Goal: Task Accomplishment & Management: Manage account settings

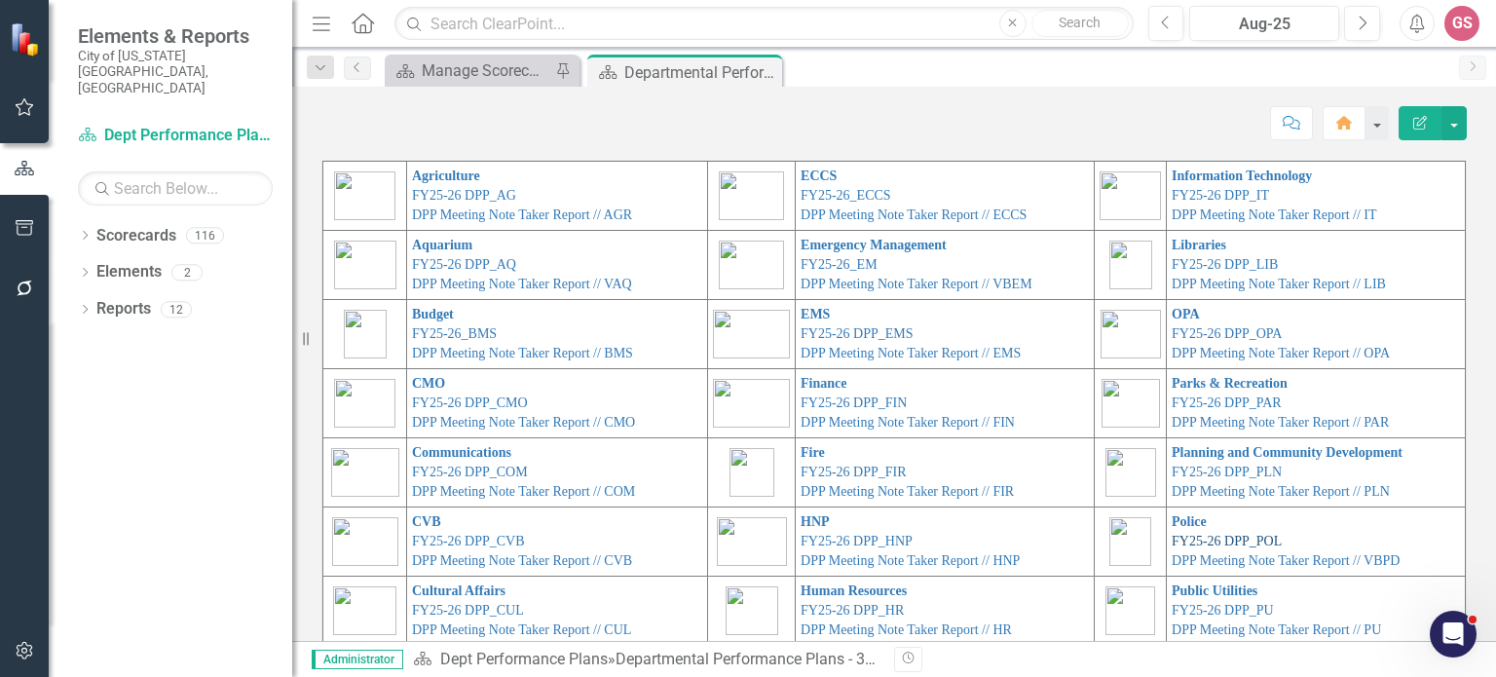
scroll to position [97, 0]
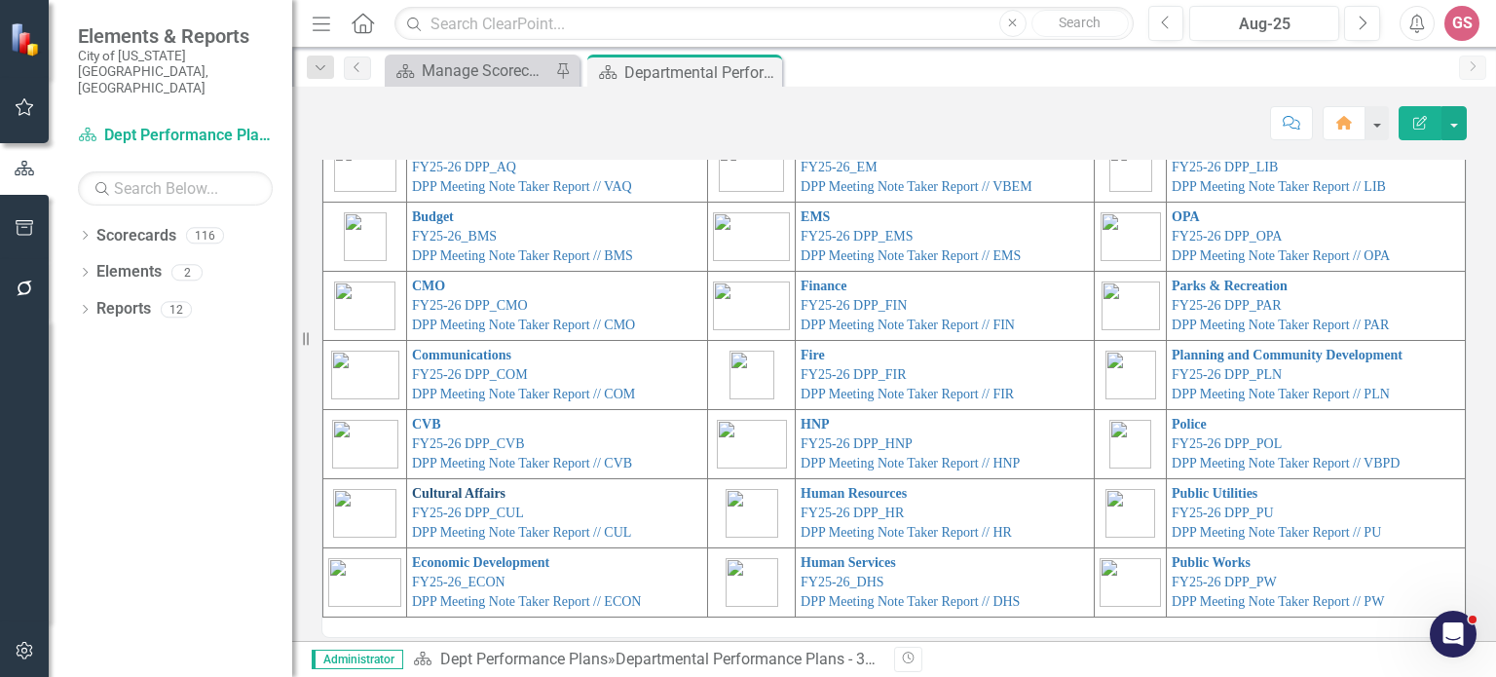
click at [412, 490] on link "Cultural Affairs" at bounding box center [459, 493] width 94 height 15
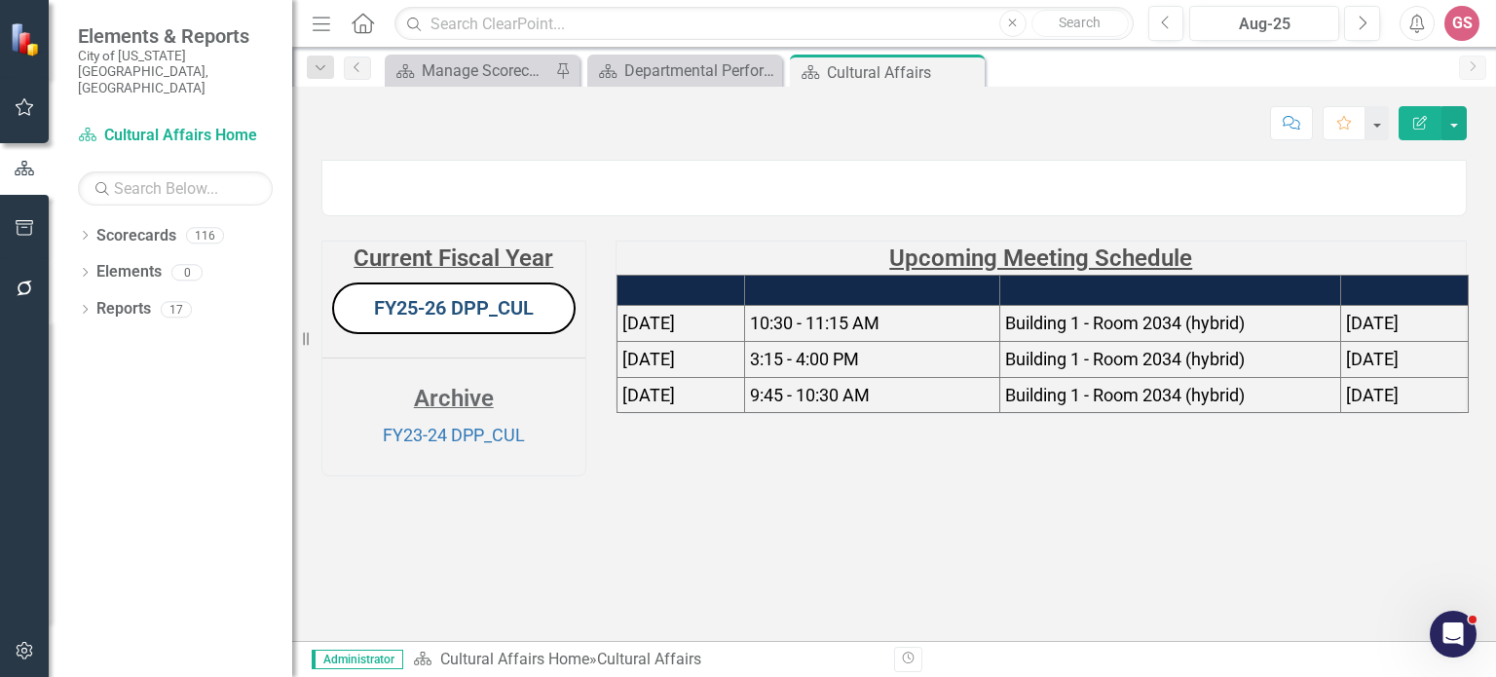
click at [464, 320] on link "FY25-26 DPP_CUL" at bounding box center [454, 307] width 160 height 23
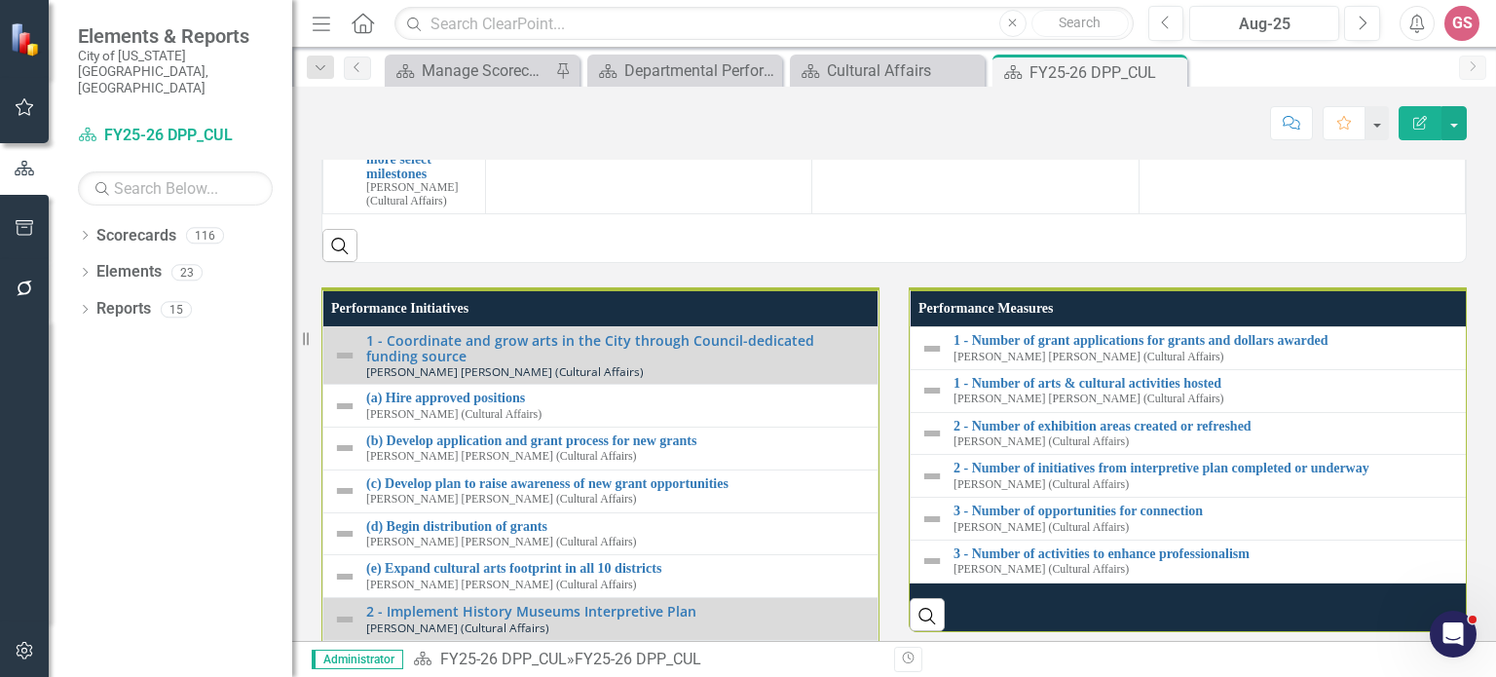
scroll to position [1650, 0]
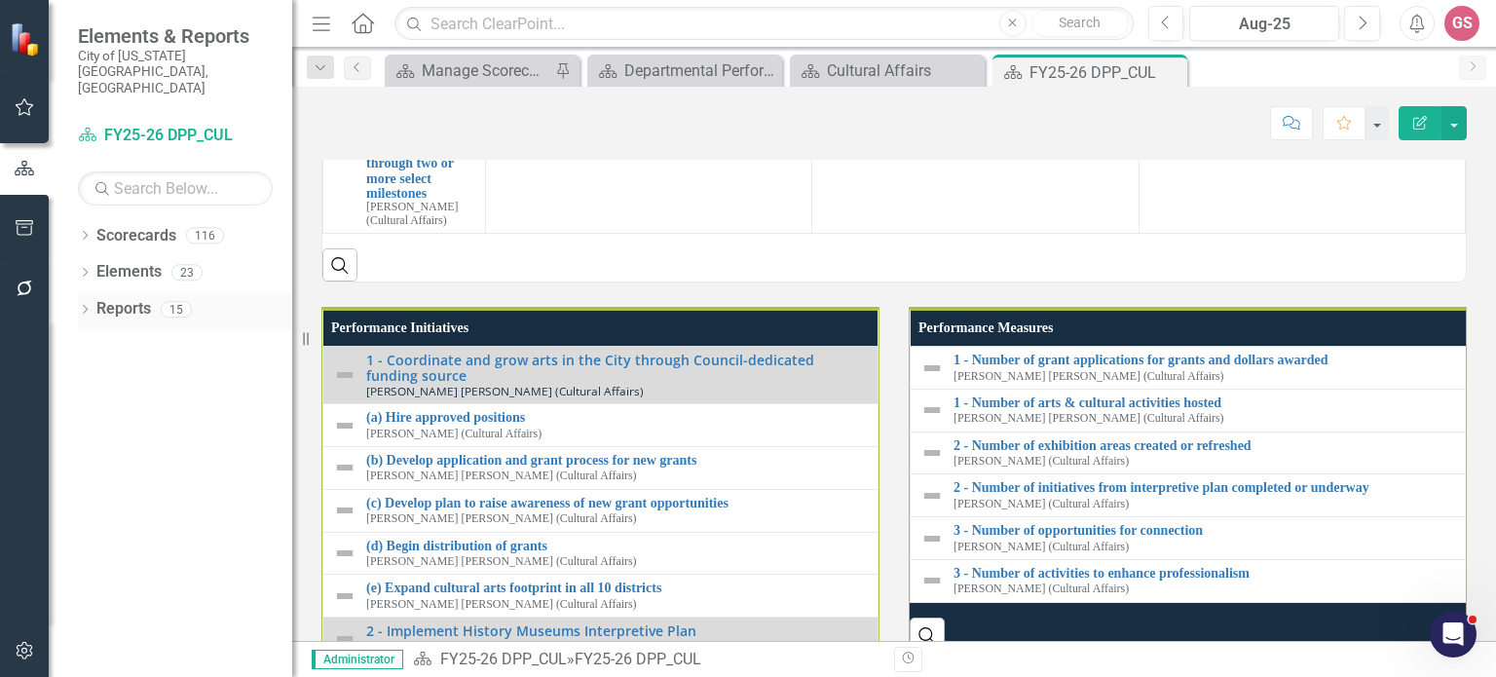
click at [121, 298] on link "Reports" at bounding box center [123, 309] width 55 height 22
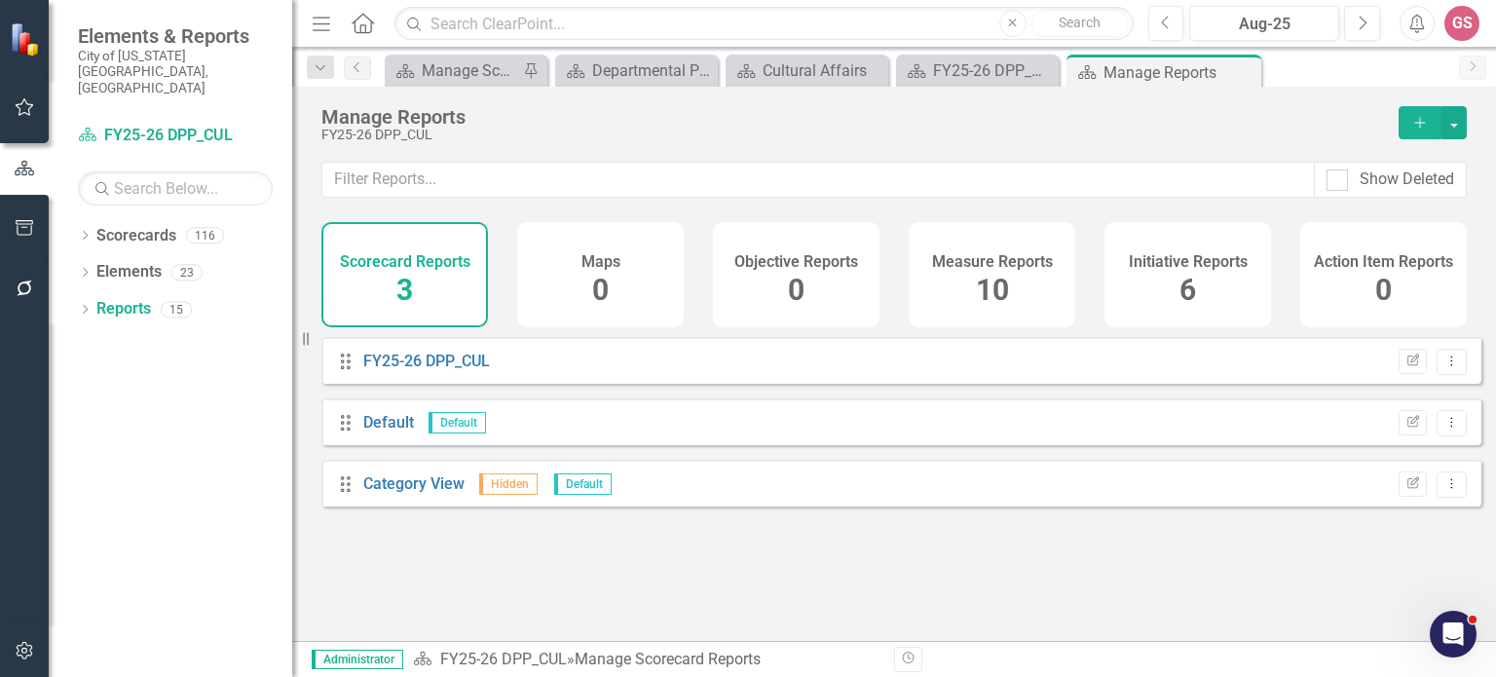
click at [998, 257] on h4 "Measure Reports" at bounding box center [992, 262] width 121 height 18
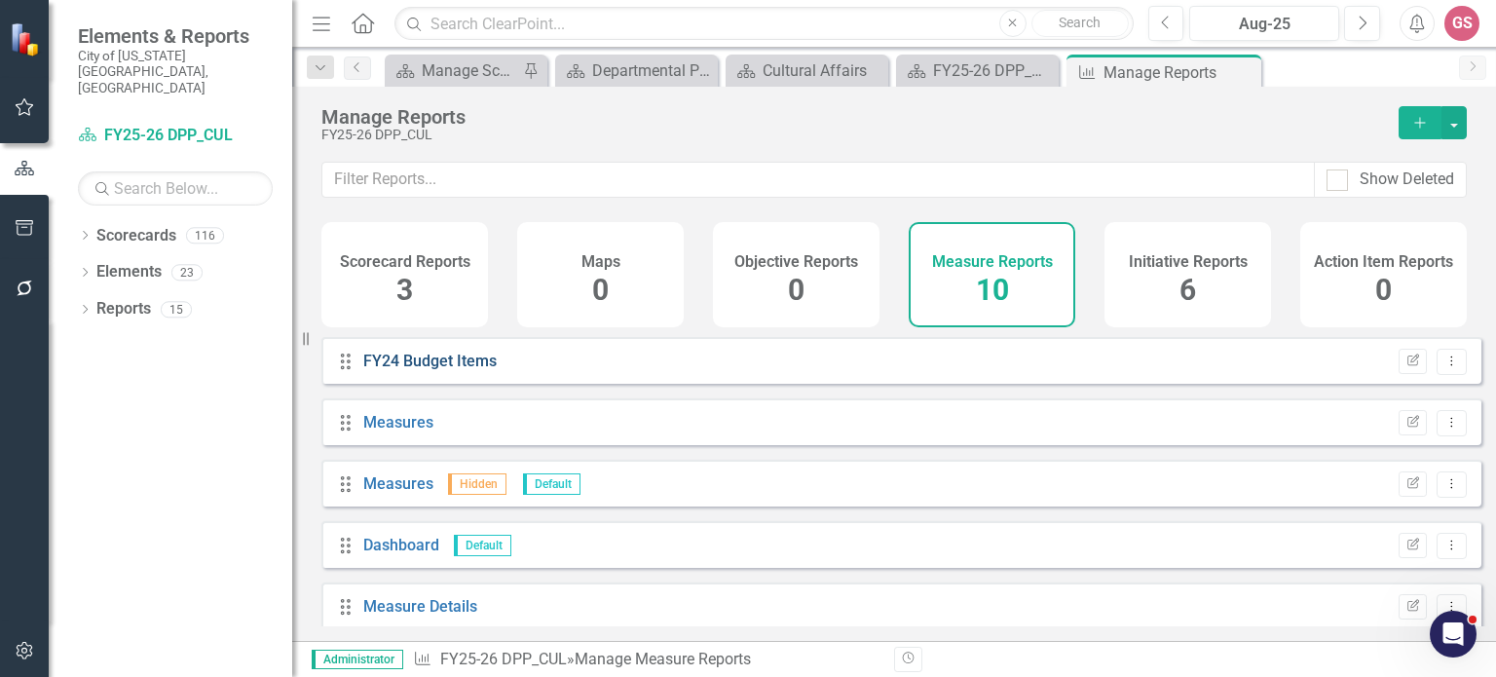
click at [440, 370] on link "FY24 Budget Items" at bounding box center [429, 361] width 133 height 19
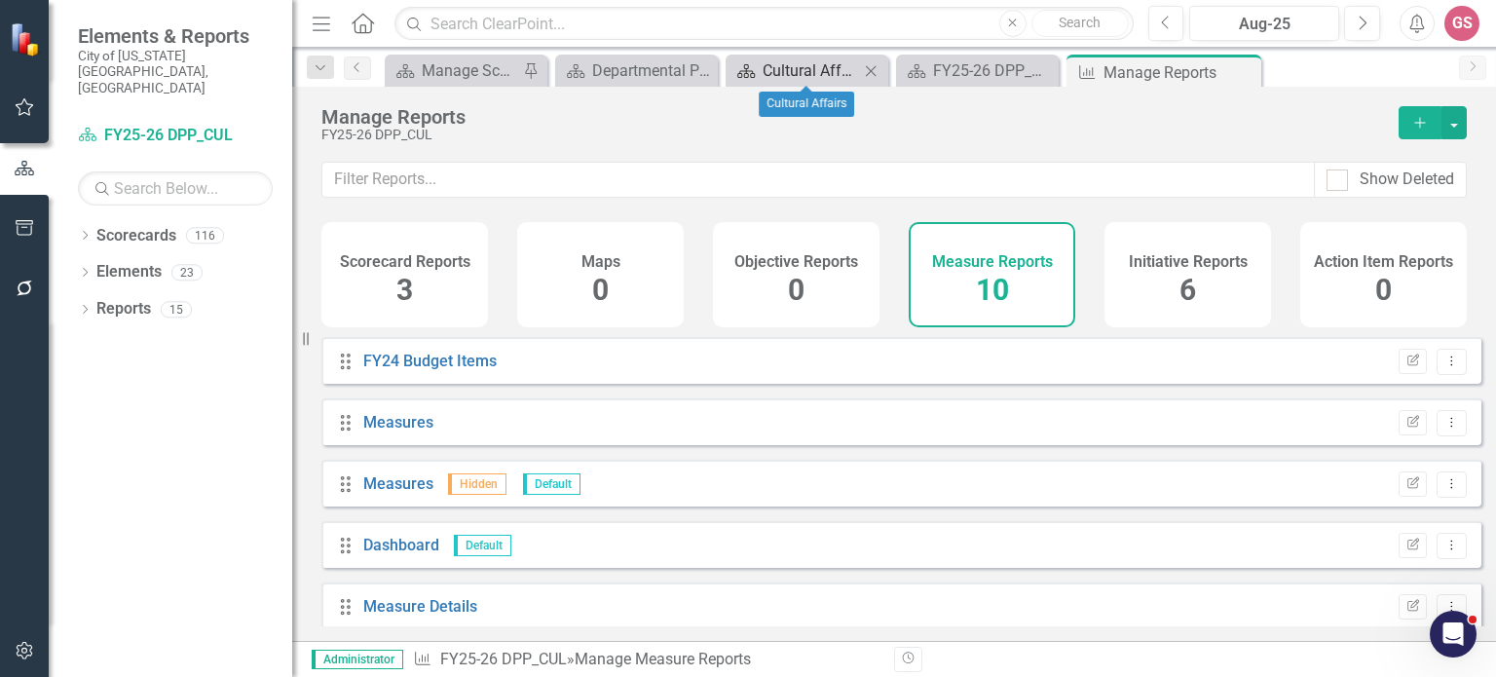
click at [816, 68] on div "Cultural Affairs" at bounding box center [811, 70] width 96 height 24
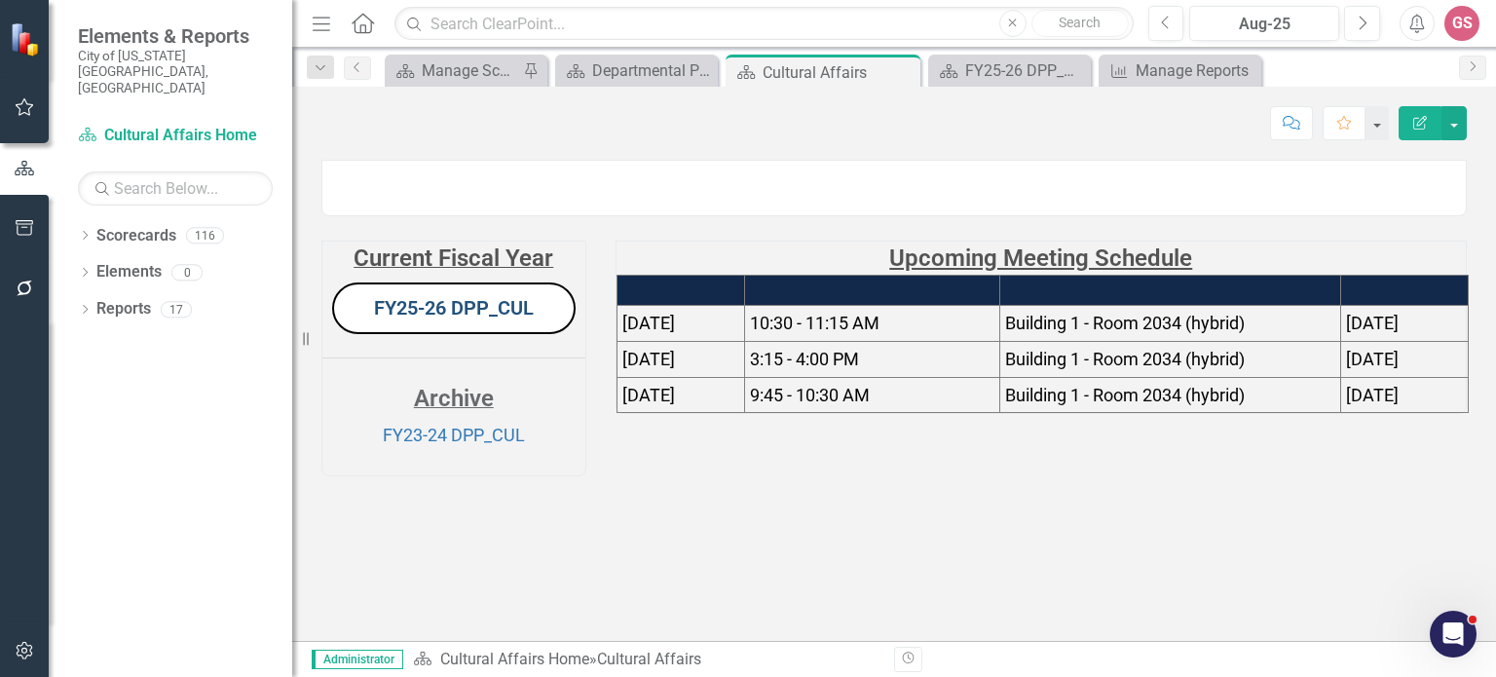
click at [437, 320] on link "FY25-26 DPP_CUL" at bounding box center [454, 307] width 160 height 23
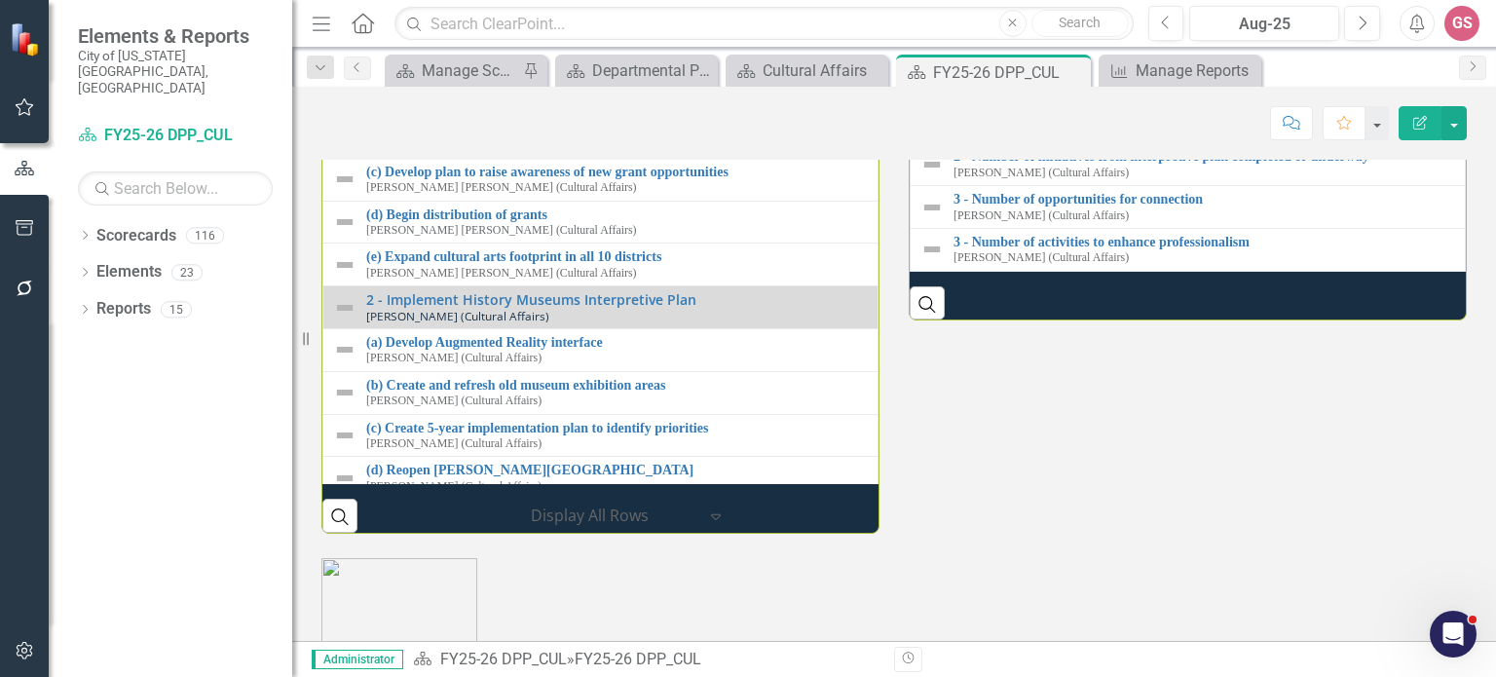
scroll to position [2240, 0]
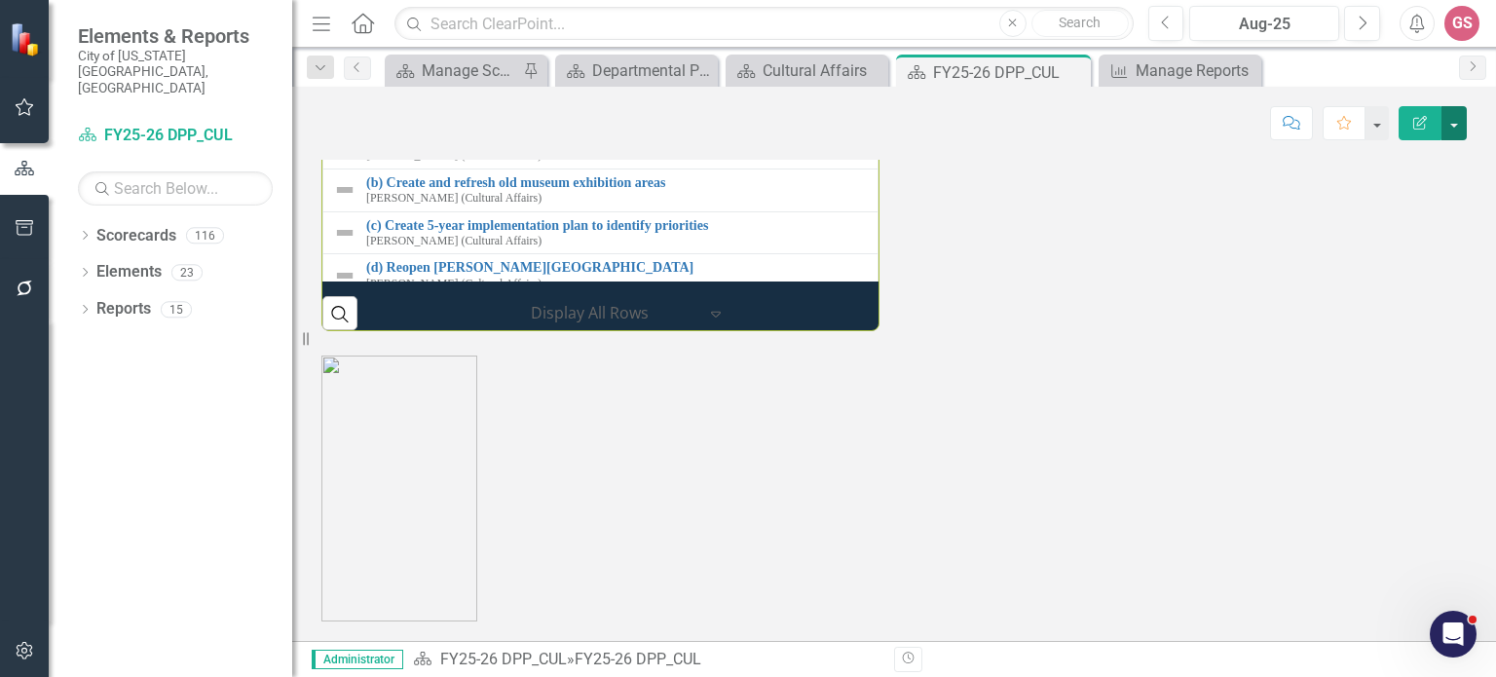
click at [1452, 132] on button "button" at bounding box center [1454, 123] width 25 height 34
drag, startPoint x: 1053, startPoint y: 501, endPoint x: 1024, endPoint y: 459, distance: 51.1
click at [1053, 331] on div "Performance Initiatives 1 - Coordinate and grow arts in the City through Counci…" at bounding box center [894, 40] width 1175 height 583
click at [643, 77] on div "Departmental Performance Plans - 3 Columns" at bounding box center [640, 70] width 96 height 24
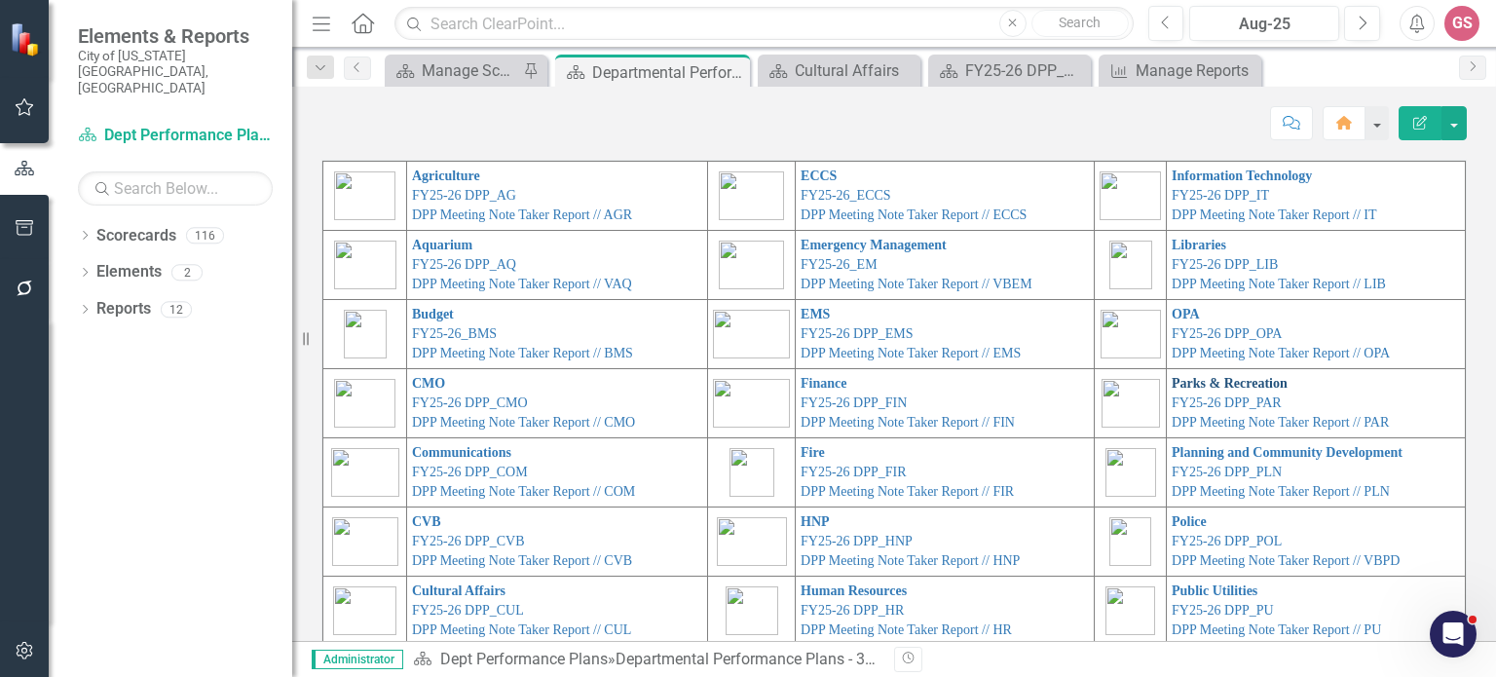
click at [1188, 387] on link "Parks & Recreation" at bounding box center [1230, 383] width 116 height 15
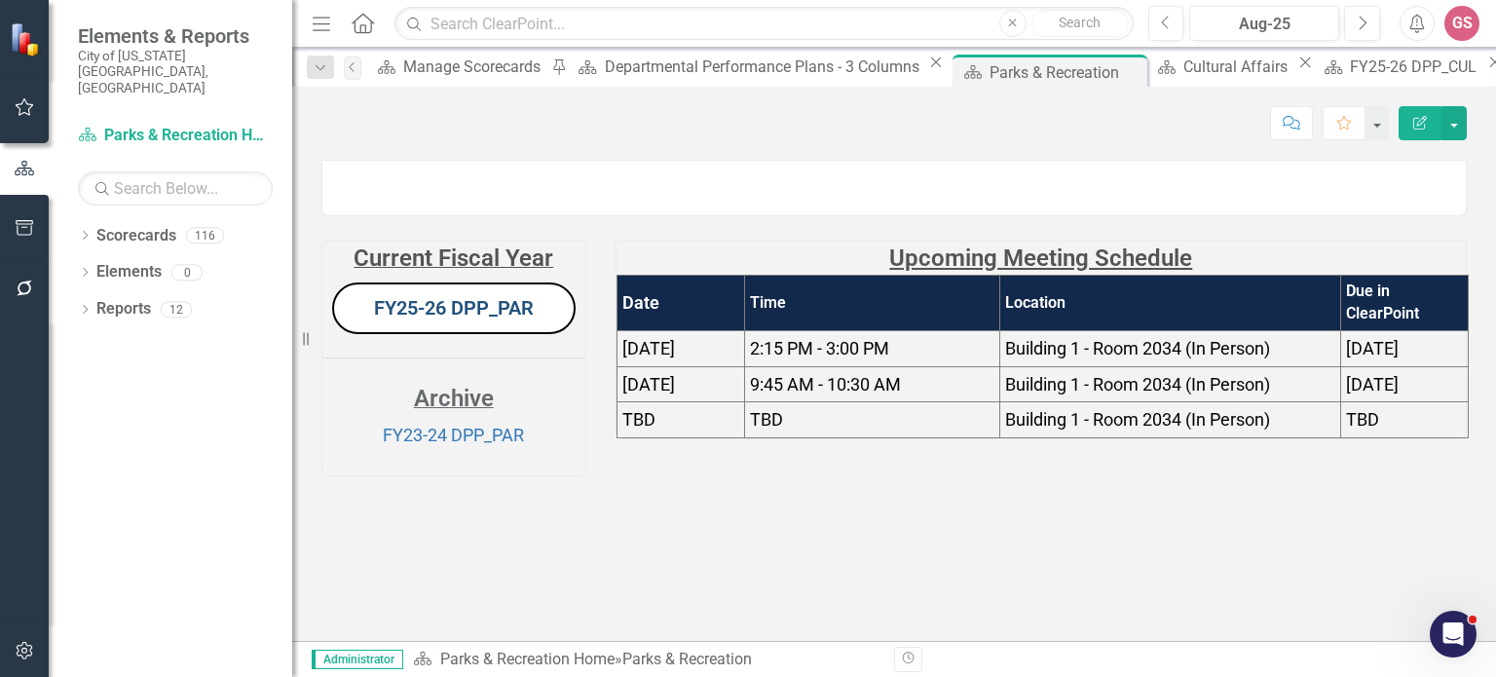
click at [479, 320] on link "FY25-26 DPP_PAR" at bounding box center [454, 307] width 160 height 23
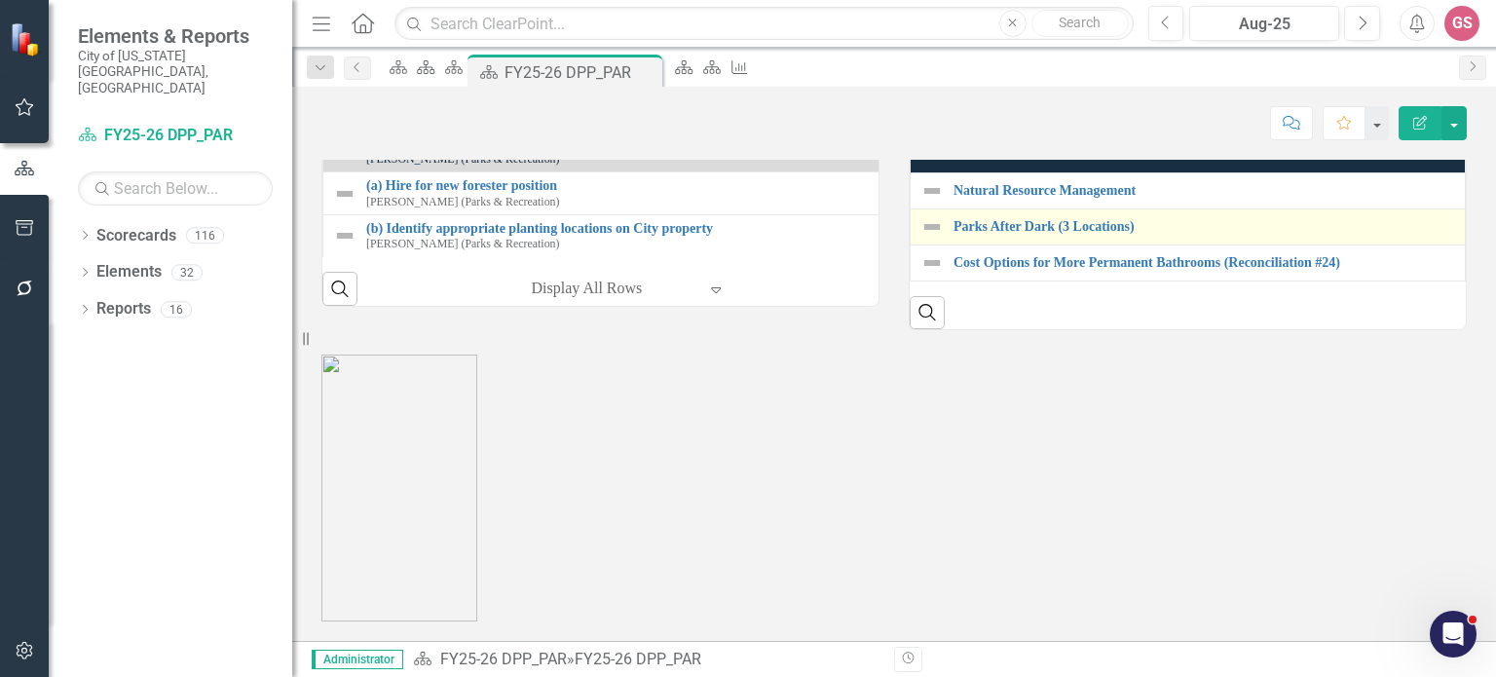
scroll to position [2400, 0]
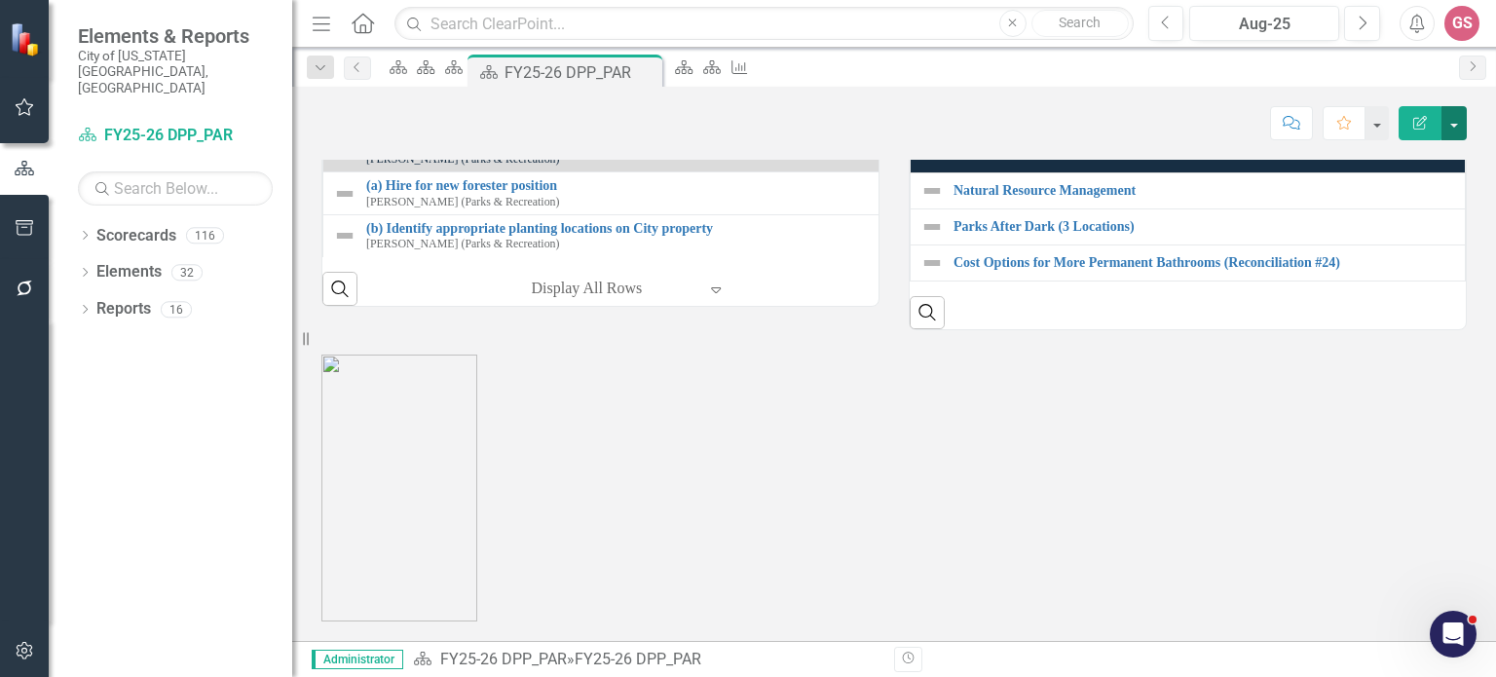
click at [1455, 124] on button "button" at bounding box center [1454, 123] width 25 height 34
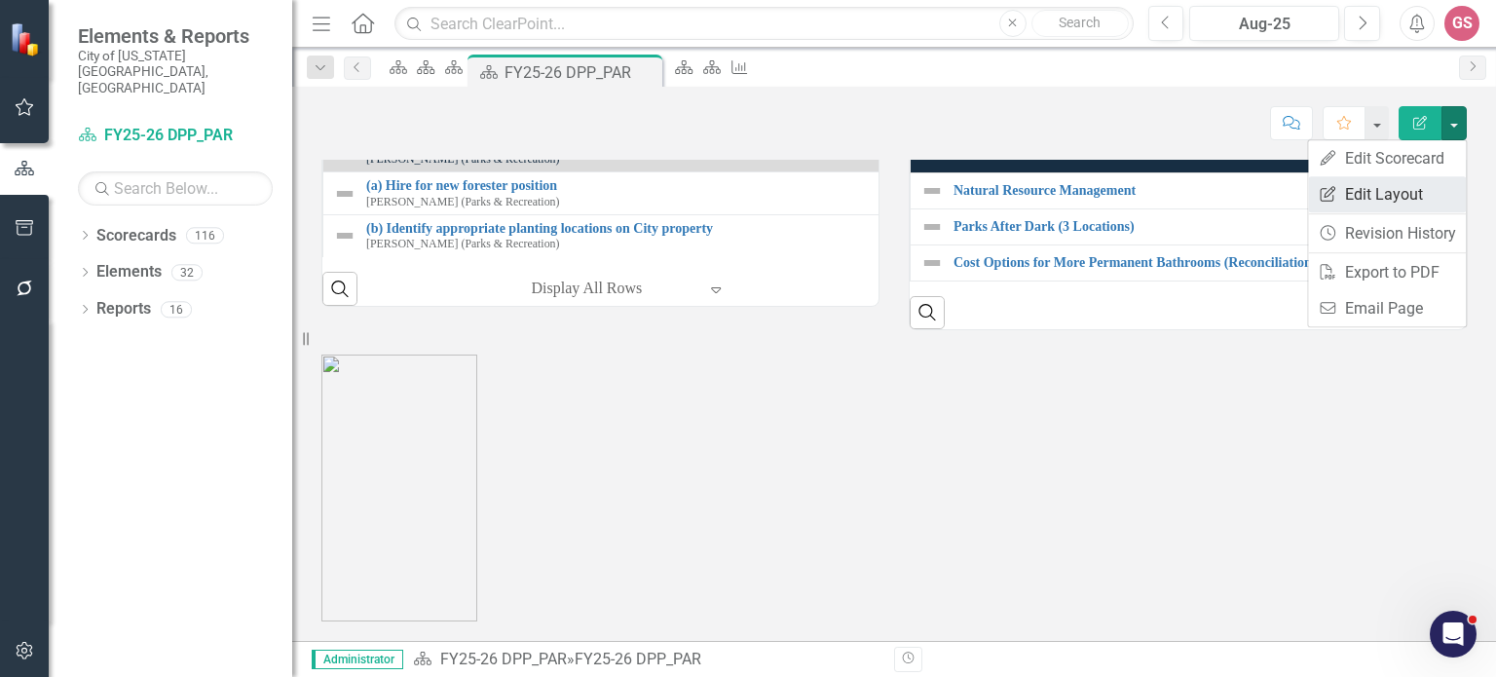
click at [1397, 201] on link "Edit Report Edit Layout" at bounding box center [1387, 194] width 158 height 36
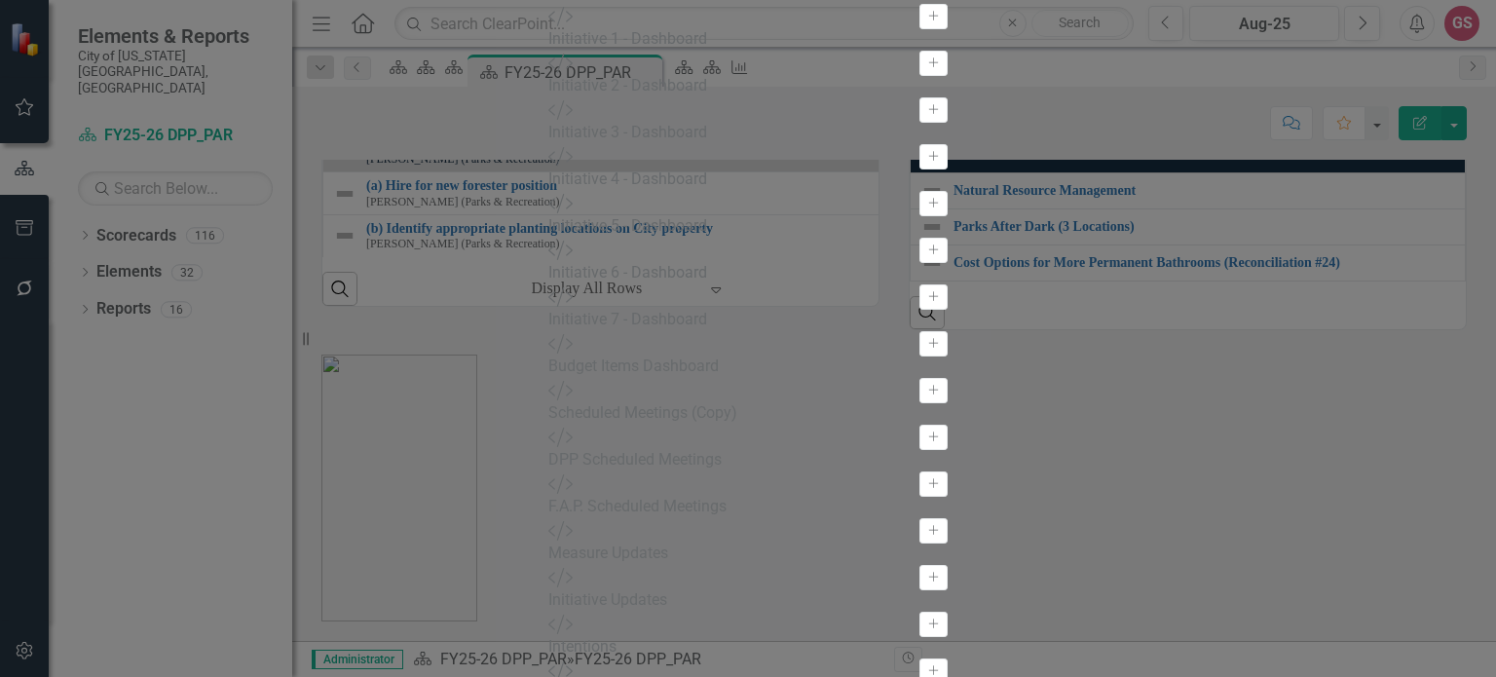
scroll to position [380, 0]
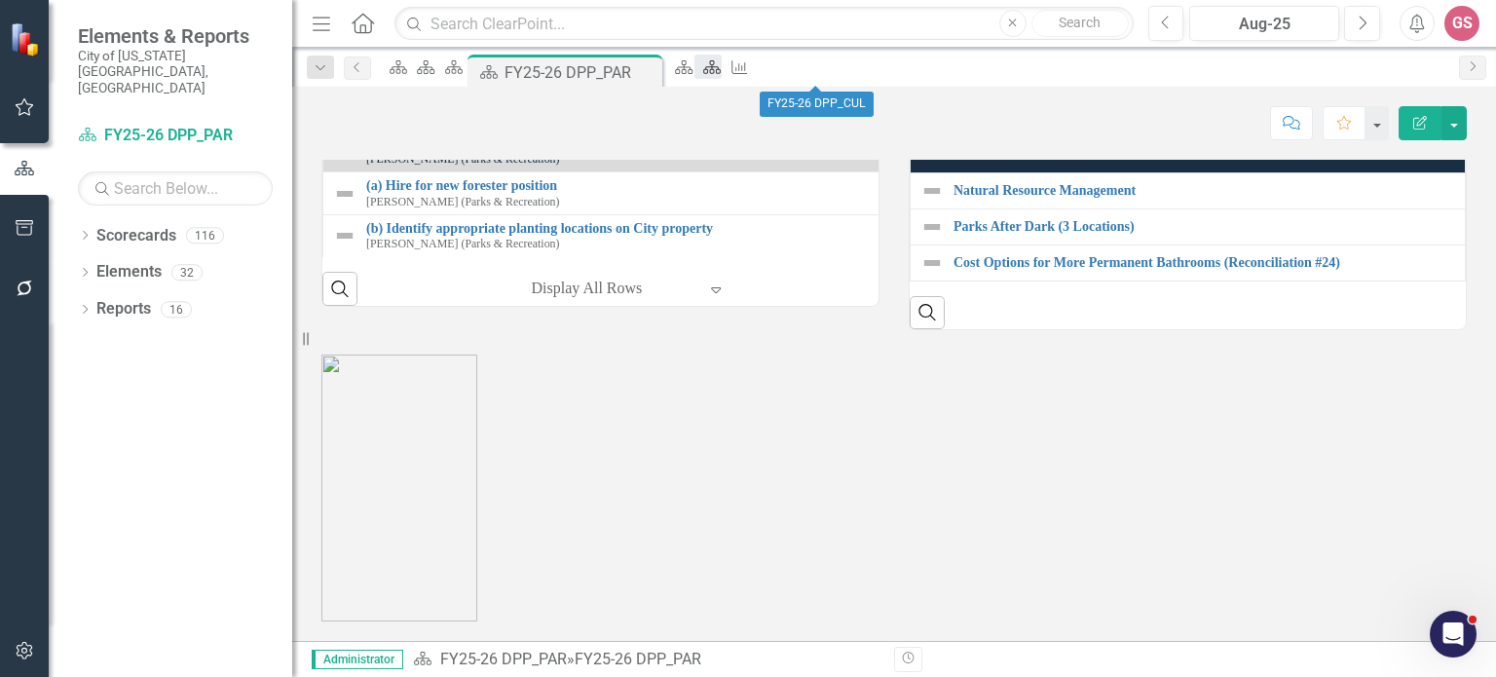
click at [722, 79] on div "Scorecard" at bounding box center [708, 67] width 27 height 24
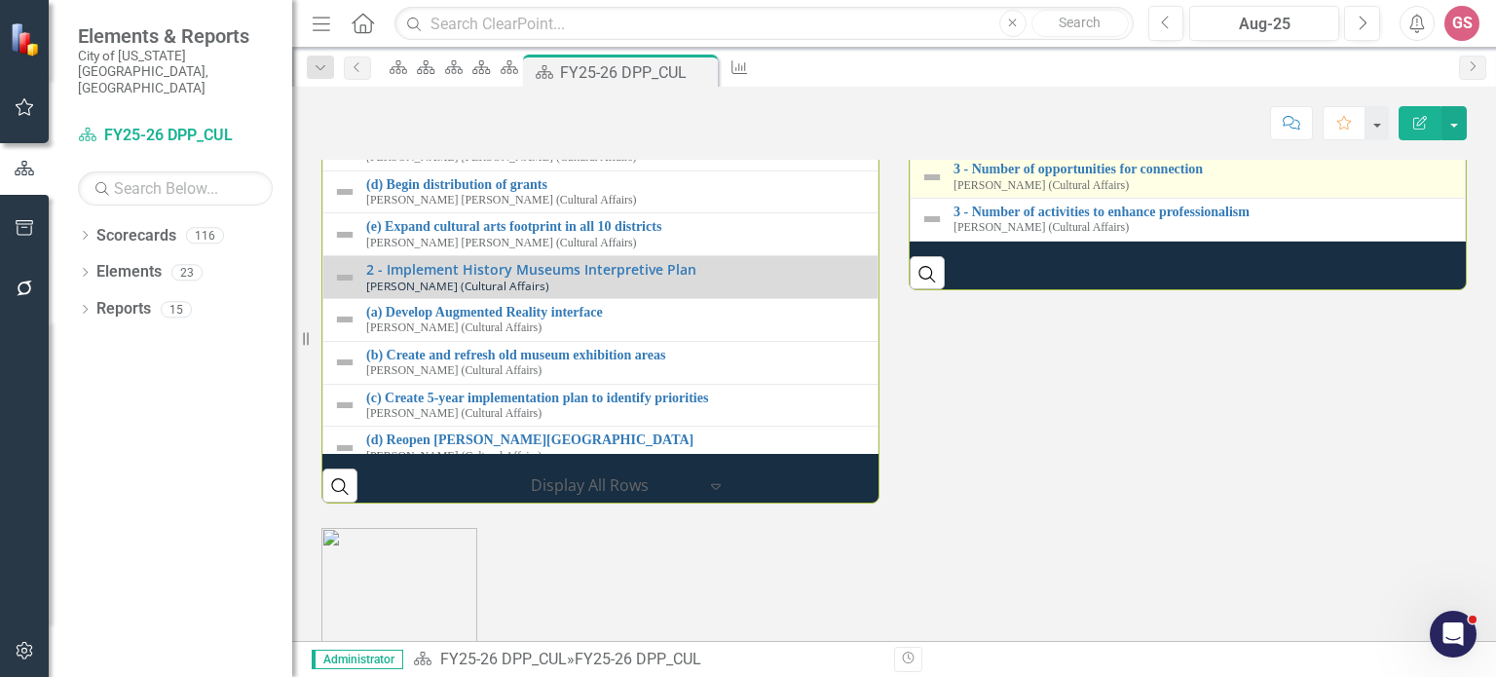
scroll to position [2338, 0]
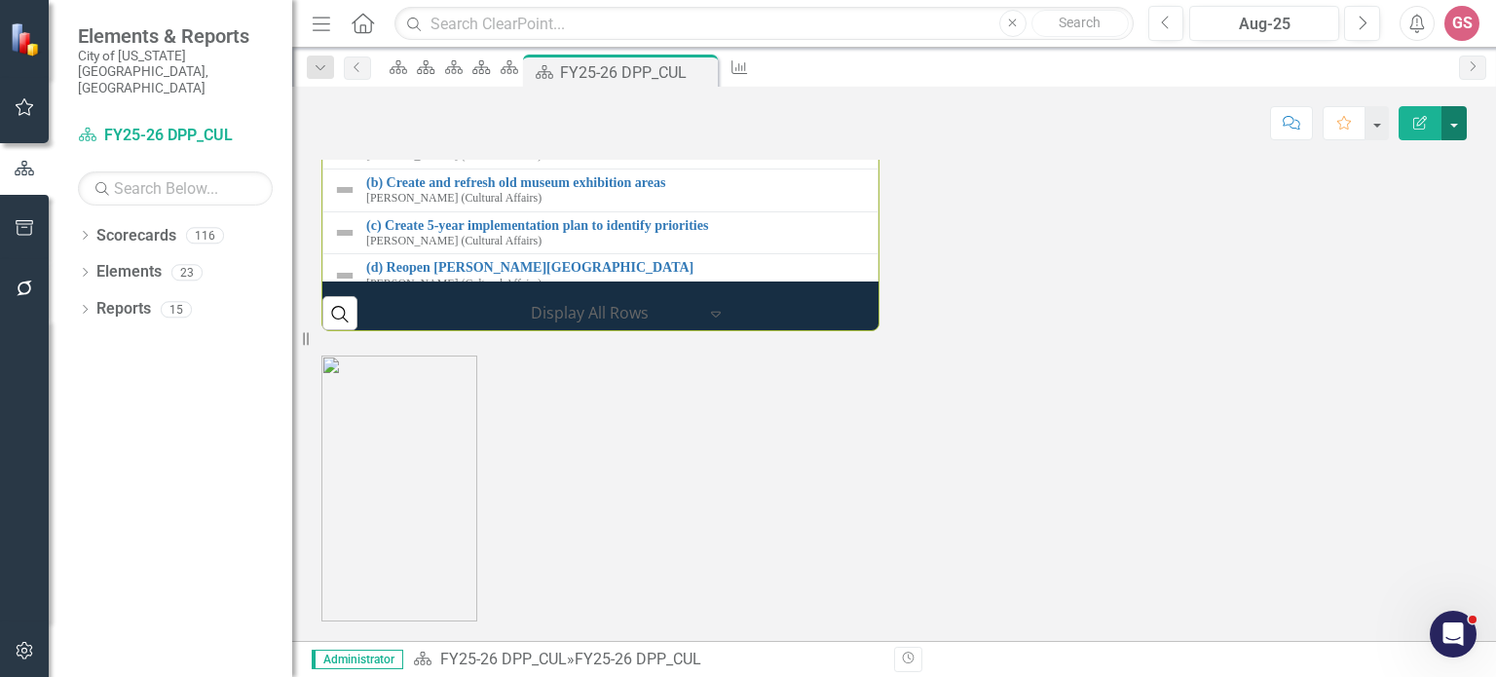
click at [1456, 132] on button "button" at bounding box center [1454, 123] width 25 height 34
click at [1391, 185] on link "Edit Report Edit Layout" at bounding box center [1387, 194] width 158 height 36
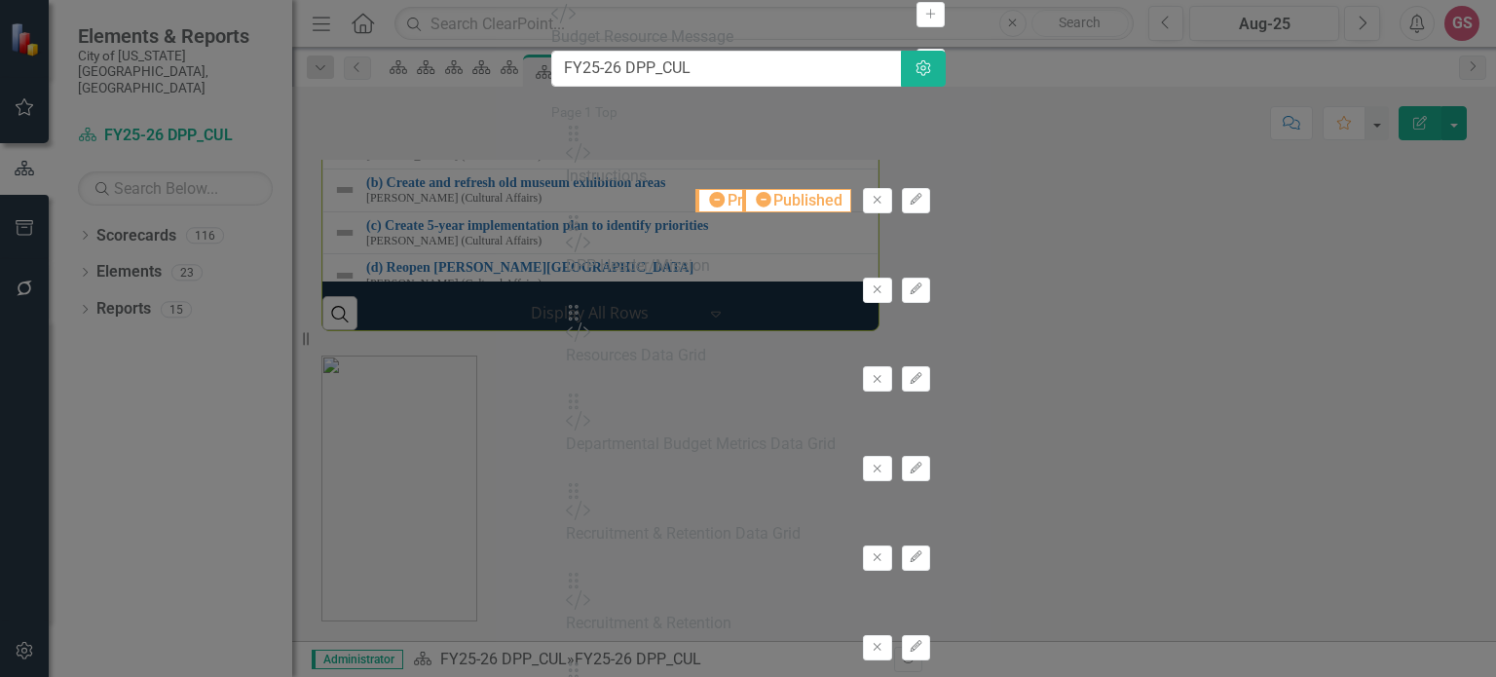
type input "bud"
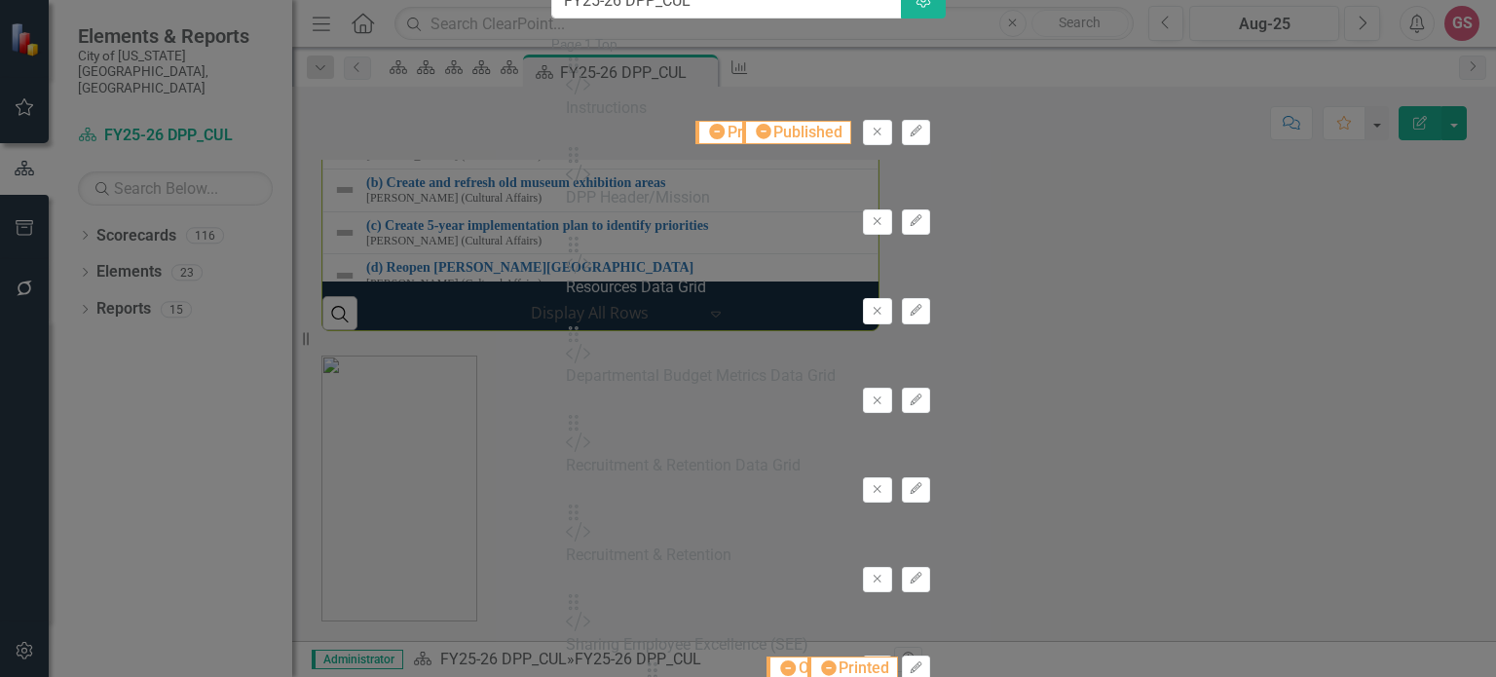
scroll to position [381, 0]
drag, startPoint x: 546, startPoint y: 187, endPoint x: 1039, endPoint y: 404, distance: 538.6
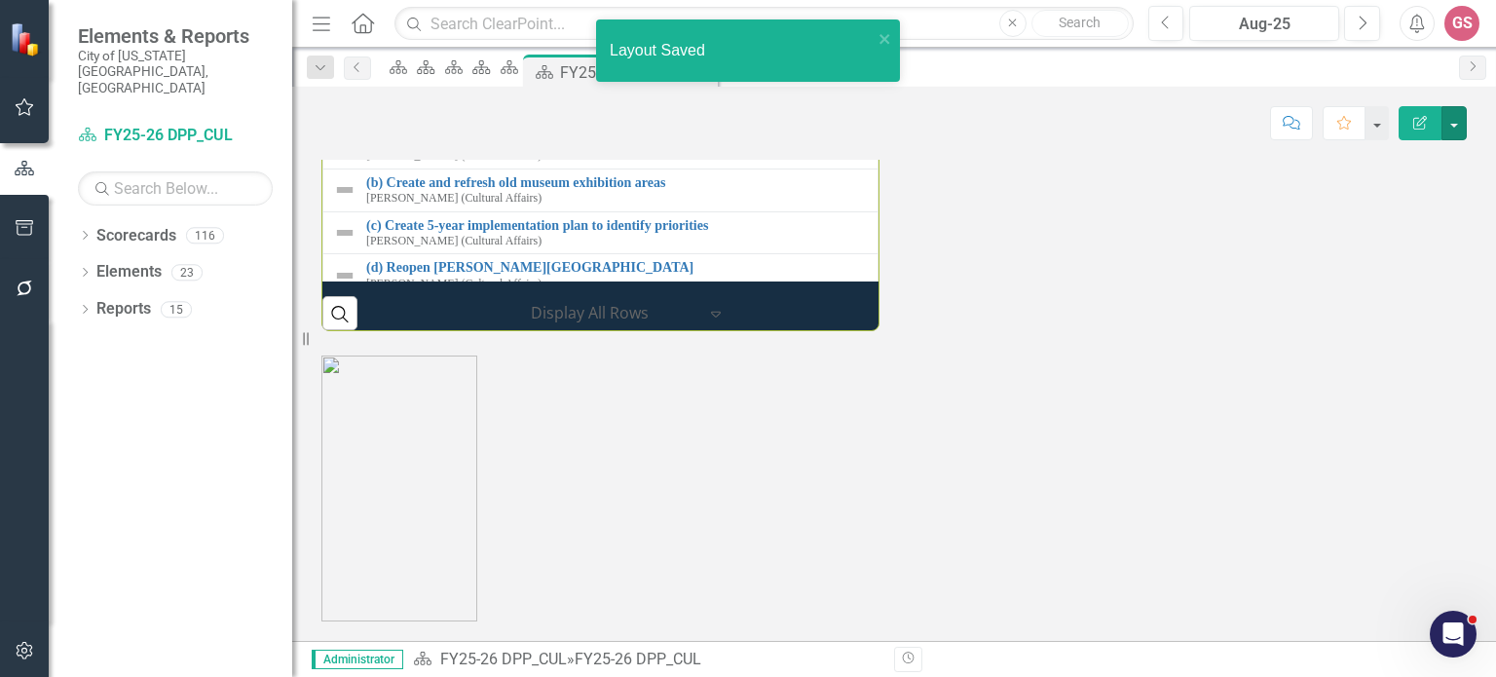
scroll to position [2363, 0]
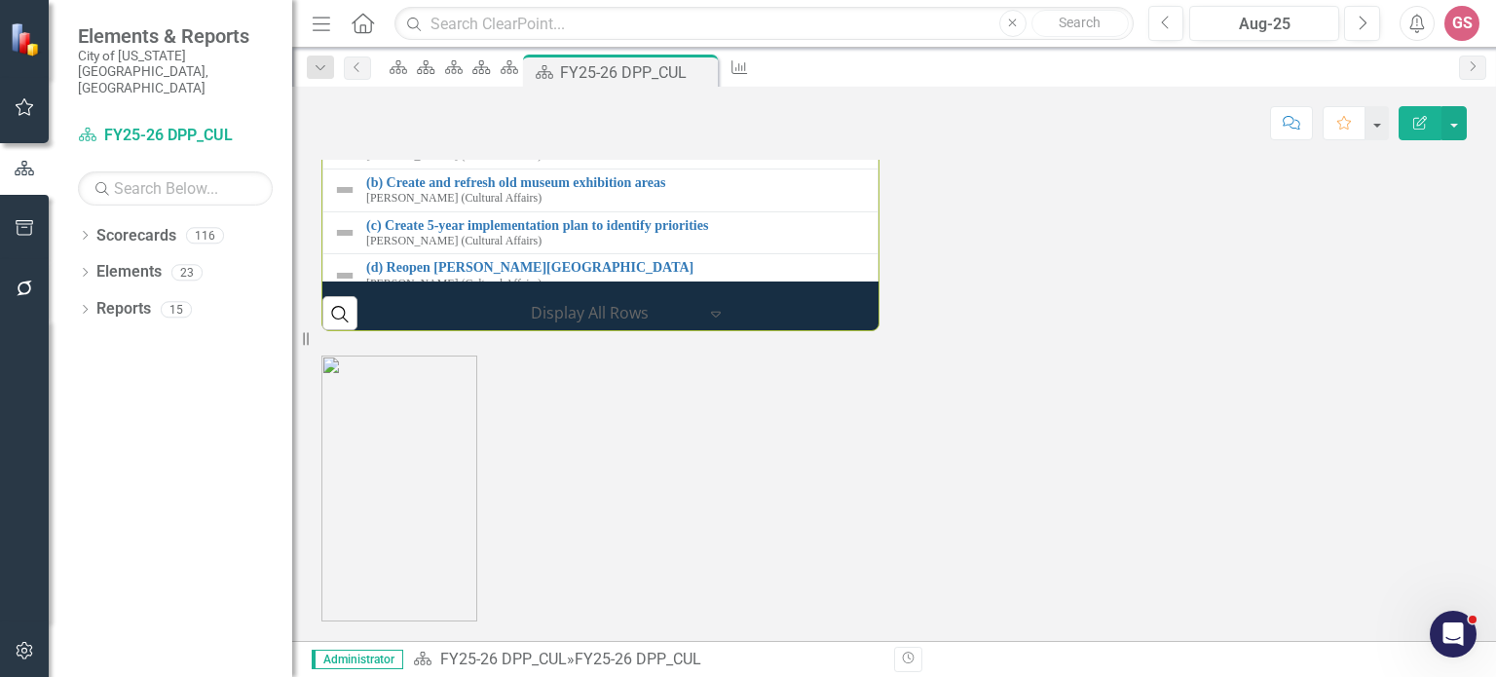
click at [1133, 152] on div at bounding box center [1188, 152] width 558 height 0
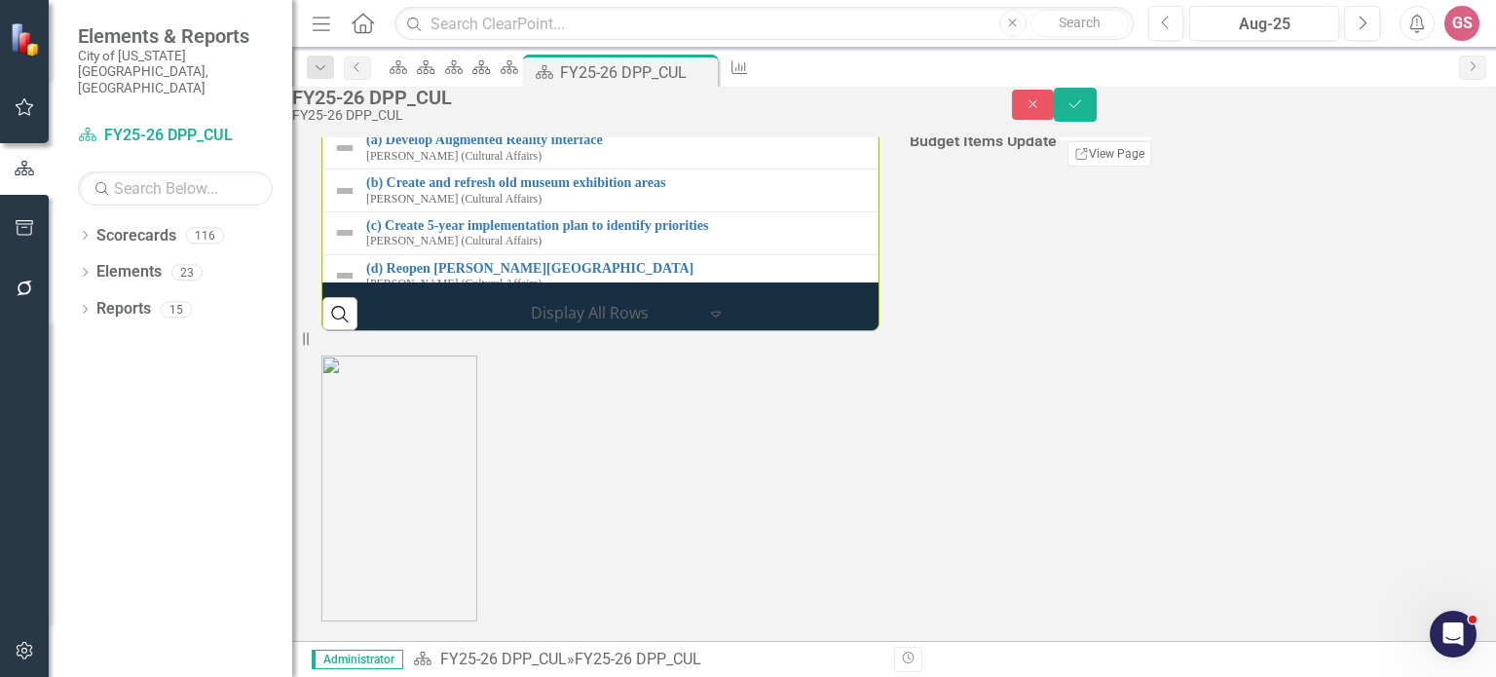
click at [1133, 168] on div at bounding box center [1188, 168] width 558 height 0
click at [1153, 141] on button "Edit Report Select Report" at bounding box center [1106, 130] width 94 height 21
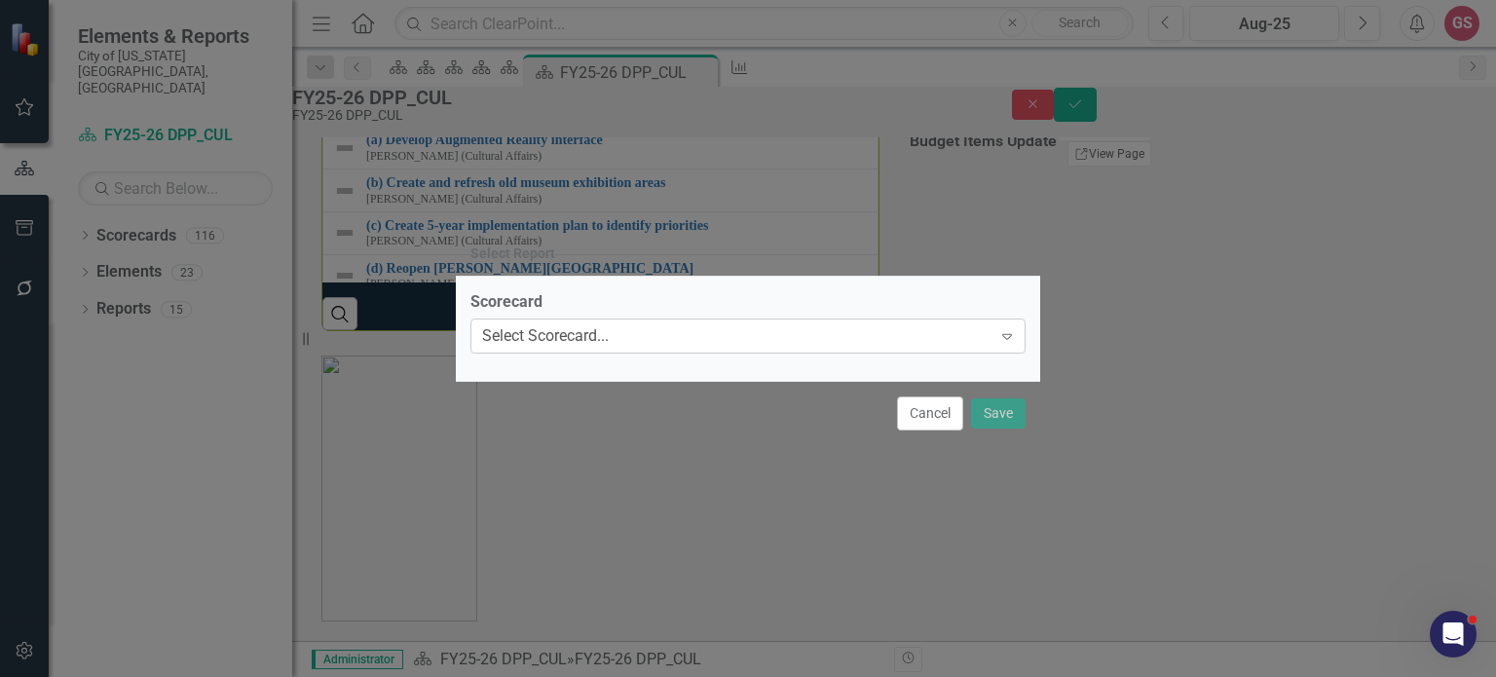
click at [1012, 339] on icon "Expand" at bounding box center [1006, 336] width 19 height 16
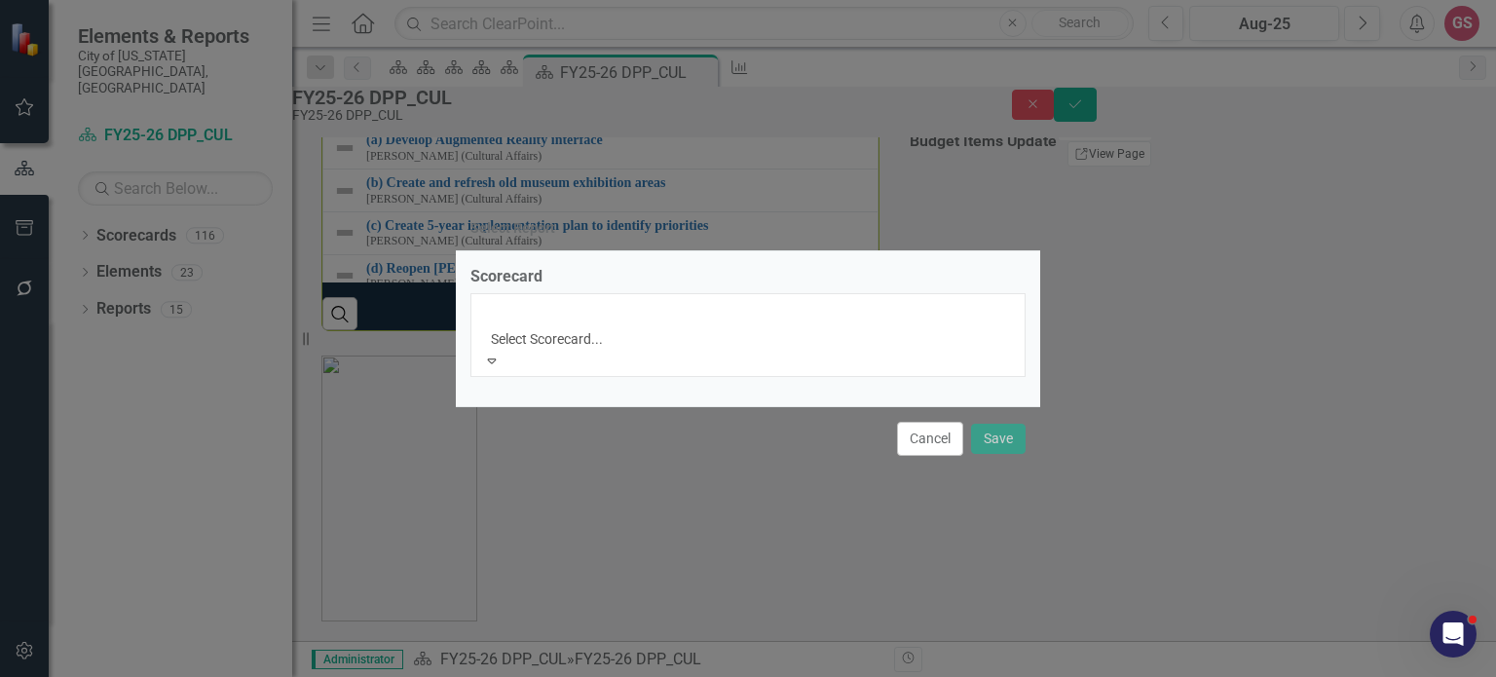
scroll to position [779, 0]
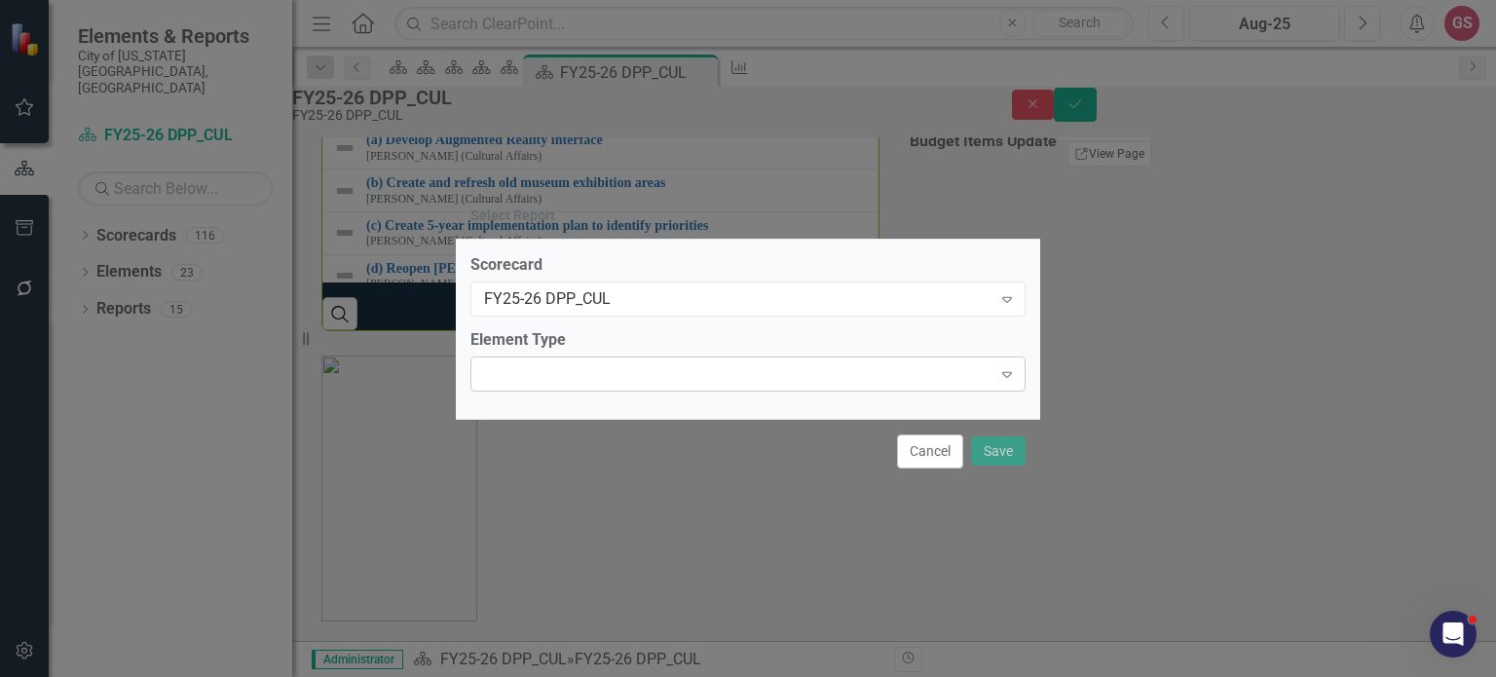
click at [616, 369] on div "Expand" at bounding box center [747, 374] width 555 height 35
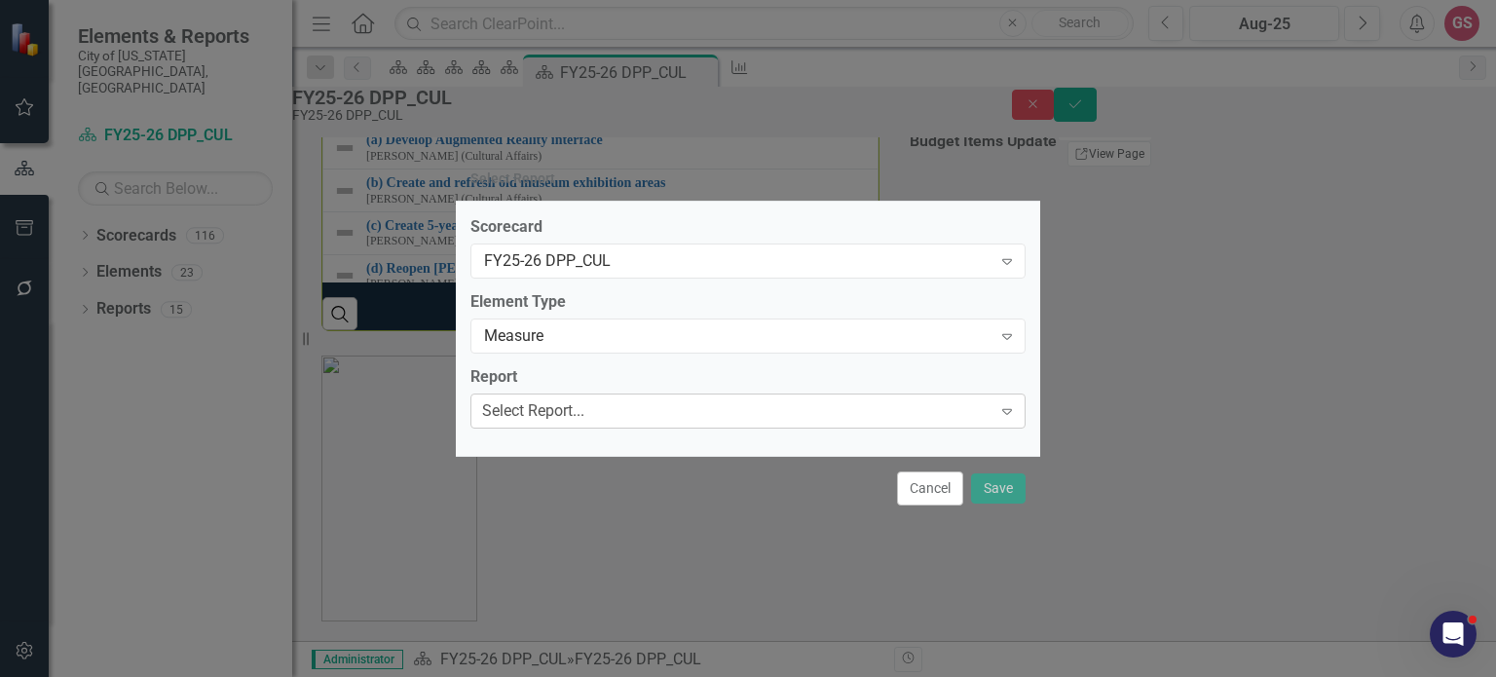
click at [584, 410] on div "Select Report..." at bounding box center [533, 411] width 102 height 22
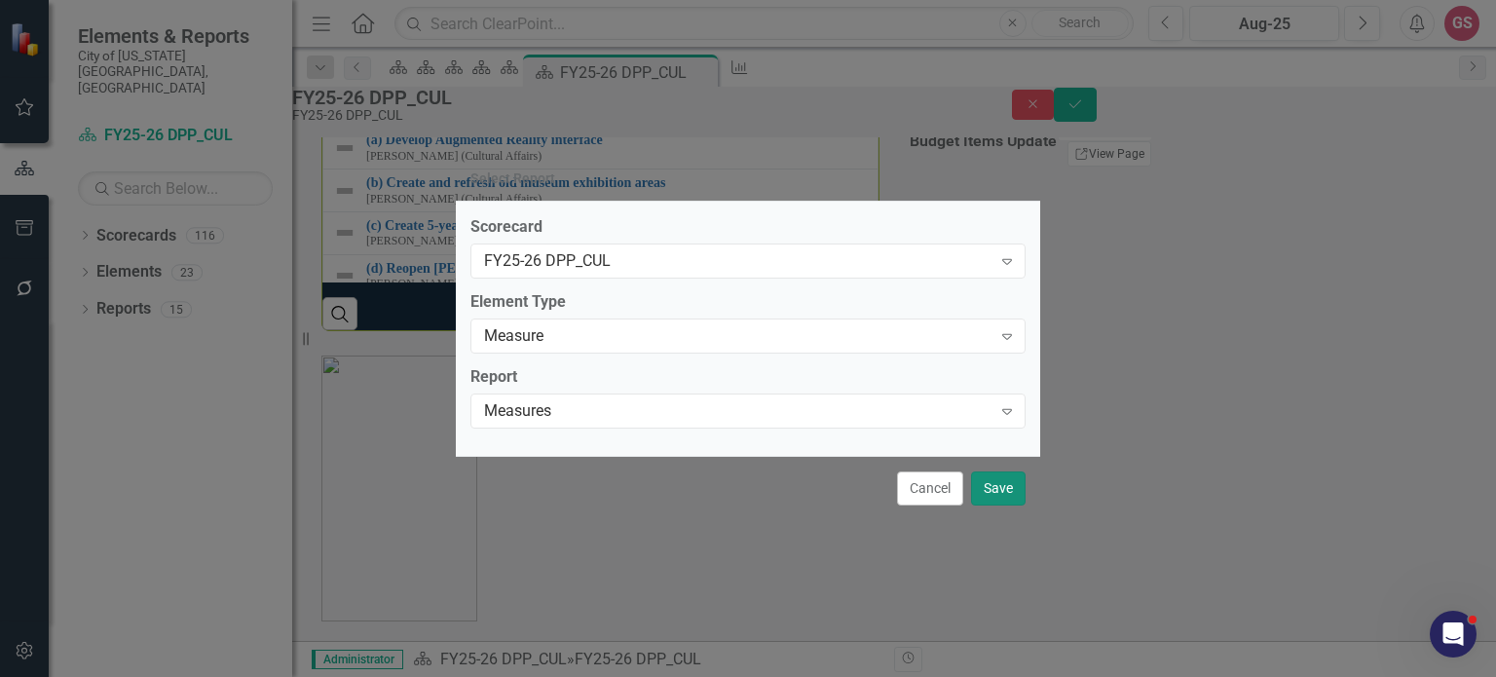
click at [1012, 495] on button "Save" at bounding box center [998, 488] width 55 height 34
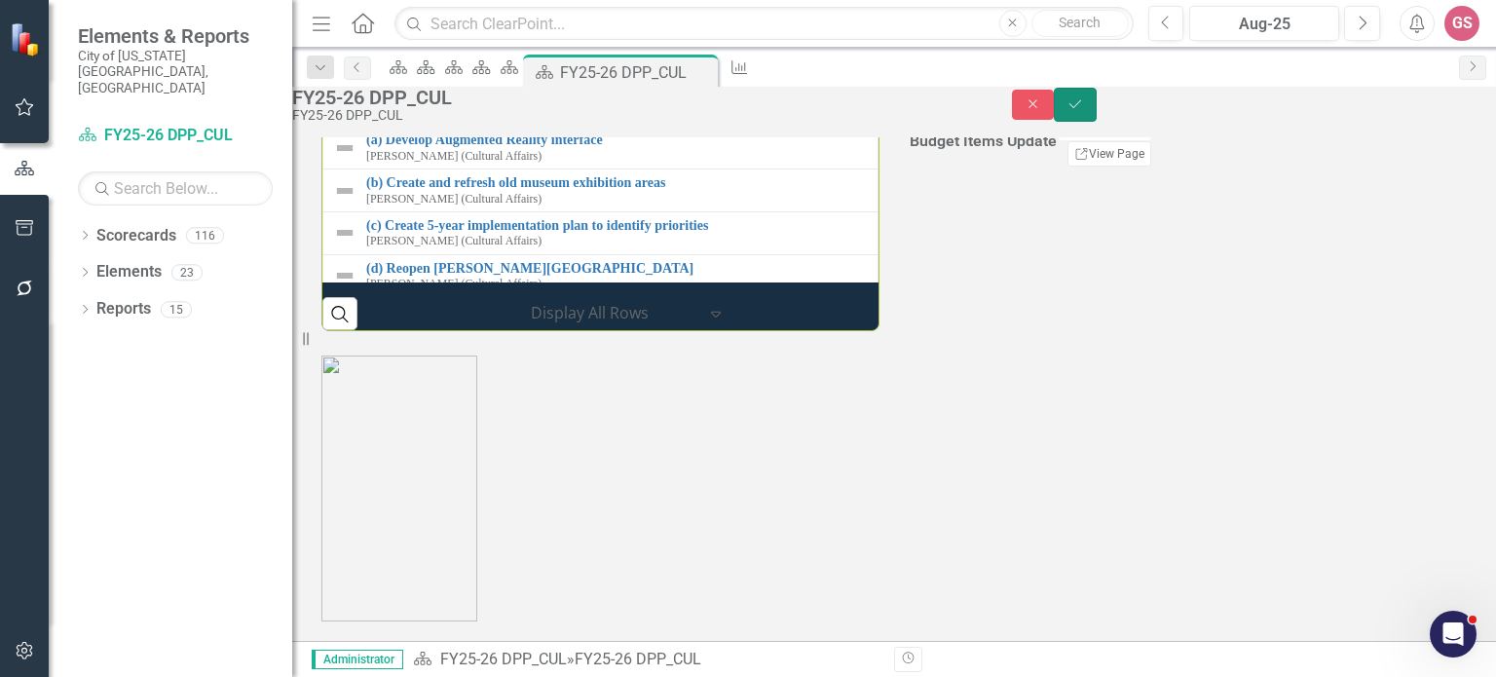
click at [1097, 119] on button "Save" at bounding box center [1075, 105] width 43 height 34
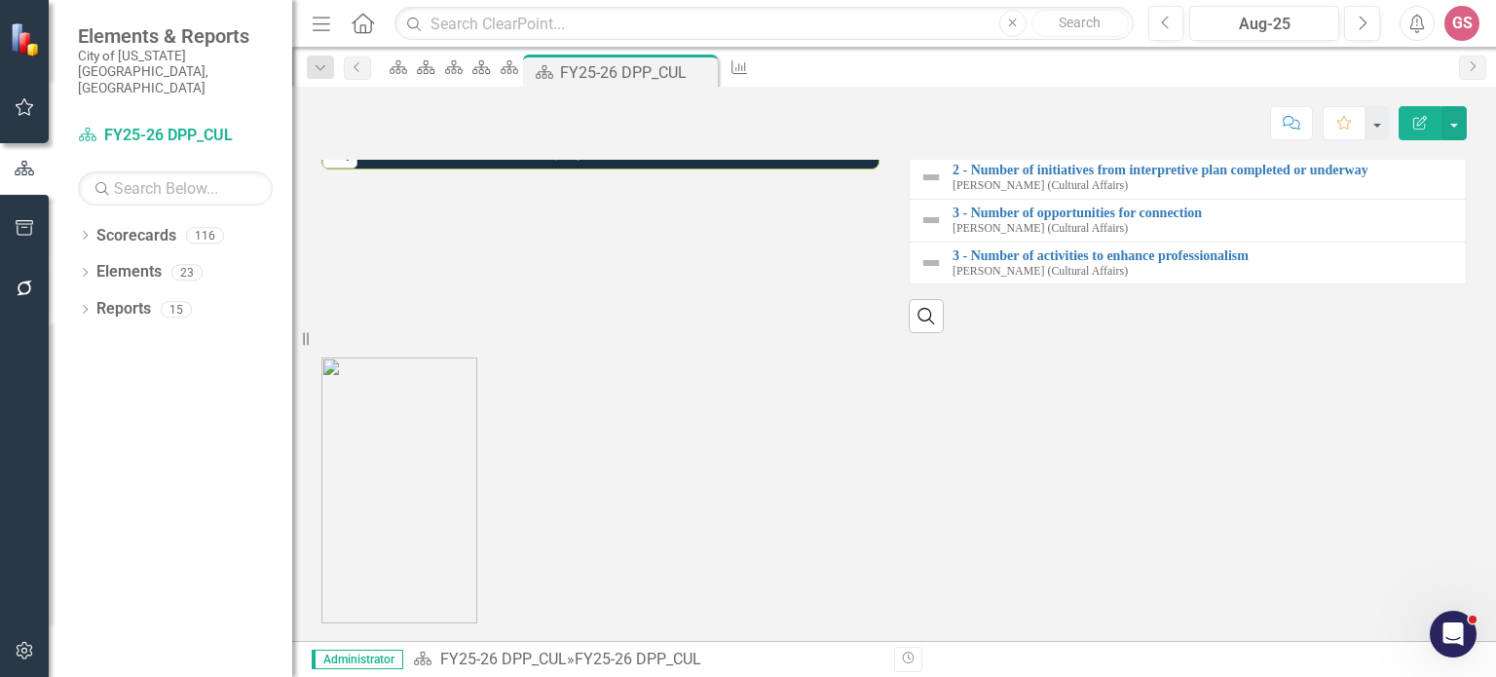
scroll to position [2338, 0]
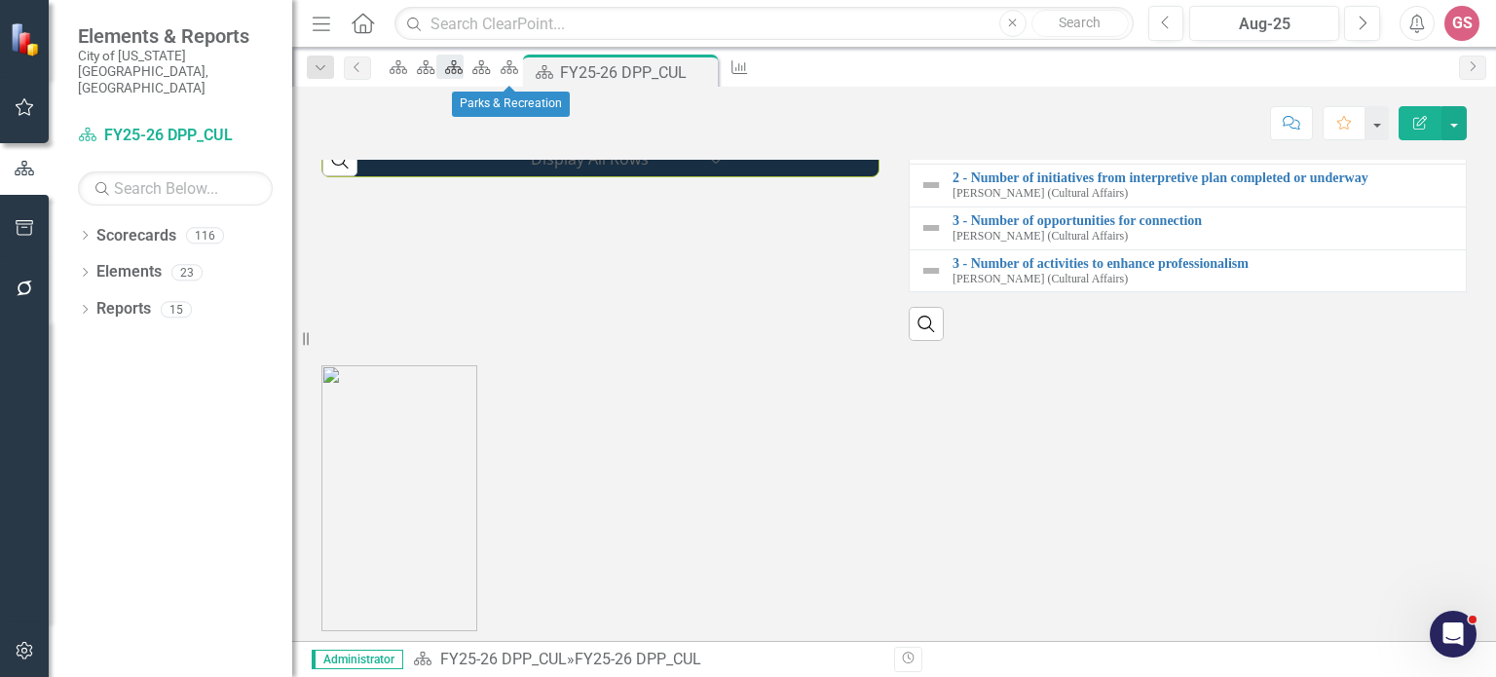
click at [463, 73] on icon at bounding box center [454, 67] width 18 height 14
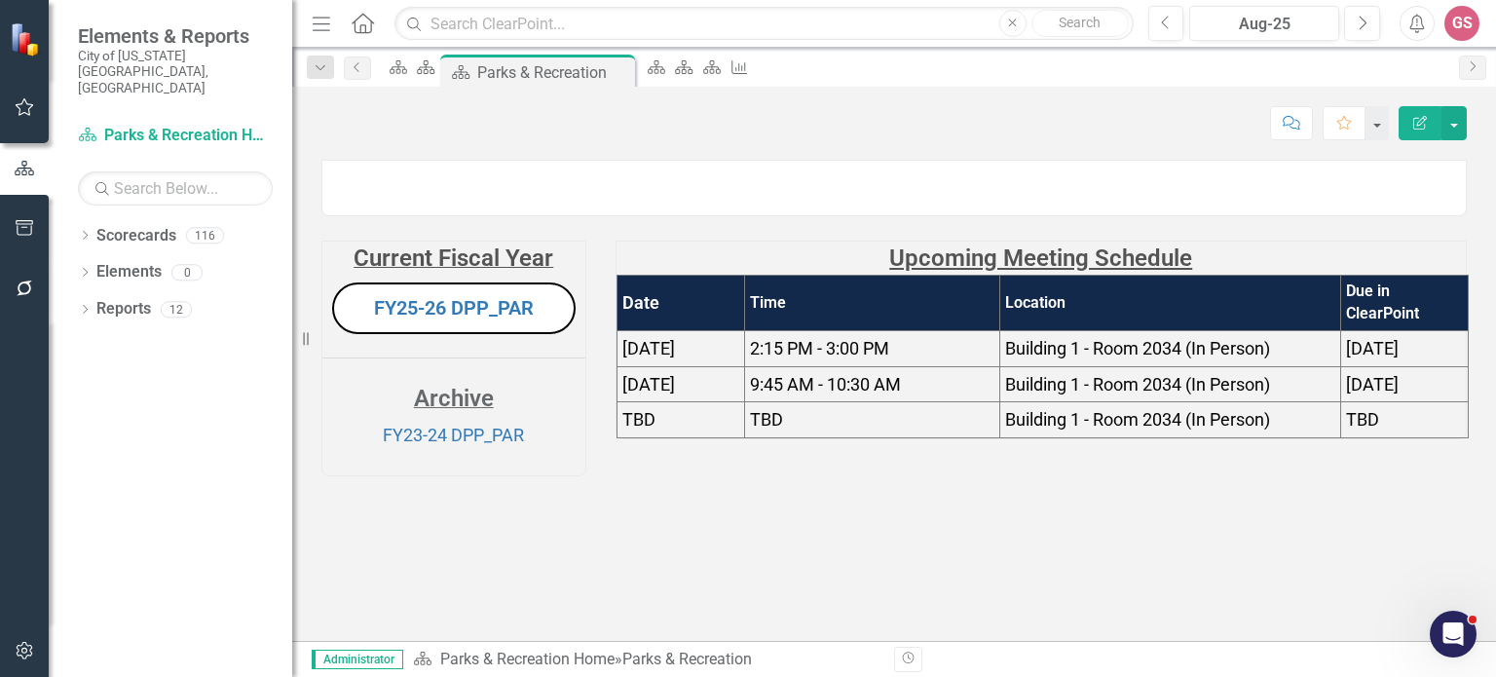
scroll to position [44, 0]
click at [666, 78] on div "Scorecard" at bounding box center [652, 67] width 27 height 24
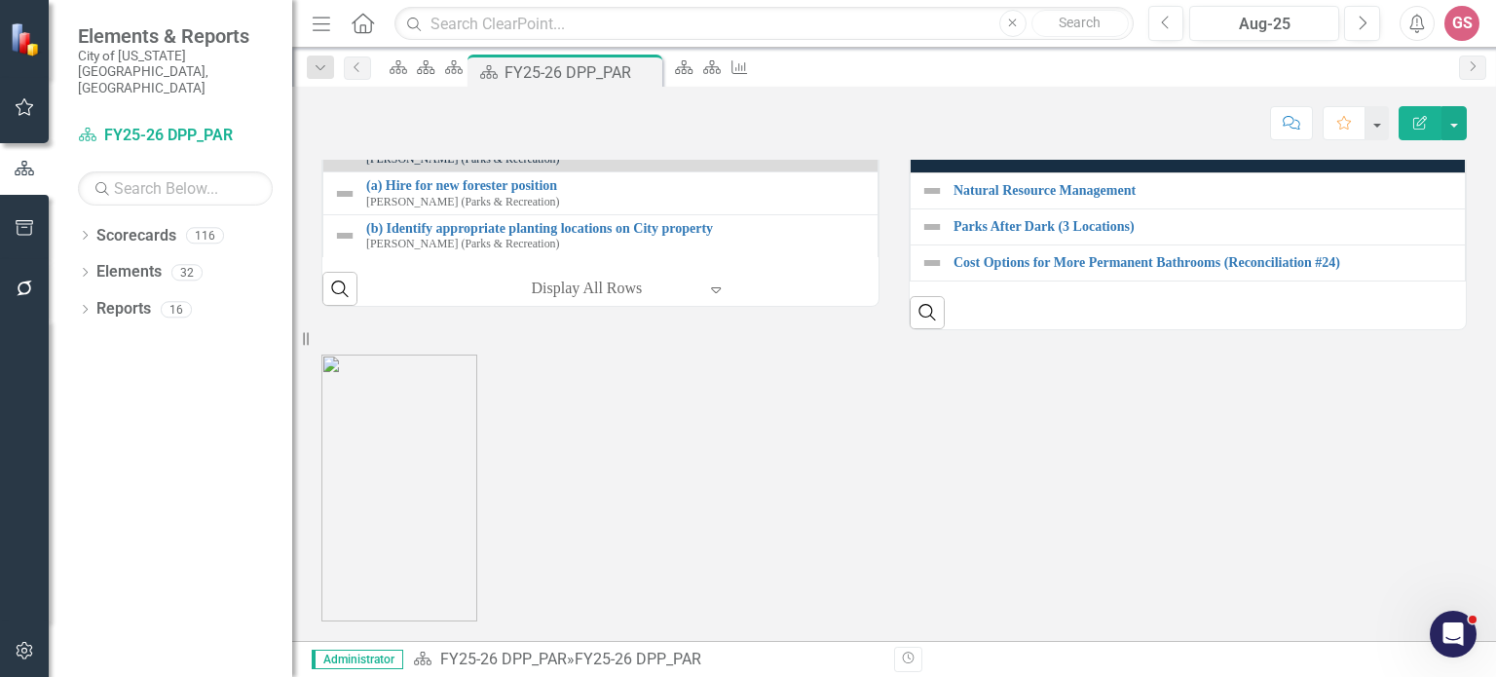
scroll to position [2193, 0]
click at [1307, 172] on th "Measures" at bounding box center [1188, 153] width 555 height 37
click at [1307, 172] on th "Measures Sort Ascending" at bounding box center [1188, 153] width 555 height 37
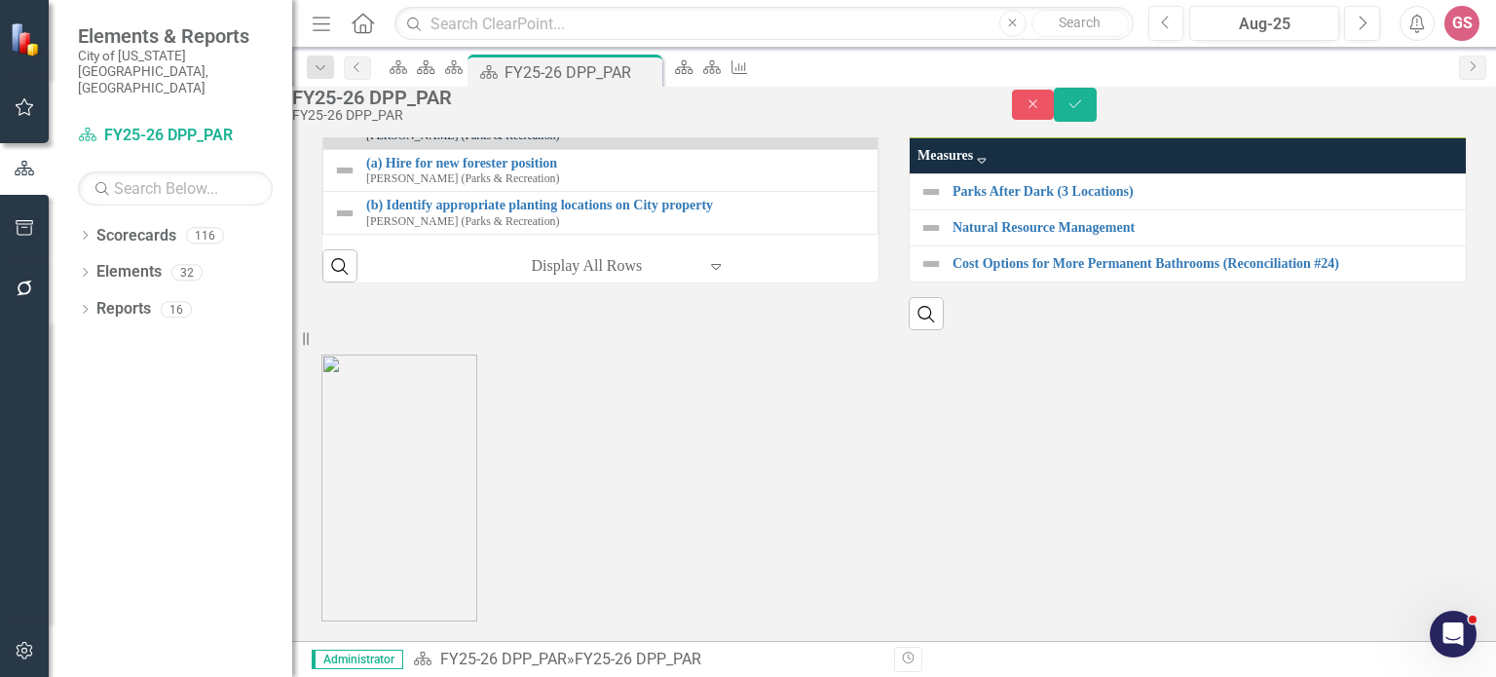
click at [1151, 134] on link "Link View Page" at bounding box center [1110, 121] width 84 height 25
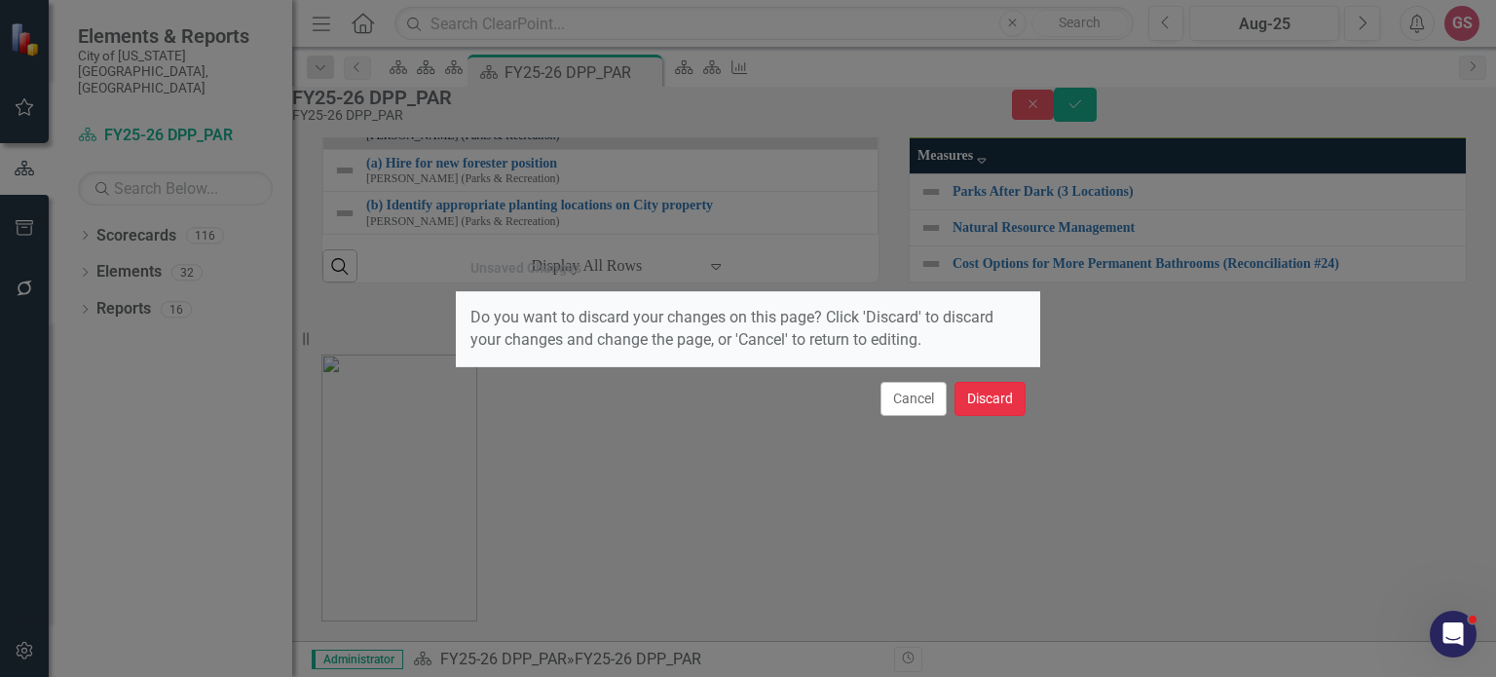
click at [991, 399] on button "Discard" at bounding box center [990, 399] width 71 height 34
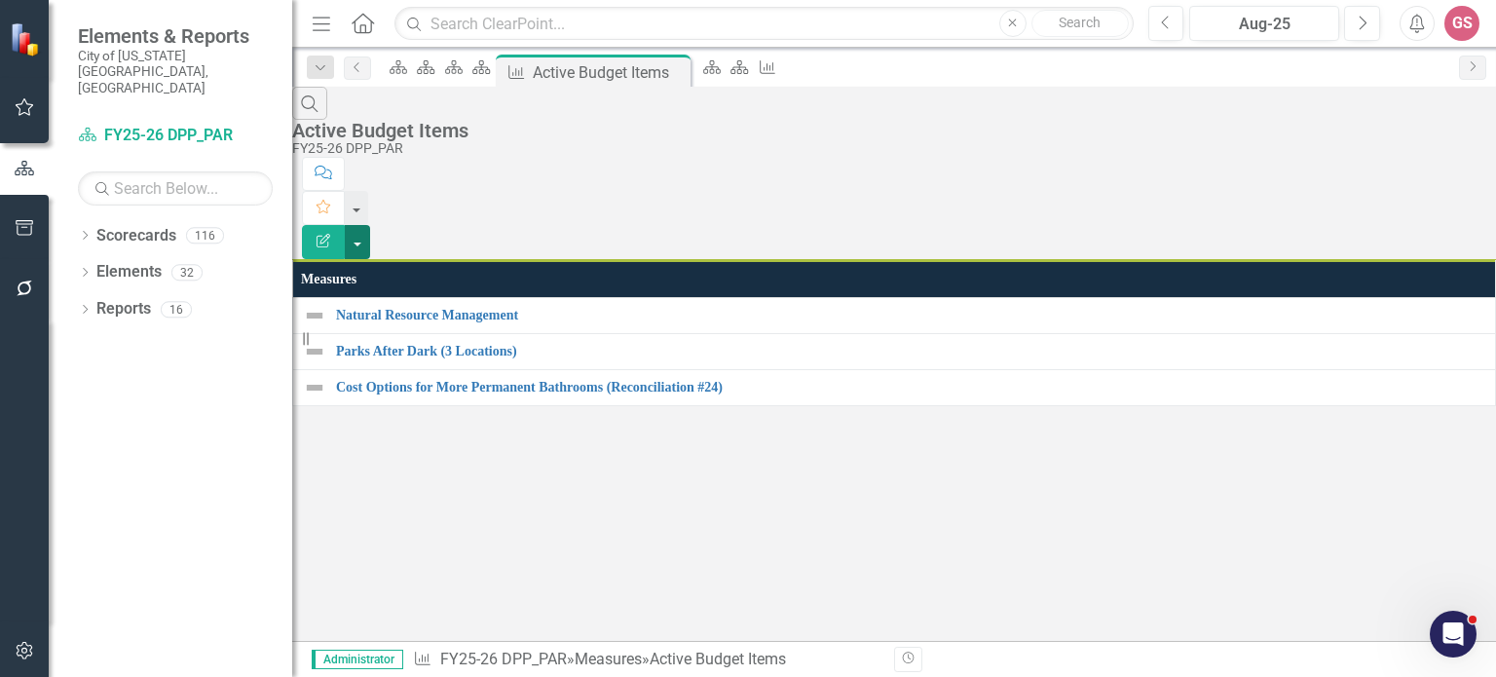
click at [370, 225] on button "button" at bounding box center [357, 242] width 25 height 34
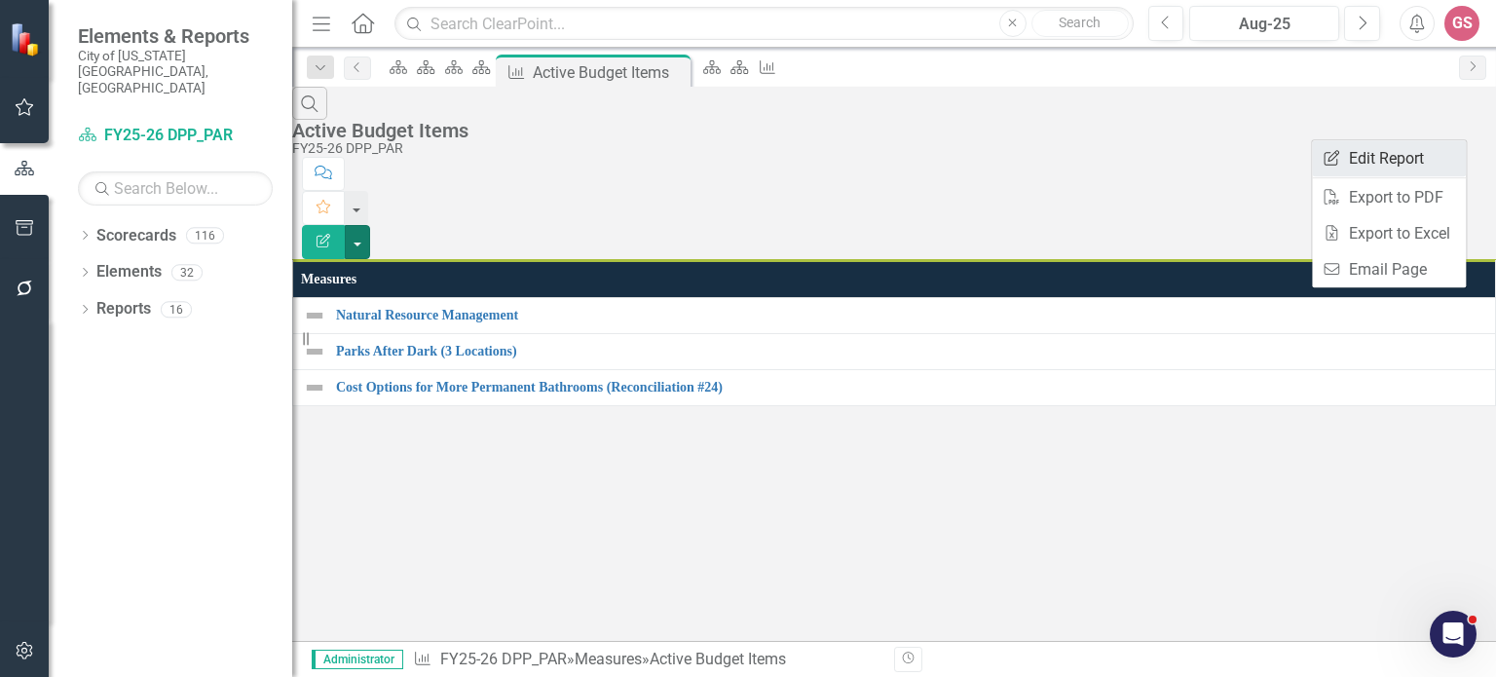
click at [1399, 164] on link "Edit Report Edit Report" at bounding box center [1389, 158] width 154 height 36
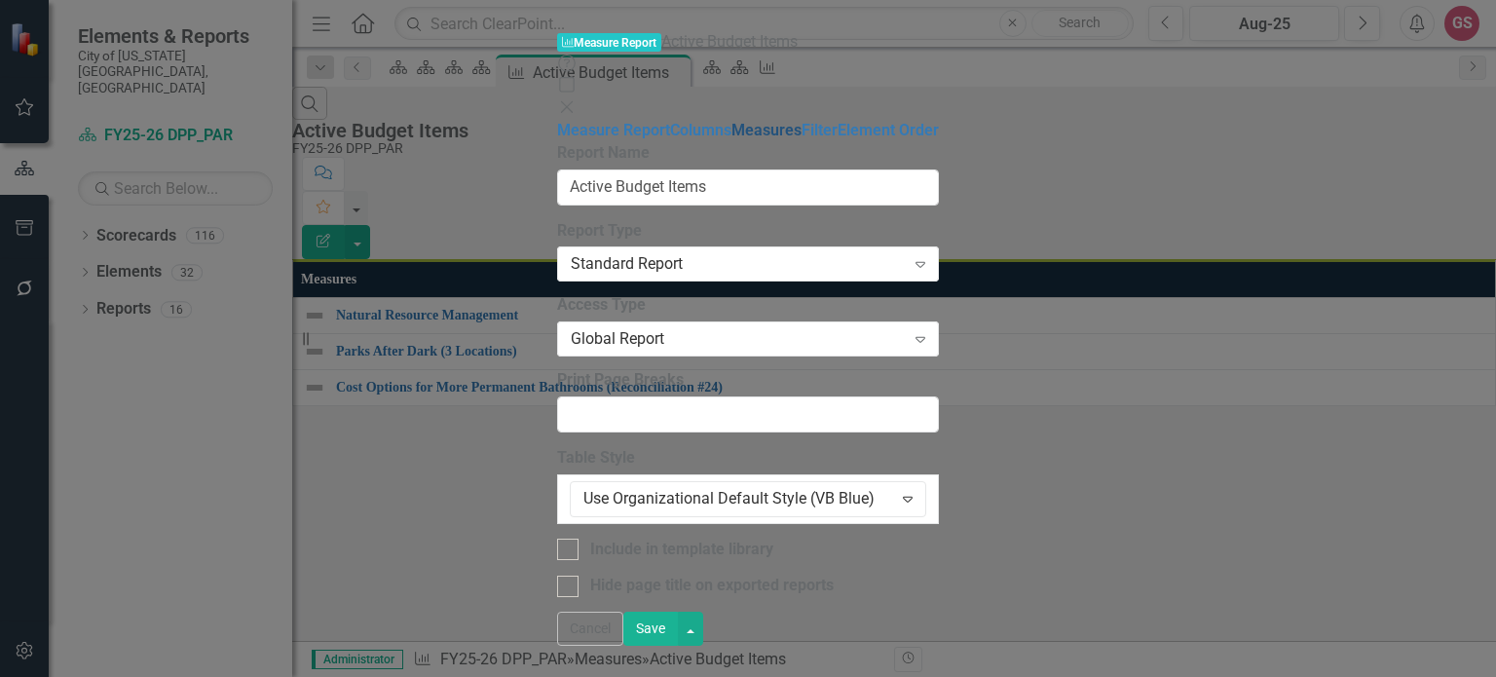
click at [732, 139] on link "Measures" at bounding box center [767, 130] width 70 height 19
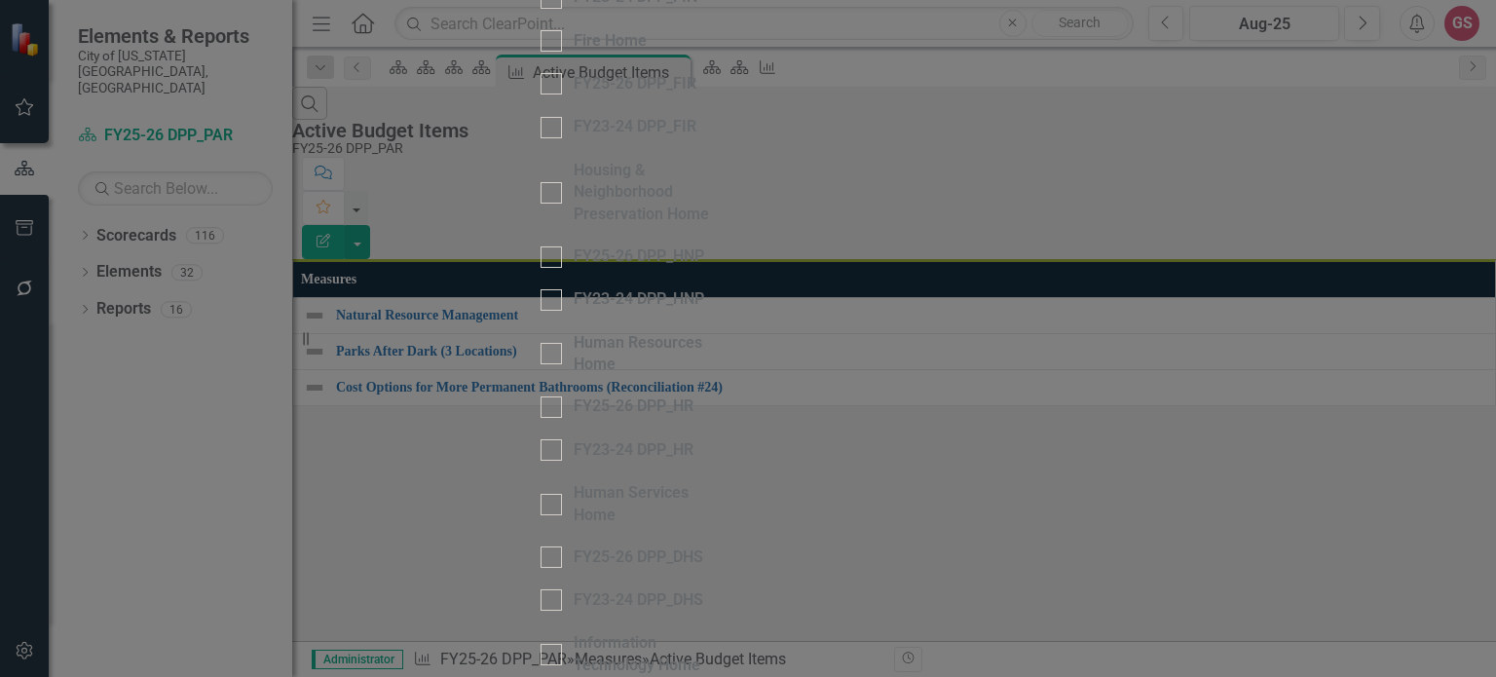
scroll to position [2143, 0]
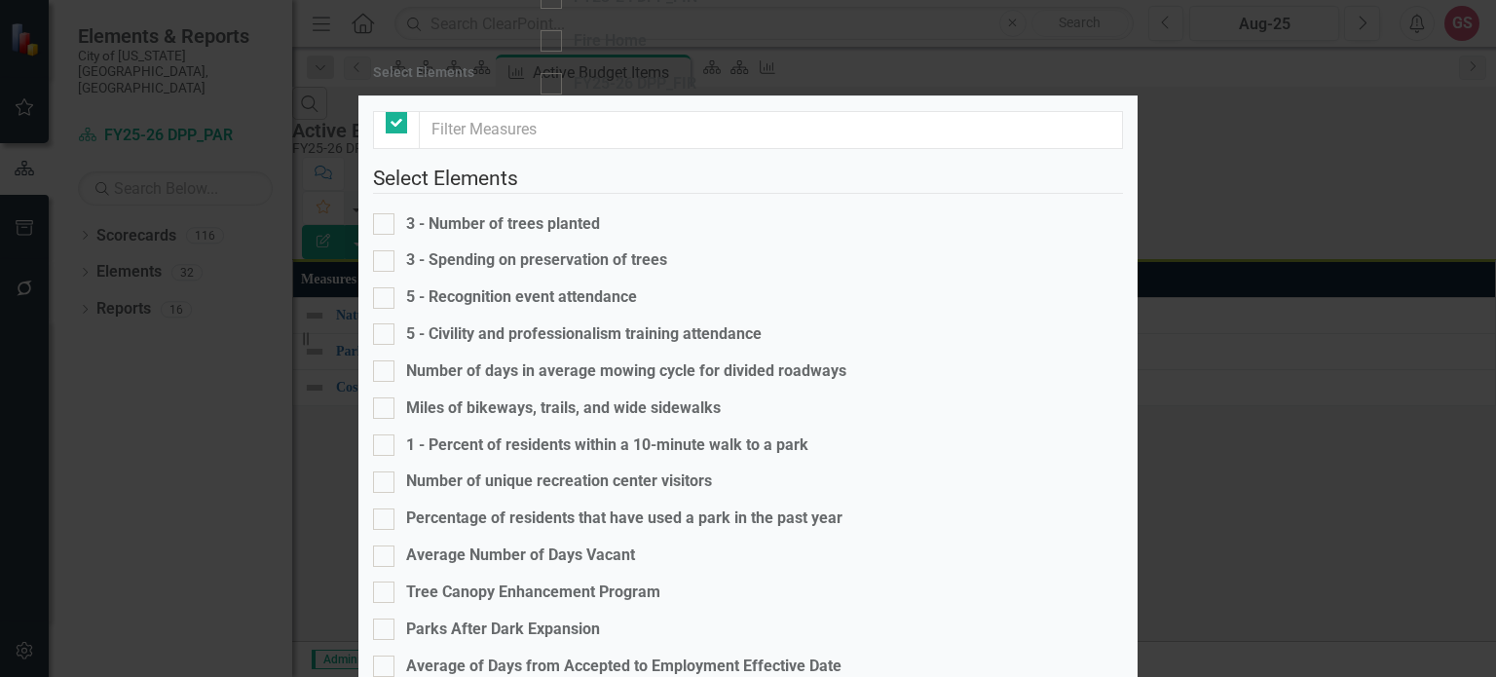
checkbox input "false"
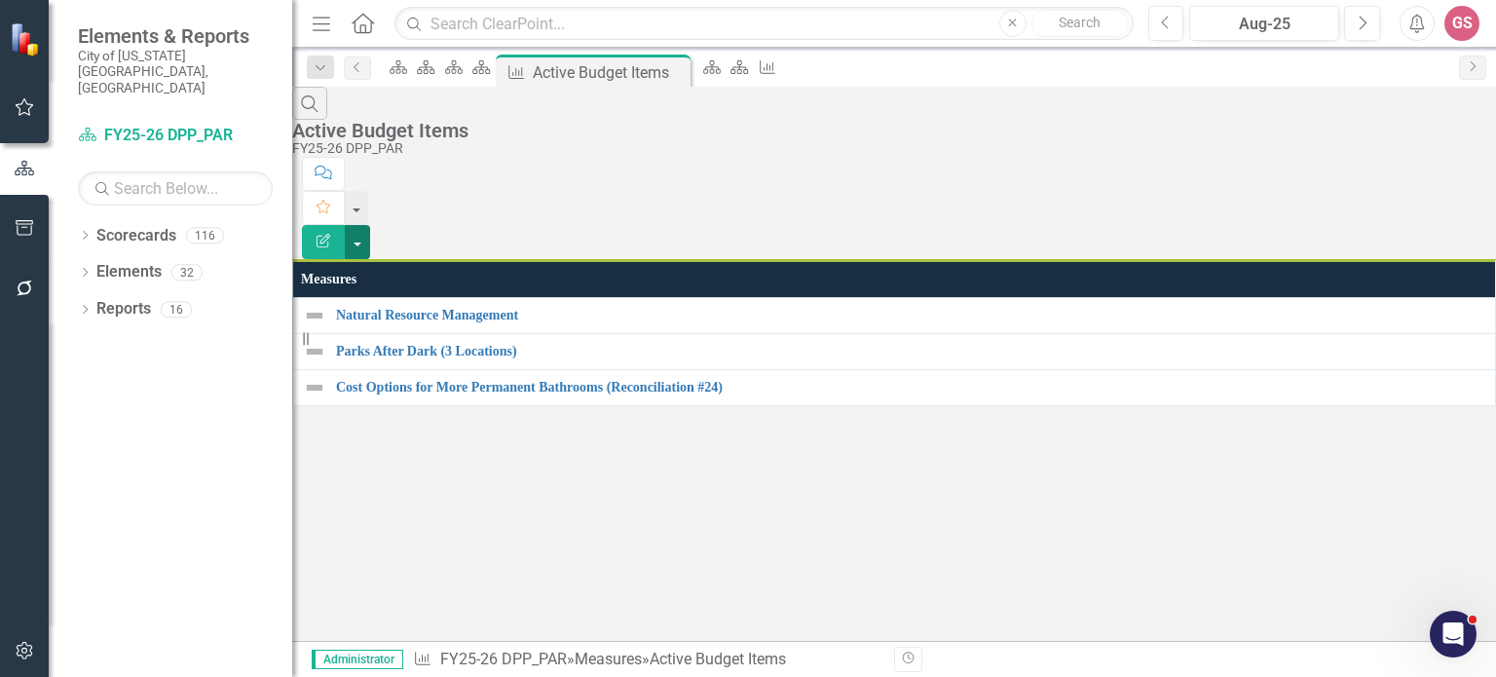
click at [370, 225] on button "button" at bounding box center [357, 242] width 25 height 34
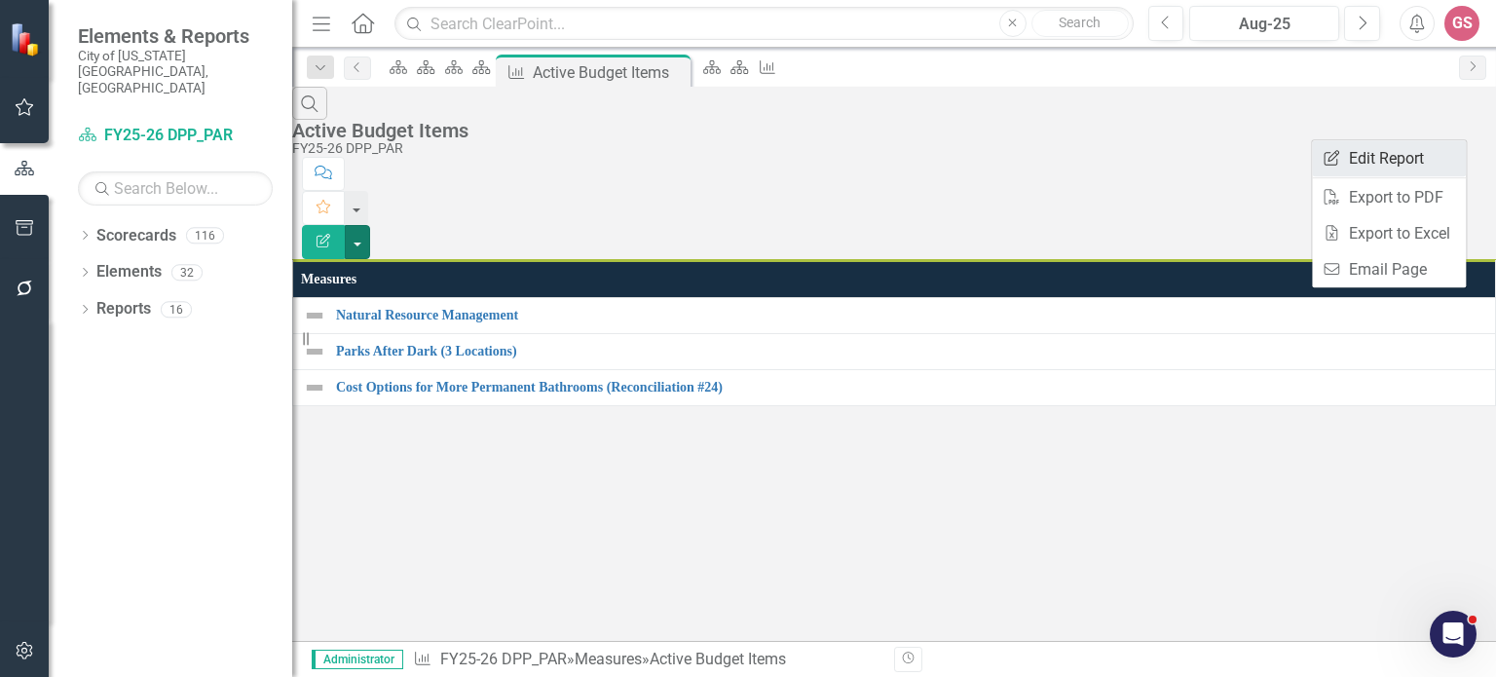
click at [1384, 151] on link "Edit Report Edit Report" at bounding box center [1389, 158] width 154 height 36
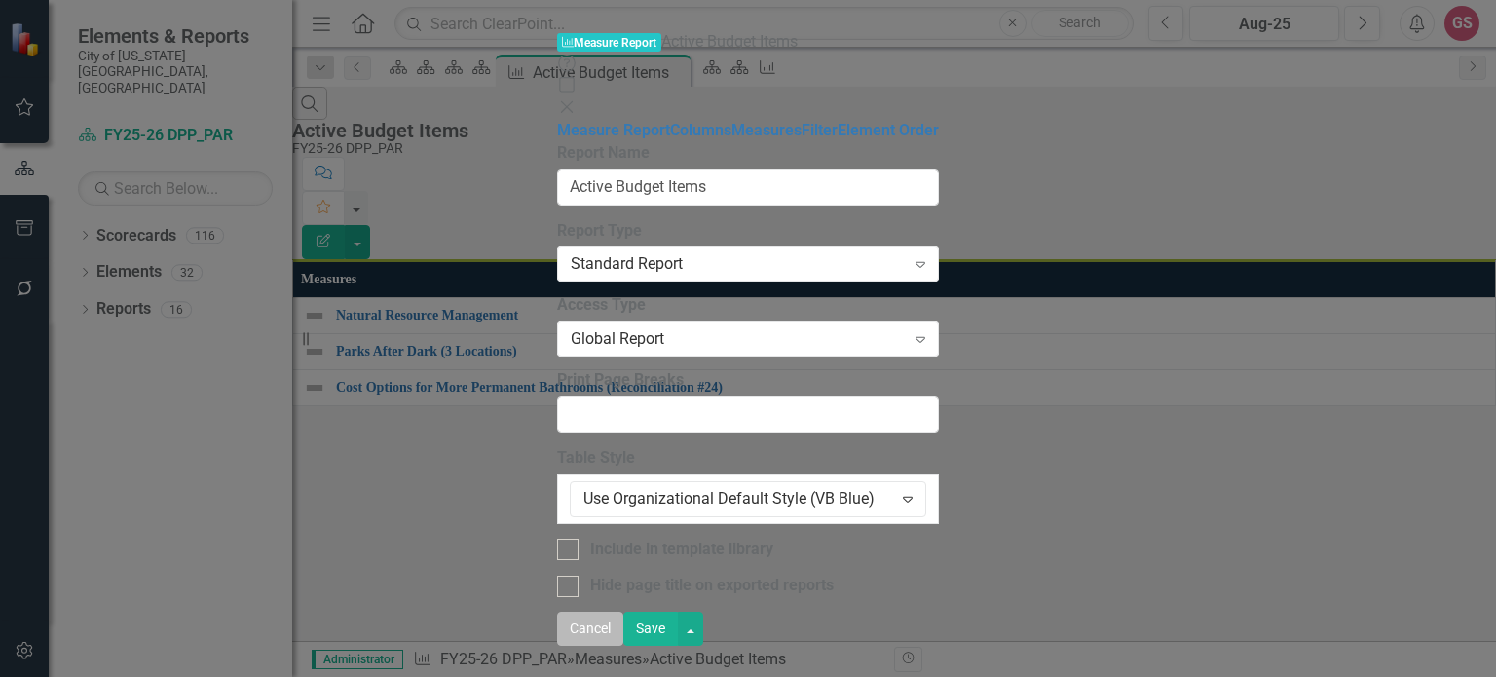
click at [623, 641] on button "Cancel" at bounding box center [590, 629] width 66 height 34
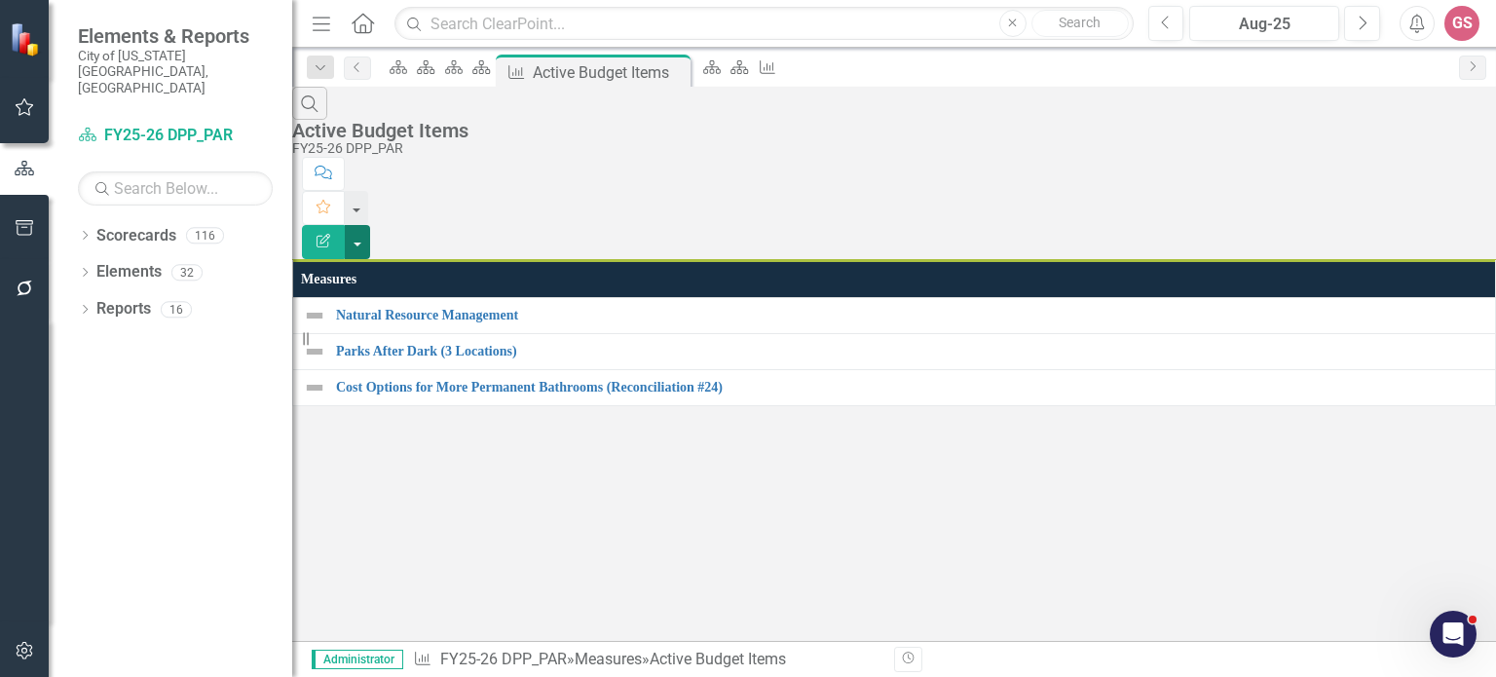
click at [370, 225] on button "button" at bounding box center [357, 242] width 25 height 34
click at [500, 406] on div "Search Active Budget Items FY25-26 DPP_PAR Comment Favorite Edit Report Measure…" at bounding box center [894, 247] width 1204 height 320
click at [491, 71] on icon "Scorecard" at bounding box center [480, 67] width 19 height 16
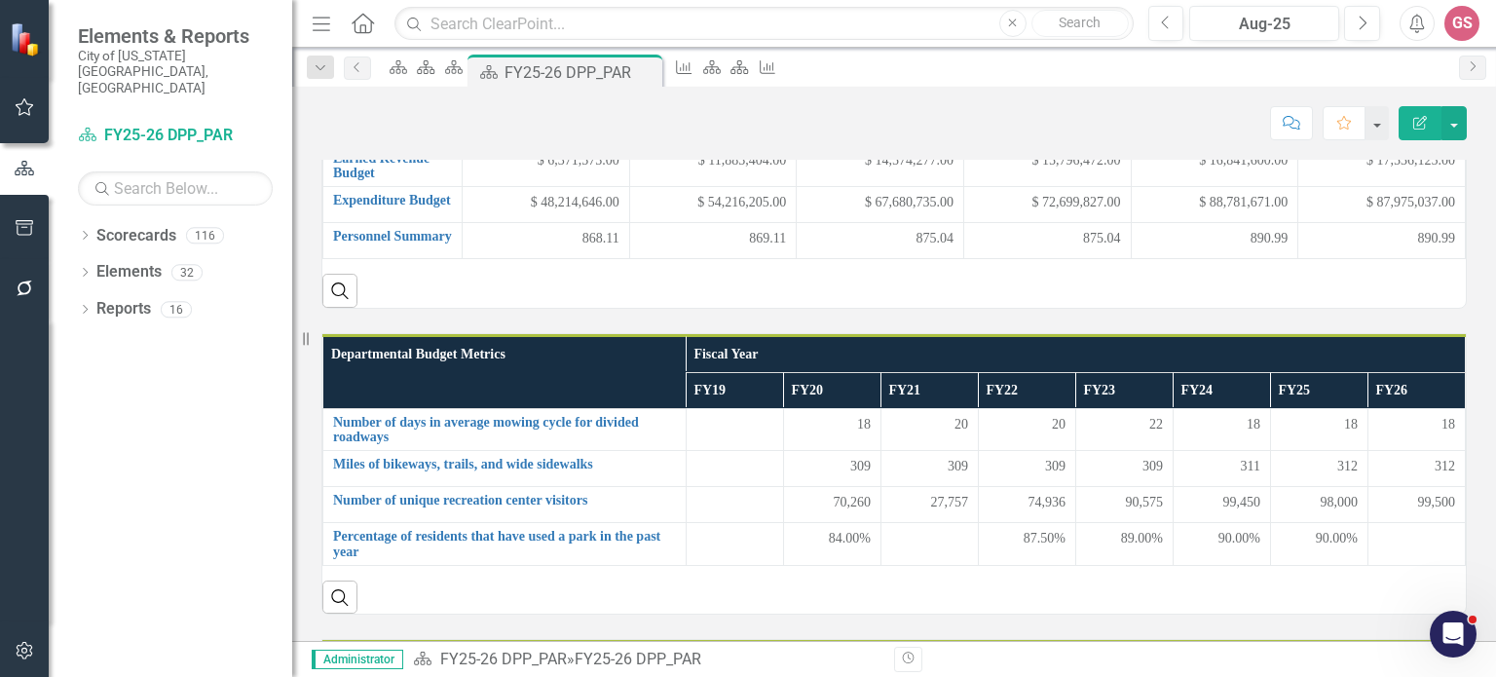
scroll to position [487, 0]
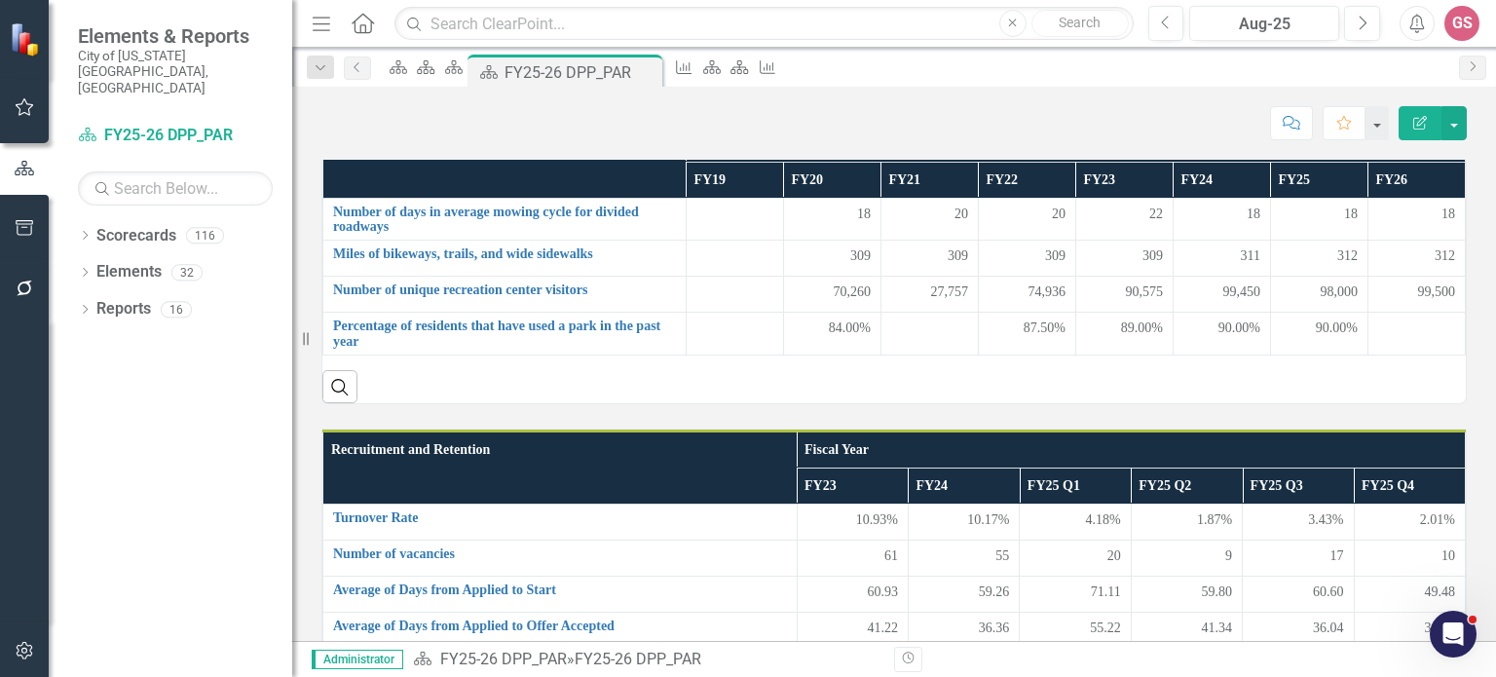
click at [1469, 120] on div "Score: N/A Aug-25 Completed Comment Favorite Edit Report" at bounding box center [894, 116] width 1204 height 58
click at [1457, 124] on button "button" at bounding box center [1454, 123] width 25 height 34
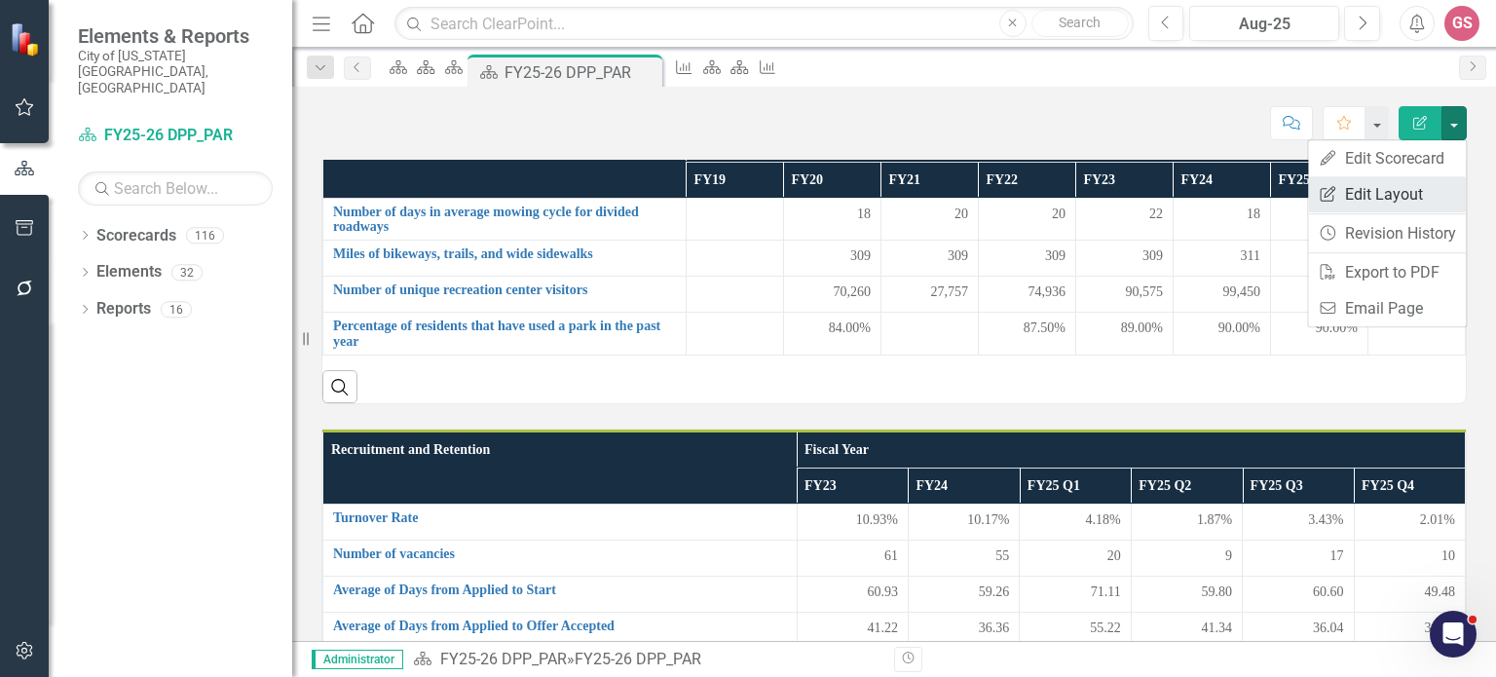
click at [1381, 196] on link "Edit Report Edit Layout" at bounding box center [1387, 194] width 158 height 36
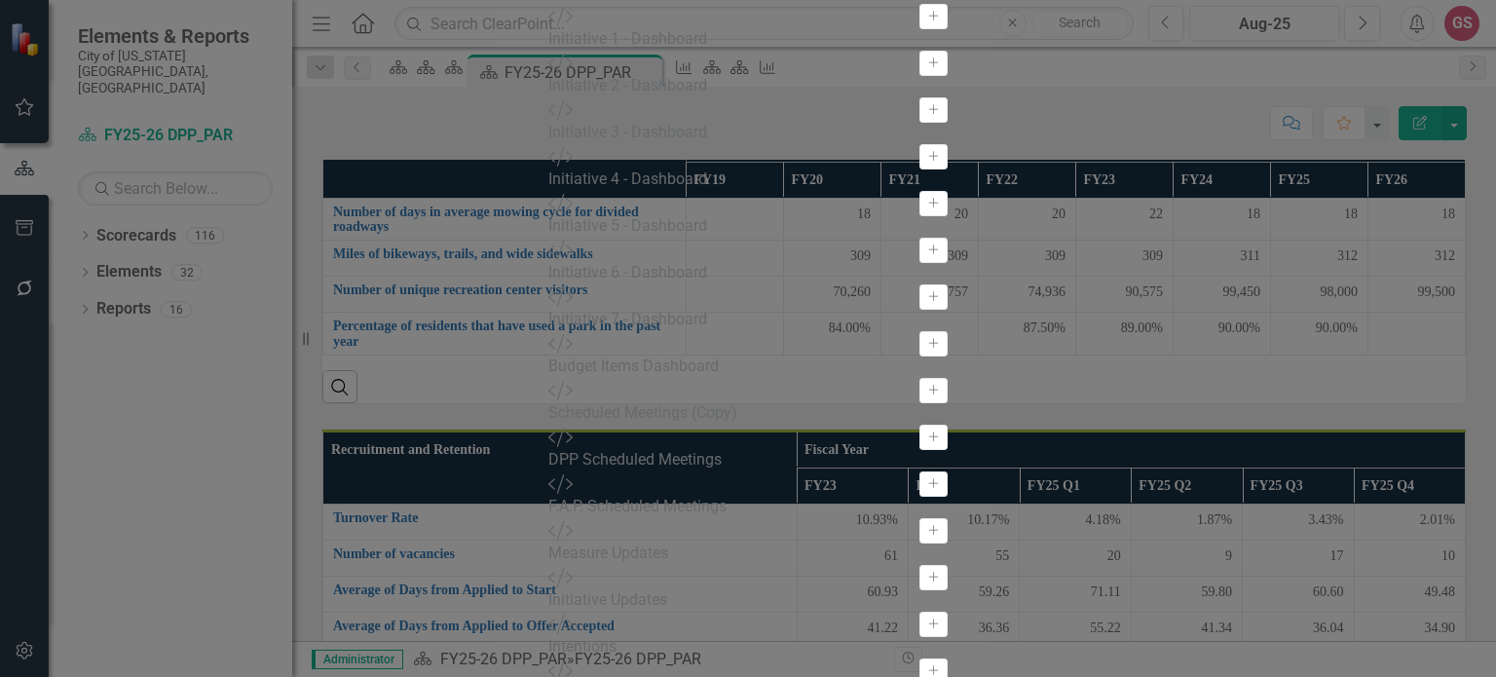
scroll to position [380, 0]
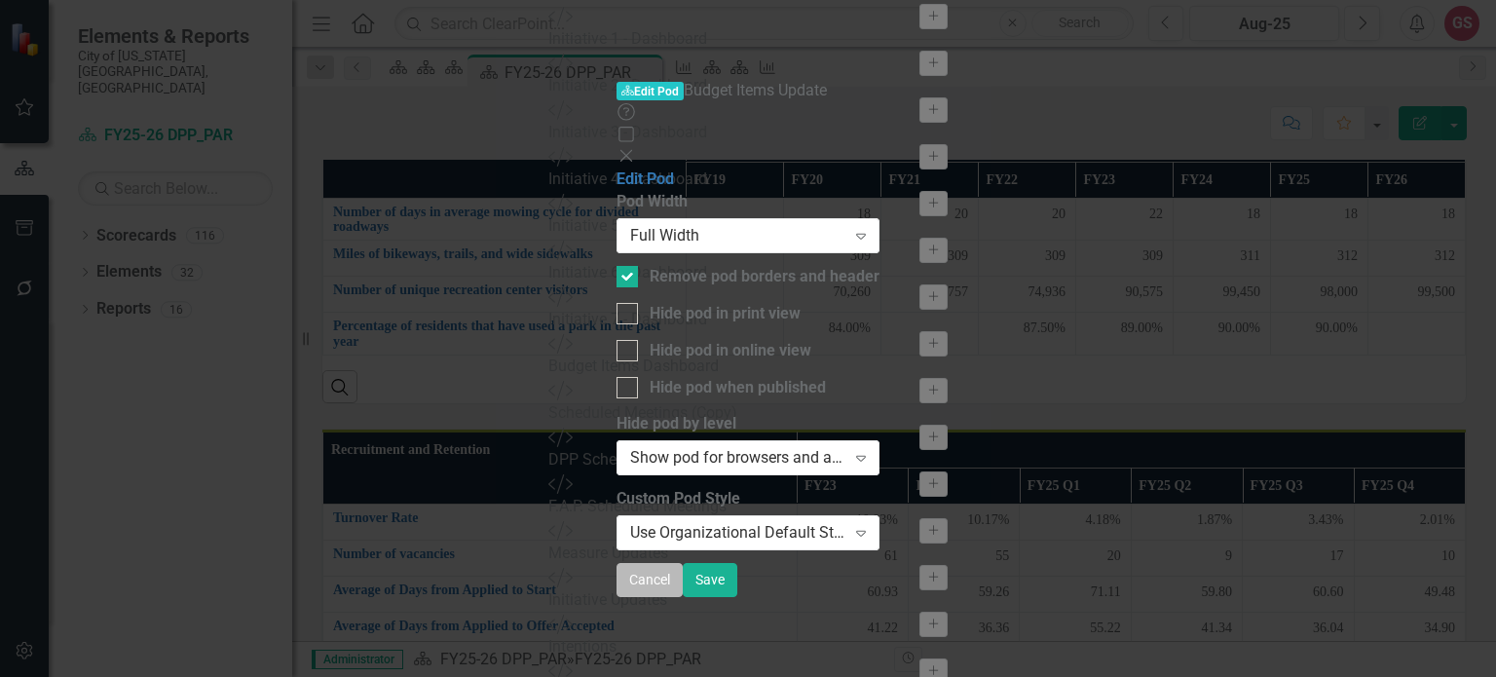
click at [683, 597] on button "Cancel" at bounding box center [650, 580] width 66 height 34
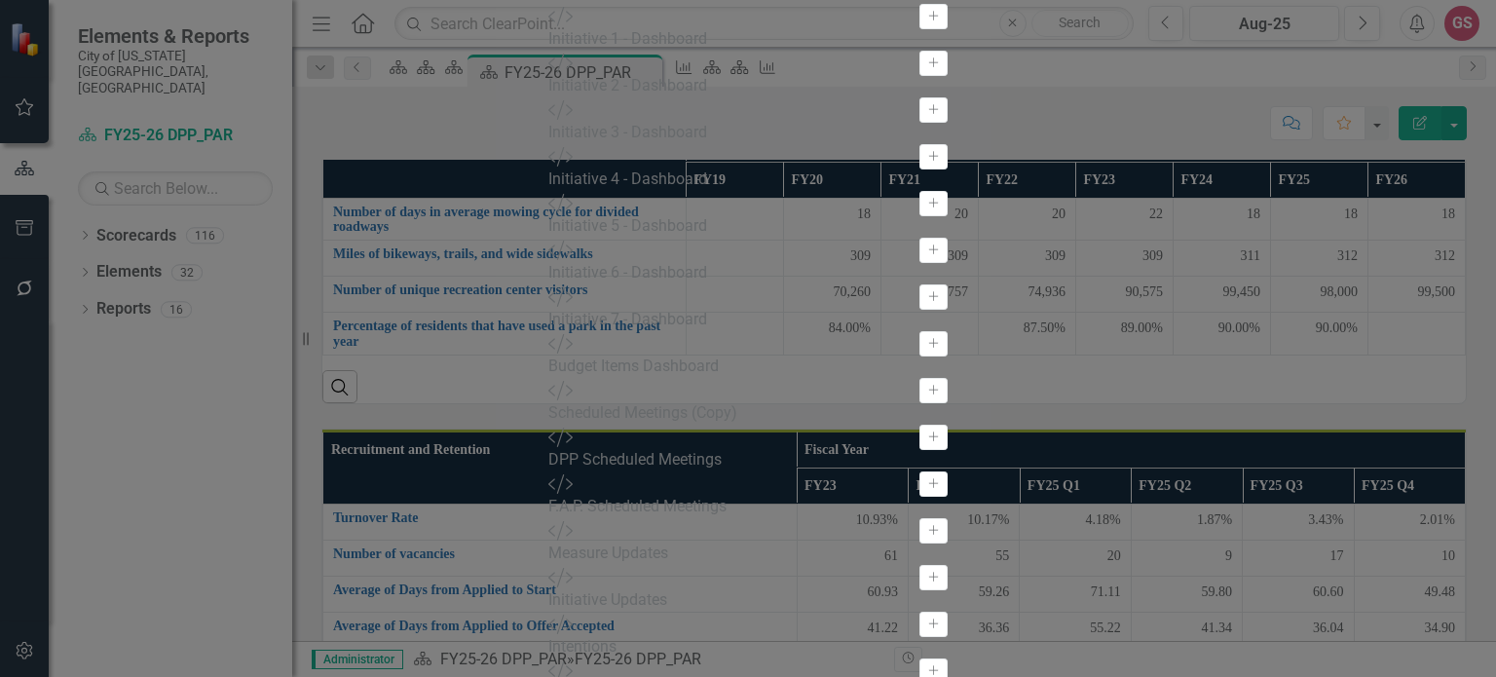
scroll to position [292, 0]
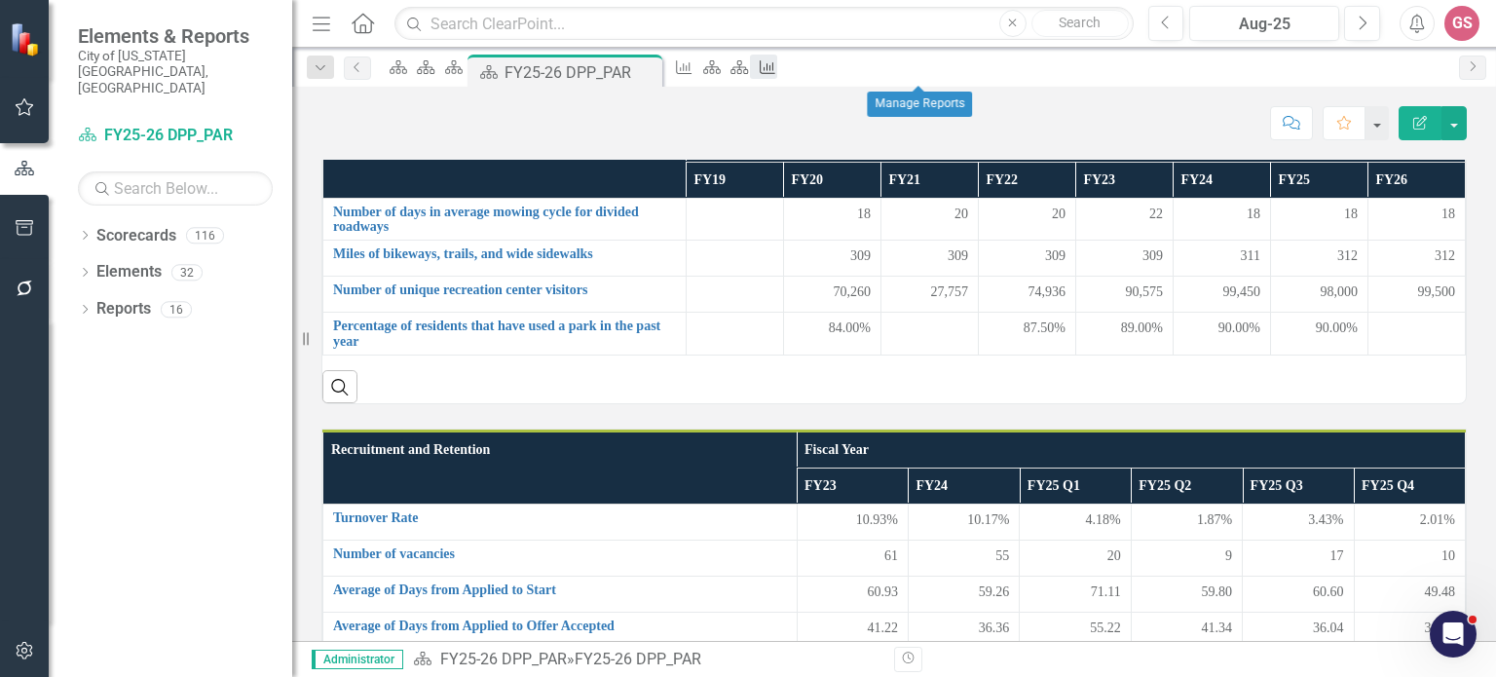
click at [777, 69] on icon "Measure" at bounding box center [767, 67] width 19 height 16
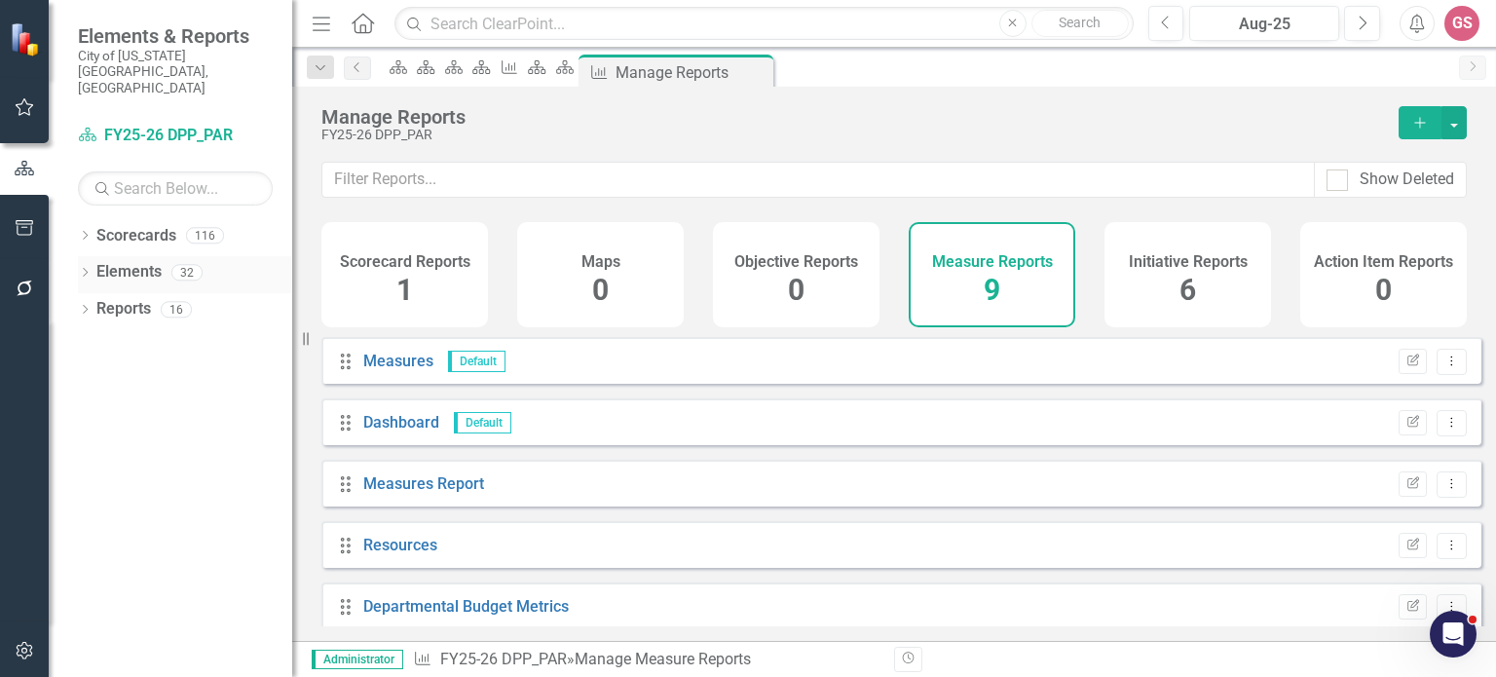
click at [122, 261] on link "Elements" at bounding box center [128, 272] width 65 height 22
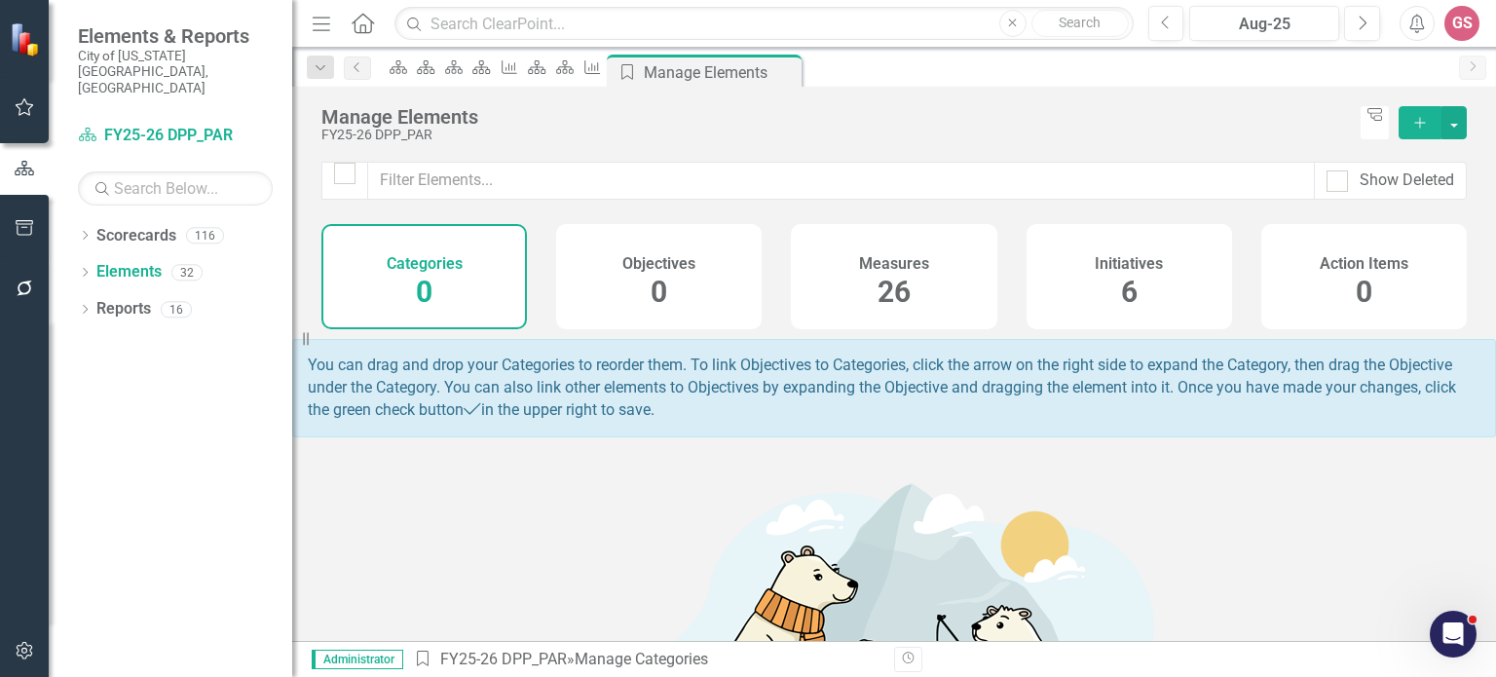
click at [867, 268] on h4 "Measures" at bounding box center [894, 264] width 70 height 18
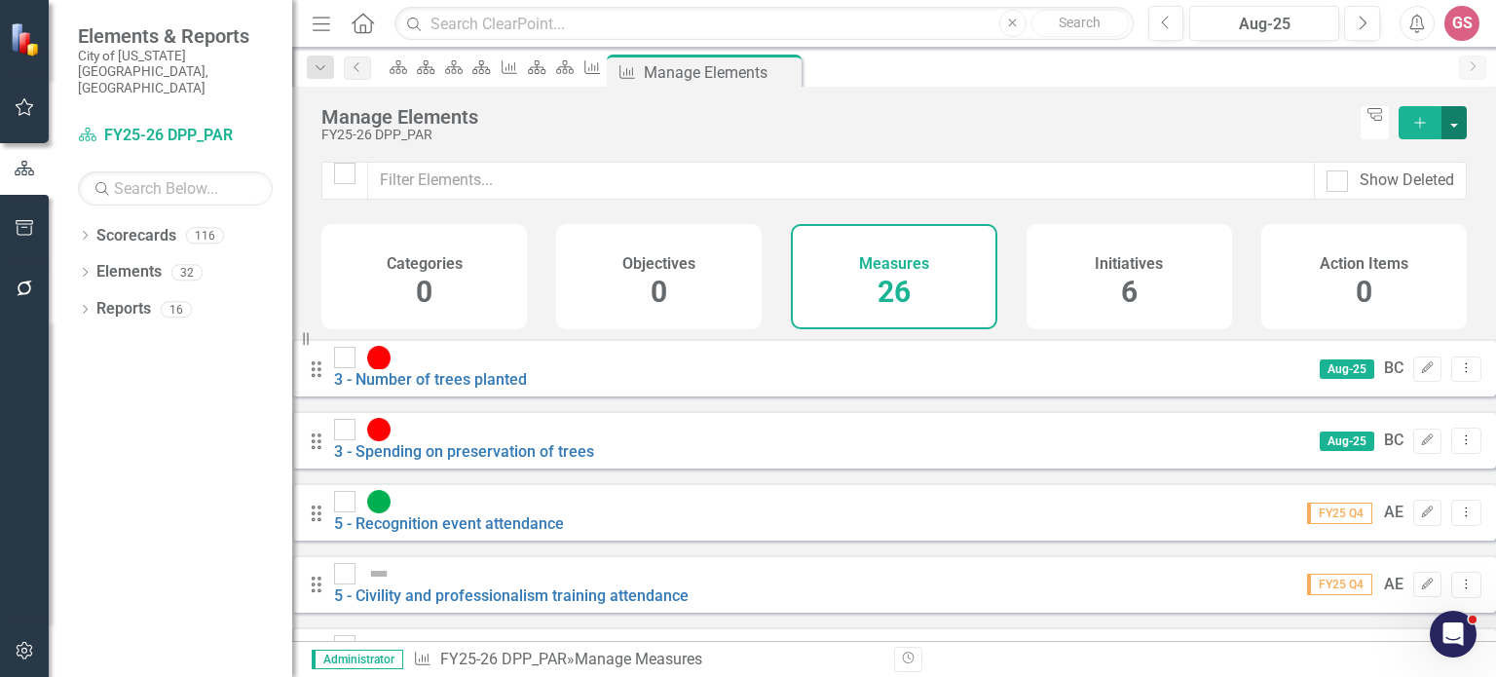
click at [1451, 127] on button "button" at bounding box center [1454, 122] width 25 height 33
click at [1391, 197] on link "Add Multiple Add Multiple" at bounding box center [1389, 194] width 154 height 36
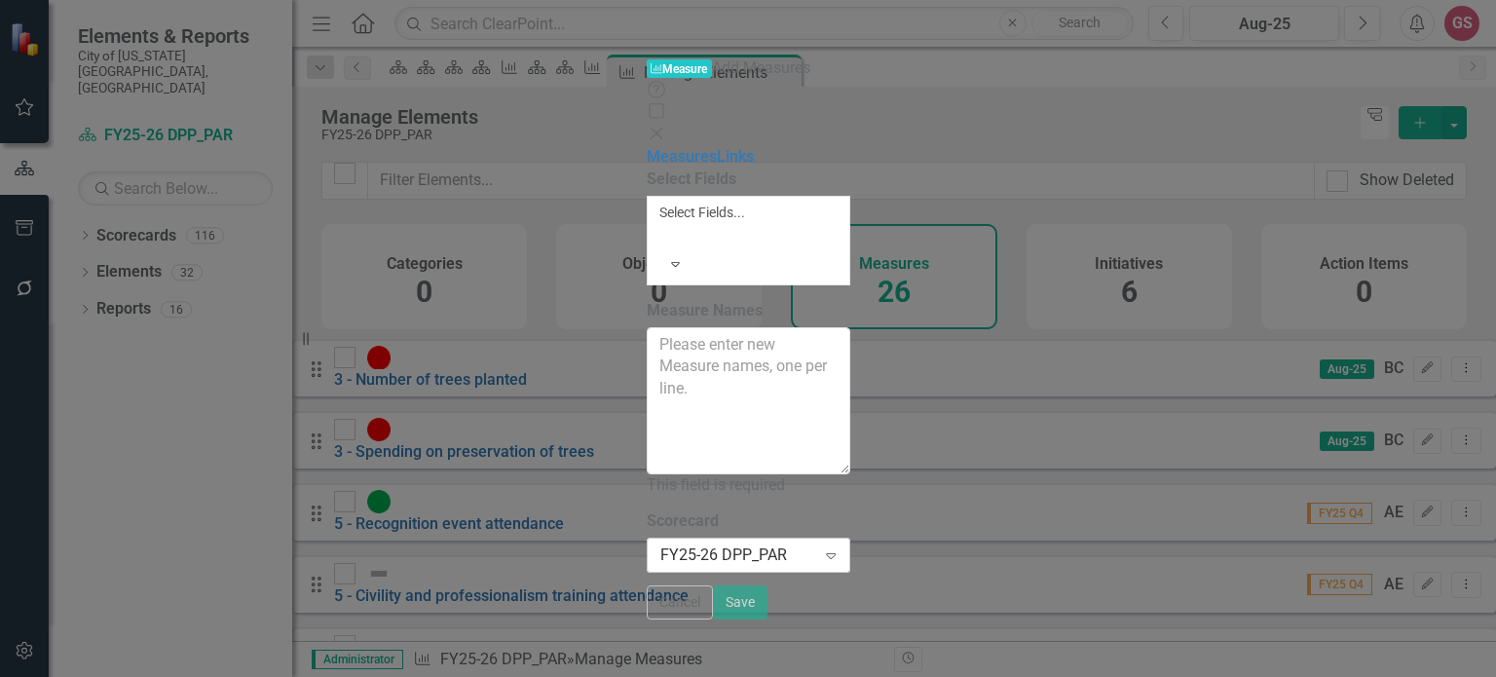
click at [660, 545] on div "FY25-26 DPP_PAR" at bounding box center [738, 556] width 156 height 22
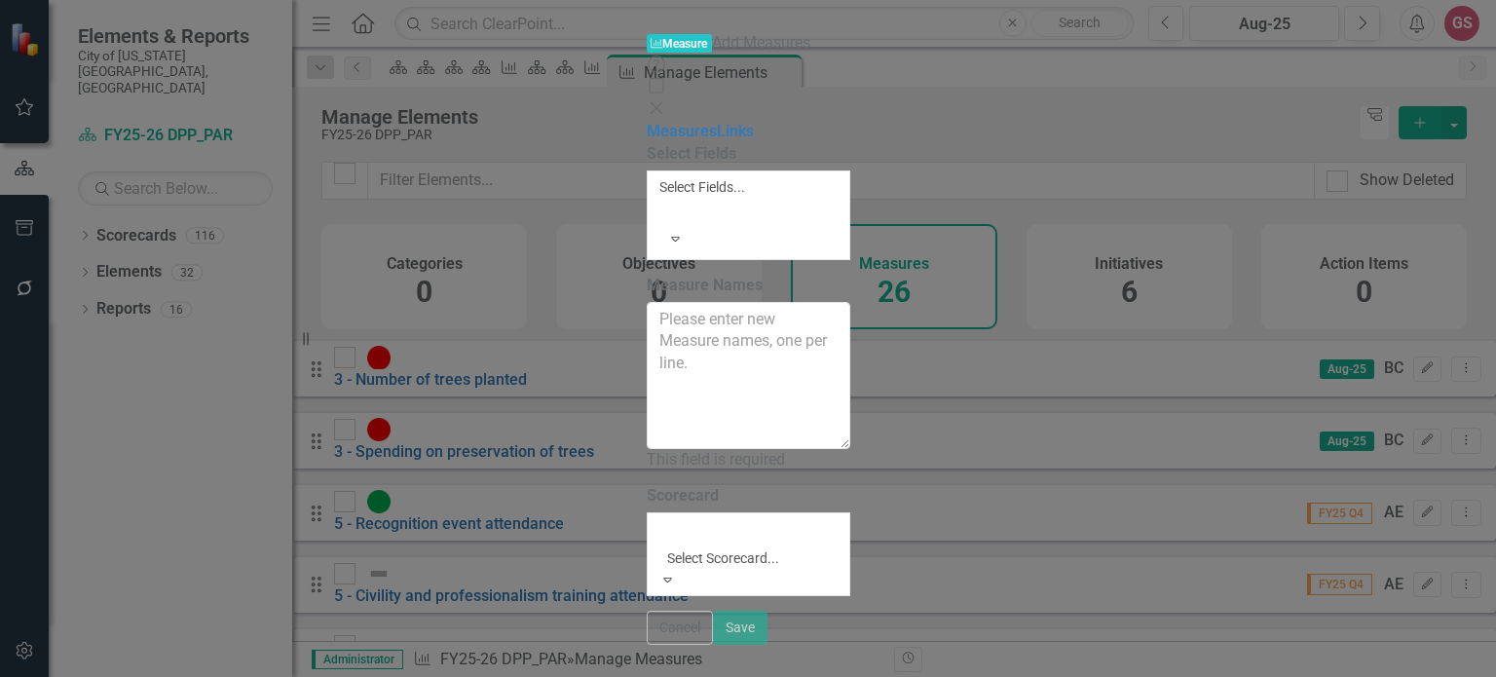
scroll to position [2143, 0]
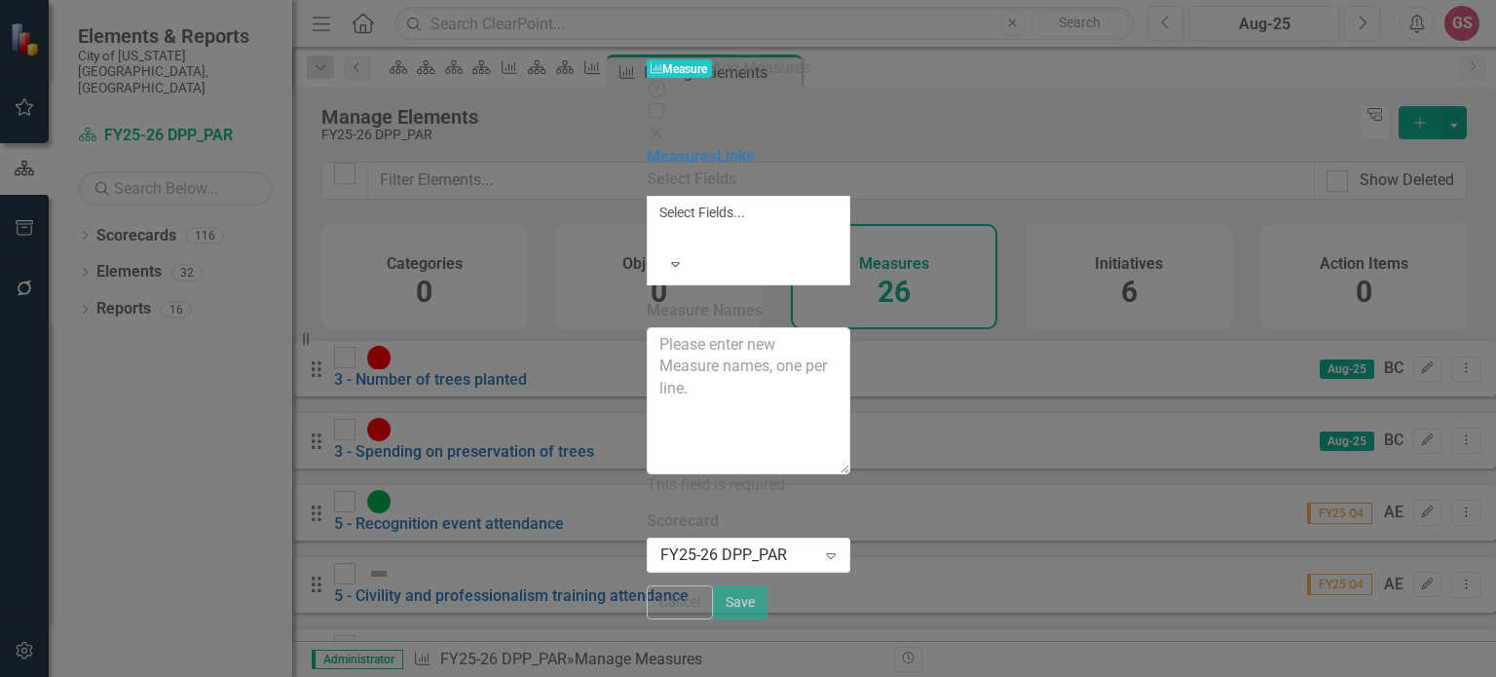
click at [666, 126] on icon "Close" at bounding box center [656, 134] width 19 height 16
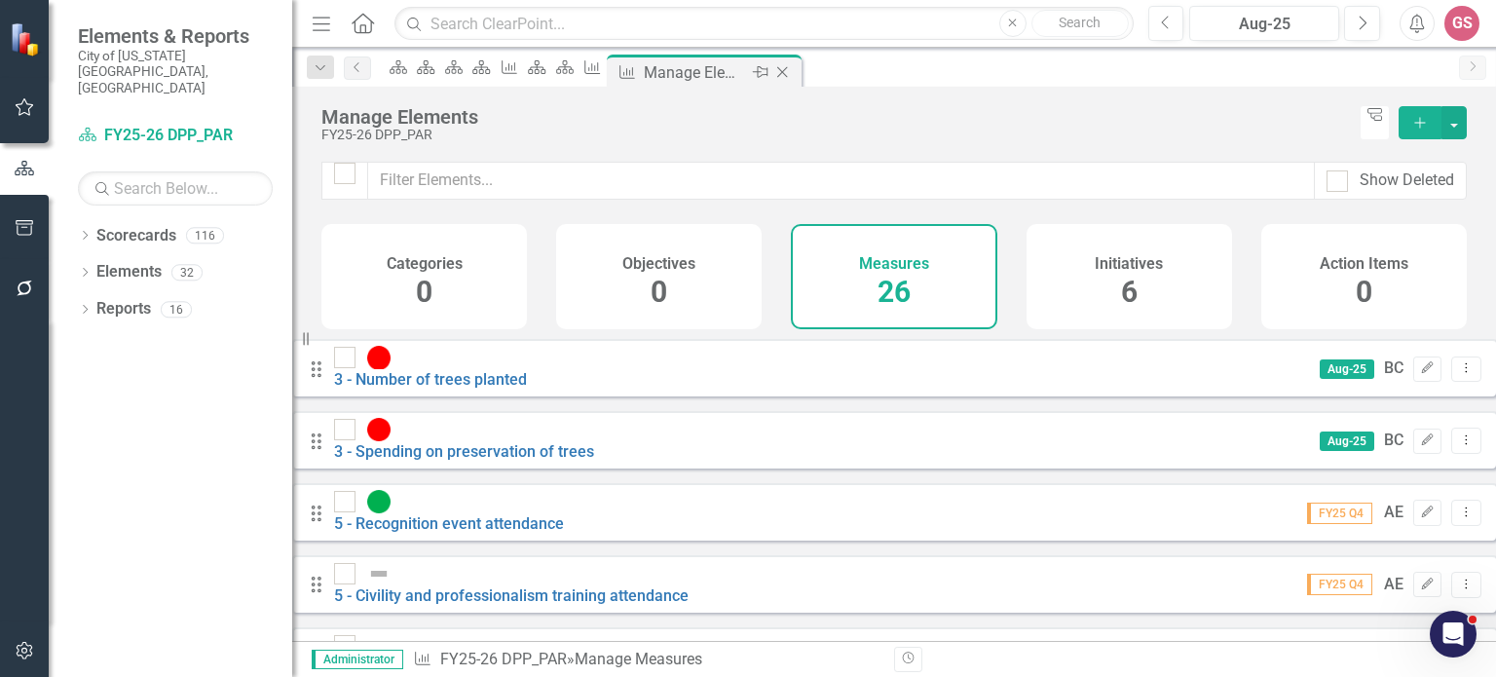
click at [792, 71] on icon "Close" at bounding box center [781, 72] width 19 height 16
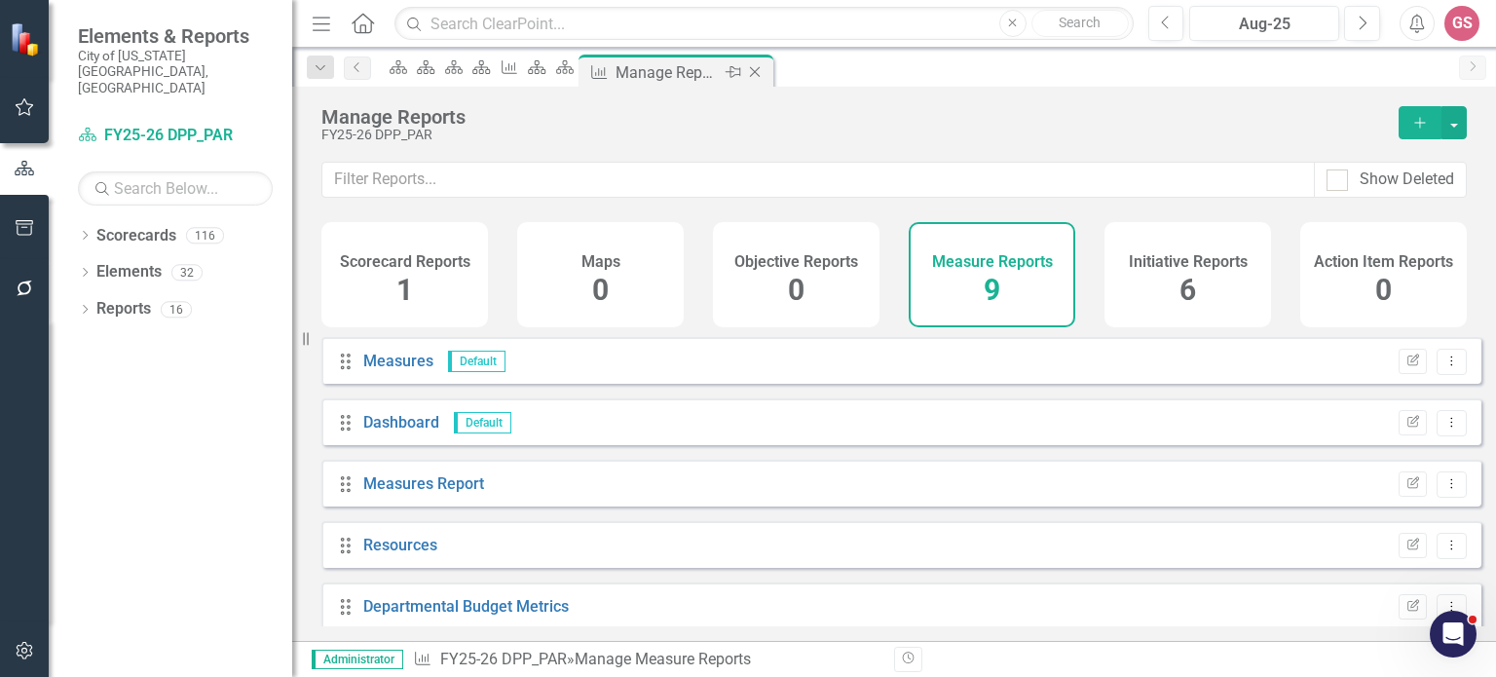
click at [765, 70] on icon "Close" at bounding box center [754, 72] width 19 height 16
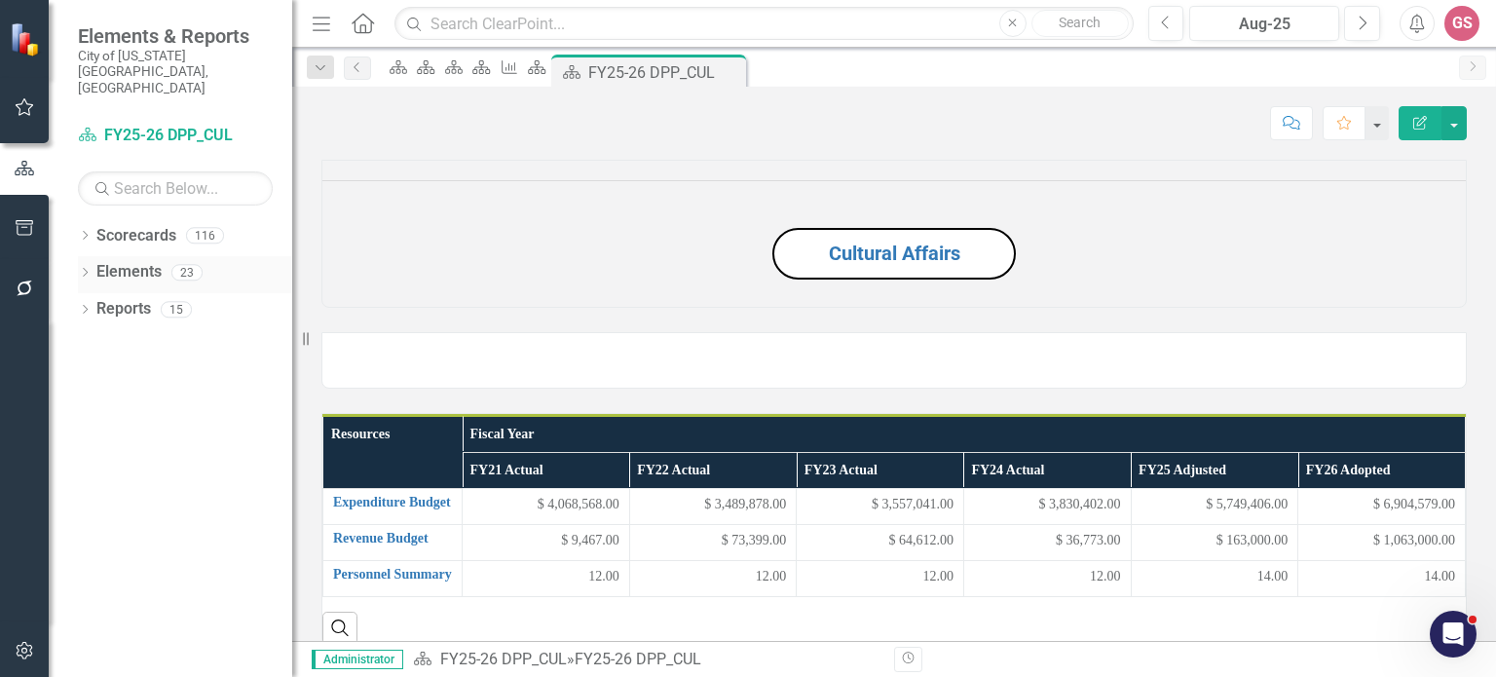
click at [110, 261] on link "Elements" at bounding box center [128, 272] width 65 height 22
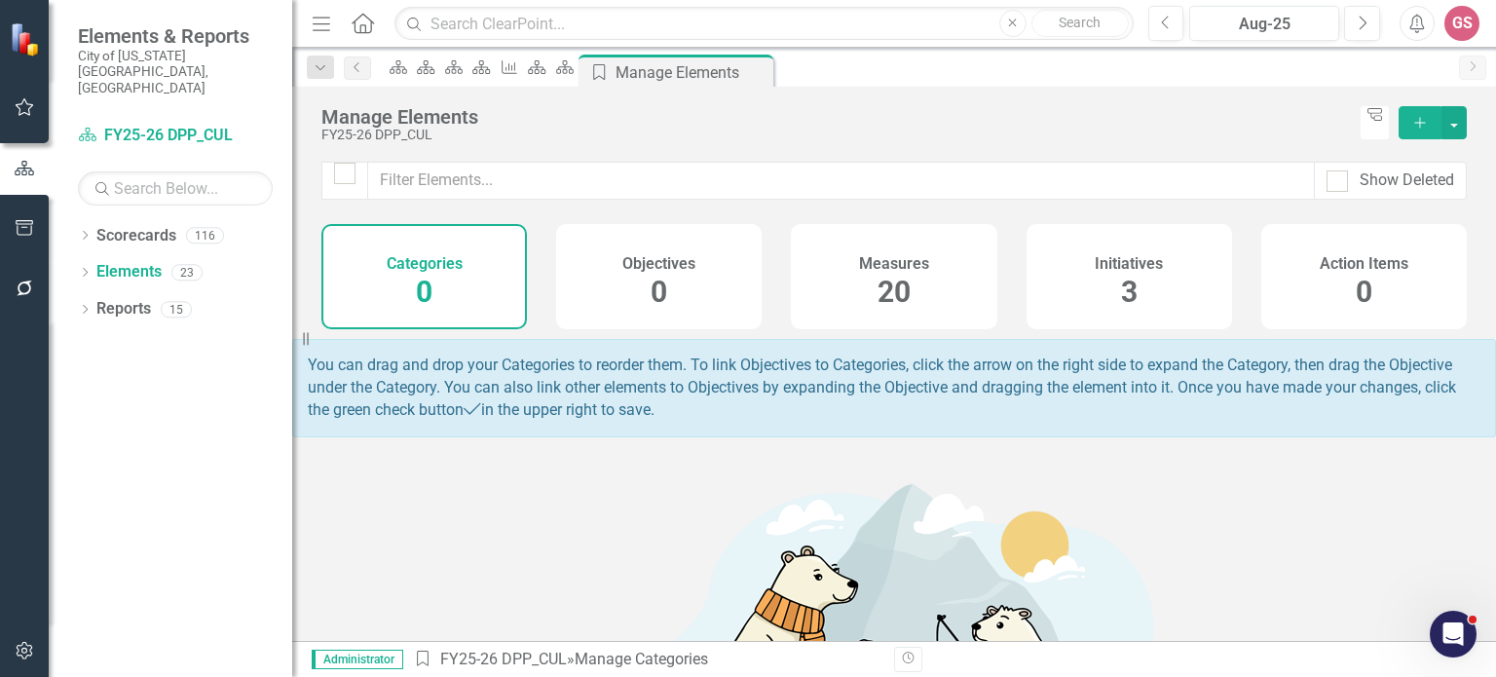
click at [881, 263] on h4 "Measures" at bounding box center [894, 264] width 70 height 18
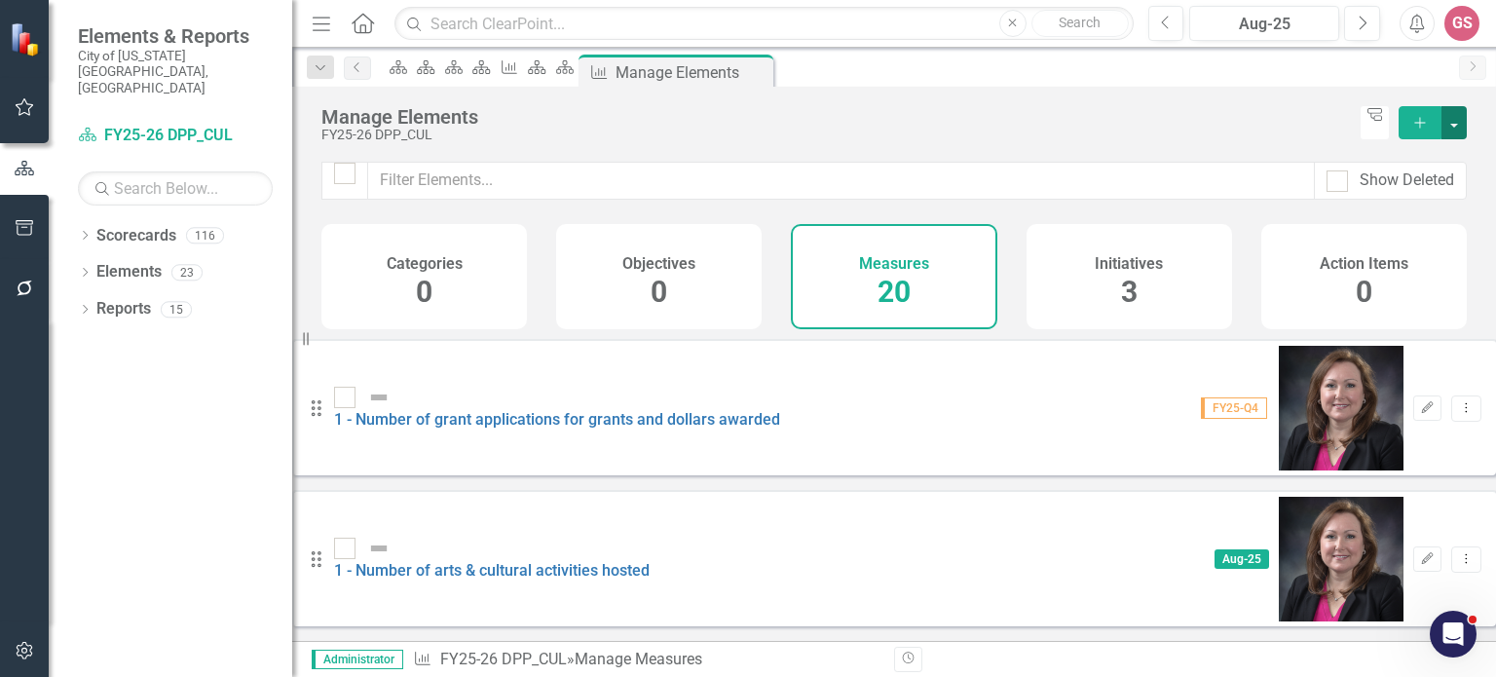
click at [1455, 132] on button "button" at bounding box center [1454, 122] width 25 height 33
click at [1402, 190] on link "Add Multiple Add Multiple" at bounding box center [1389, 194] width 154 height 36
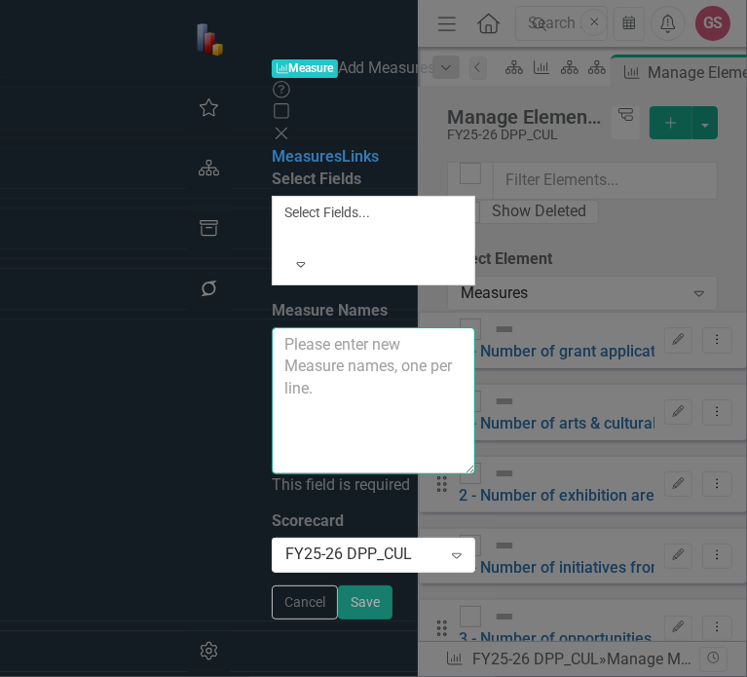
click at [366, 327] on textarea "Measure Names" at bounding box center [374, 400] width 204 height 147
click at [357, 327] on textarea "Measure Names" at bounding box center [374, 400] width 204 height 147
paste textarea "[DATE] Celebrations- 2026 (Reconciliation #27)"
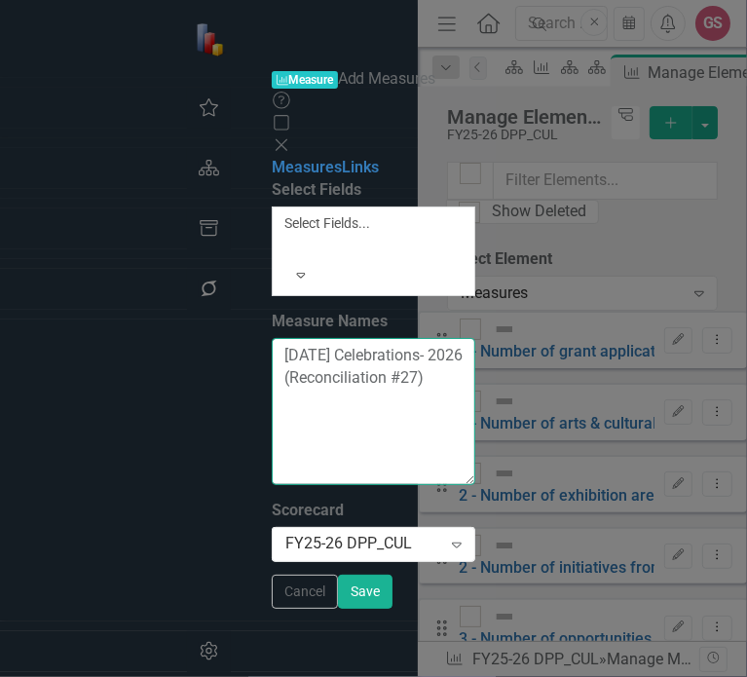
click at [354, 338] on textarea "[DATE] Celebrations- 2026 (Reconciliation #27)" at bounding box center [374, 411] width 204 height 147
paste textarea "Lynnhaven Cottage (Reconcilaiiton#17)"
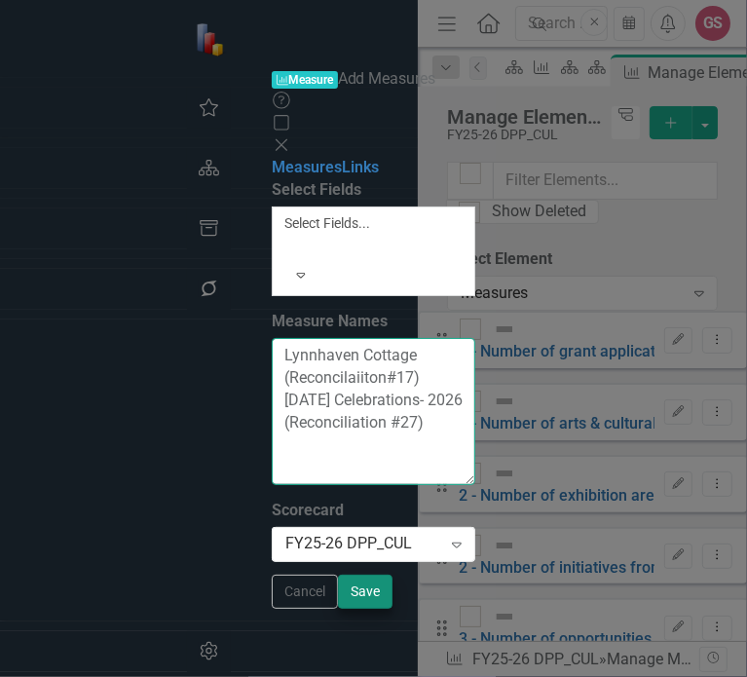
type textarea "Lynnhaven Cottage (Reconcilaiiton#17) [DATE] Celebrations- 2026 (Reconciliation…"
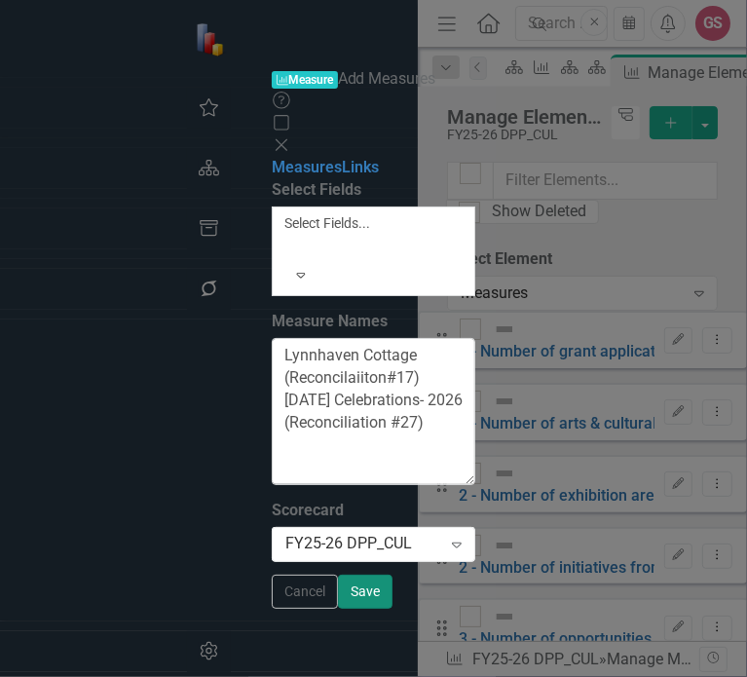
click at [393, 609] on button "Save" at bounding box center [365, 592] width 55 height 34
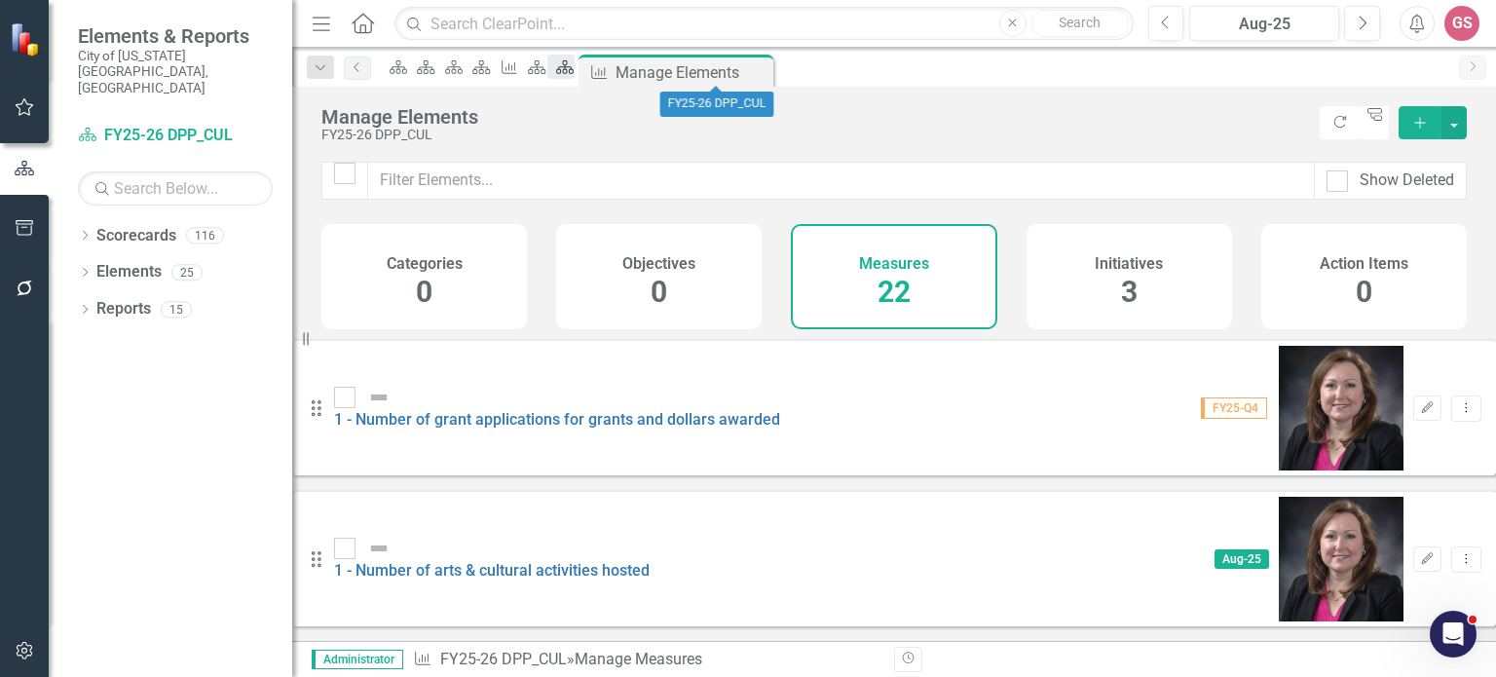
click at [575, 62] on icon "Scorecard" at bounding box center [564, 67] width 19 height 16
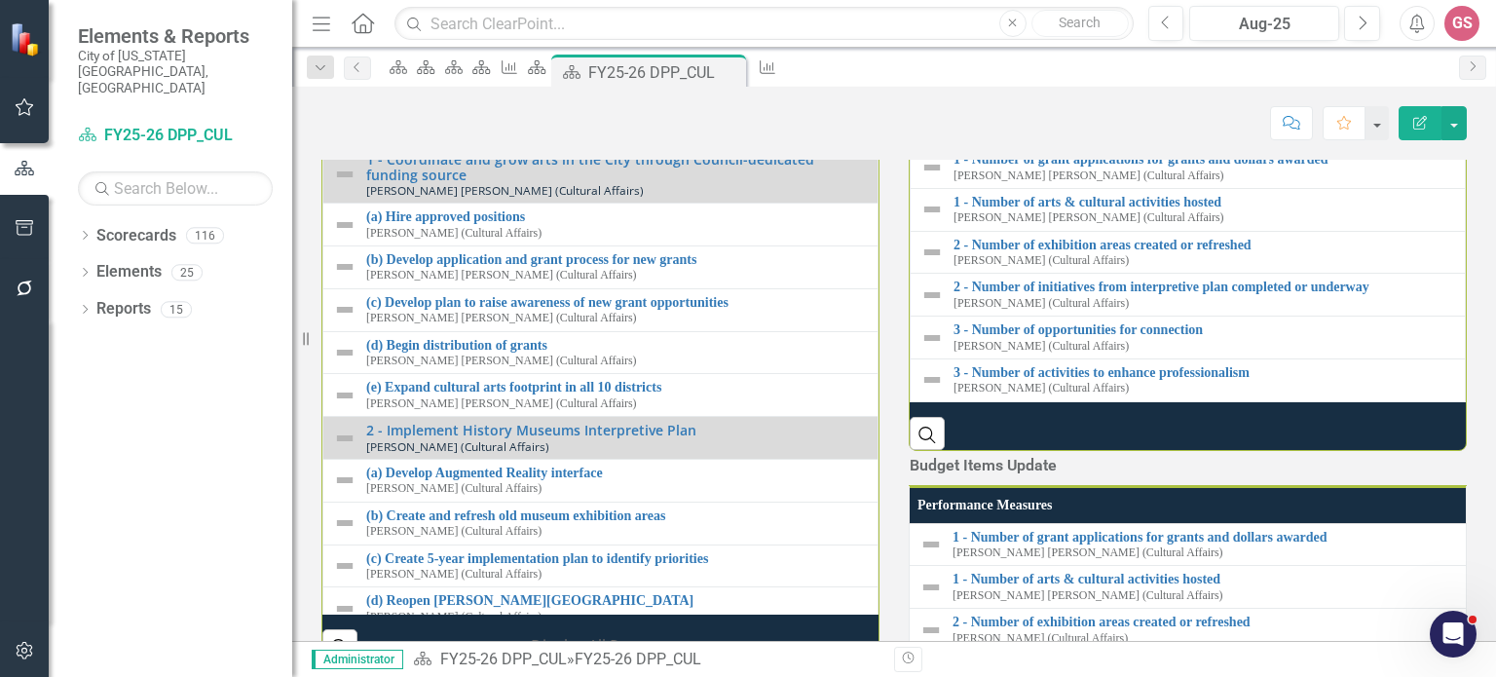
scroll to position [2240, 0]
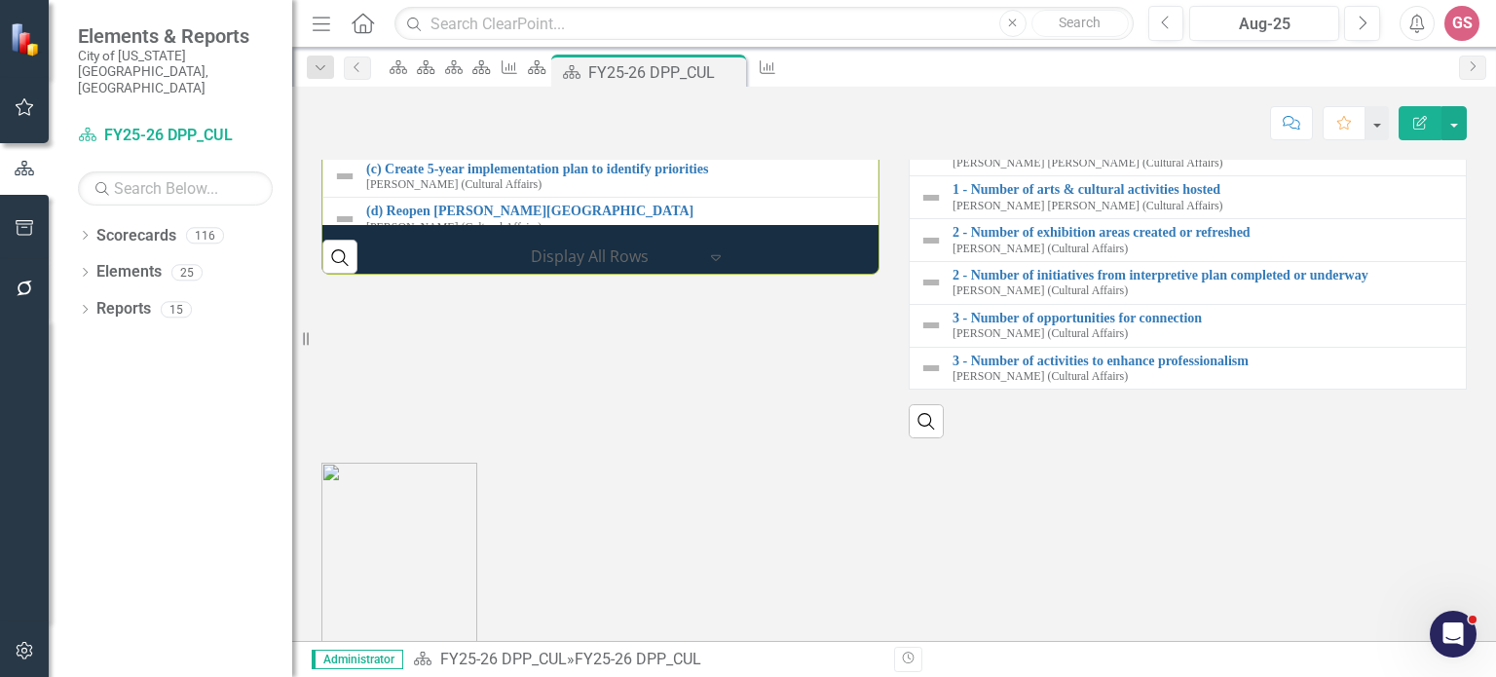
click at [1058, 95] on td "Budget Items Update" at bounding box center [983, 78] width 149 height 34
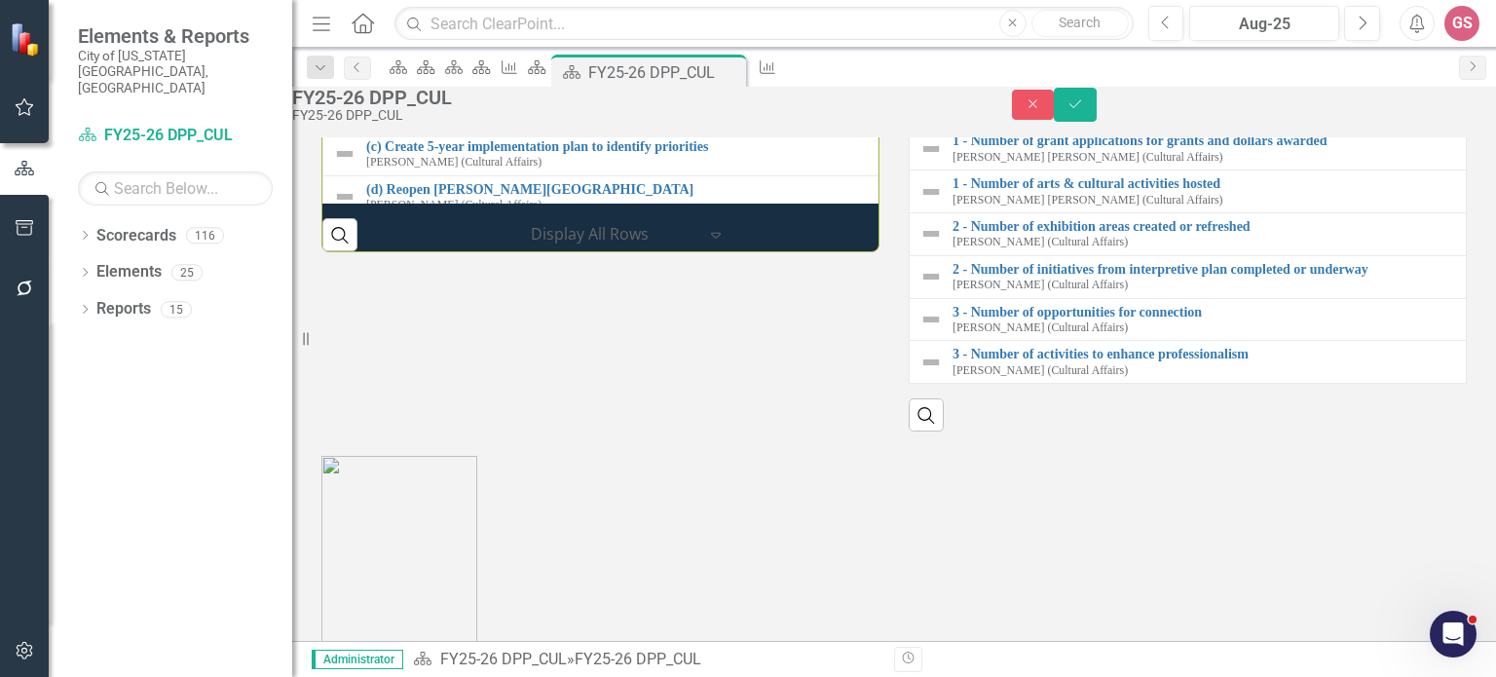
click at [1151, 88] on link "Link View Page" at bounding box center [1110, 74] width 84 height 25
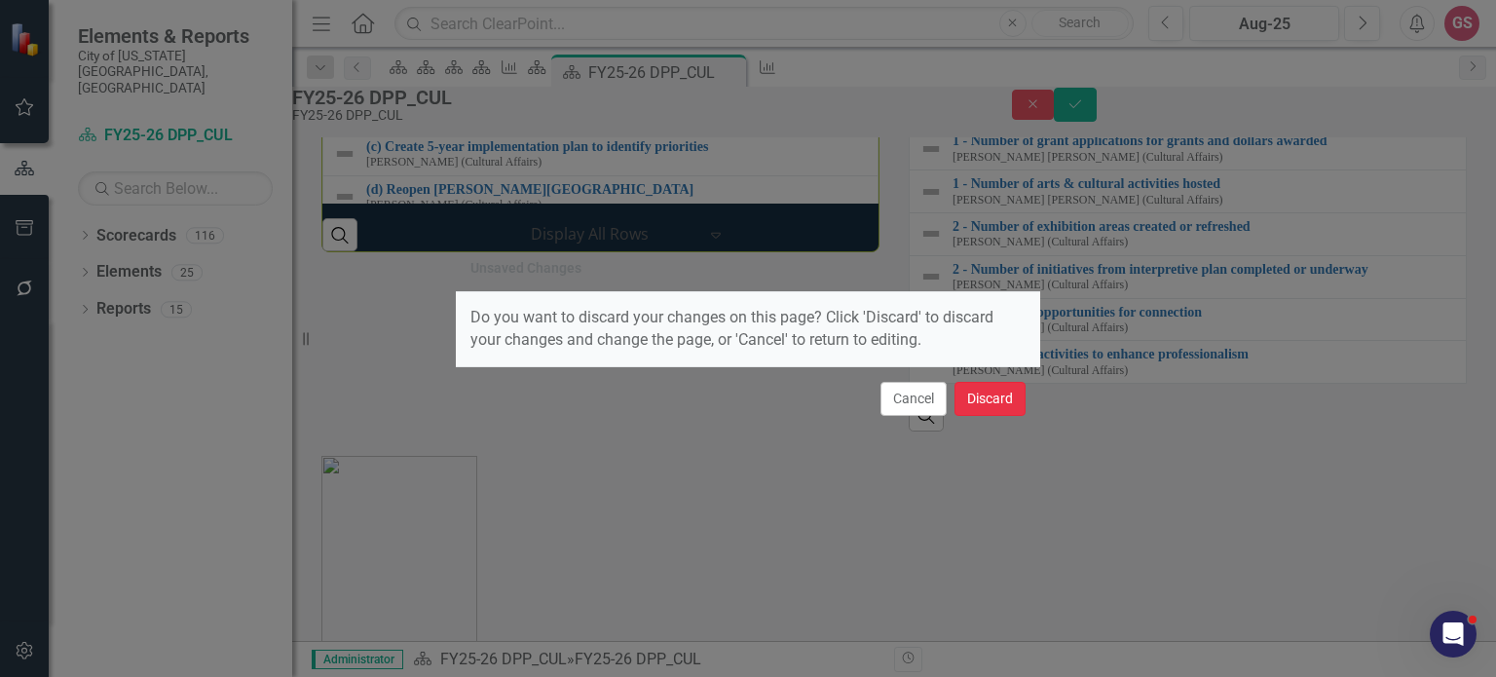
click at [977, 395] on button "Discard" at bounding box center [990, 399] width 71 height 34
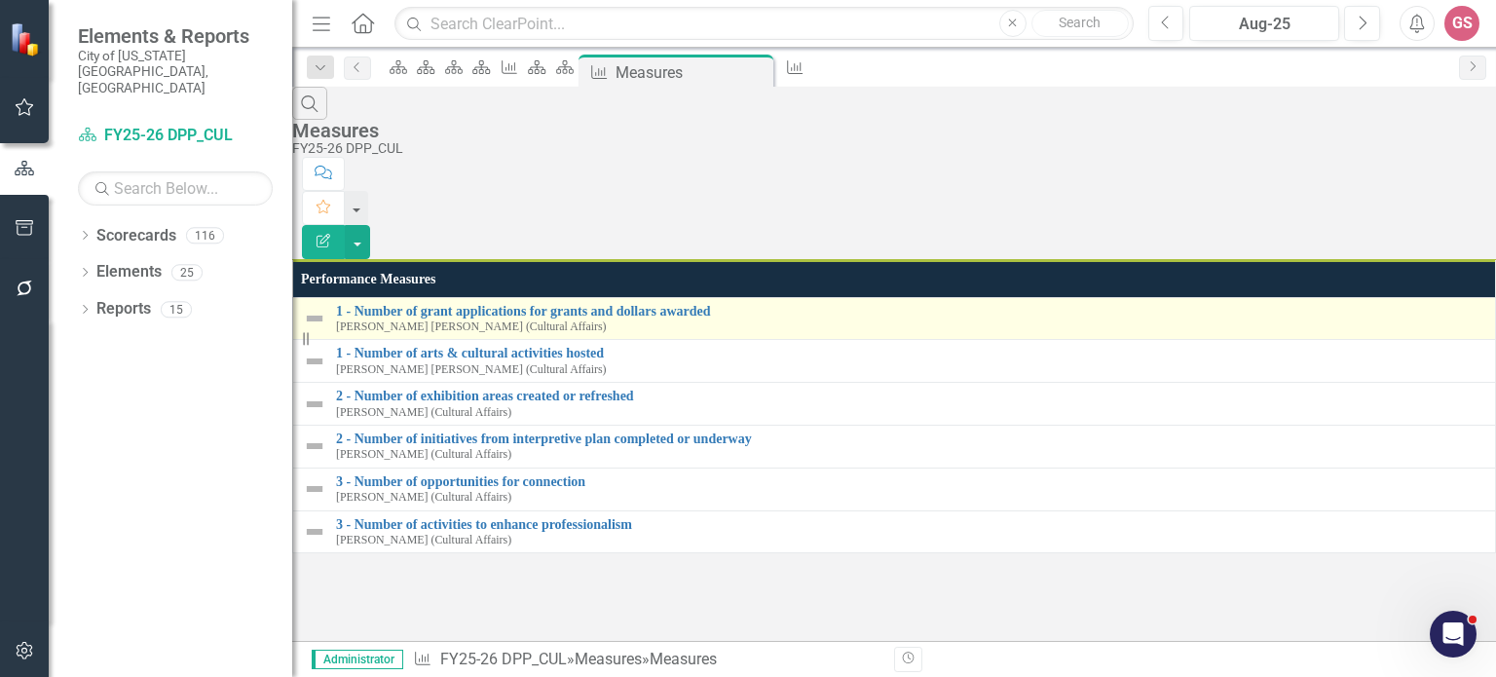
click at [1269, 297] on td "1 - Number of grant applications for grants and dollars awarded [PERSON_NAME] […" at bounding box center [894, 318] width 1203 height 43
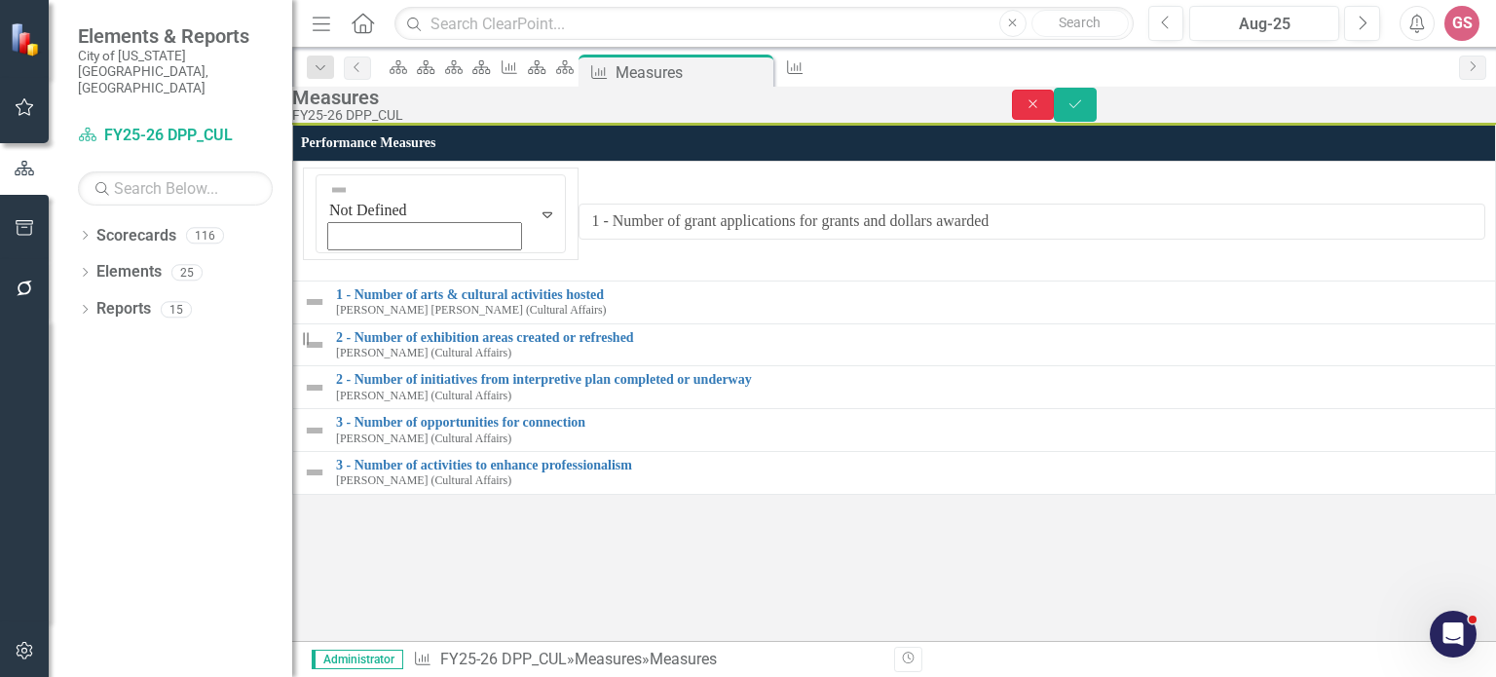
click at [1055, 111] on button "Close" at bounding box center [1033, 105] width 43 height 30
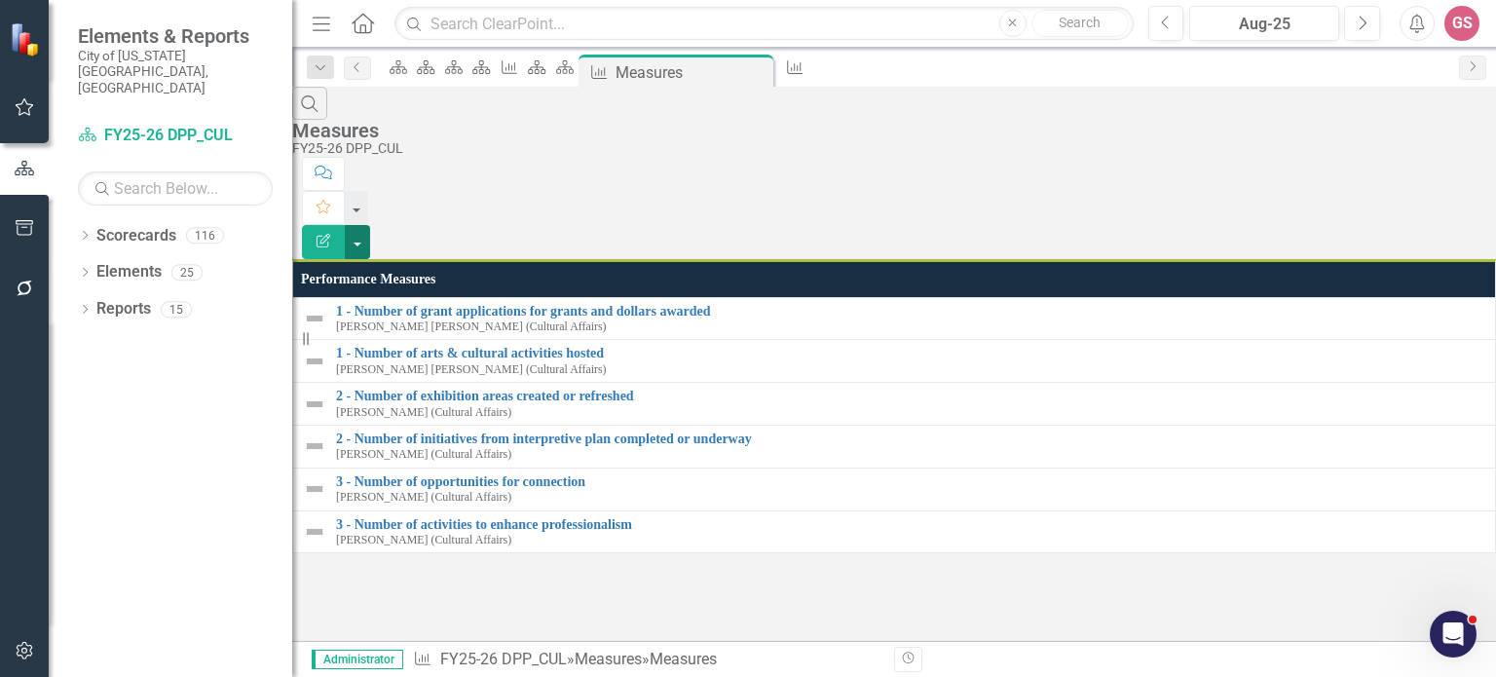
click at [370, 225] on button "button" at bounding box center [357, 242] width 25 height 34
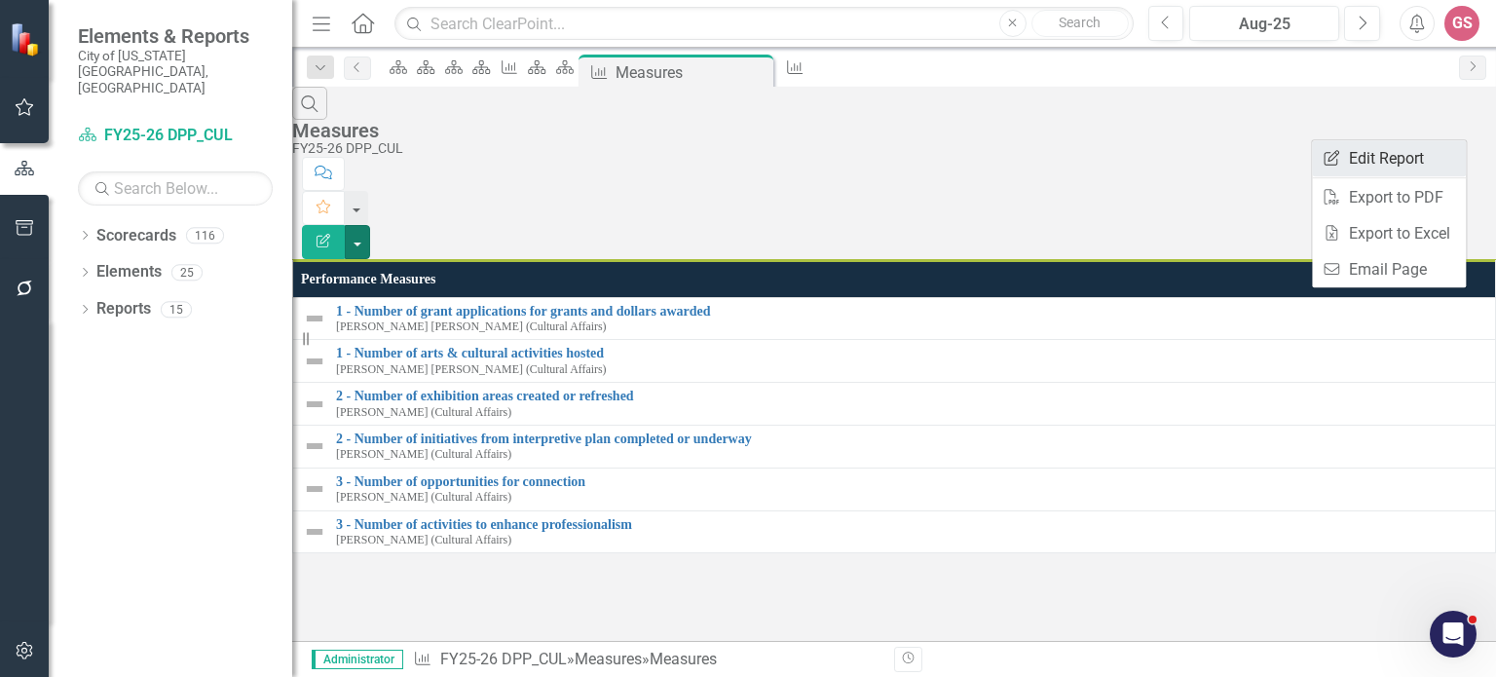
click at [1391, 158] on link "Edit Report Edit Report" at bounding box center [1389, 158] width 154 height 36
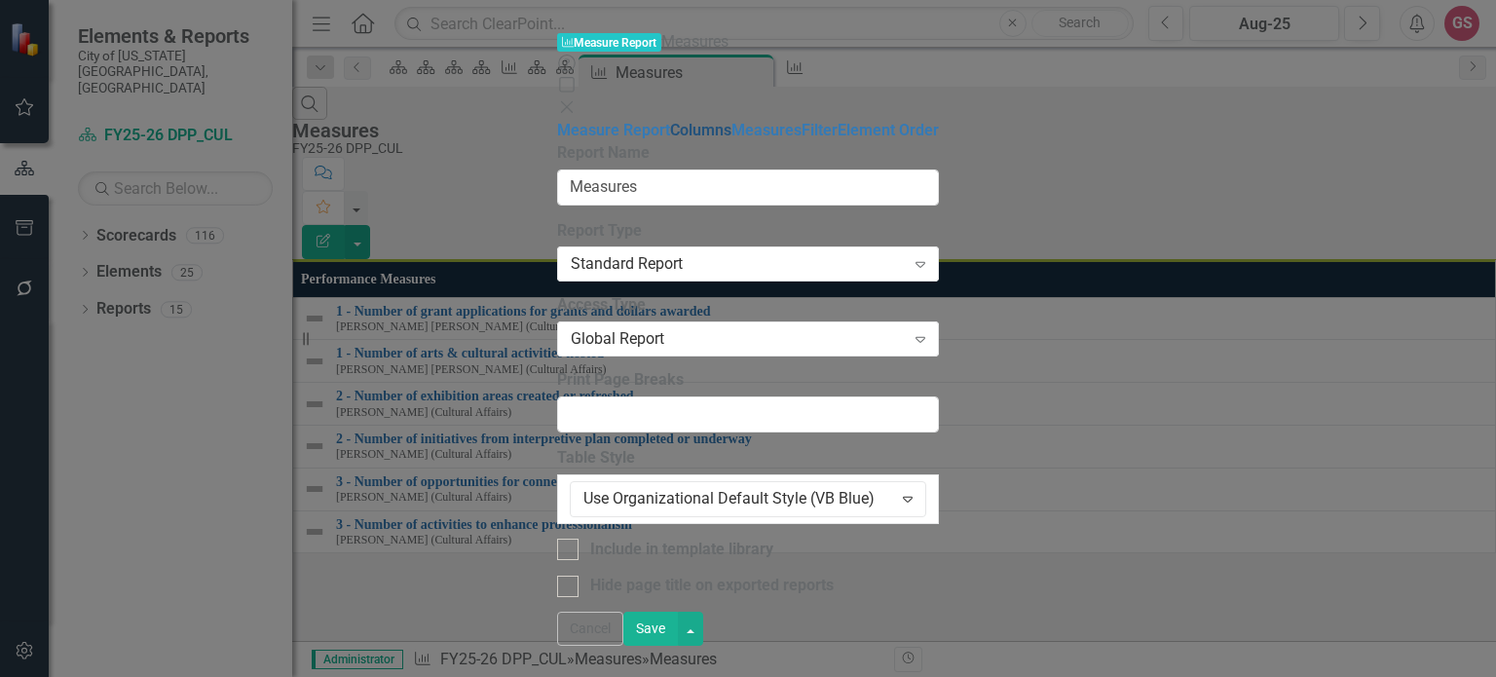
click at [670, 121] on link "Columns" at bounding box center [700, 130] width 61 height 19
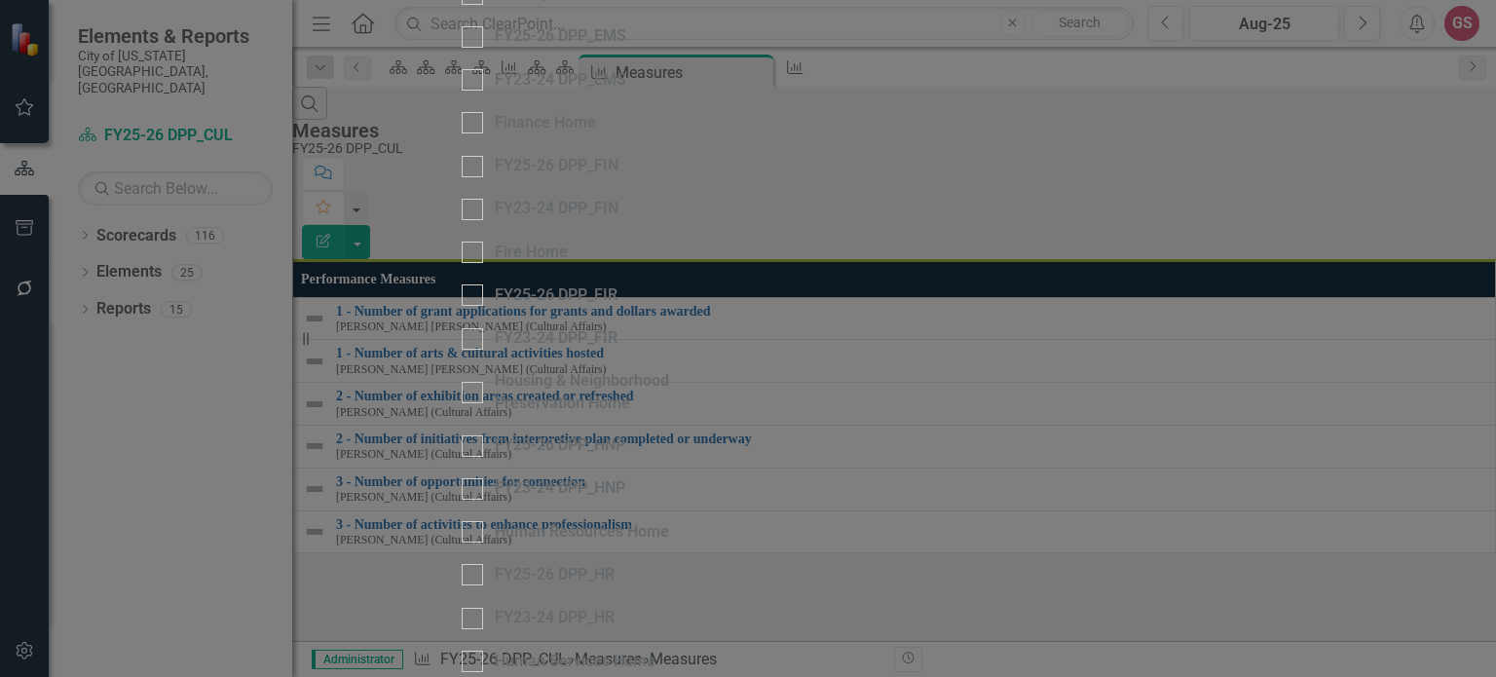
scroll to position [877, 0]
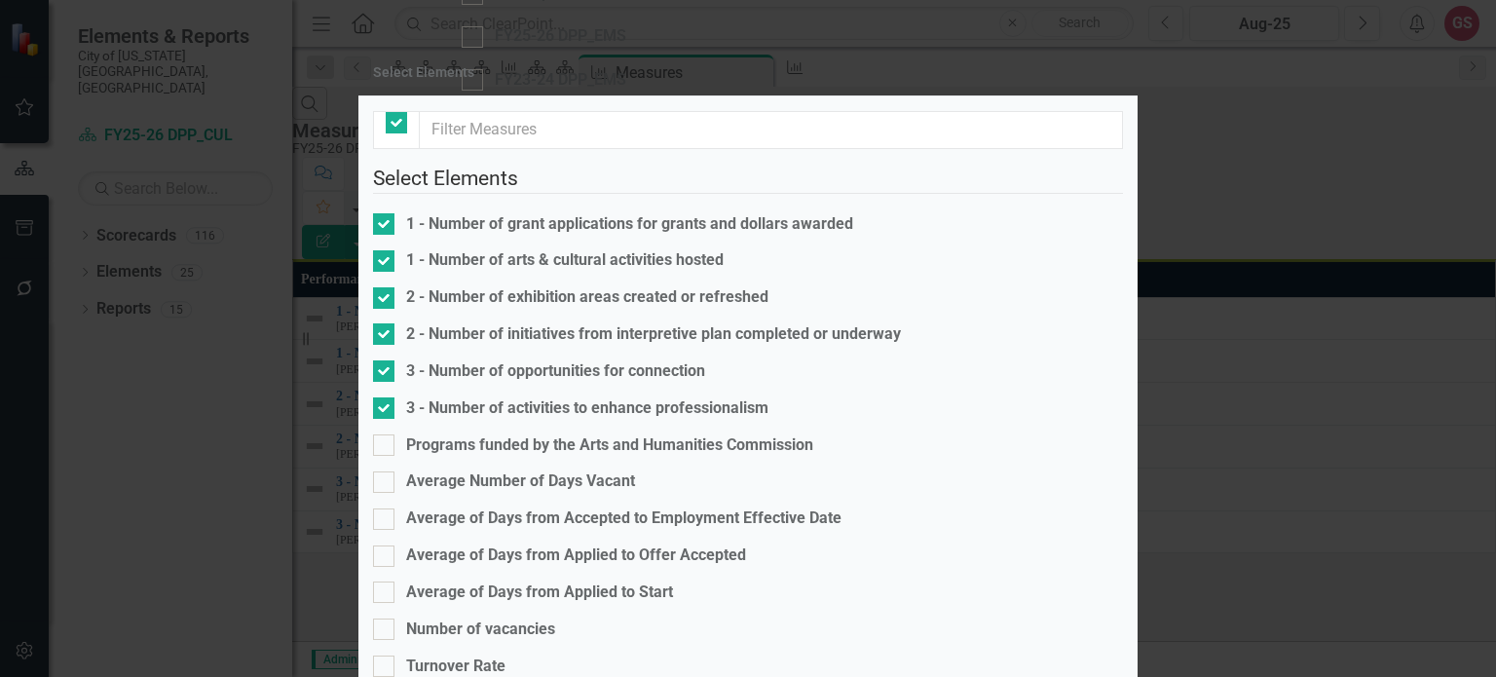
checkbox input "false"
click at [386, 226] on input "1 - Number of grant applications for grants and dollars awarded" at bounding box center [379, 219] width 13 height 13
checkbox input "false"
click at [396, 263] on fieldset "Select Elements 1 - Number of grant applications for grants and dollars awarded…" at bounding box center [748, 594] width 750 height 861
click at [386, 263] on input "1 - Number of arts & cultural activities hosted" at bounding box center [379, 256] width 13 height 13
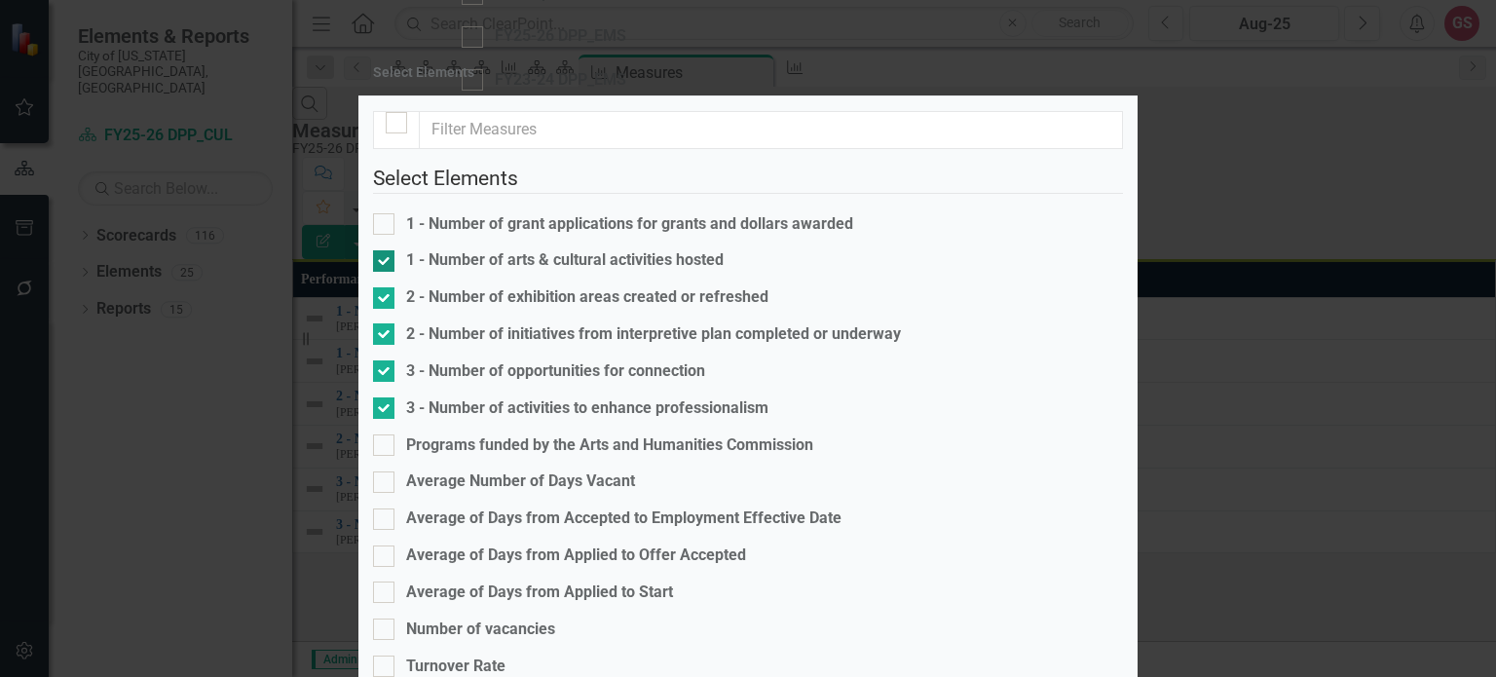
checkbox input "false"
click at [386, 300] on input "2 - Number of exhibition areas created or refreshed" at bounding box center [379, 293] width 13 height 13
checkbox input "false"
click at [386, 329] on input "2 - Number of initiatives from interpretive plan completed or underway" at bounding box center [379, 329] width 13 height 13
checkbox input "false"
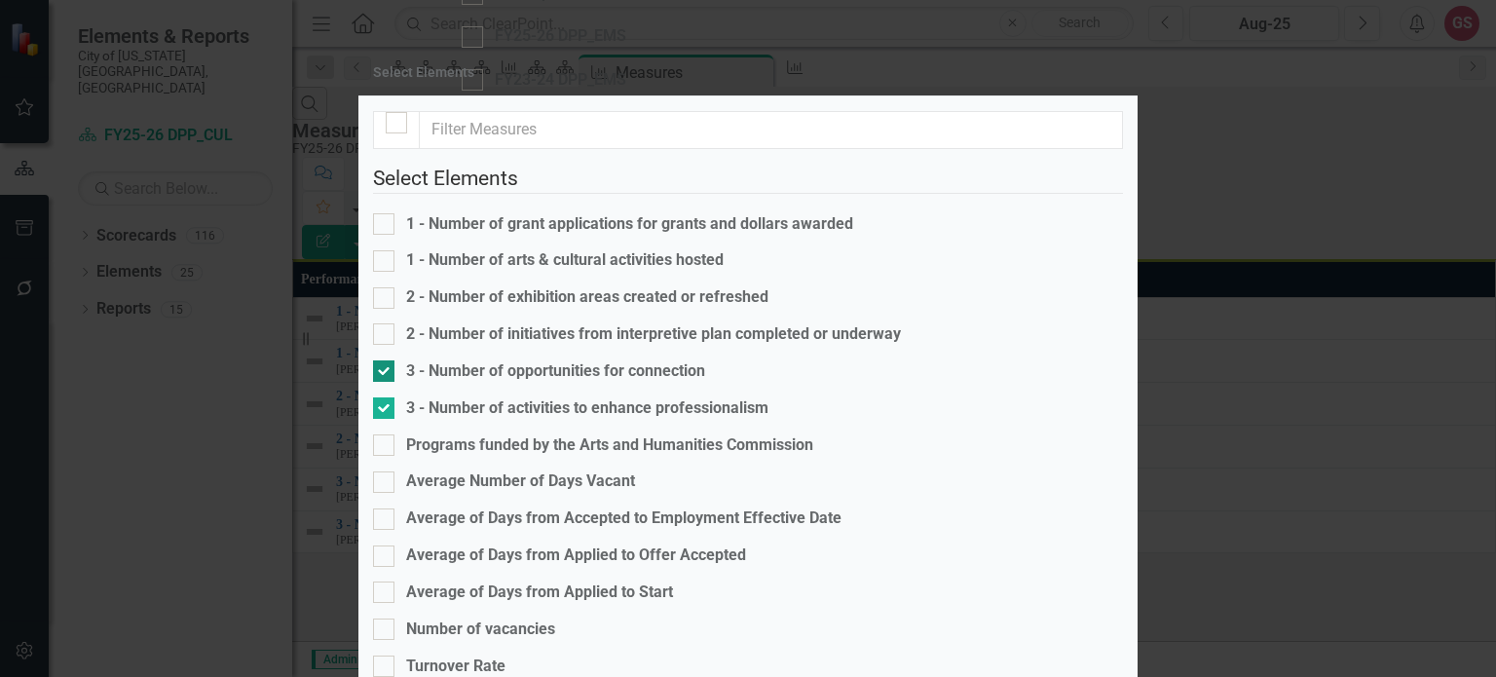
click at [395, 363] on div at bounding box center [383, 370] width 21 height 21
click at [386, 363] on input "3 - Number of opportunities for connection" at bounding box center [379, 366] width 13 height 13
checkbox input "false"
click at [386, 397] on input "3 - Number of activities to enhance professionalism" at bounding box center [379, 403] width 13 height 13
checkbox input "false"
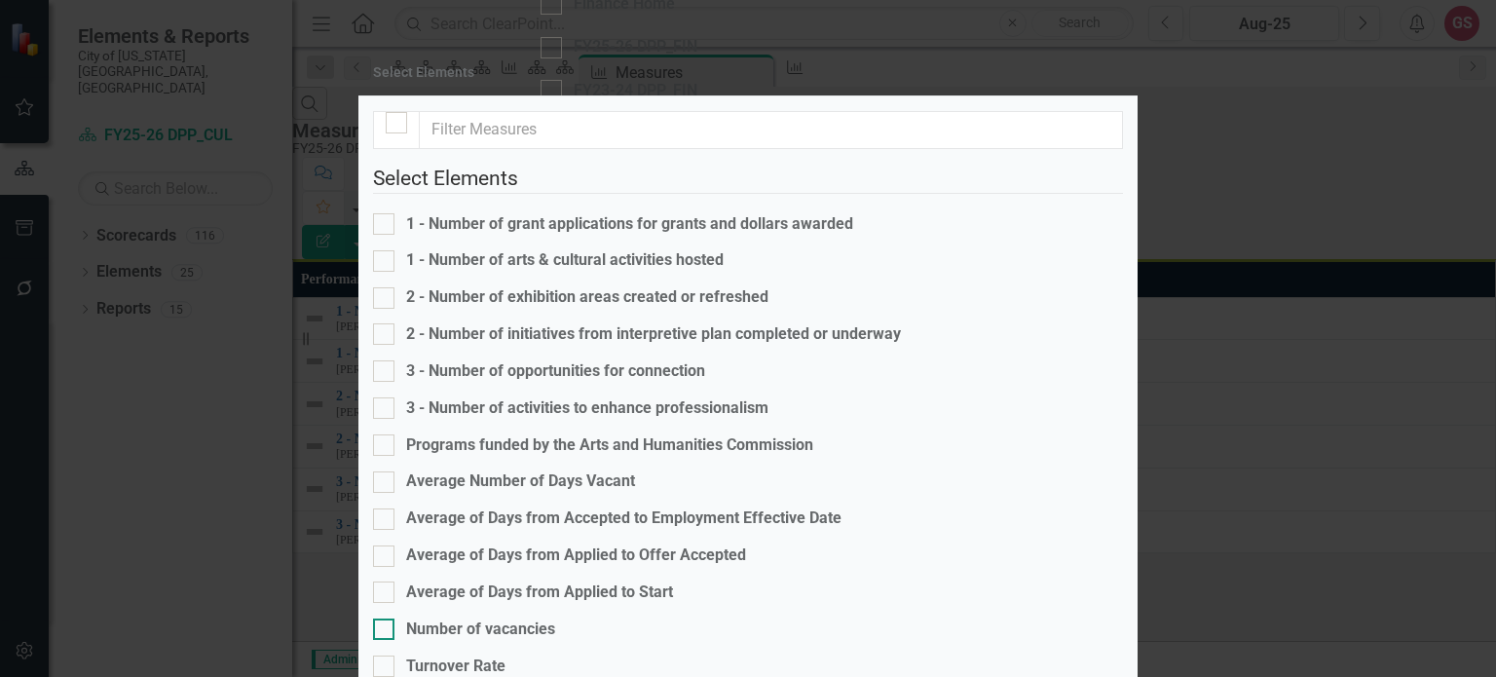
scroll to position [407, 0]
checkbox input "true"
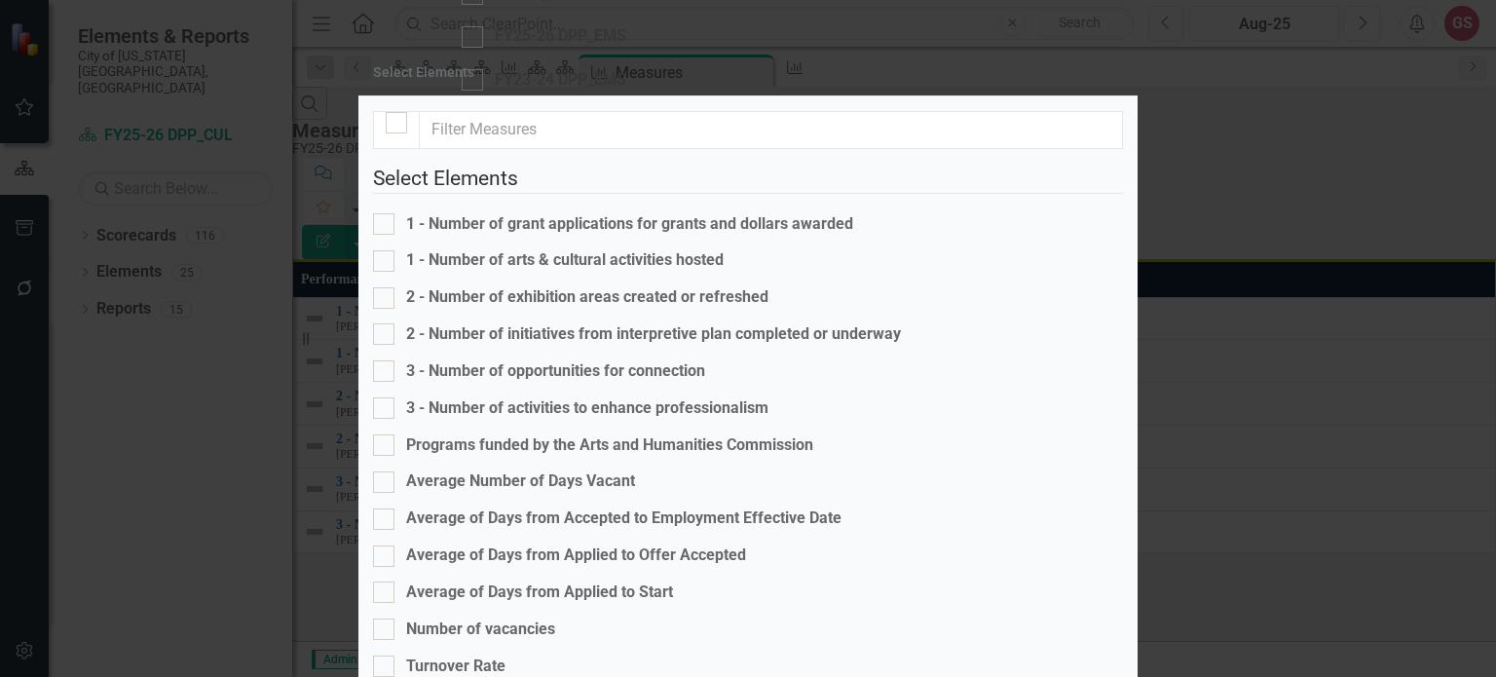
checkbox input "true"
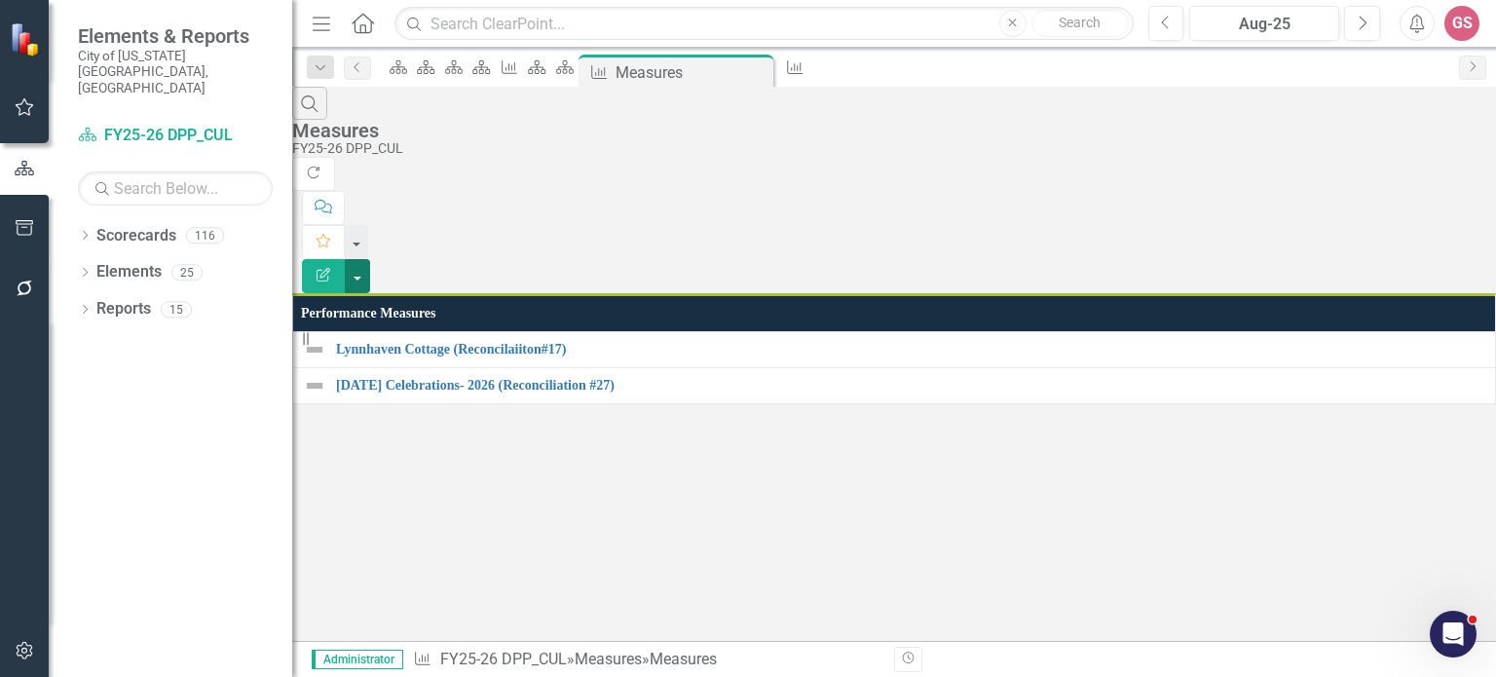
click at [370, 259] on button "button" at bounding box center [357, 276] width 25 height 34
click at [1418, 152] on link "Edit Report Edit Report" at bounding box center [1389, 158] width 154 height 36
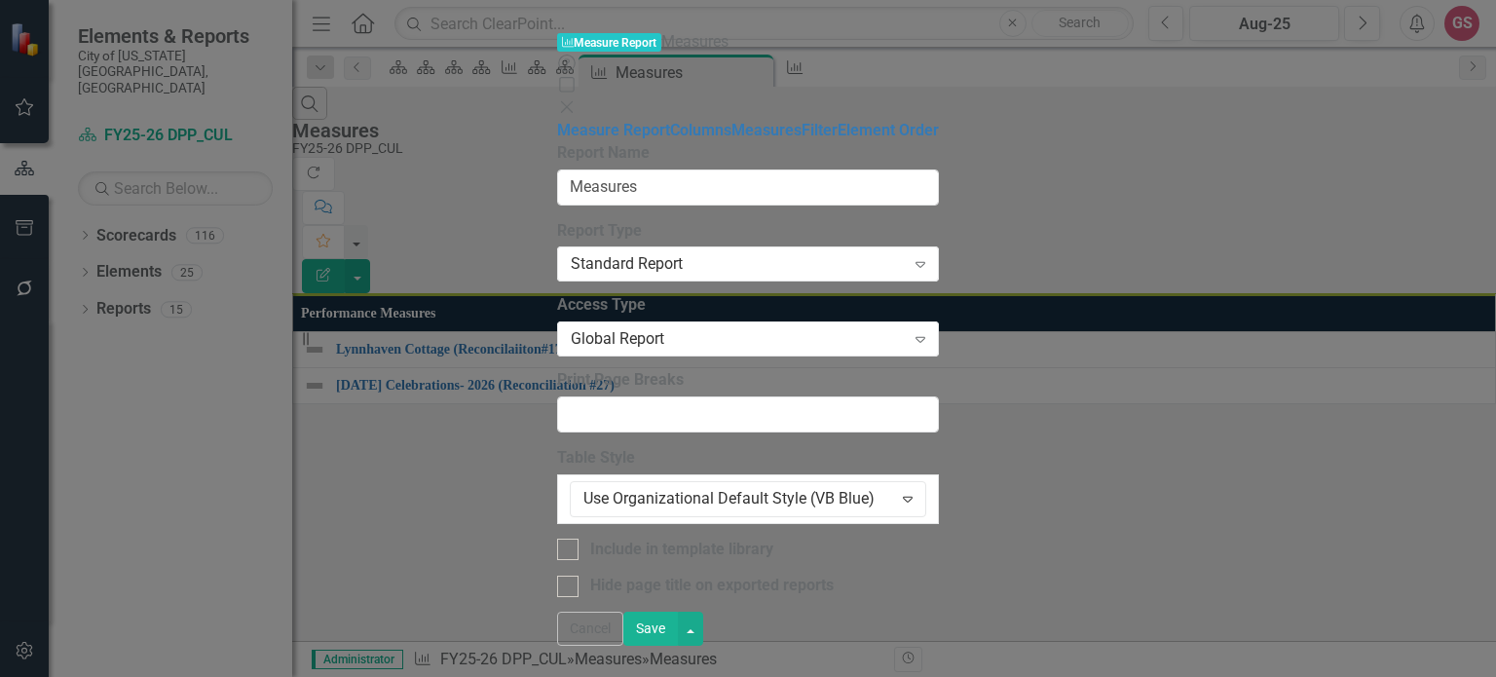
click at [678, 646] on button "Save" at bounding box center [650, 629] width 55 height 34
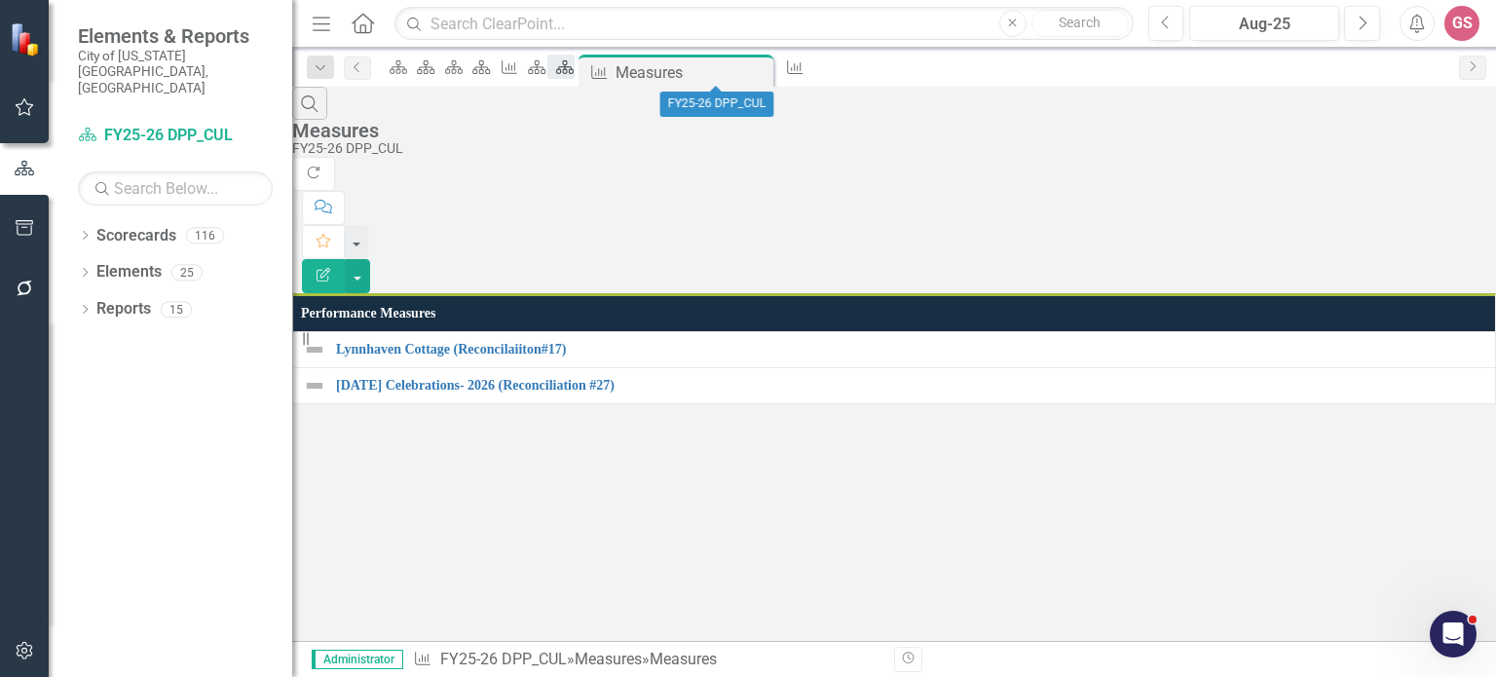
click at [575, 68] on div "Scorecard" at bounding box center [560, 67] width 27 height 24
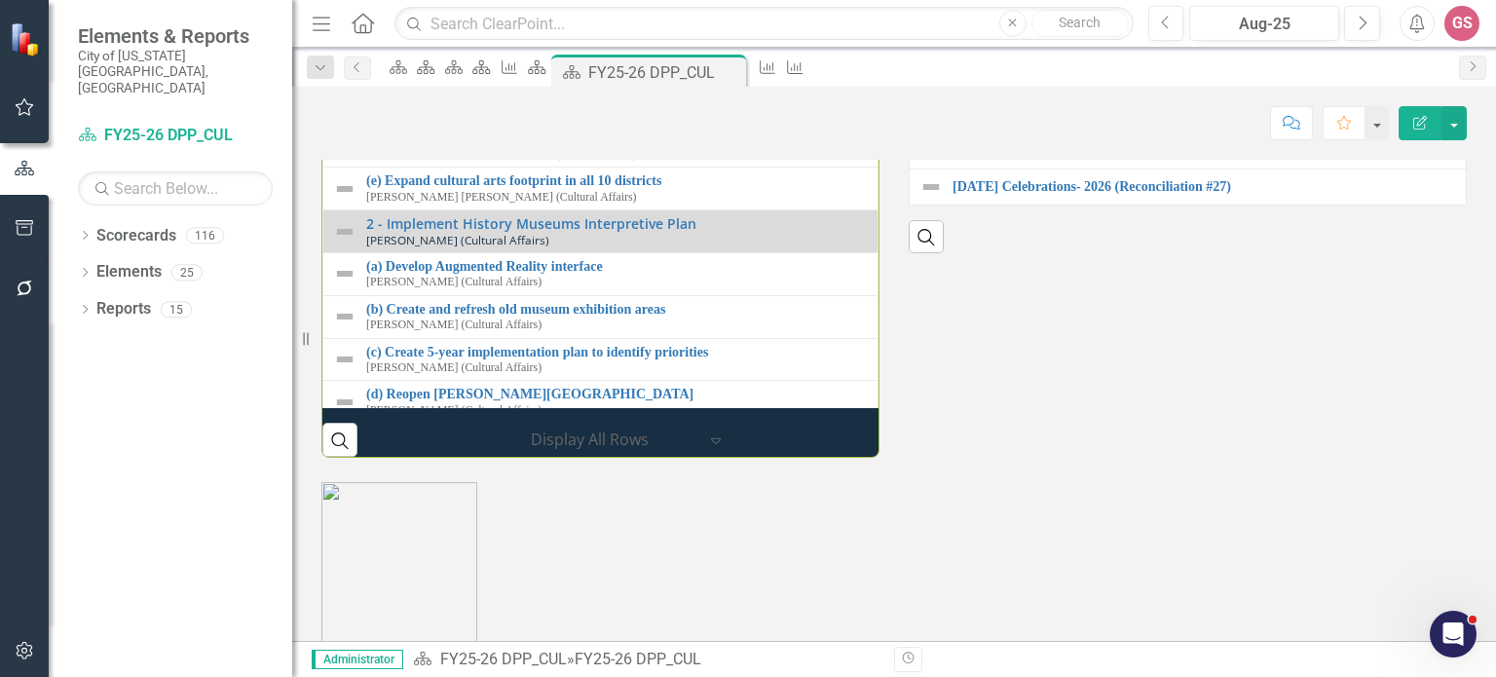
scroll to position [1960, 0]
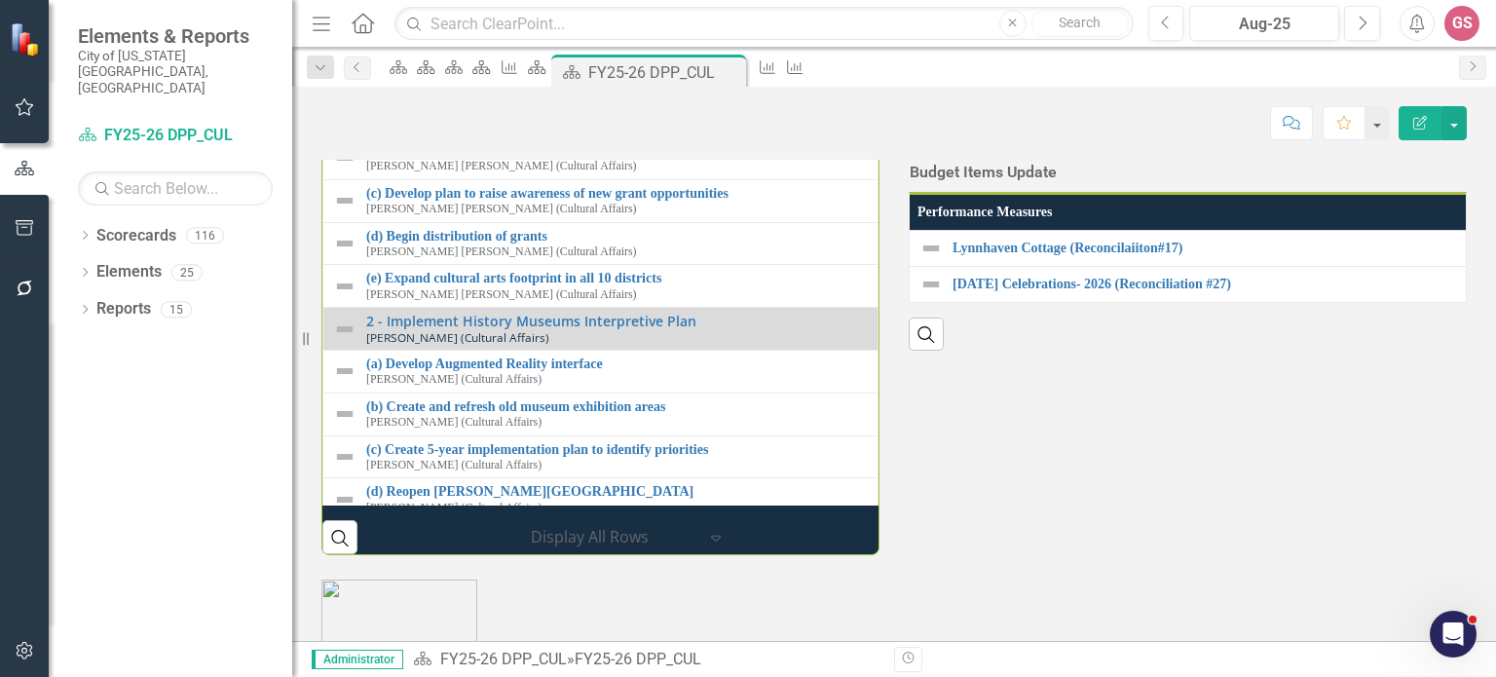
click at [1057, 181] on h3 "Budget Items Update" at bounding box center [983, 173] width 147 height 18
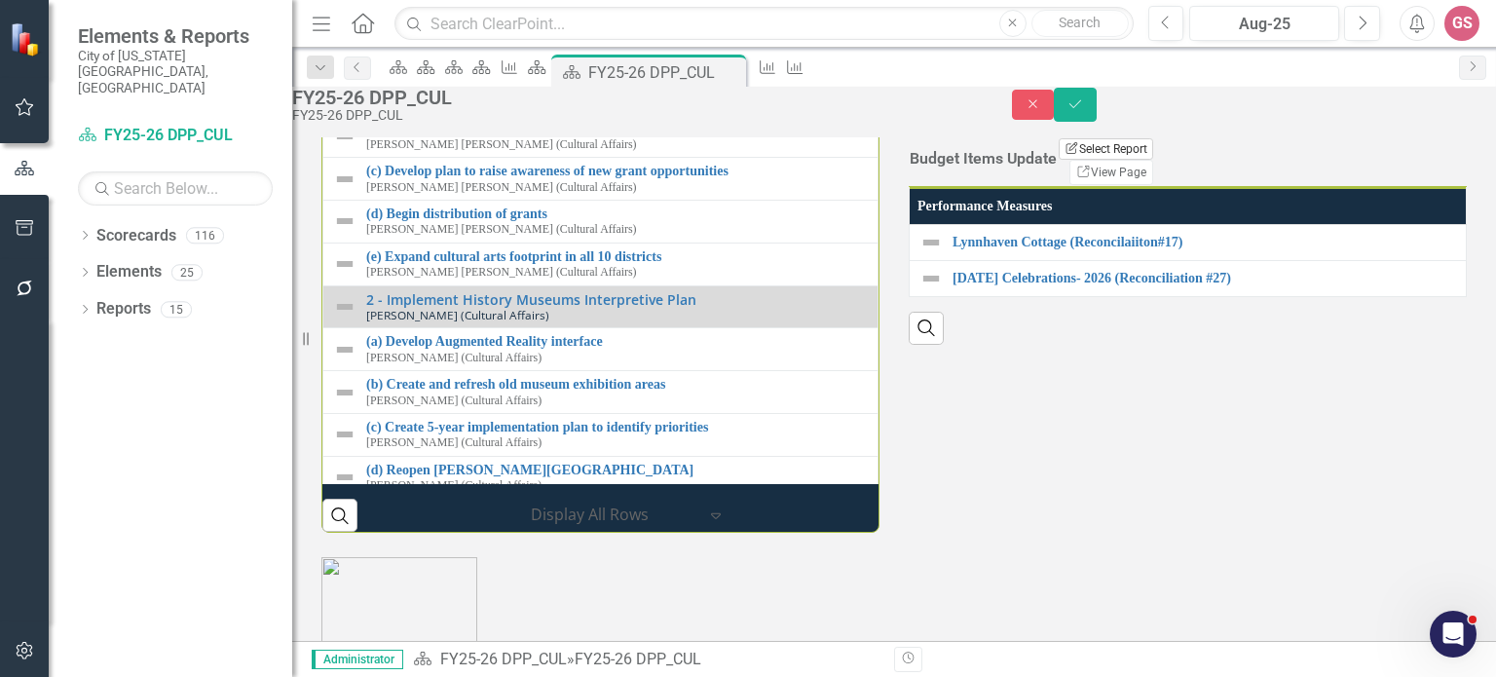
click at [1153, 160] on button "Edit Report Select Report" at bounding box center [1106, 148] width 94 height 21
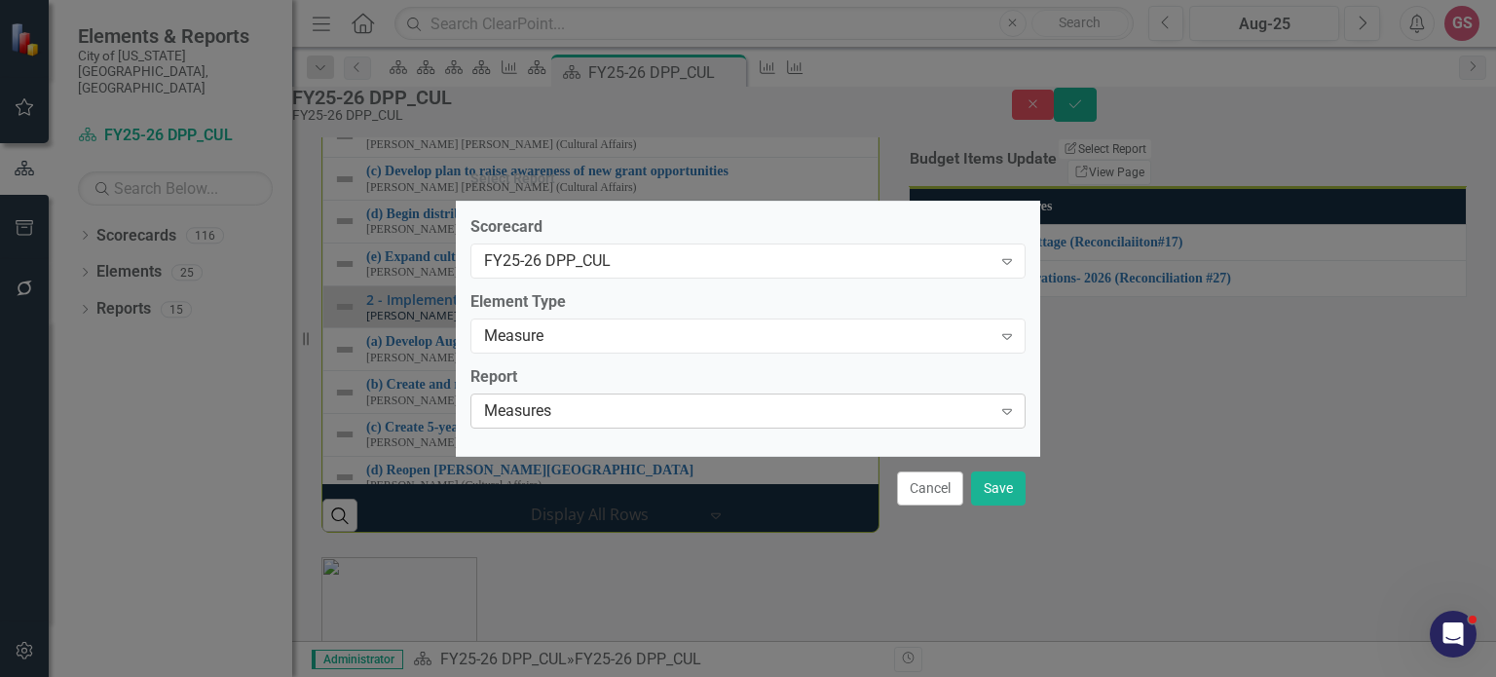
click at [604, 411] on div "Measures" at bounding box center [738, 411] width 508 height 22
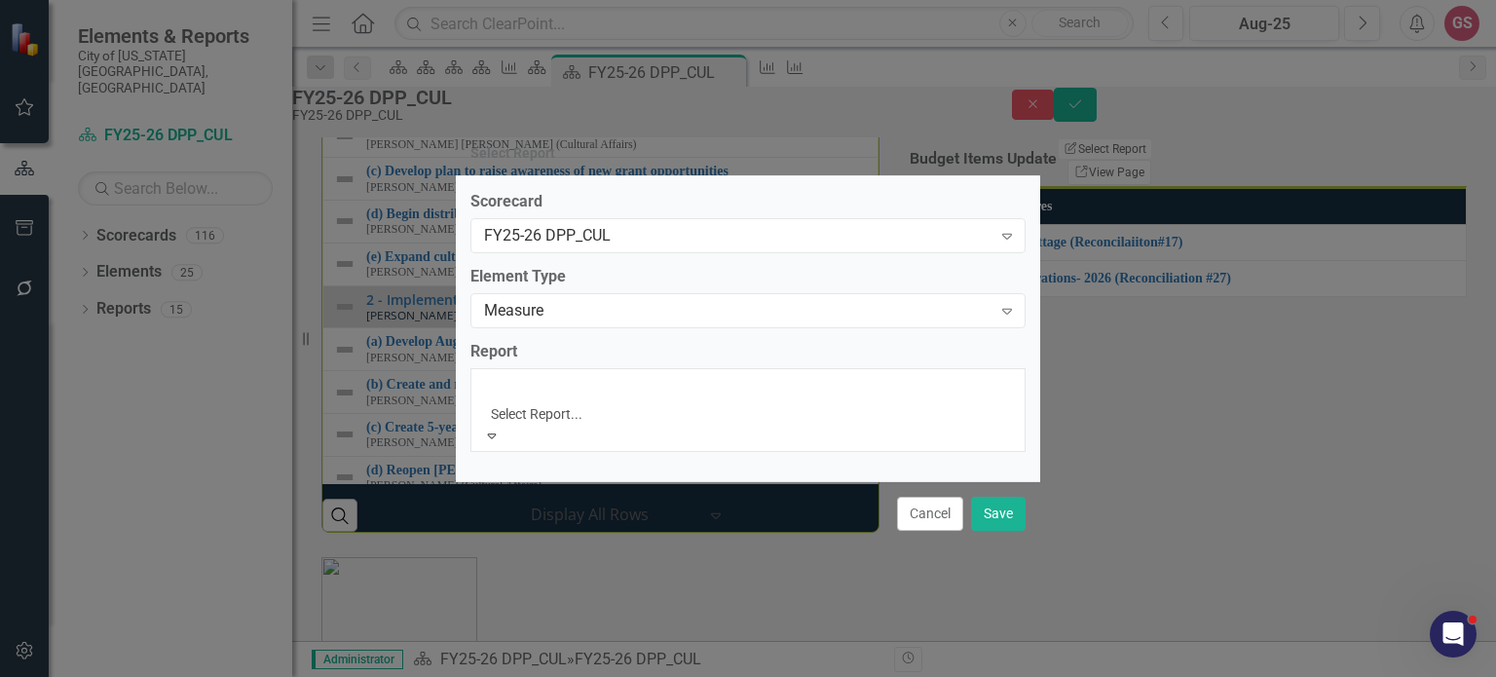
scroll to position [0, 0]
click at [658, 676] on div "Measures" at bounding box center [748, 688] width 1496 height 22
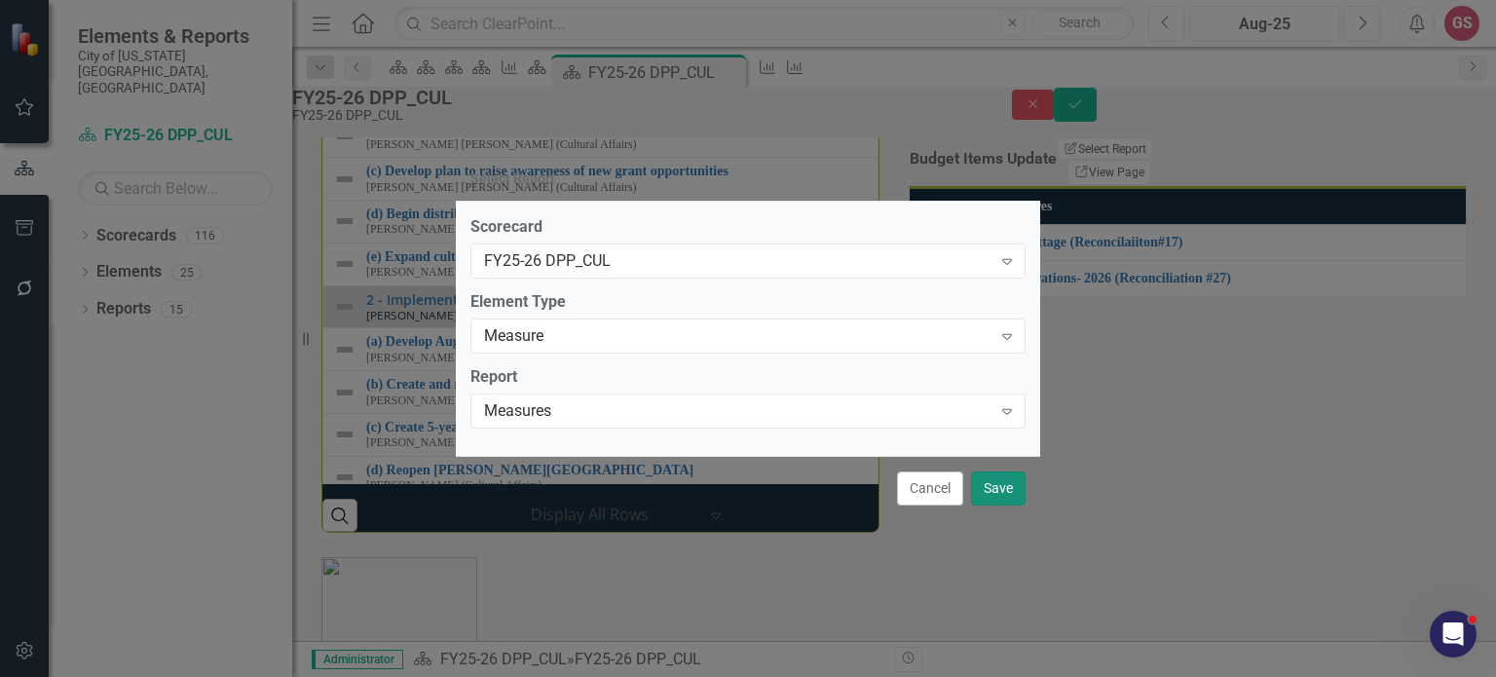
click at [997, 487] on button "Save" at bounding box center [998, 488] width 55 height 34
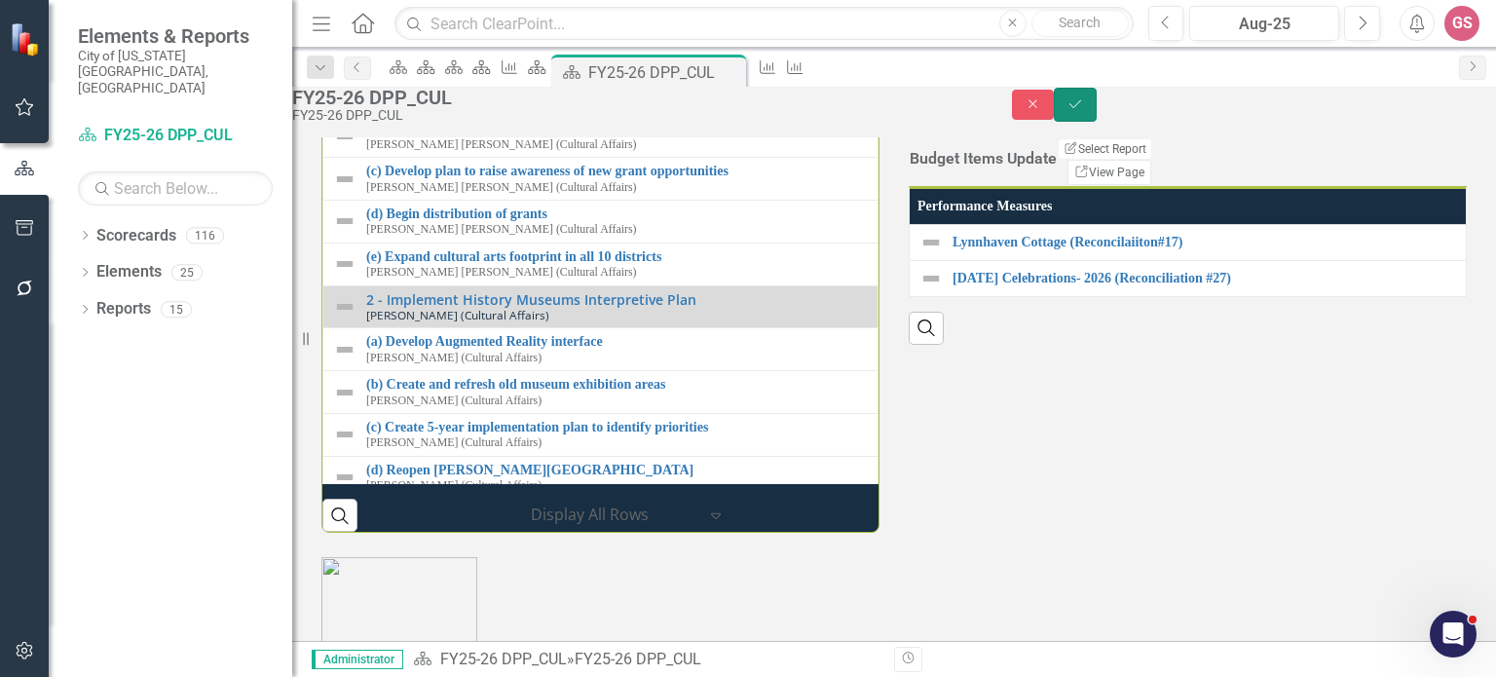
click at [1097, 110] on button "Save" at bounding box center [1075, 105] width 43 height 34
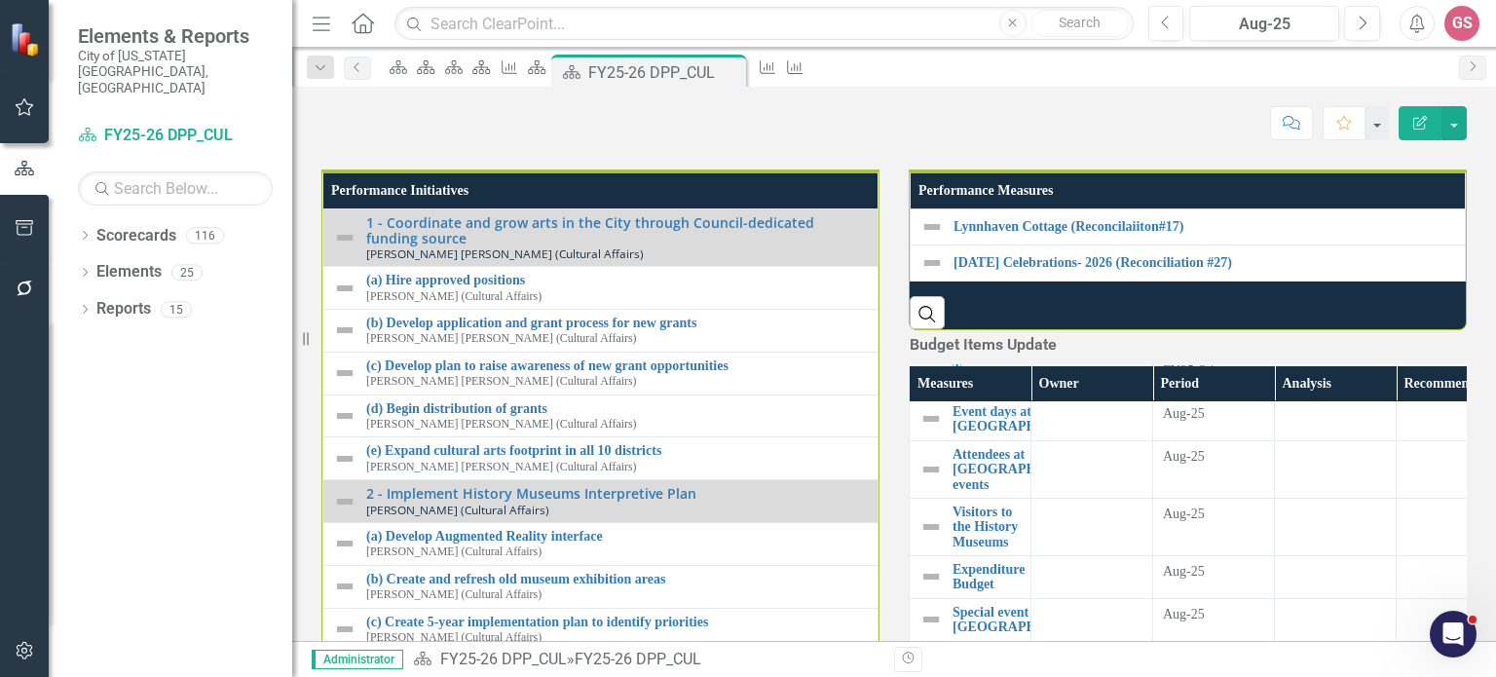
scroll to position [2108, 0]
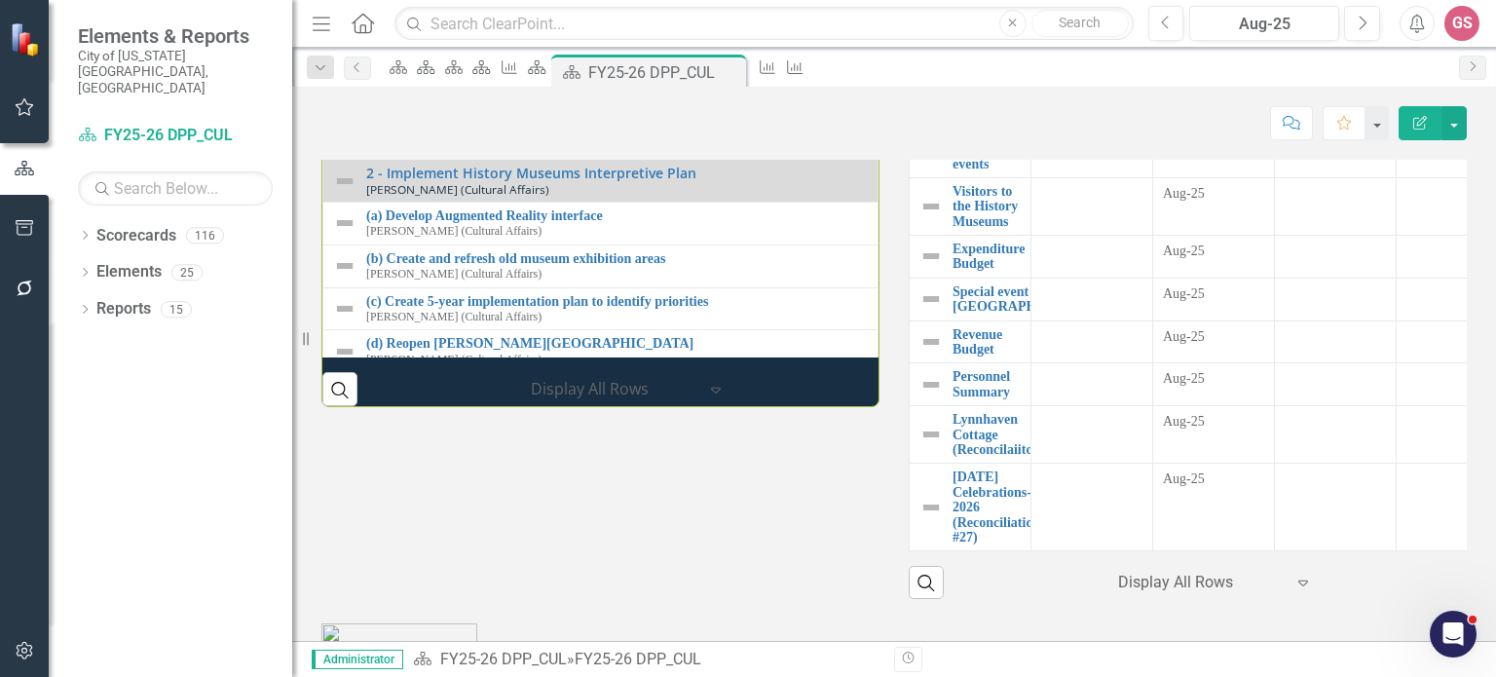
click at [1057, 33] on h3 "Budget Items Update" at bounding box center [983, 25] width 147 height 18
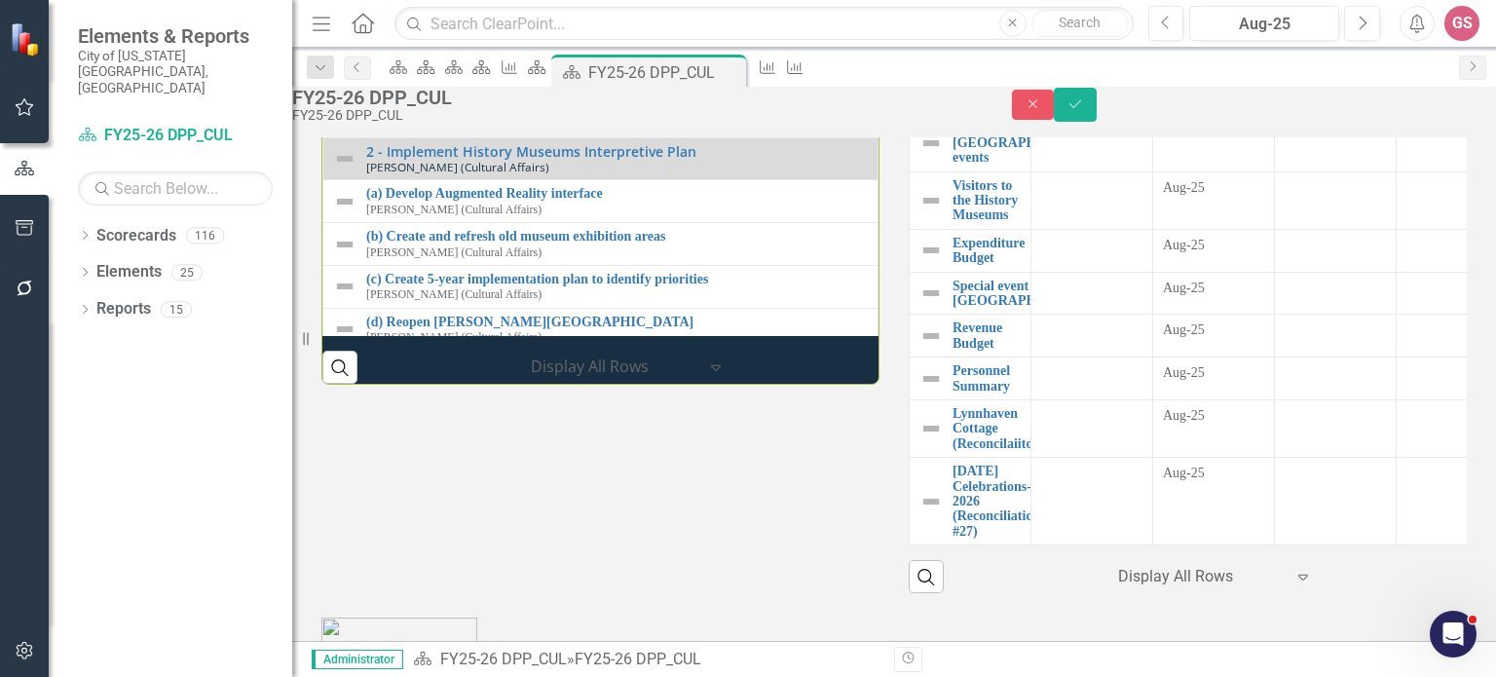
click at [1153, 12] on button "Edit Report Select Report" at bounding box center [1106, 0] width 94 height 21
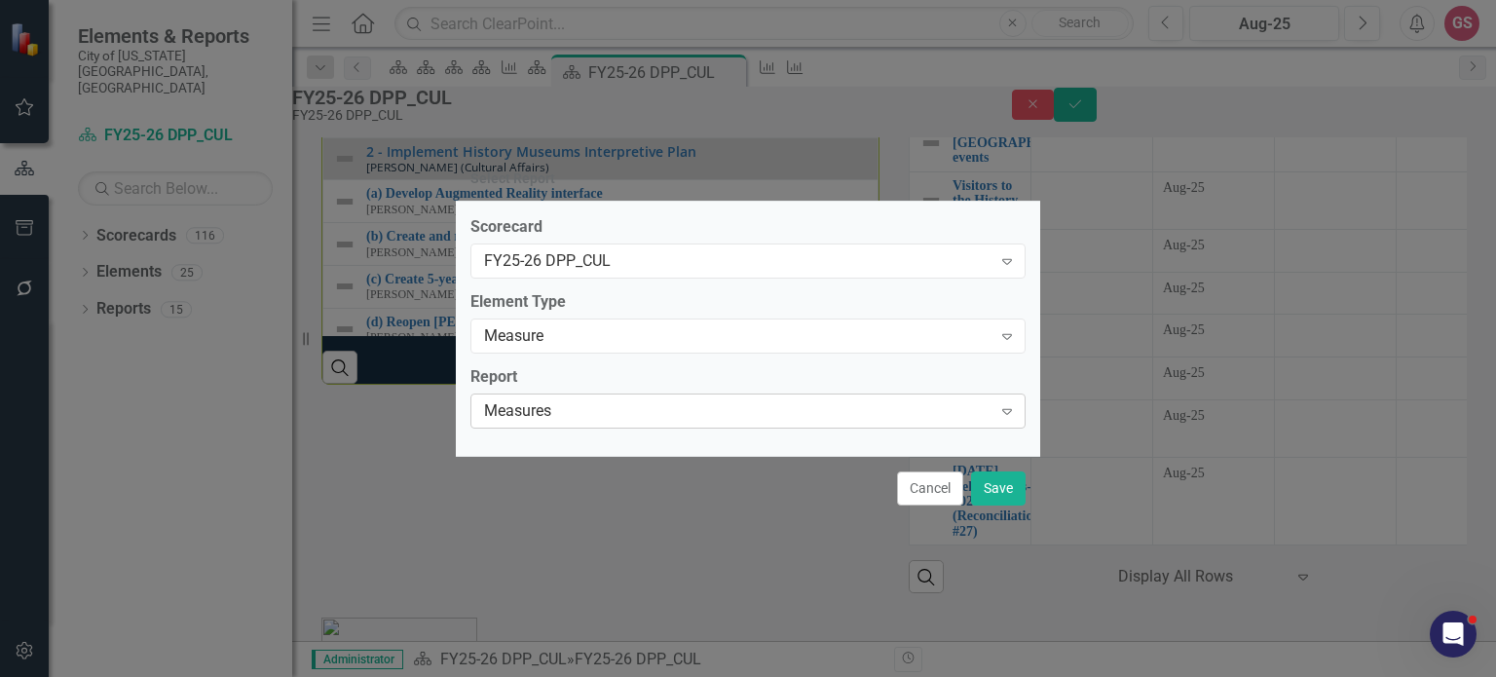
click at [549, 412] on div "Measures" at bounding box center [738, 411] width 508 height 22
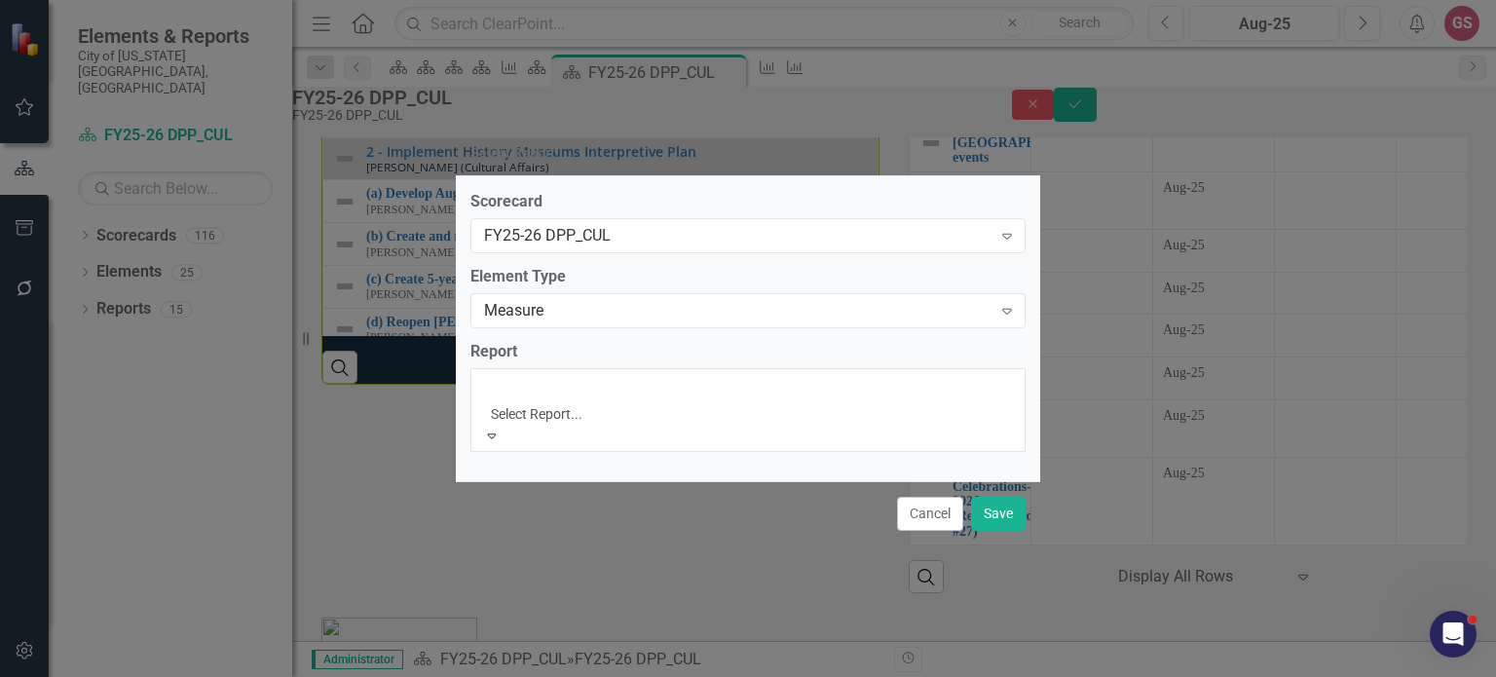
scroll to position [0, 0]
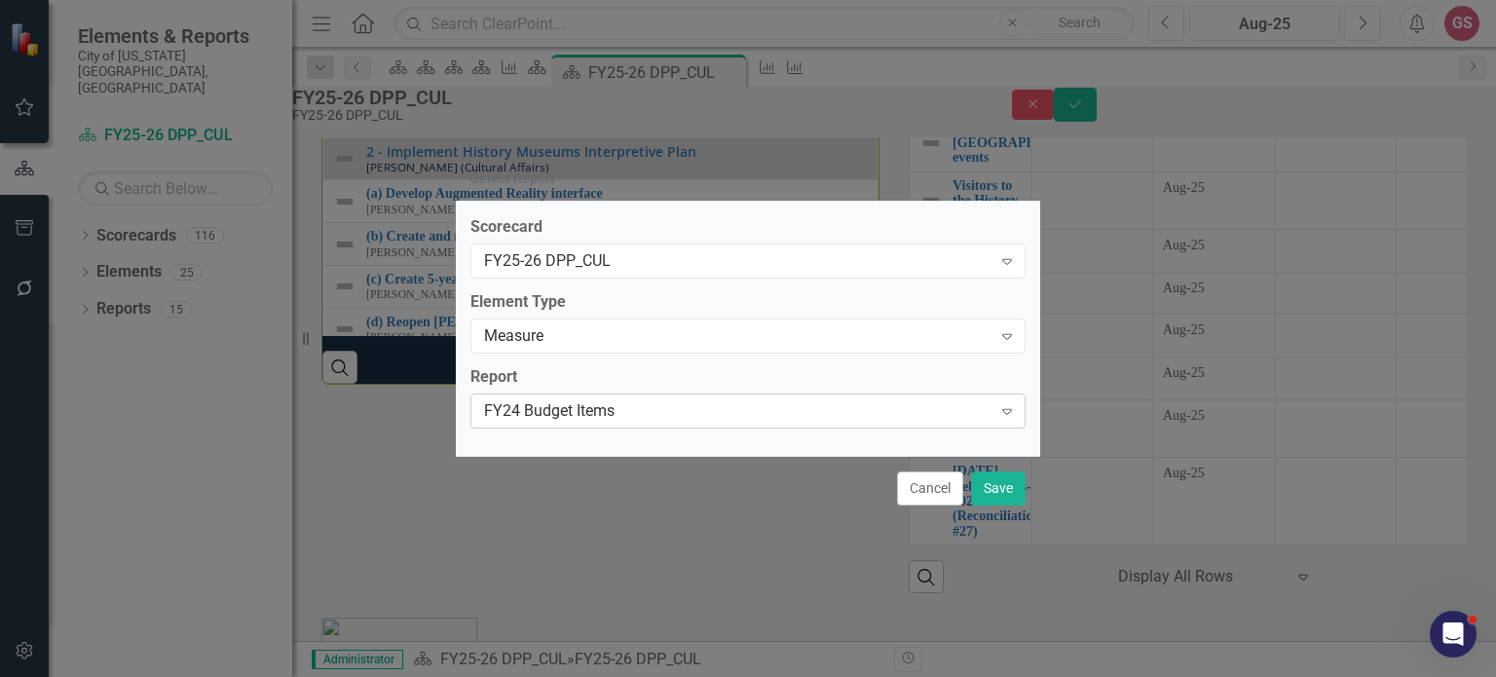
click at [744, 413] on div "FY24 Budget Items" at bounding box center [738, 411] width 508 height 22
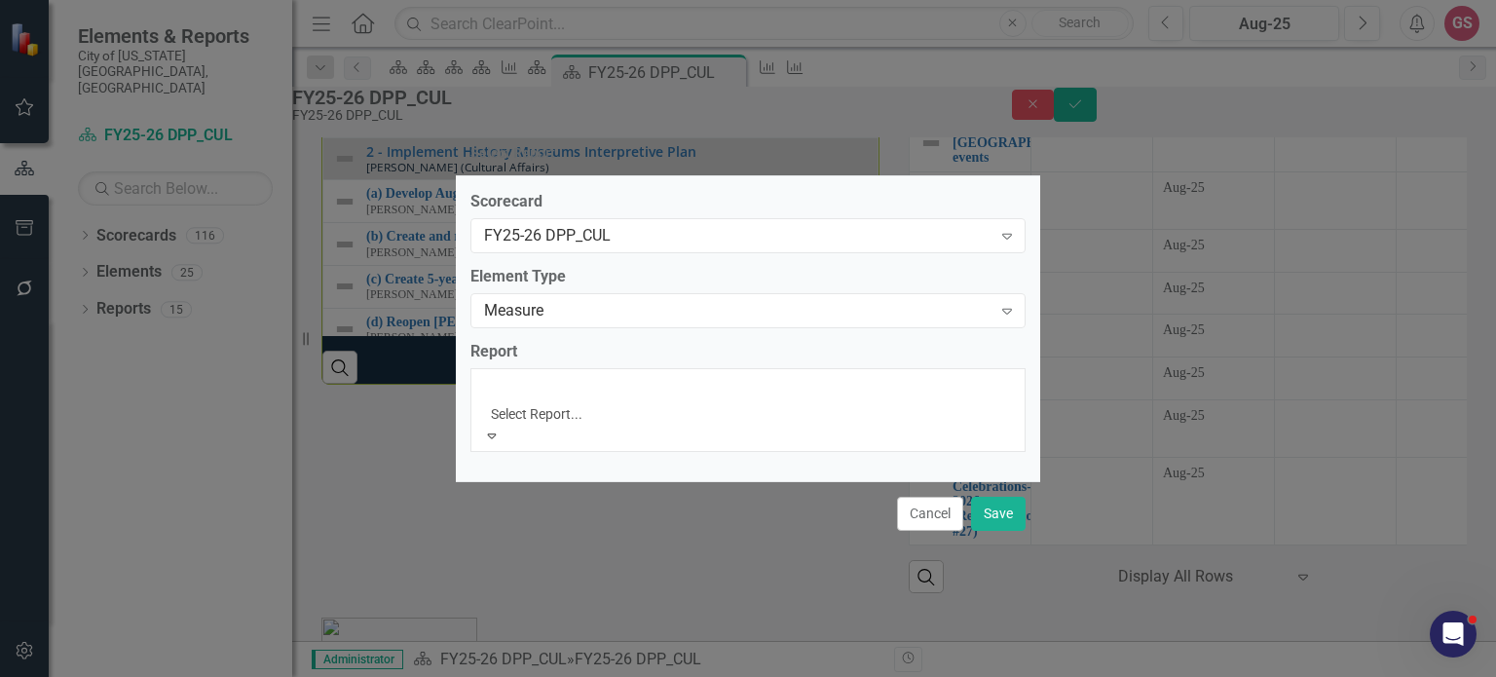
scroll to position [27, 0]
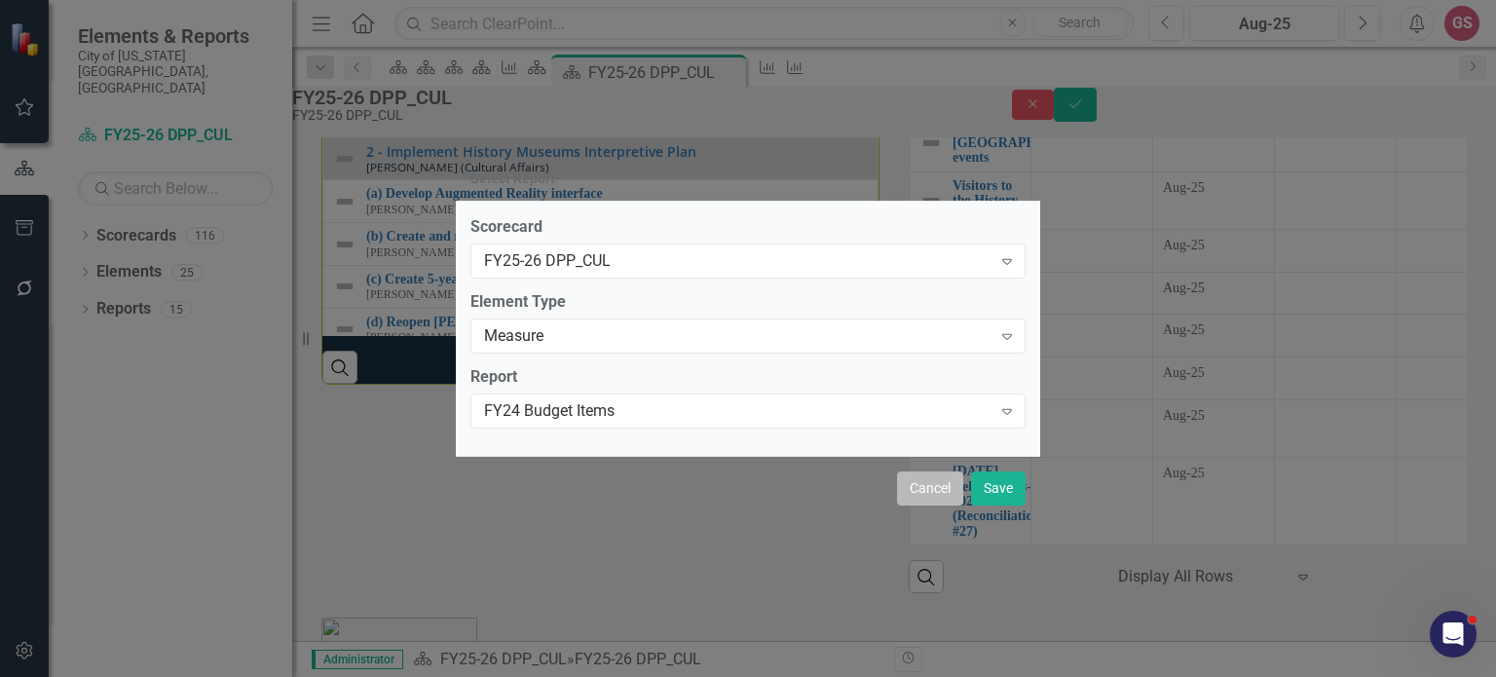
click at [919, 490] on button "Cancel" at bounding box center [930, 488] width 66 height 34
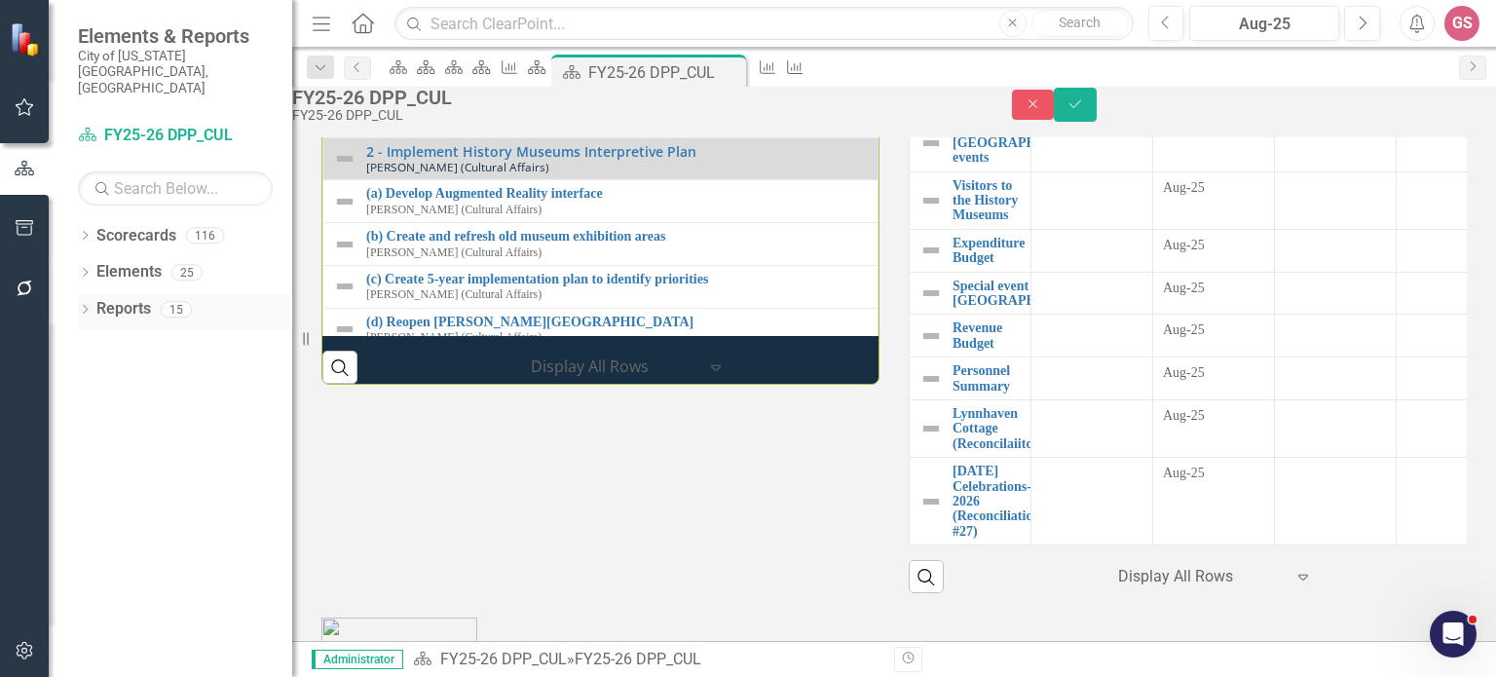
click at [129, 298] on link "Reports" at bounding box center [123, 309] width 55 height 22
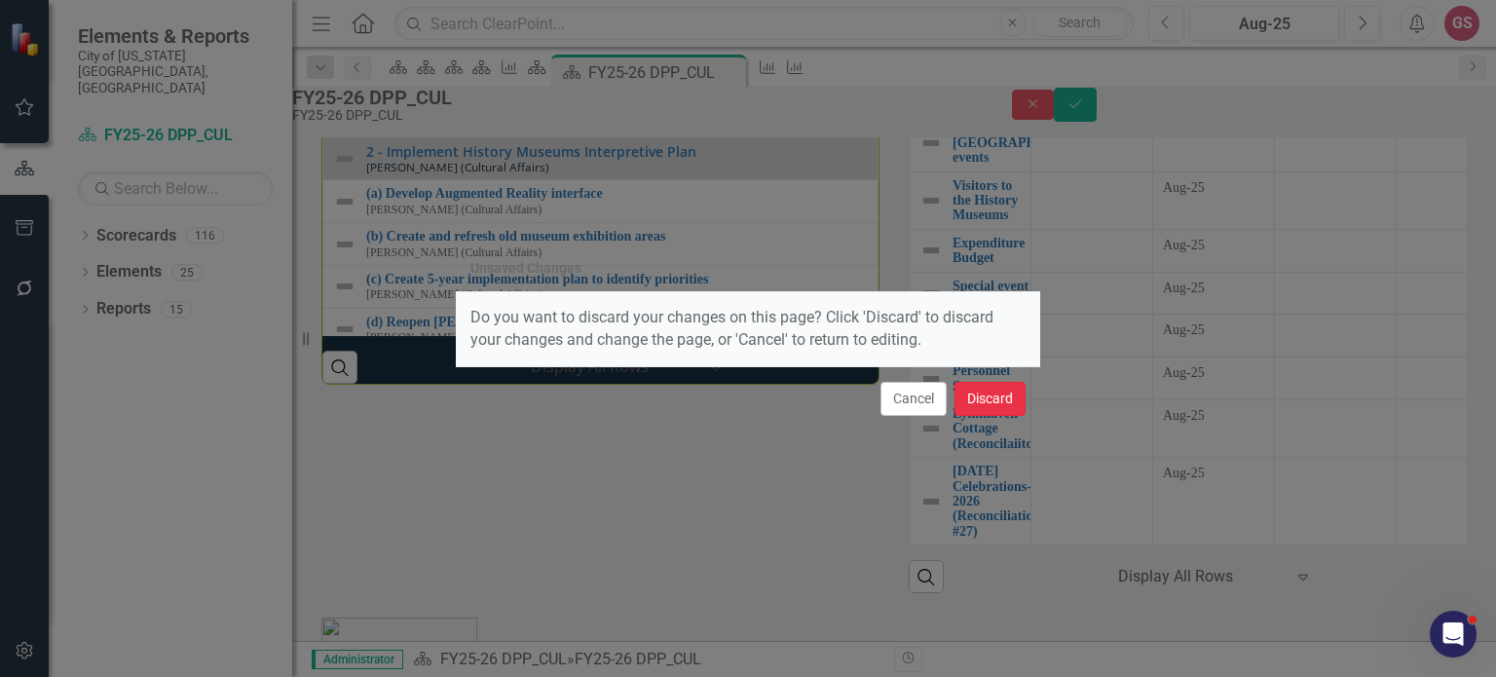
click at [979, 396] on button "Discard" at bounding box center [990, 399] width 71 height 34
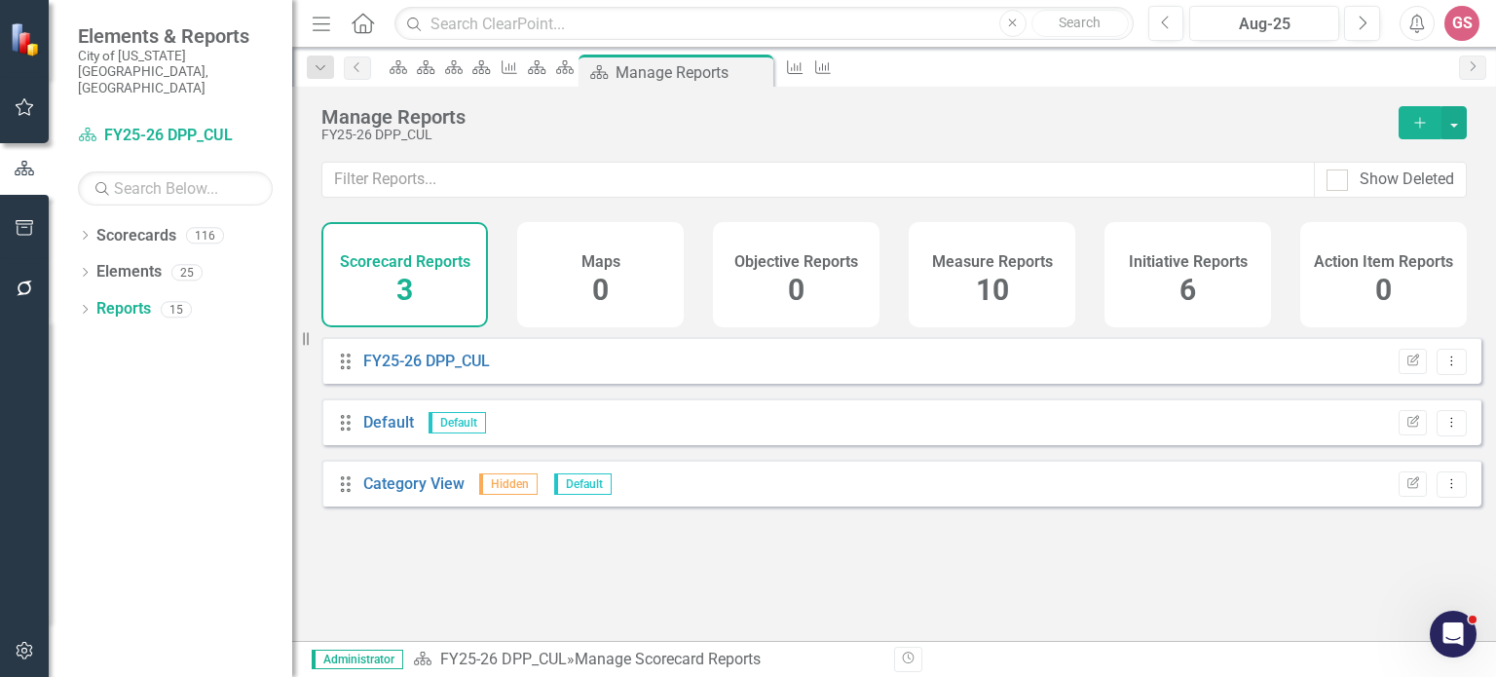
click at [978, 264] on h4 "Measure Reports" at bounding box center [992, 262] width 121 height 18
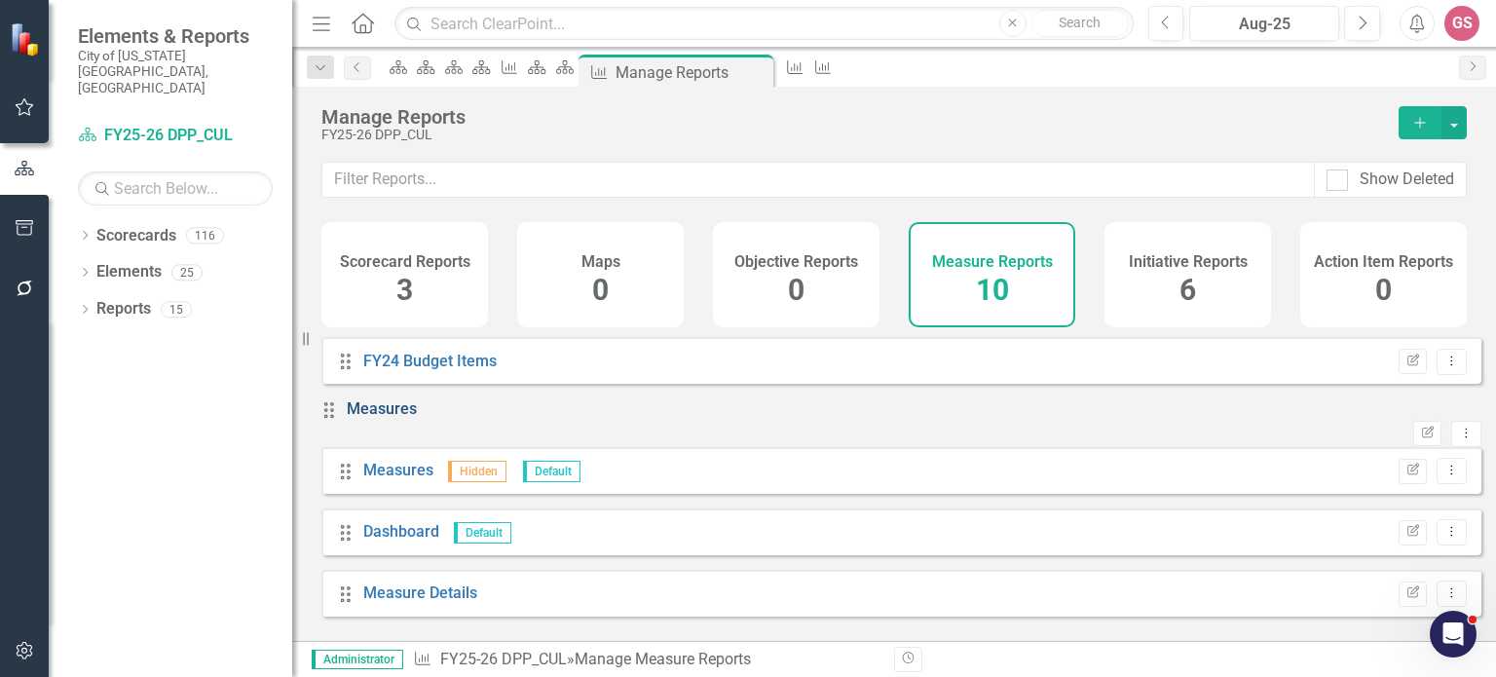
click at [383, 418] on link "Measures" at bounding box center [382, 408] width 70 height 19
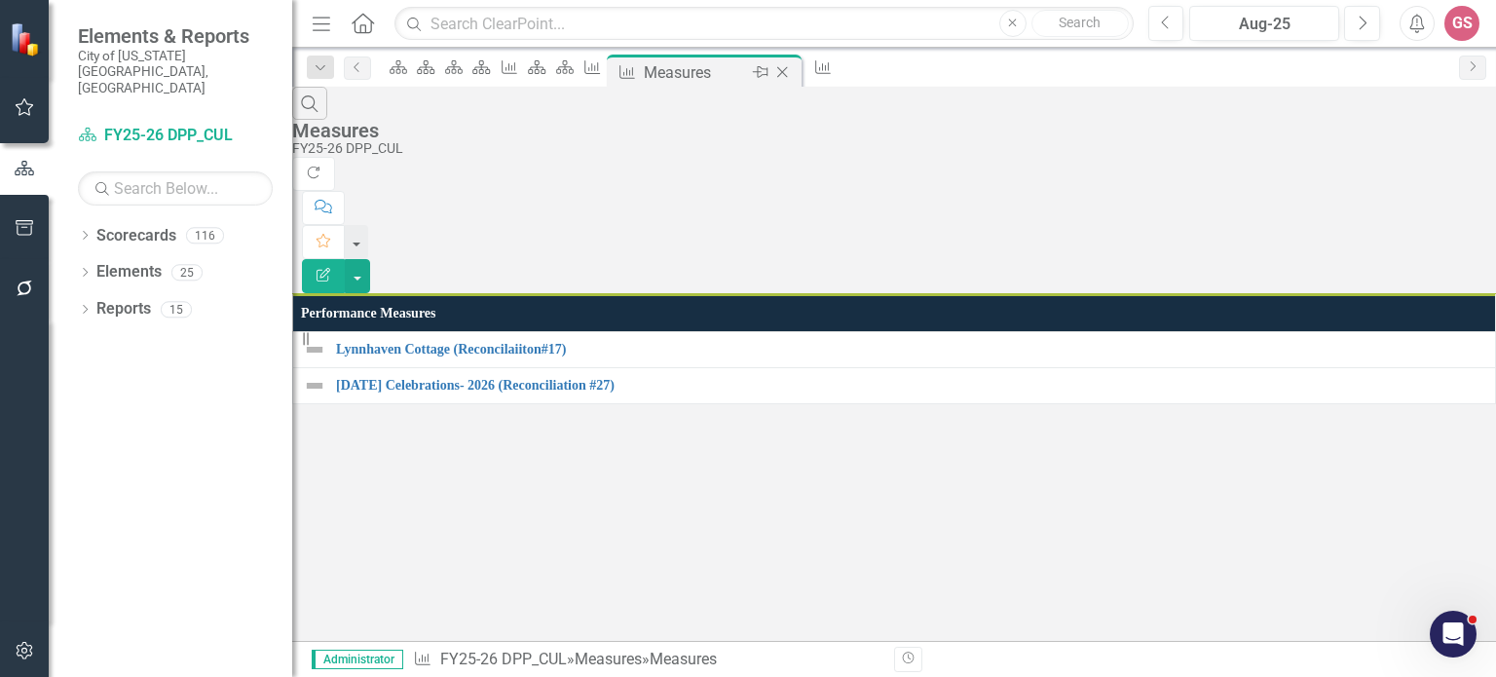
click at [788, 73] on icon at bounding box center [782, 72] width 11 height 11
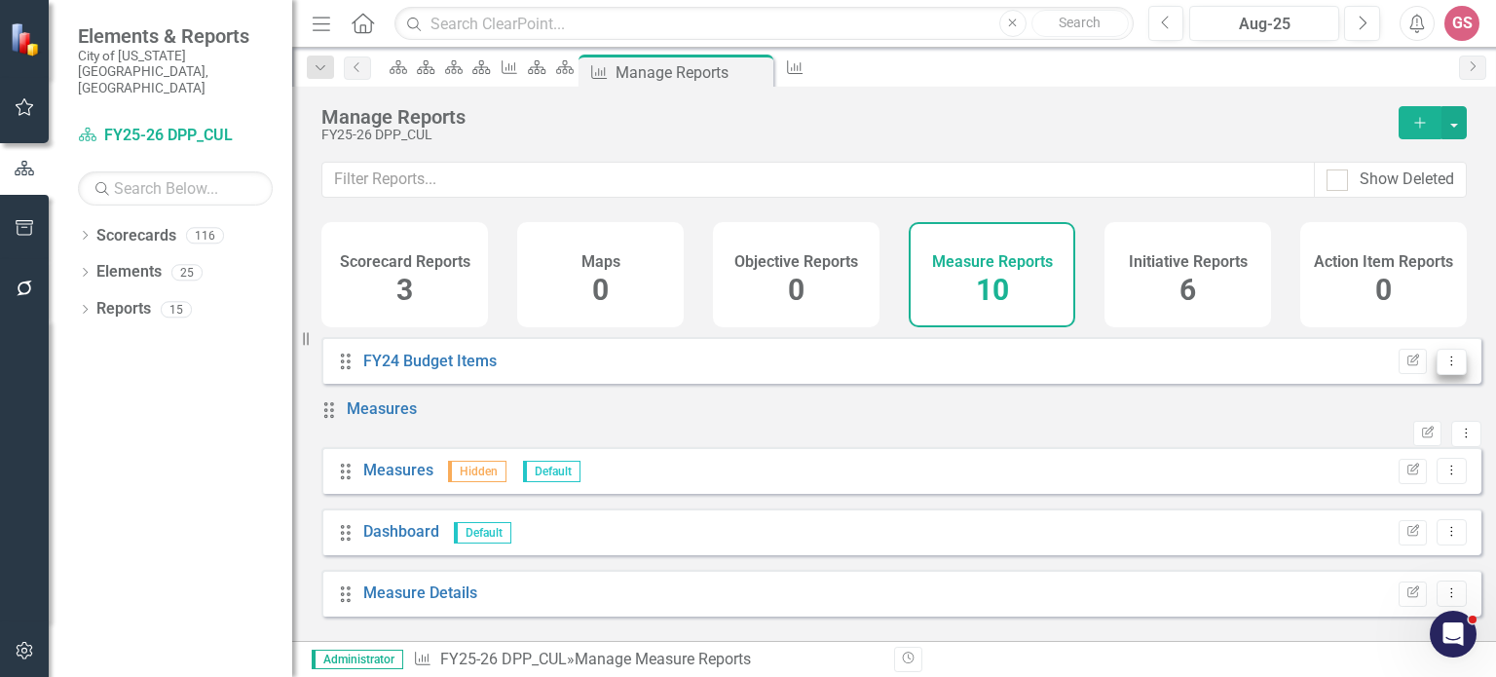
click at [1444, 367] on icon "Dropdown Menu" at bounding box center [1452, 361] width 17 height 13
click at [1395, 485] on link "Copy Duplicate Report" at bounding box center [1372, 479] width 161 height 36
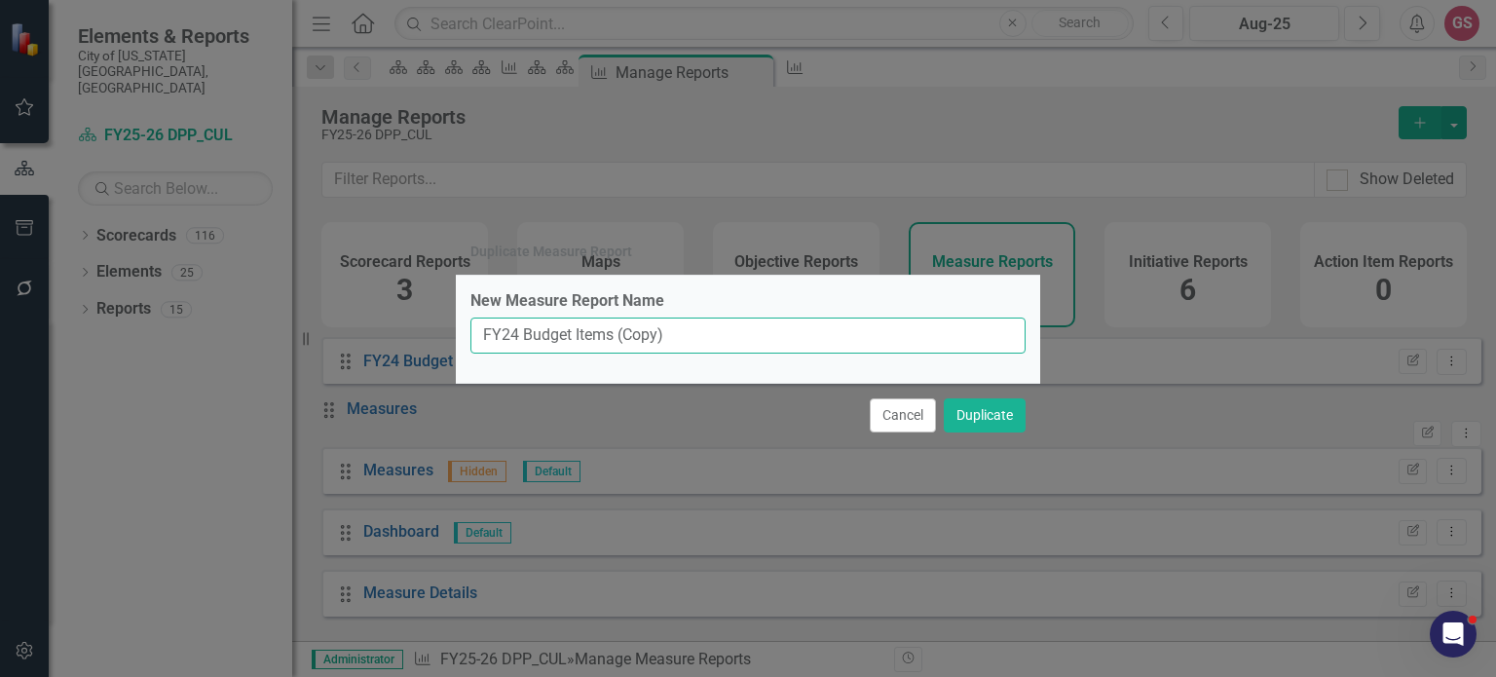
drag, startPoint x: 518, startPoint y: 338, endPoint x: 505, endPoint y: 336, distance: 13.8
click at [505, 336] on input "FY24 Budget Items (Copy)" at bounding box center [747, 336] width 555 height 36
drag, startPoint x: 672, startPoint y: 330, endPoint x: 620, endPoint y: 340, distance: 53.5
click at [620, 340] on input "FY25 Budget Items (Copy)" at bounding box center [747, 336] width 555 height 36
type input "FY25 Budget Items"
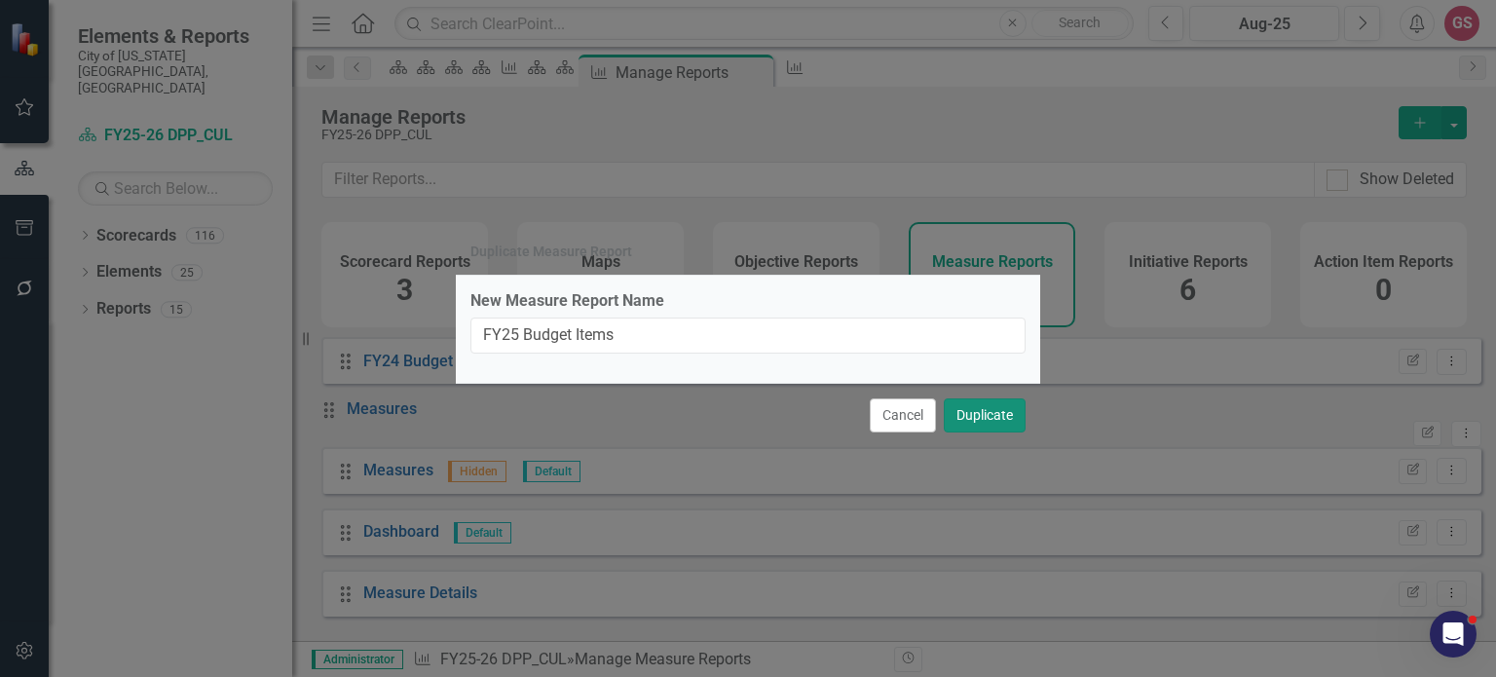
click at [969, 425] on button "Duplicate" at bounding box center [985, 415] width 82 height 34
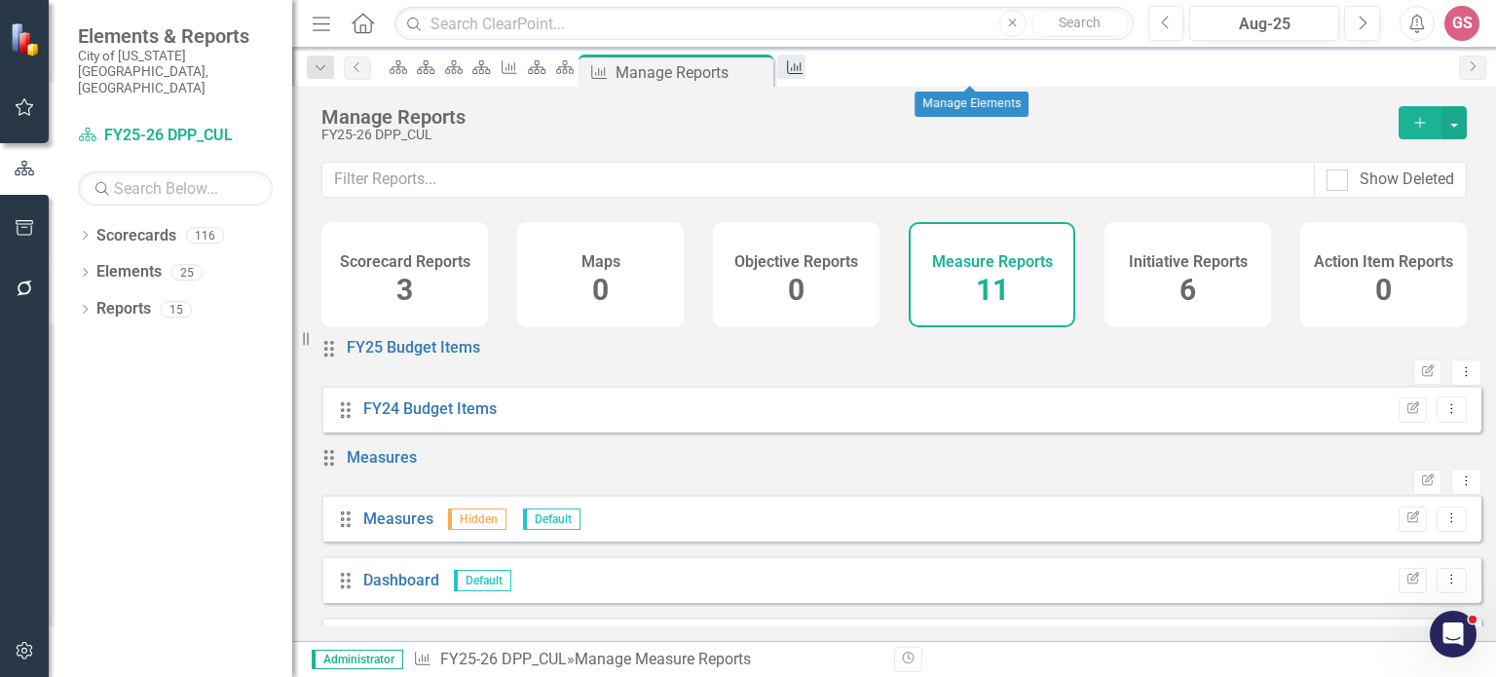
click at [805, 64] on icon "Measure" at bounding box center [794, 67] width 19 height 16
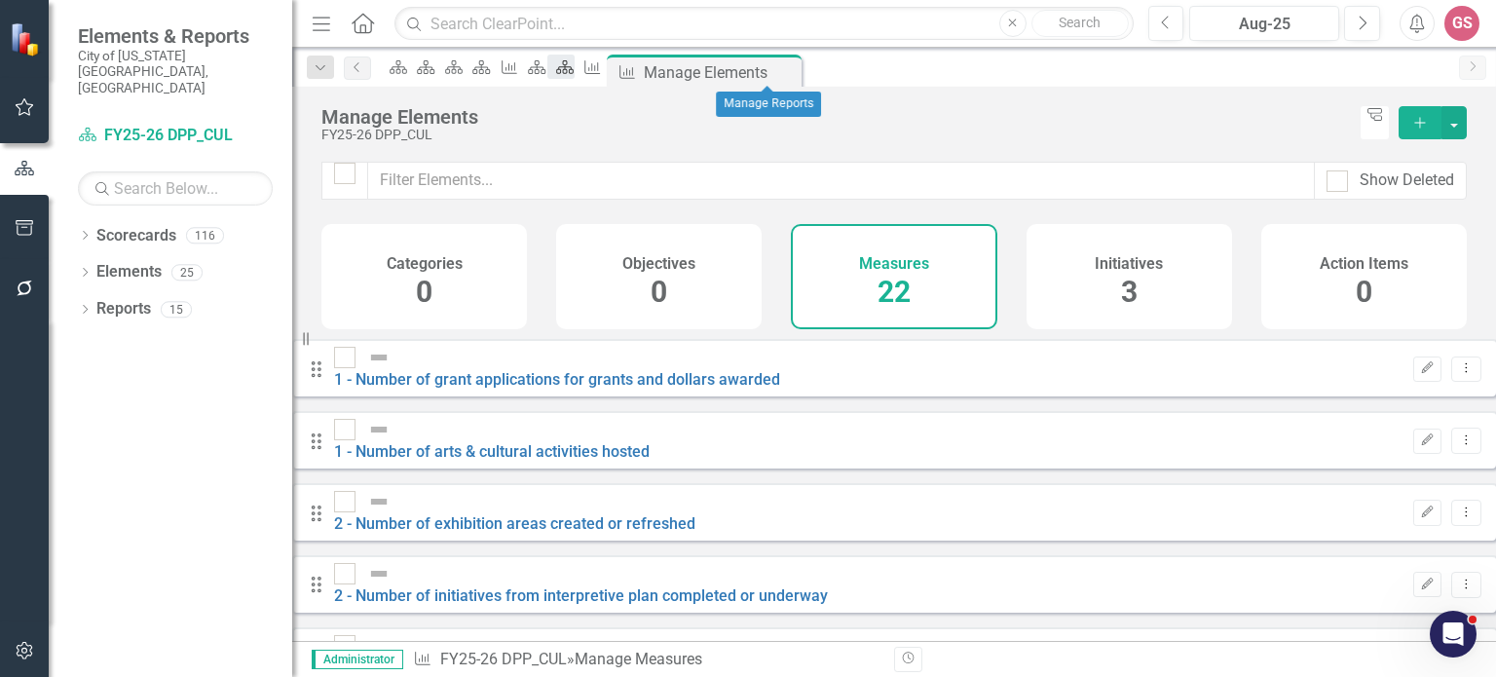
checkbox input "false"
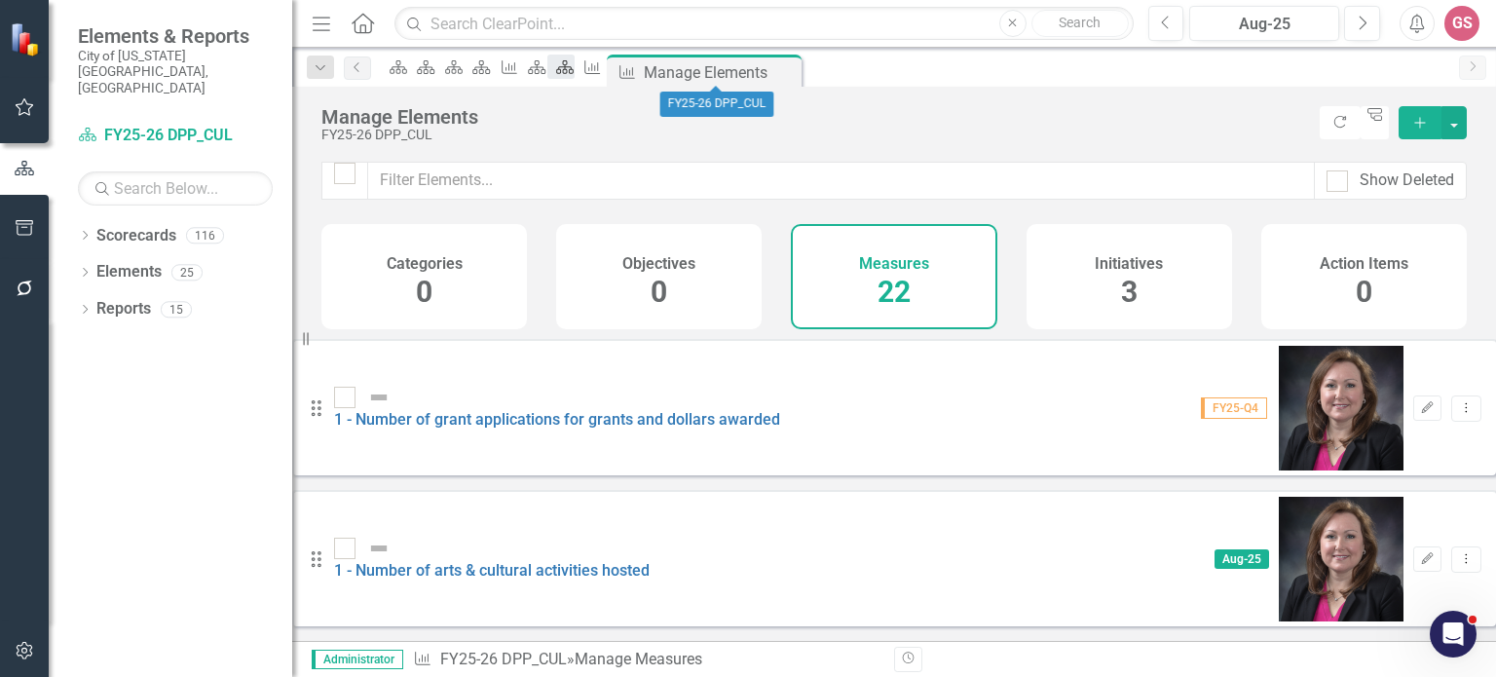
click at [574, 70] on icon at bounding box center [565, 67] width 18 height 14
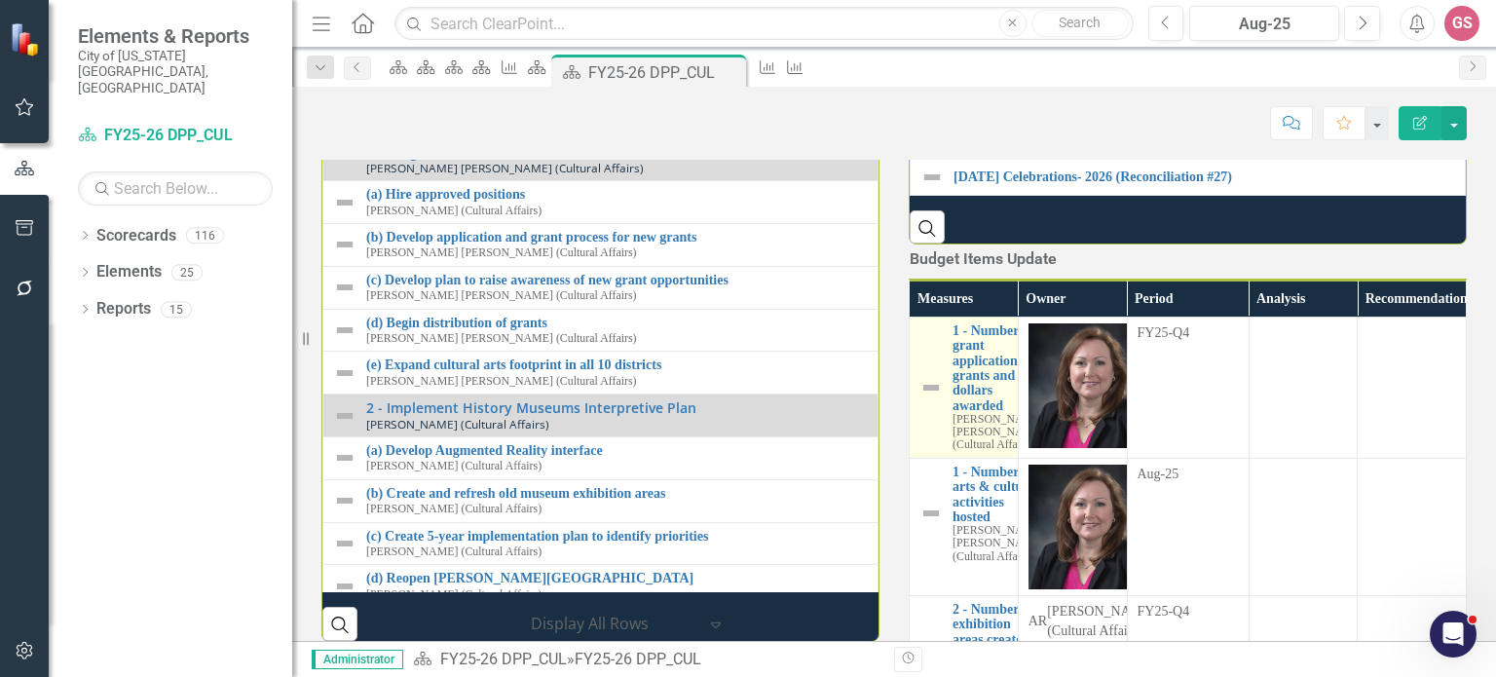
scroll to position [2155, 0]
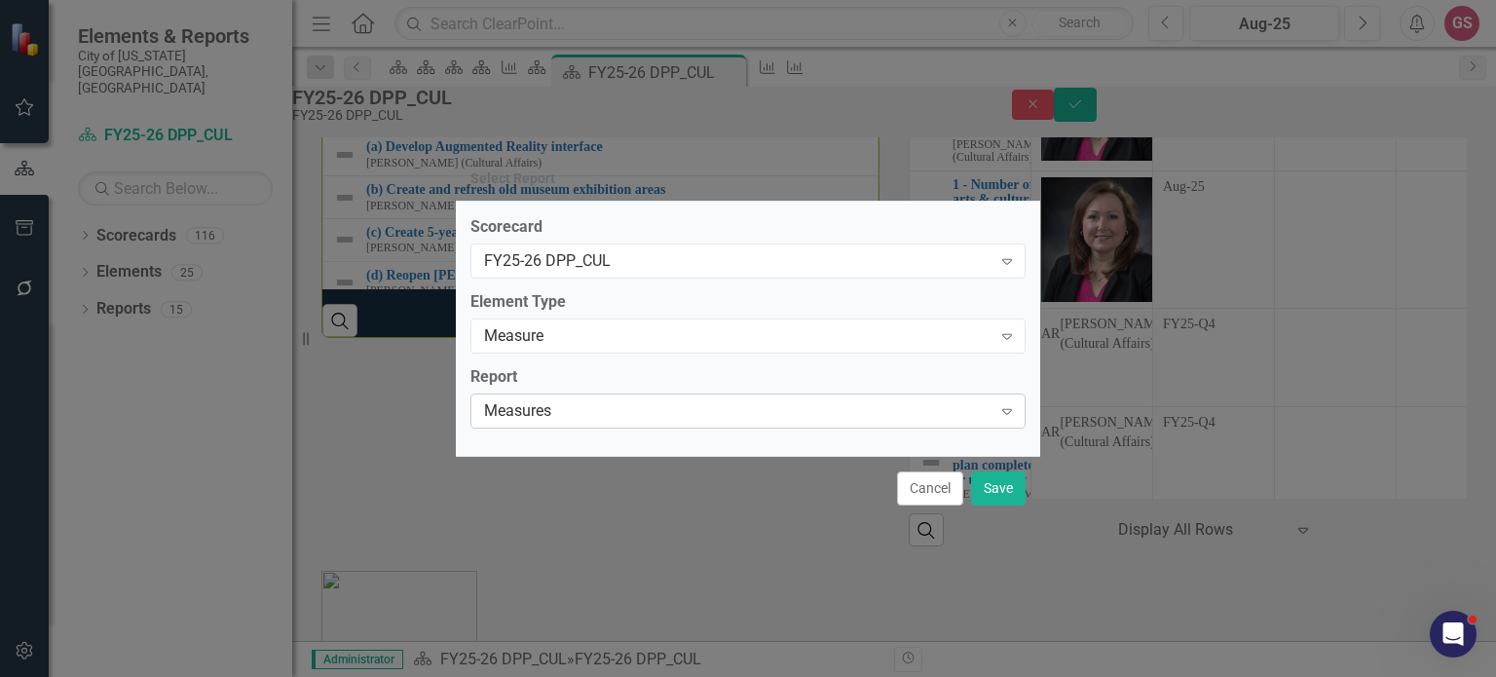
click at [595, 418] on div "Measures" at bounding box center [738, 411] width 508 height 22
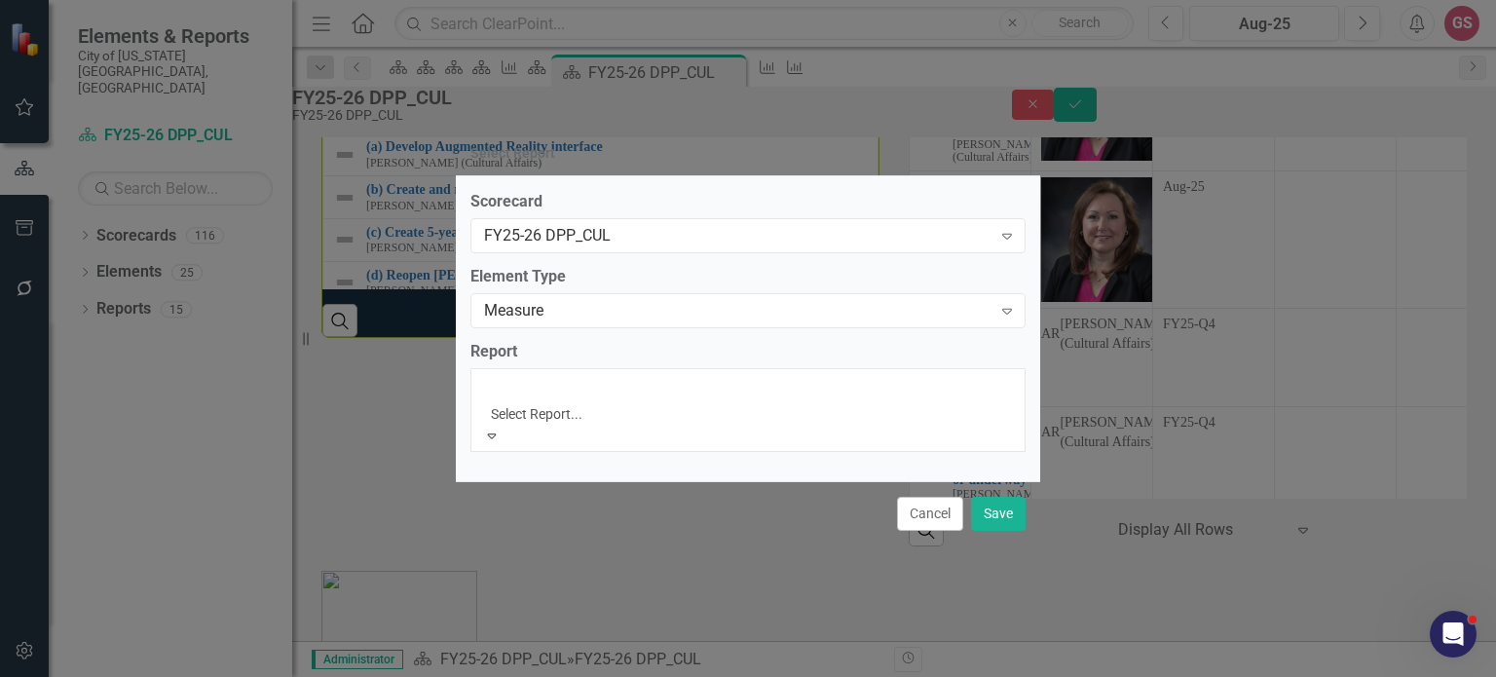
scroll to position [0, 0]
click at [925, 497] on button "Cancel" at bounding box center [930, 514] width 66 height 34
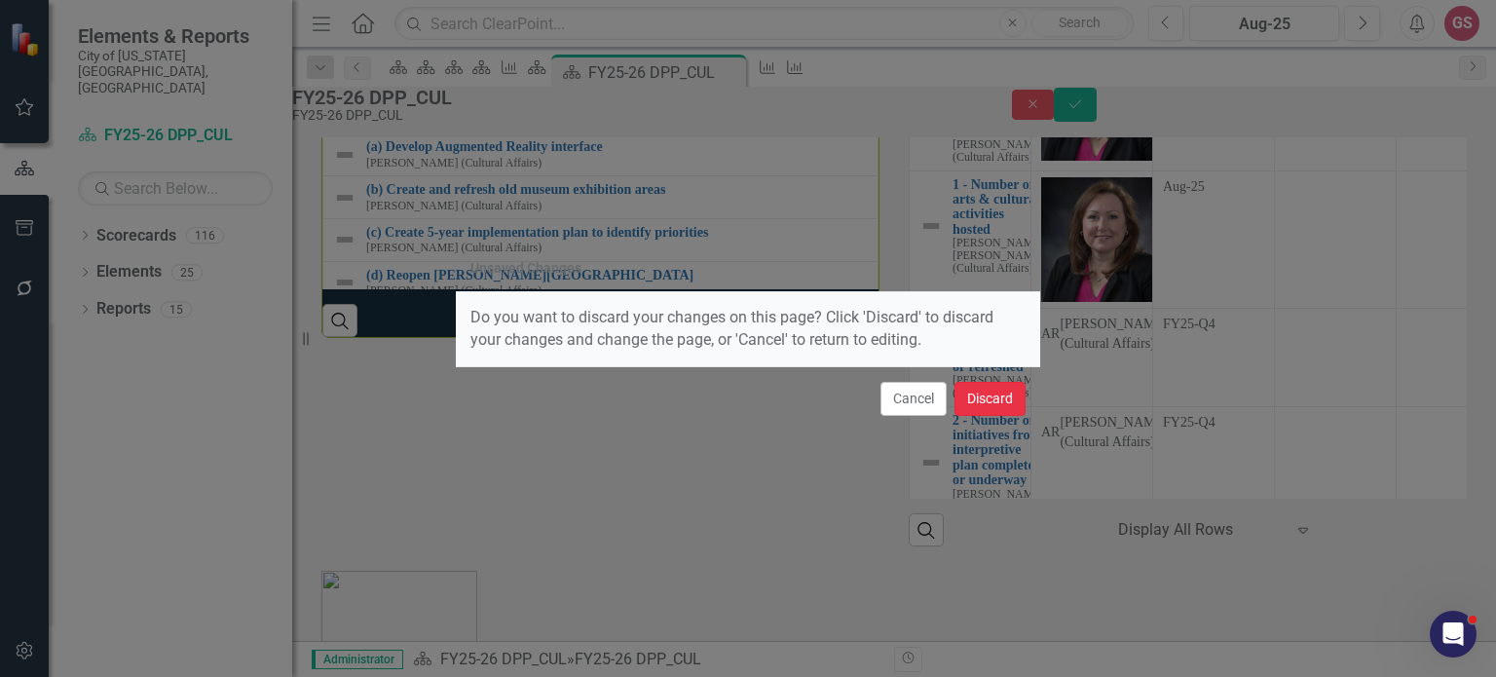
click at [1000, 406] on button "Discard" at bounding box center [990, 399] width 71 height 34
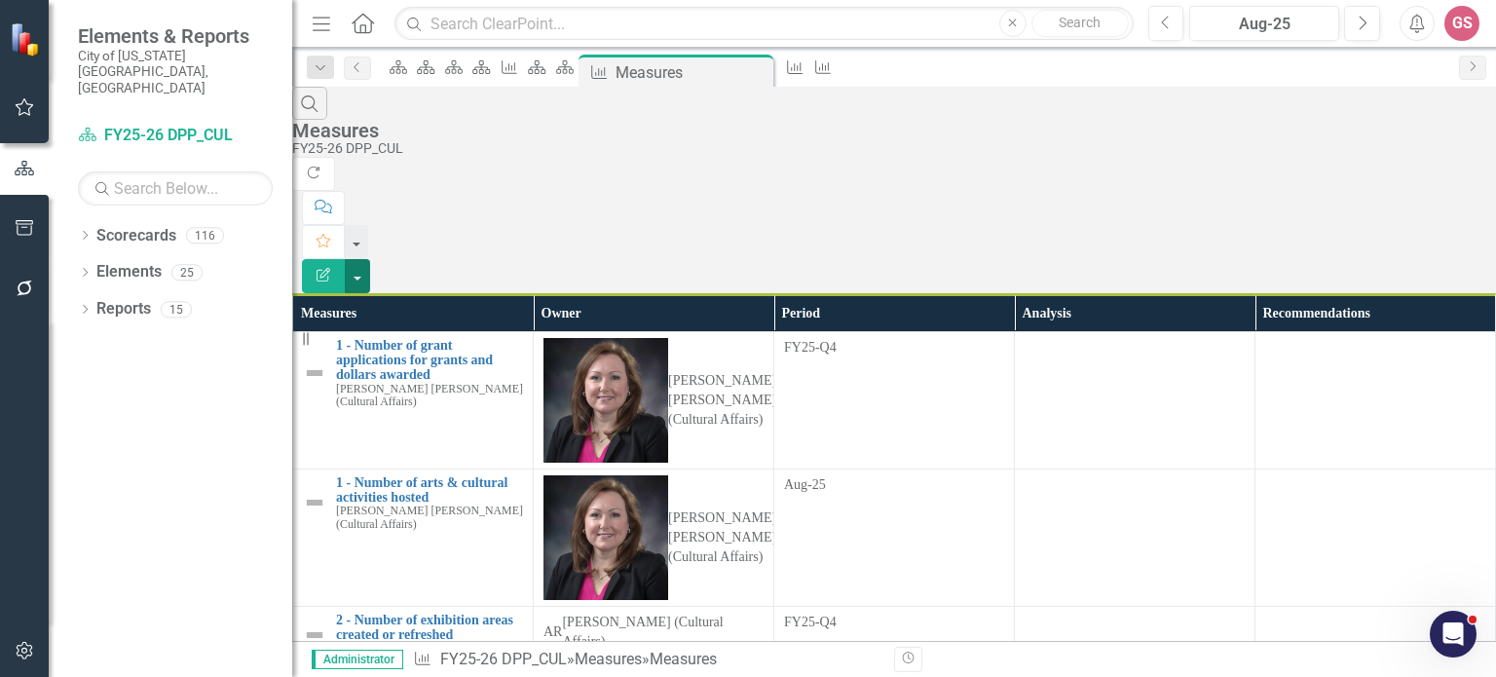
click at [370, 259] on button "button" at bounding box center [357, 276] width 25 height 34
click at [1416, 151] on link "Edit Report Edit Report" at bounding box center [1389, 158] width 154 height 36
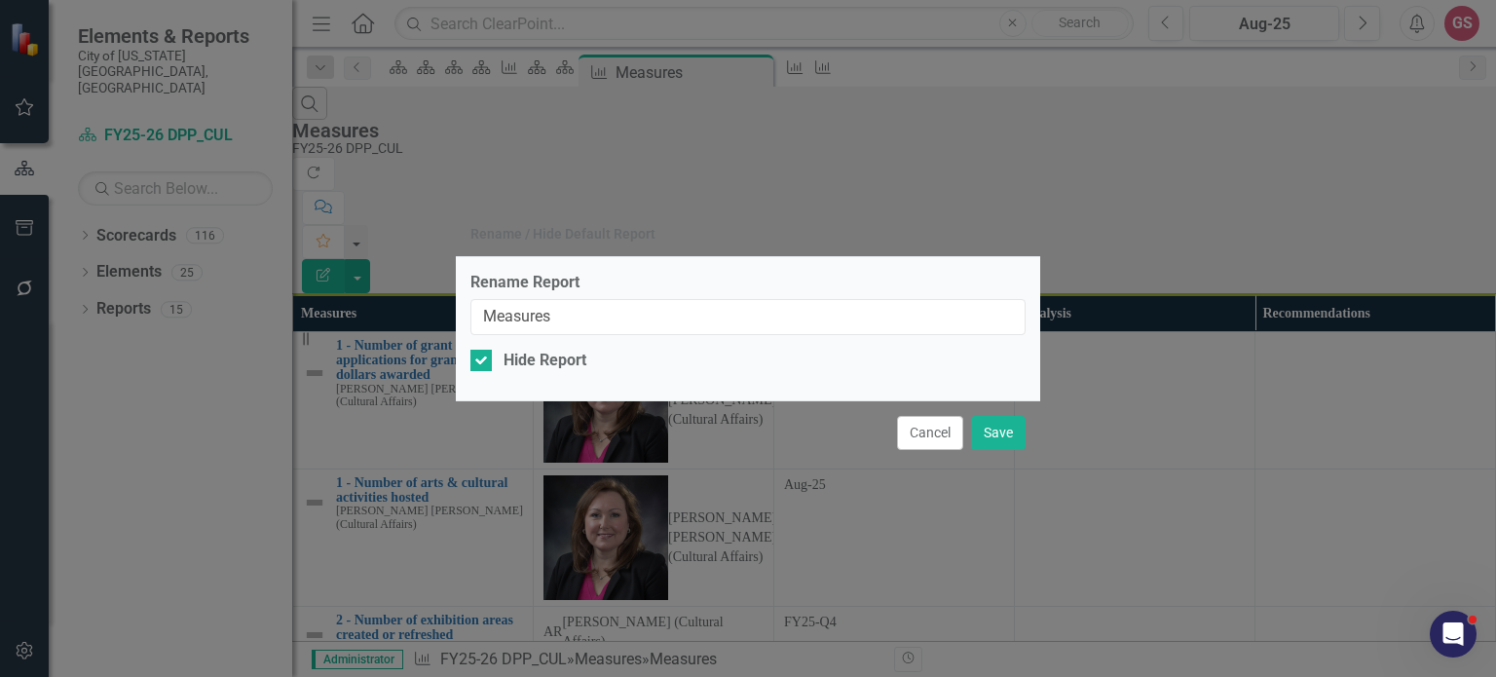
drag, startPoint x: 925, startPoint y: 435, endPoint x: 912, endPoint y: 426, distance: 16.8
click at [923, 435] on button "Cancel" at bounding box center [930, 433] width 66 height 34
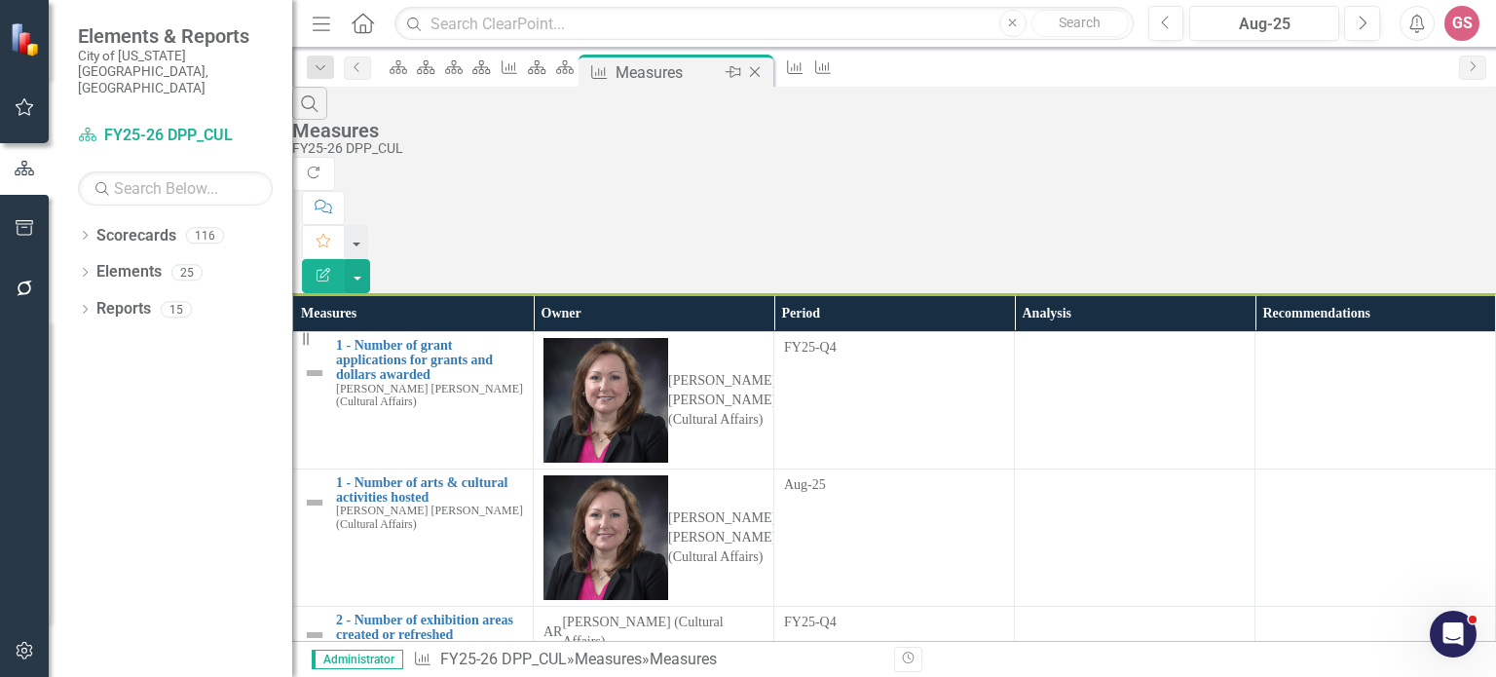
click at [765, 69] on icon "Close" at bounding box center [754, 72] width 19 height 16
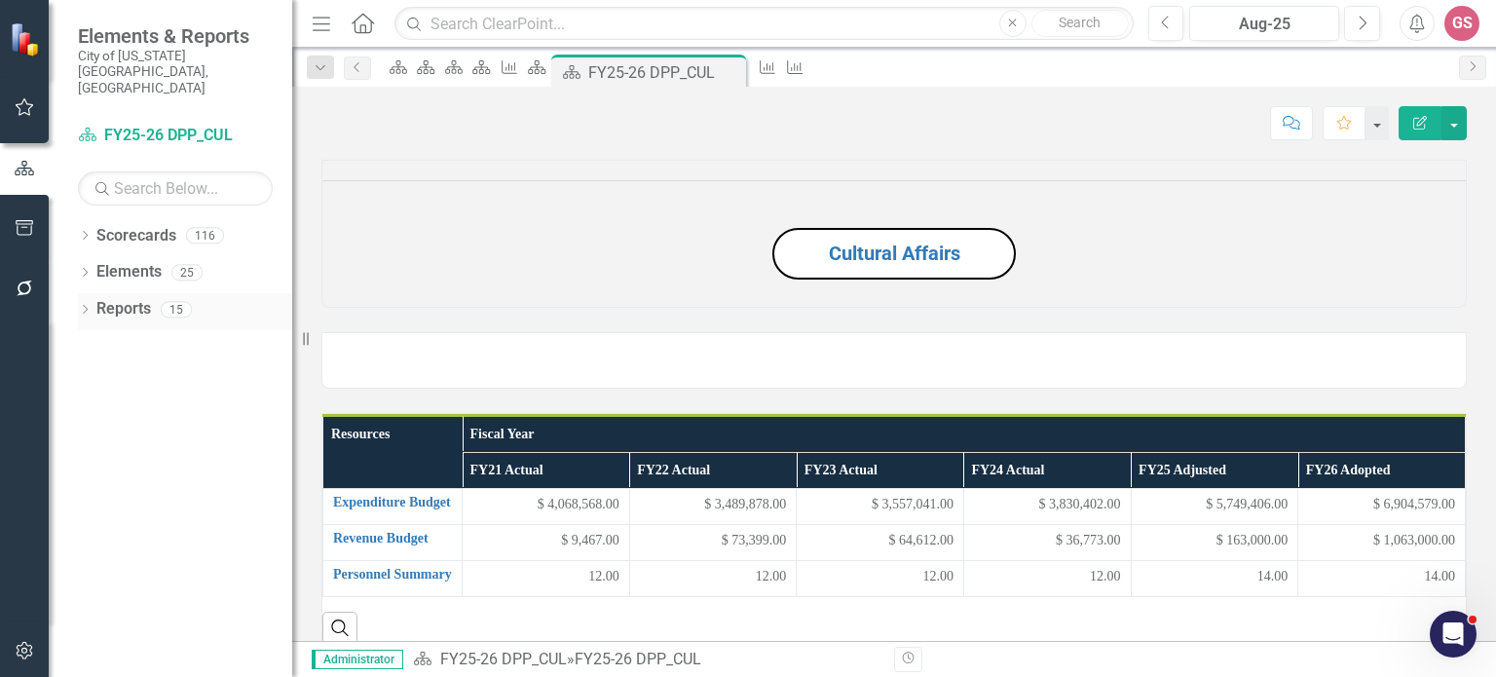
click at [118, 298] on link "Reports" at bounding box center [123, 309] width 55 height 22
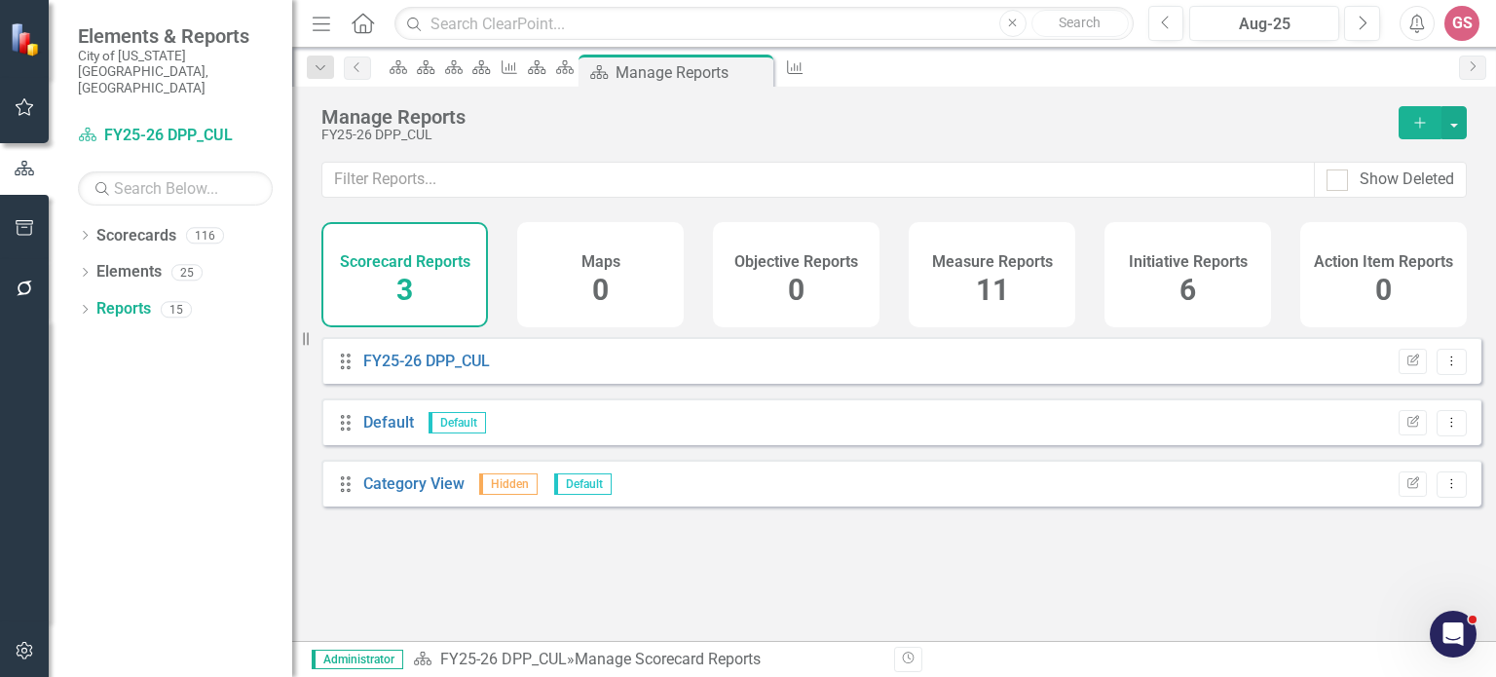
click at [970, 262] on h4 "Measure Reports" at bounding box center [992, 262] width 121 height 18
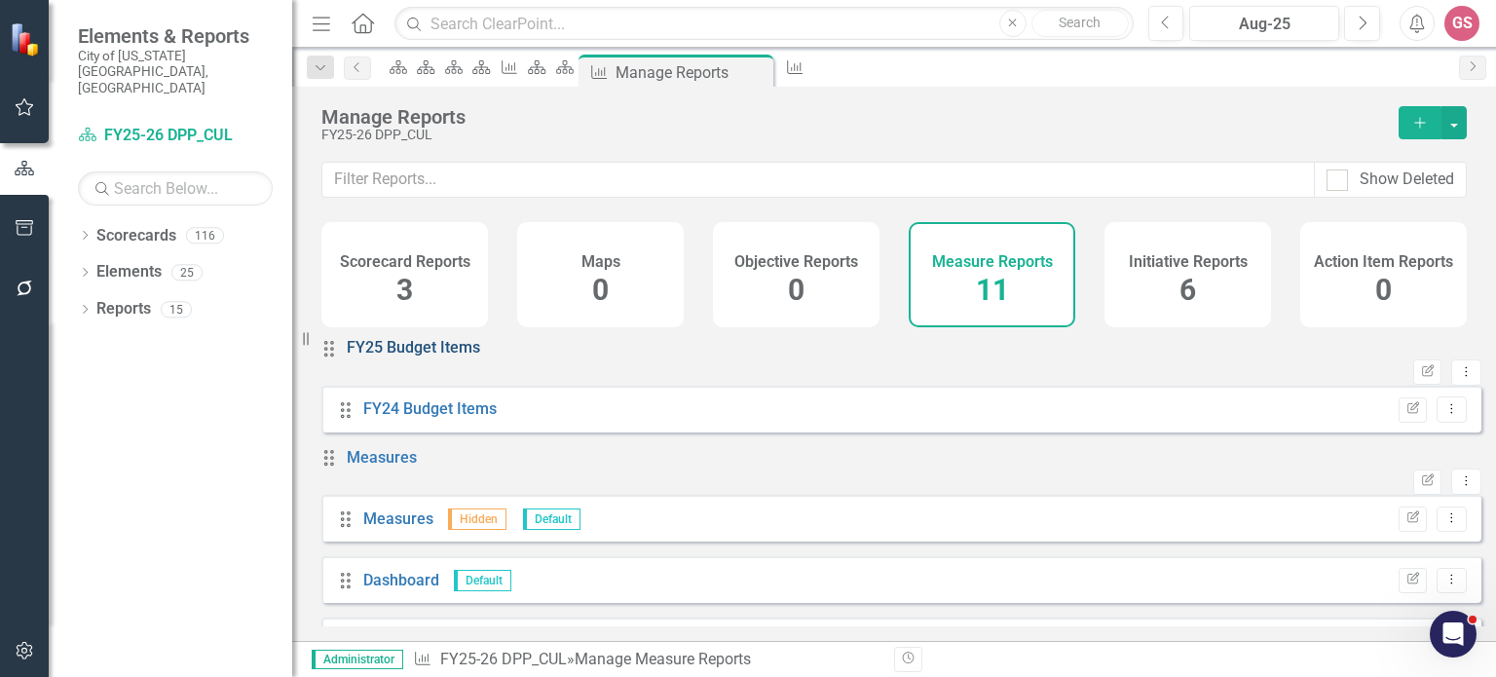
click at [416, 357] on link "FY25 Budget Items" at bounding box center [413, 347] width 133 height 19
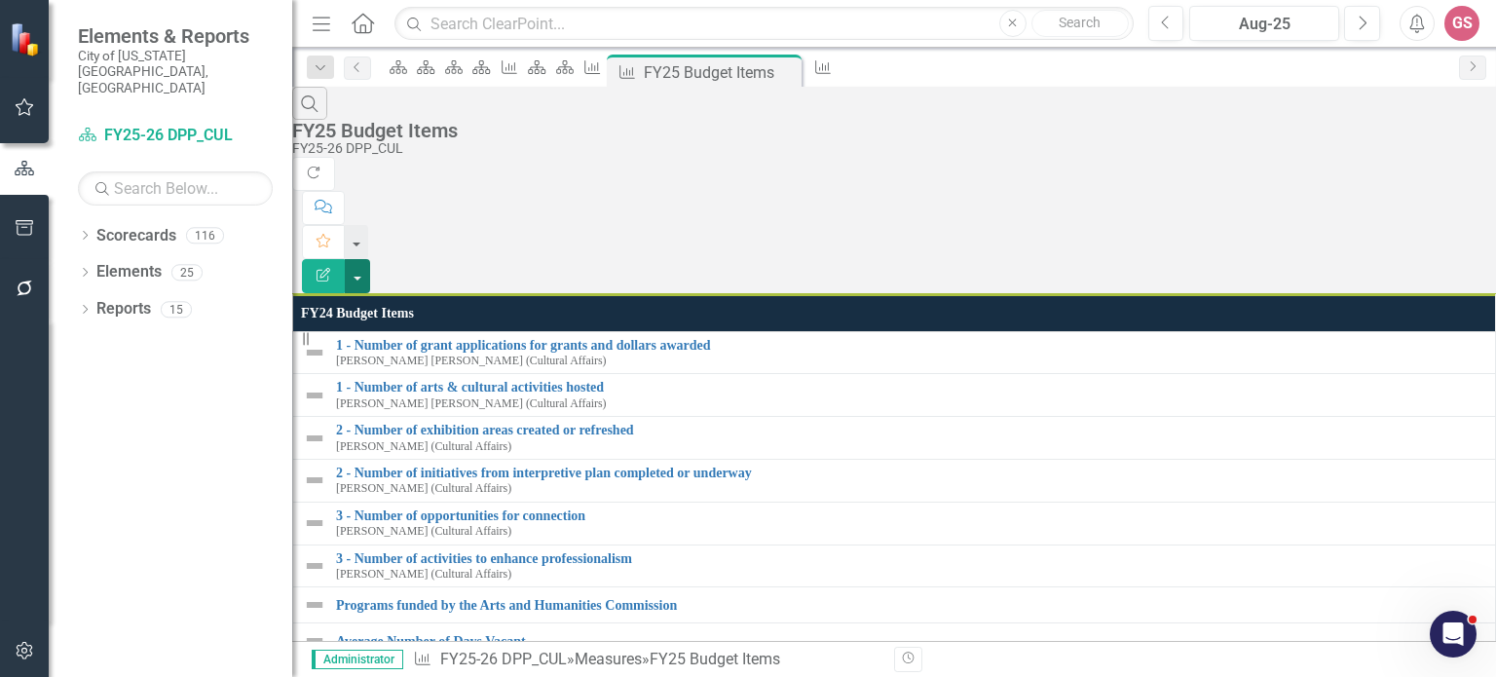
click at [370, 259] on button "button" at bounding box center [357, 276] width 25 height 34
click at [1384, 164] on link "Edit Report Edit Report" at bounding box center [1389, 158] width 154 height 36
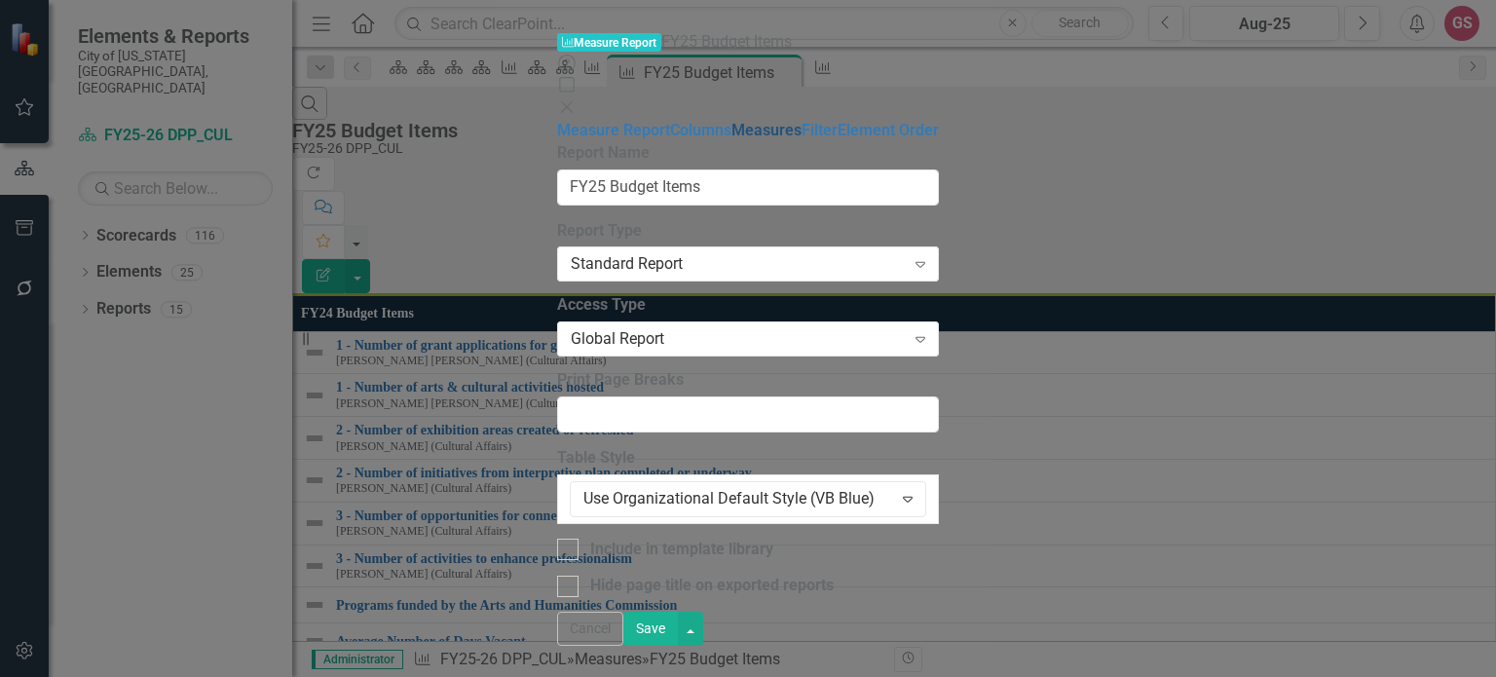
click at [732, 139] on link "Measures" at bounding box center [767, 130] width 70 height 19
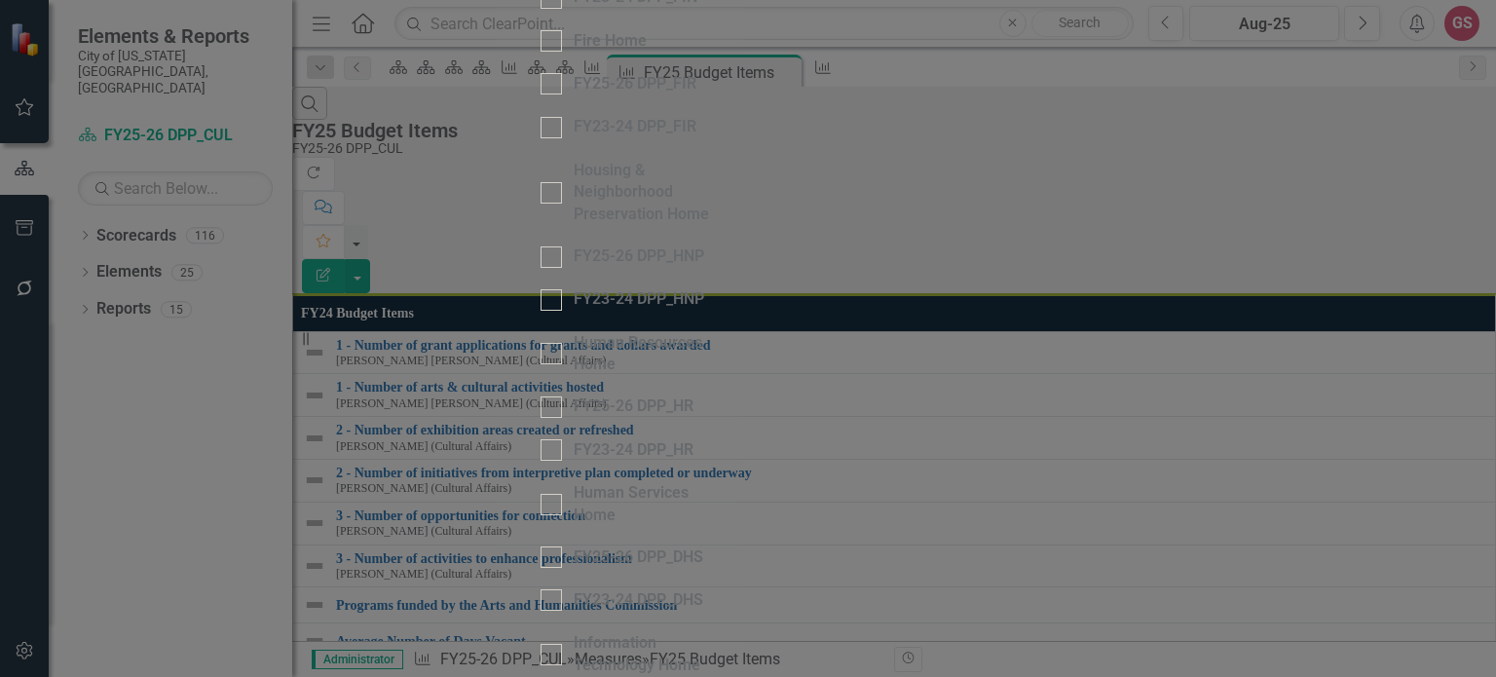
scroll to position [974, 0]
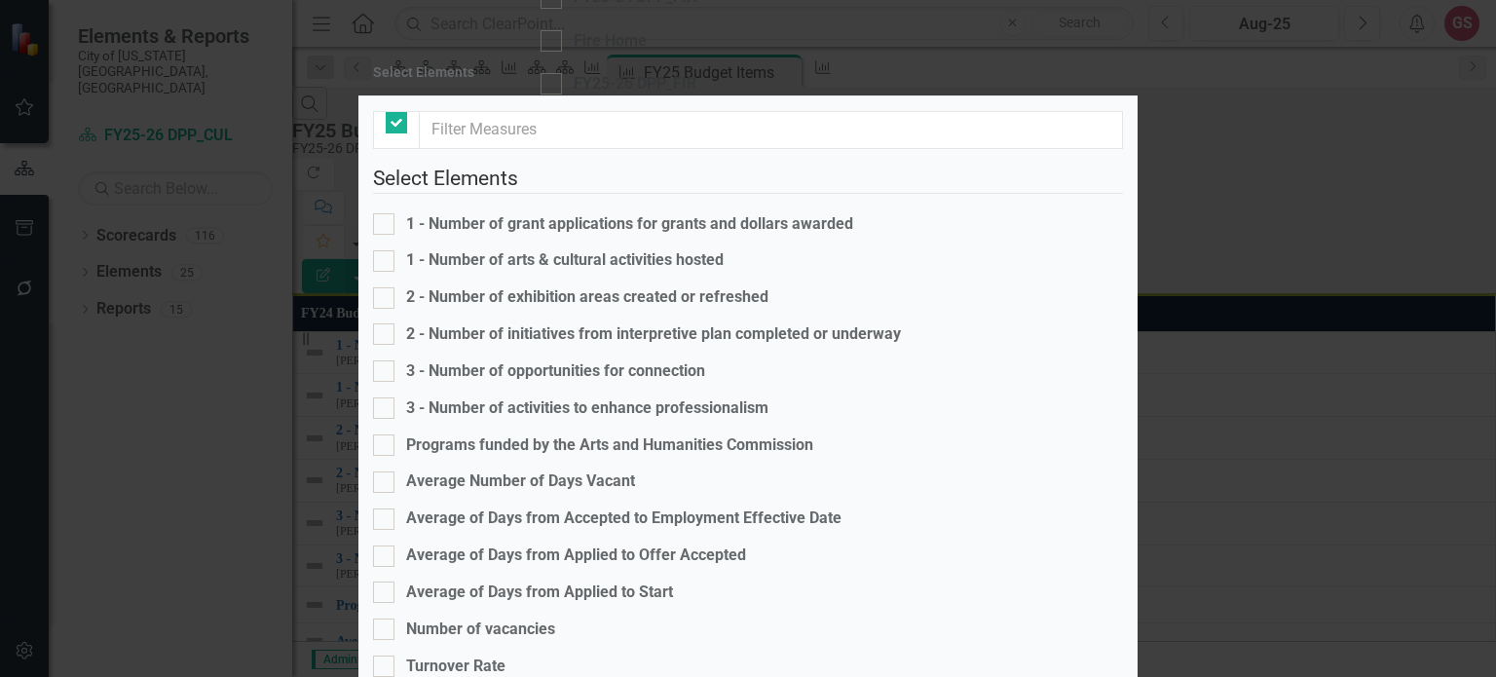
checkbox input "false"
checkbox input "true"
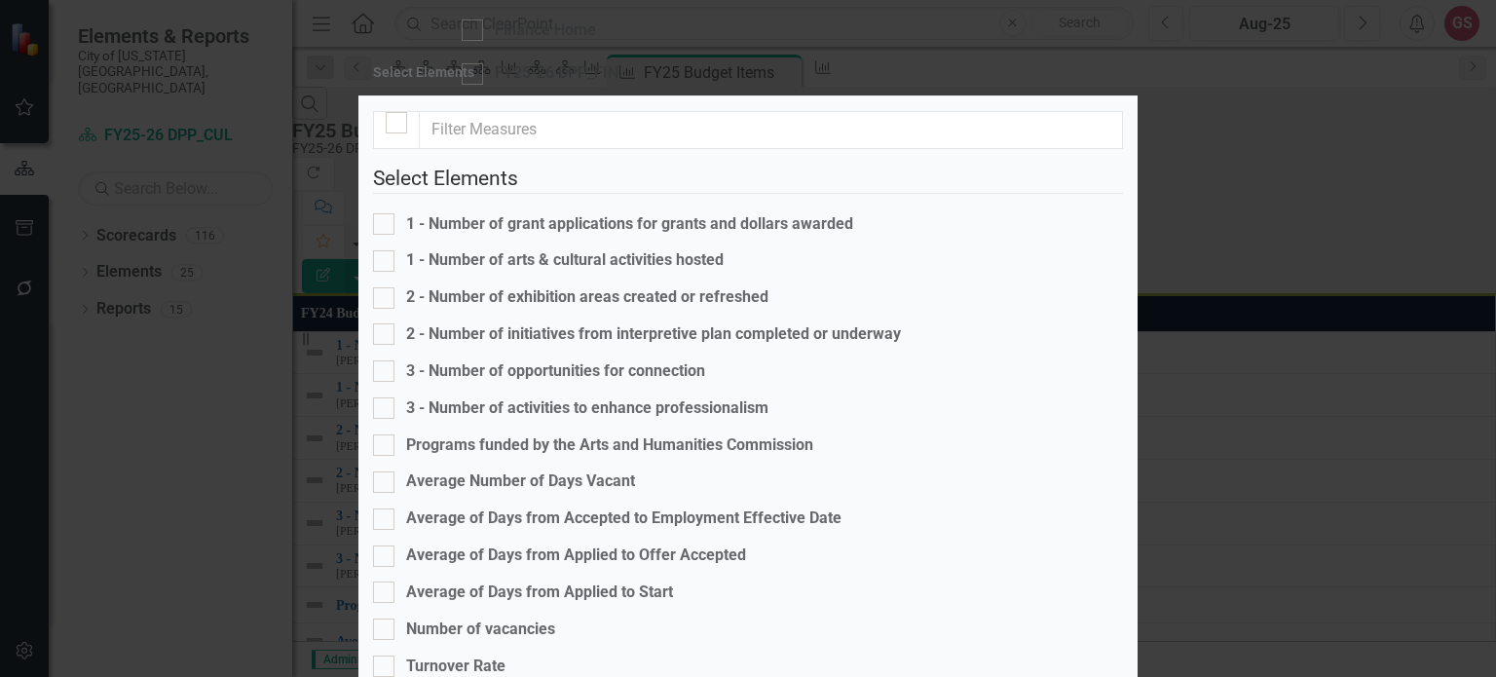
checkbox input "true"
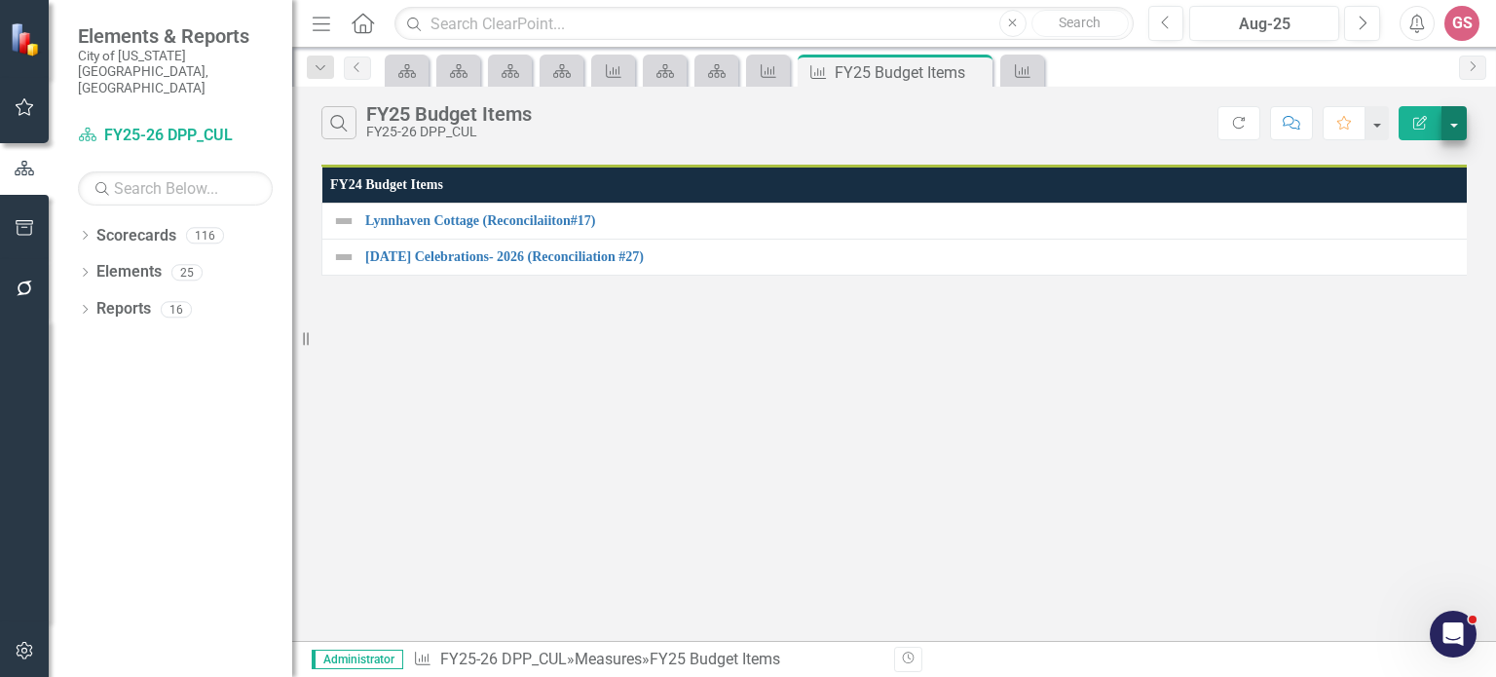
click at [1446, 125] on button "button" at bounding box center [1454, 123] width 25 height 34
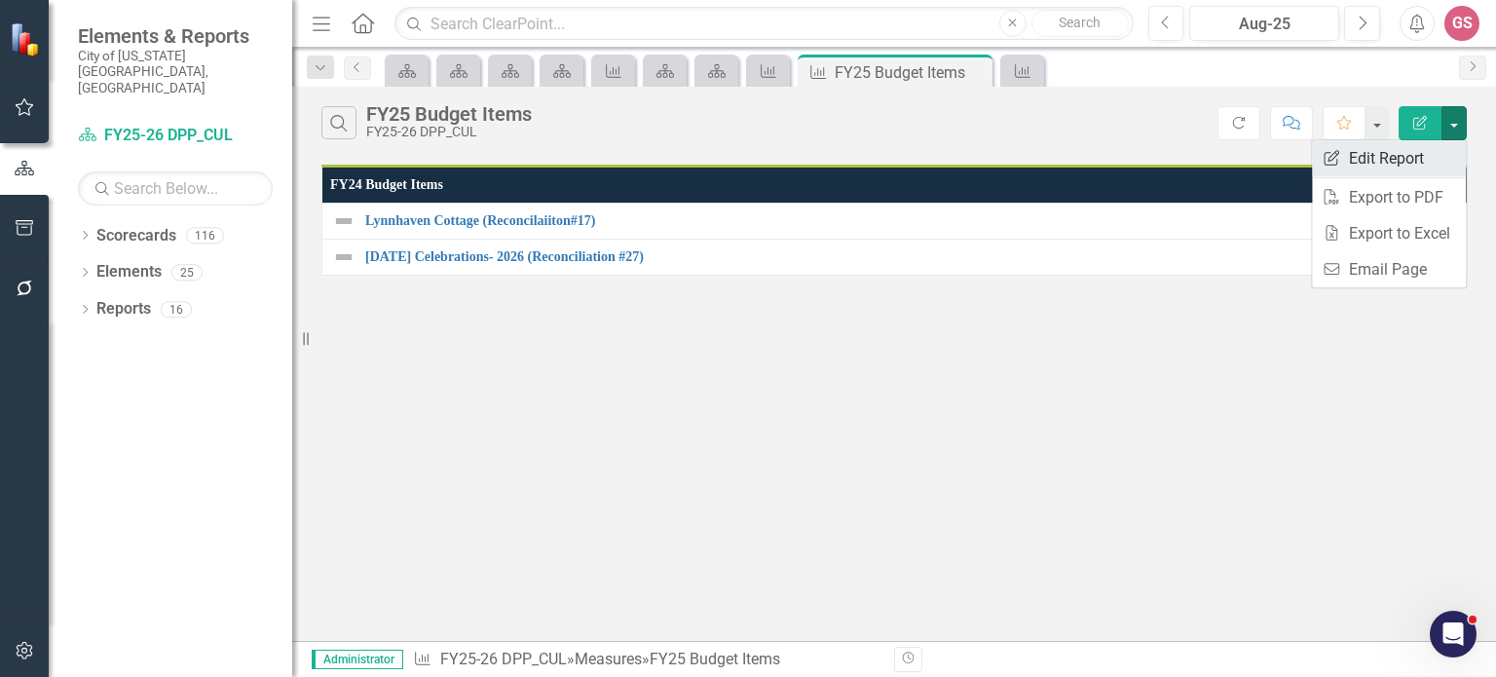
click at [1396, 165] on link "Edit Report Edit Report" at bounding box center [1389, 158] width 154 height 36
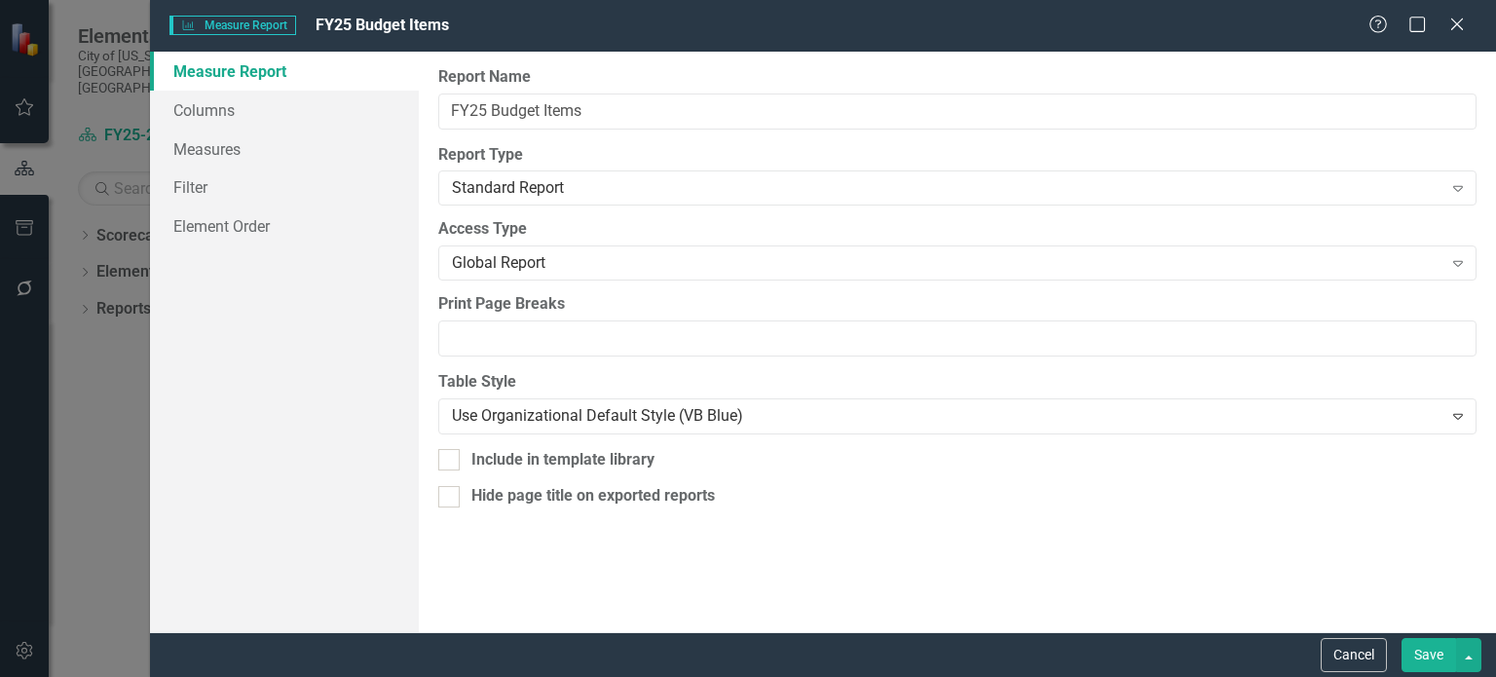
click at [1422, 654] on button "Save" at bounding box center [1429, 655] width 55 height 34
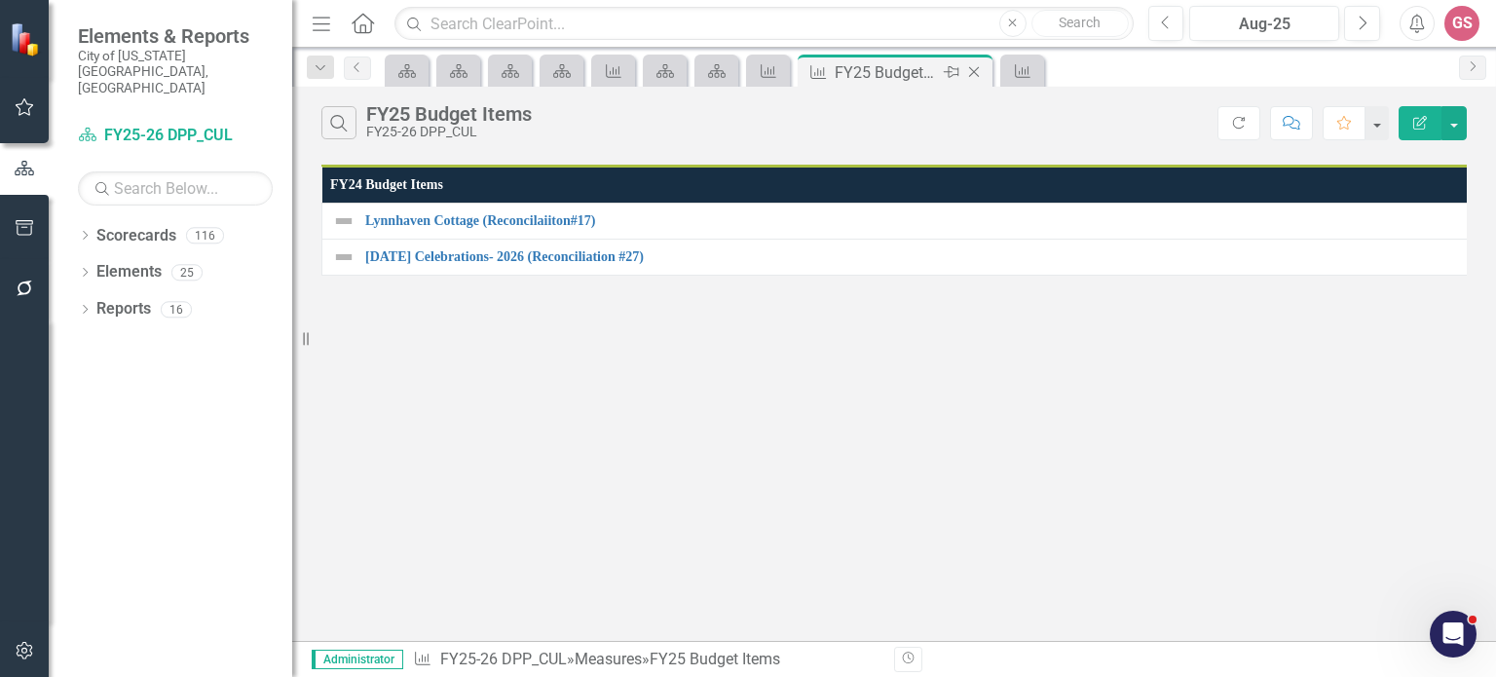
click at [974, 70] on icon at bounding box center [974, 72] width 11 height 11
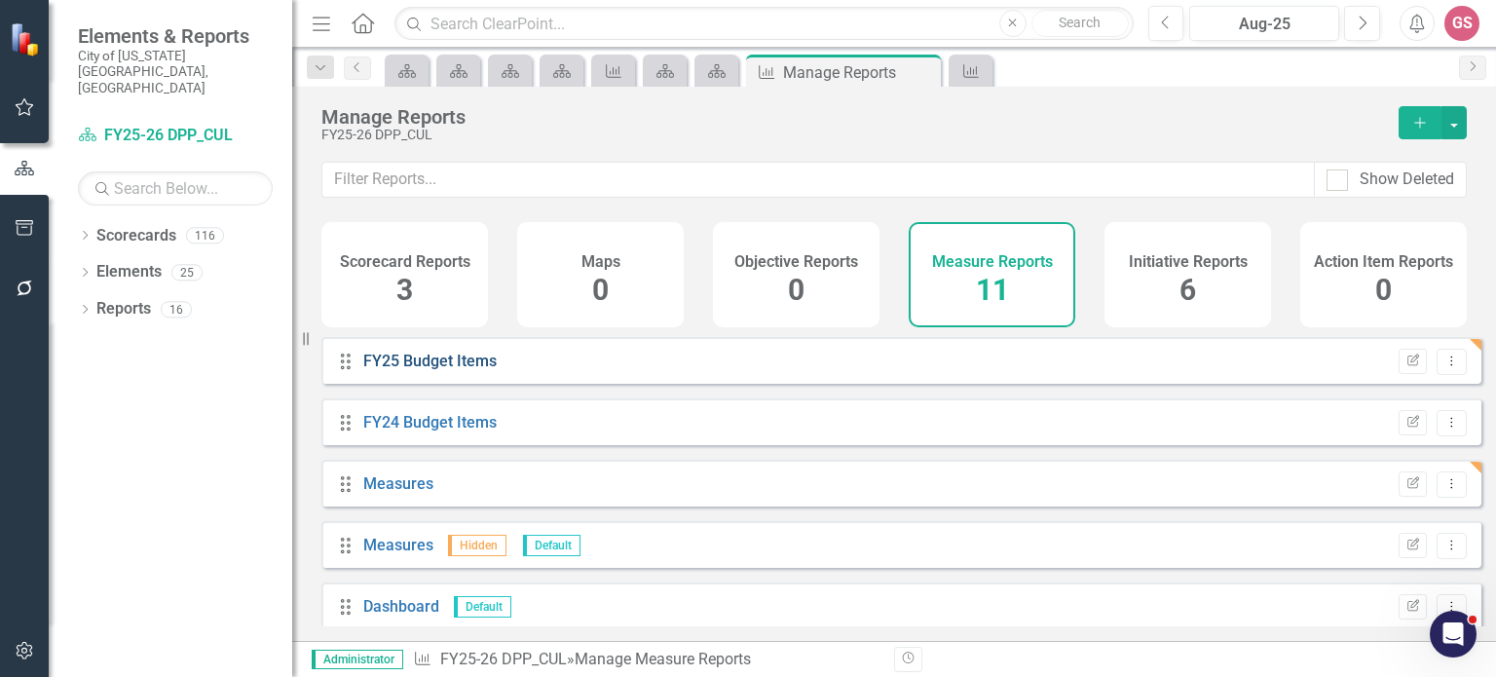
click at [463, 370] on link "FY25 Budget Items" at bounding box center [429, 361] width 133 height 19
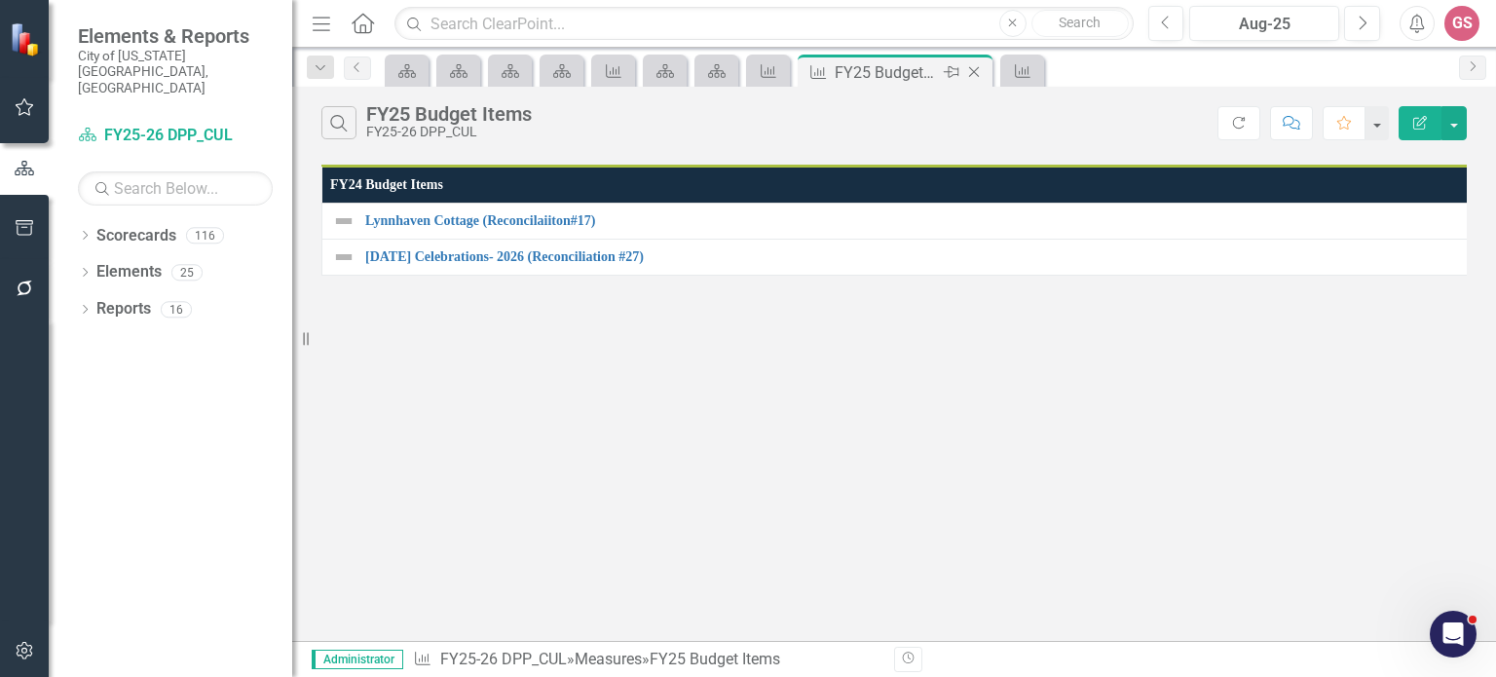
click at [977, 70] on icon "Close" at bounding box center [973, 72] width 19 height 16
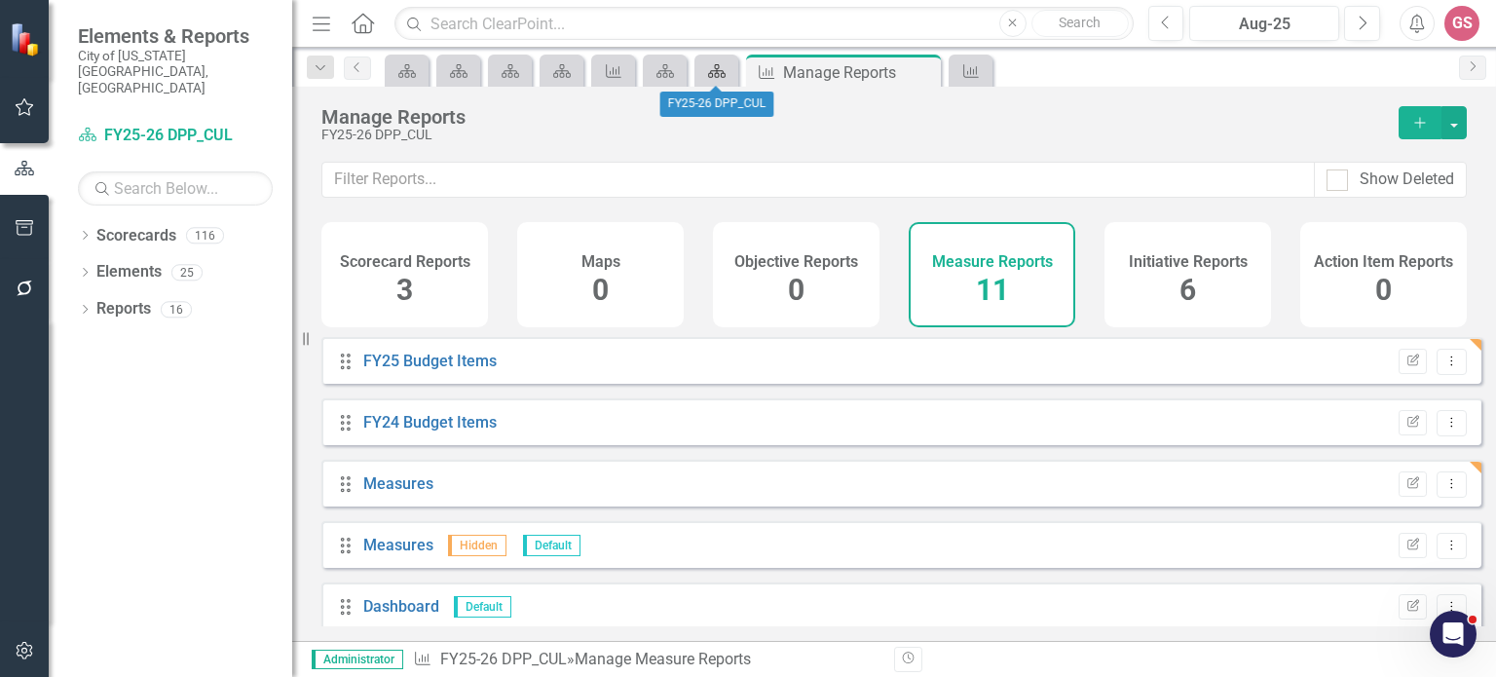
click at [708, 69] on icon "Scorecard" at bounding box center [716, 71] width 19 height 16
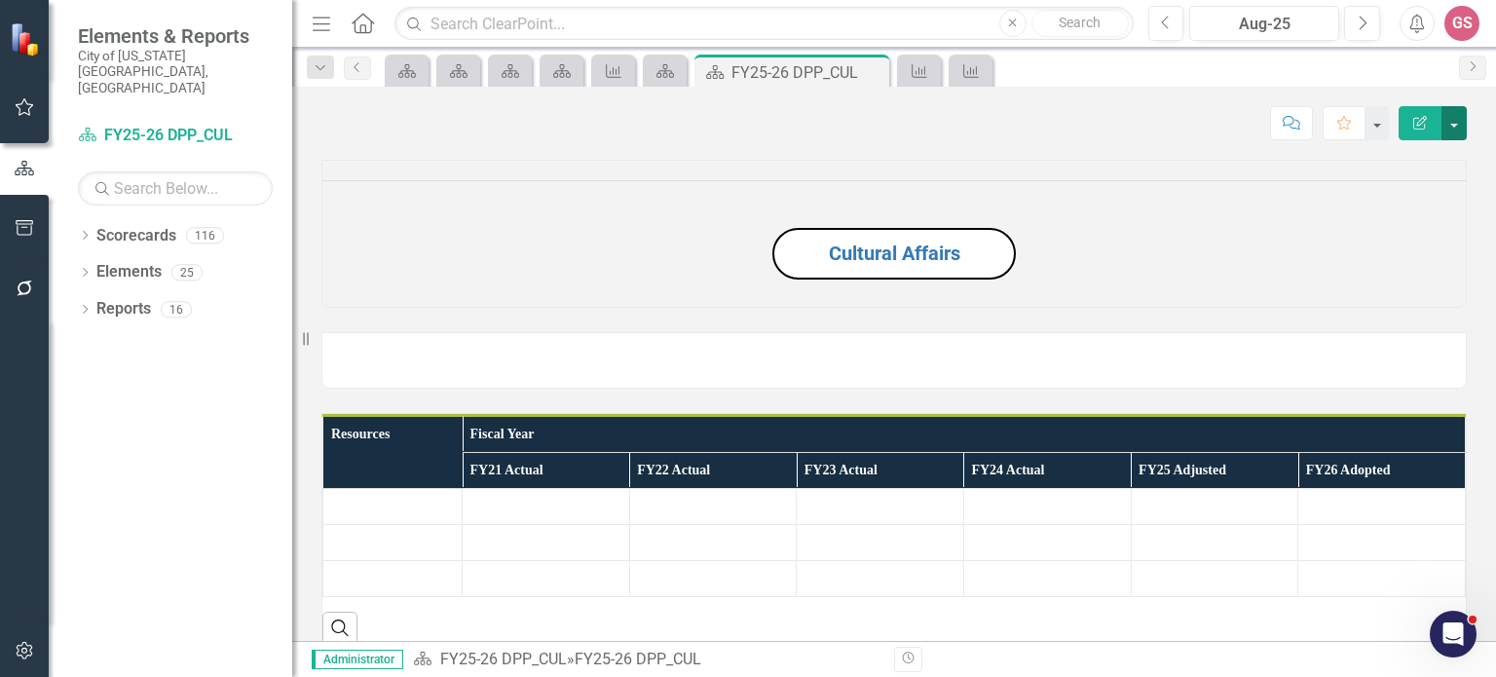
click at [1454, 128] on button "button" at bounding box center [1454, 123] width 25 height 34
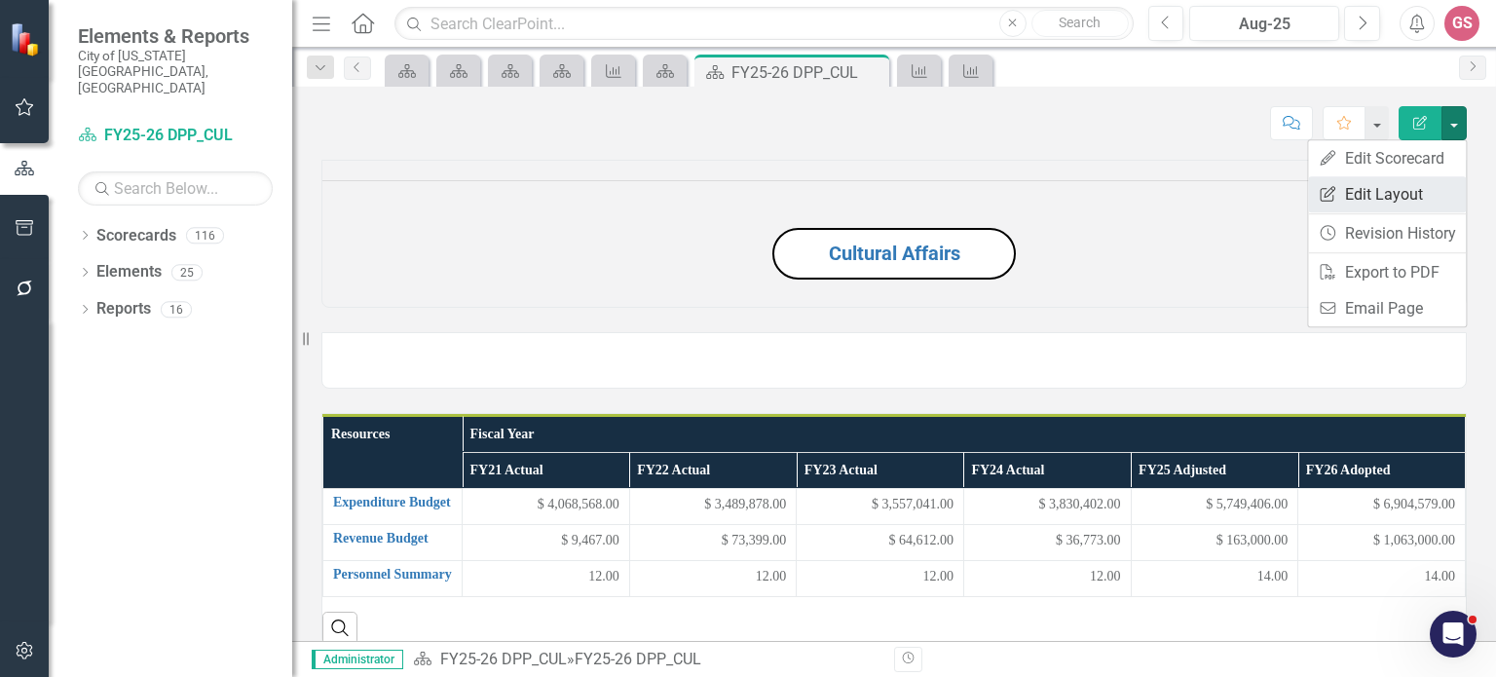
click at [1372, 192] on link "Edit Report Edit Layout" at bounding box center [1387, 194] width 158 height 36
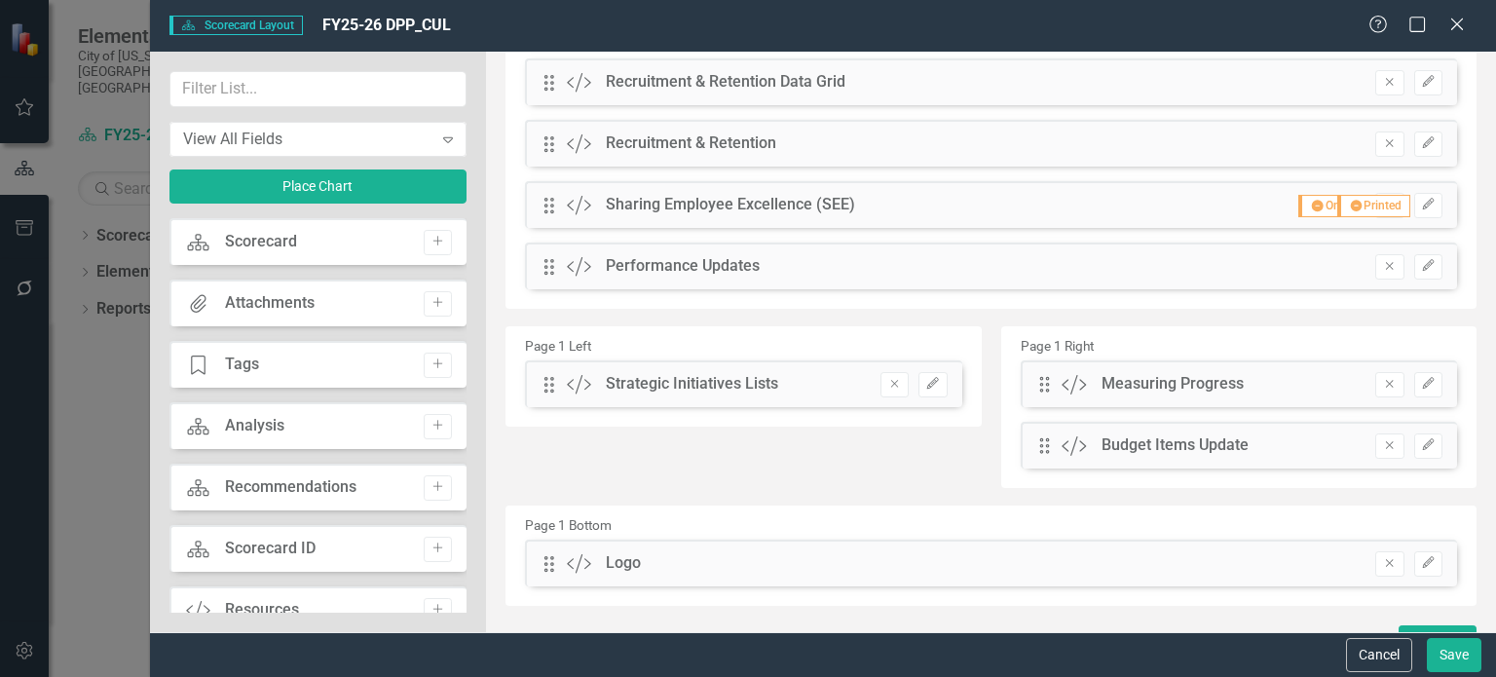
scroll to position [380, 0]
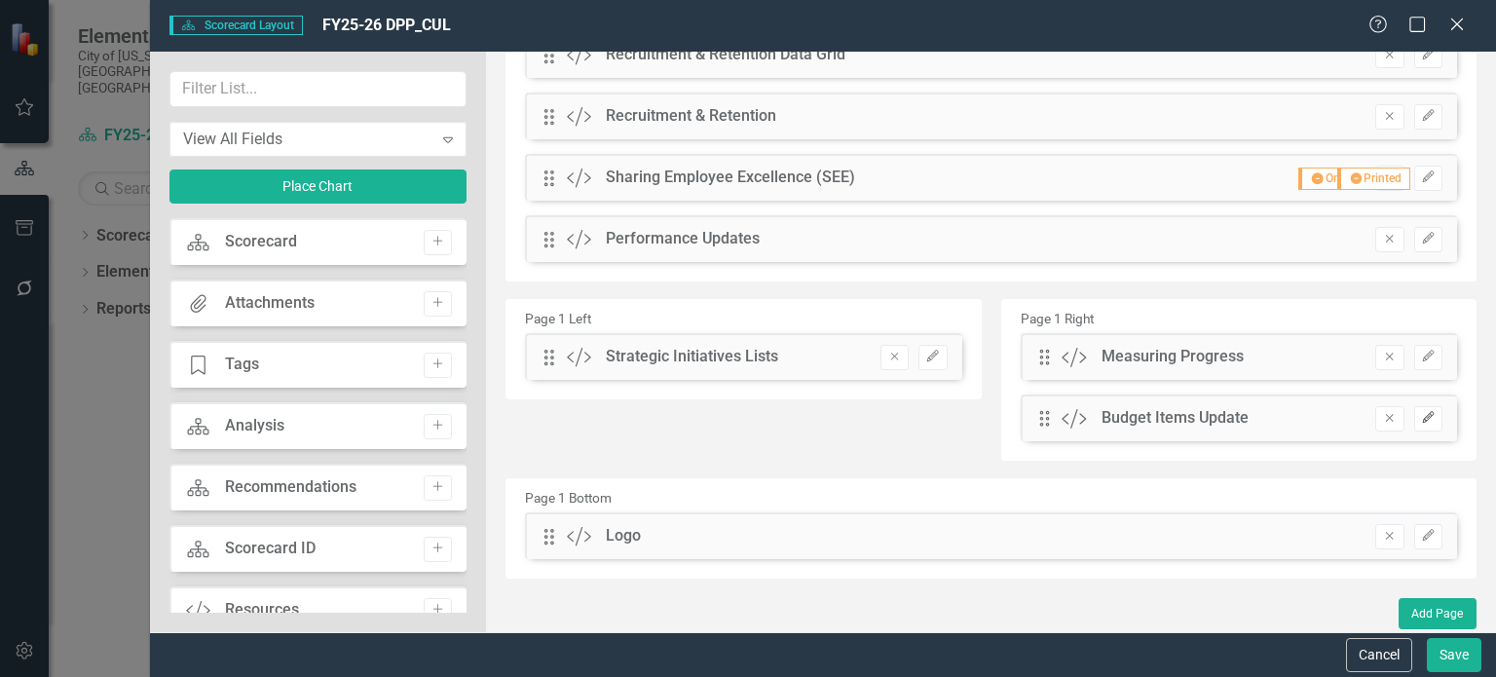
click at [1422, 418] on button "Edit" at bounding box center [1428, 418] width 28 height 25
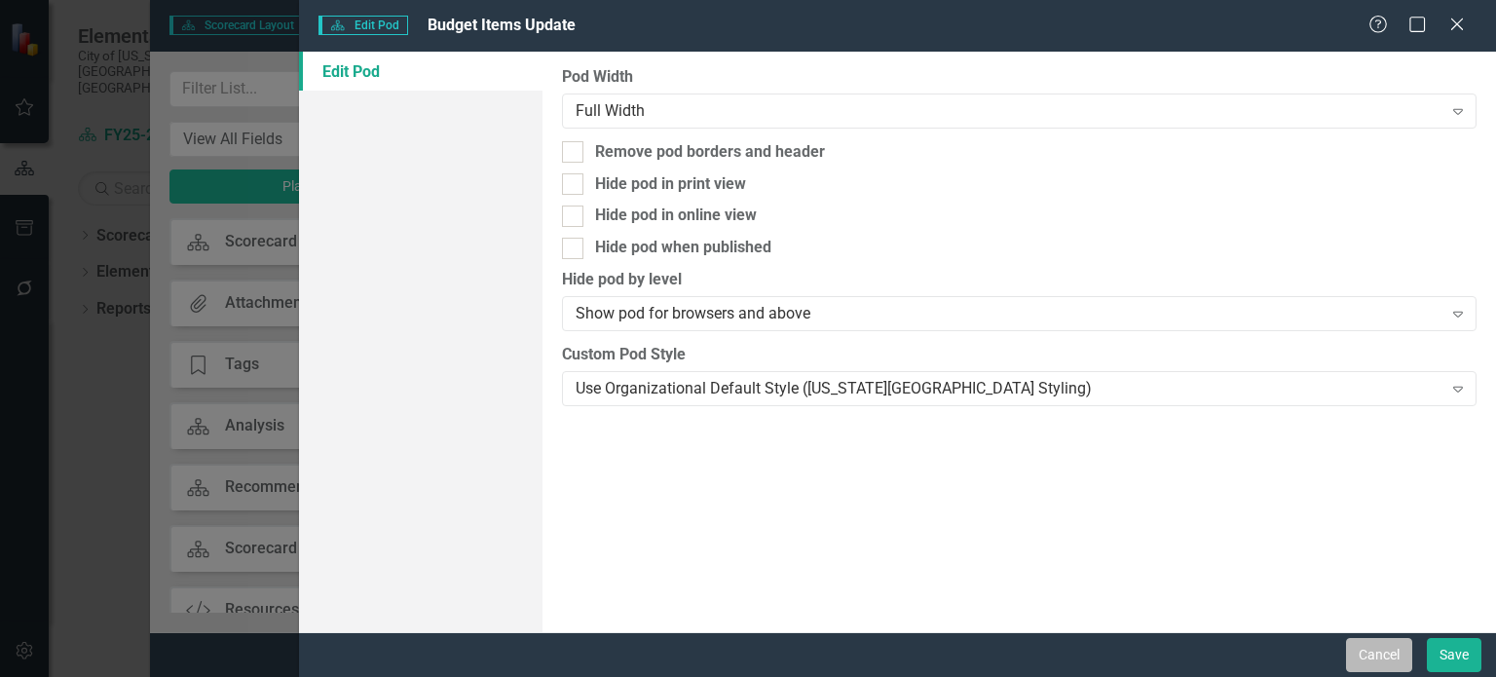
click at [1363, 661] on button "Cancel" at bounding box center [1379, 655] width 66 height 34
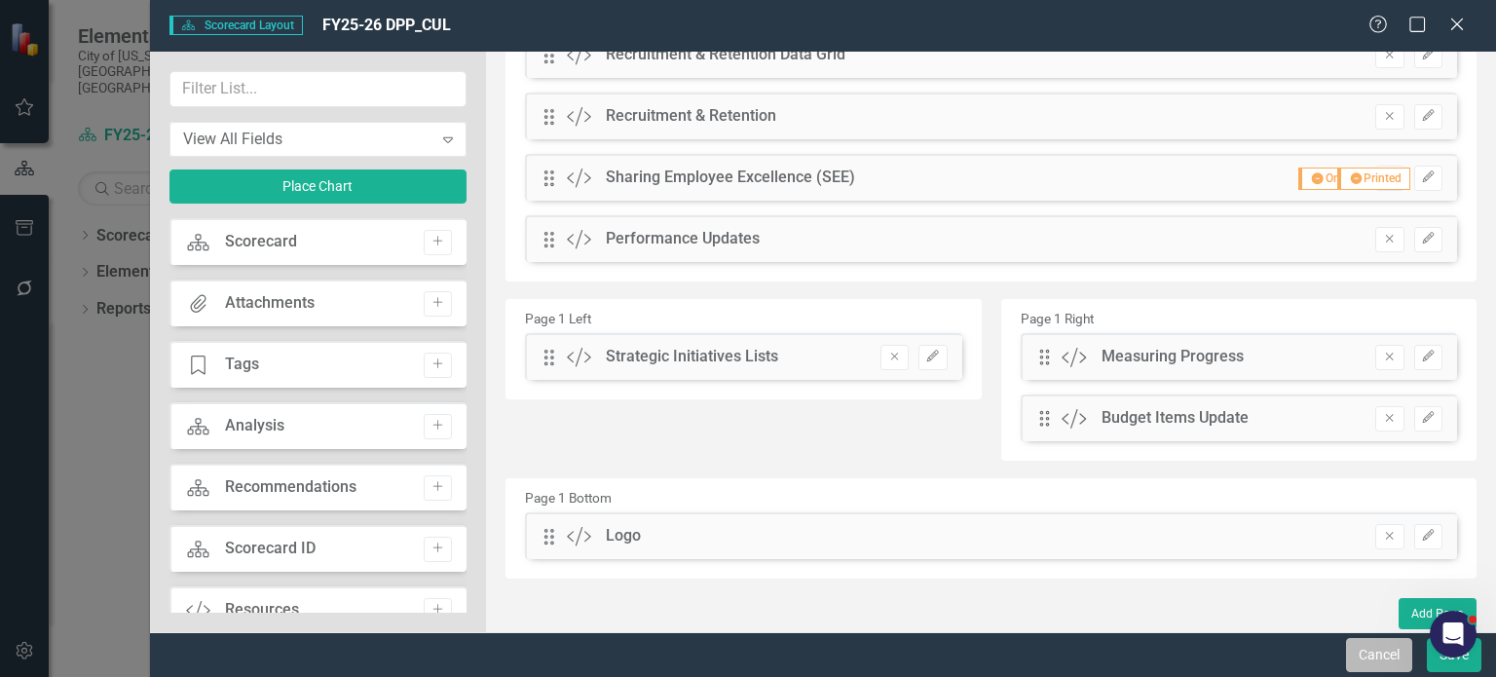
click at [1369, 664] on button "Cancel" at bounding box center [1379, 655] width 66 height 34
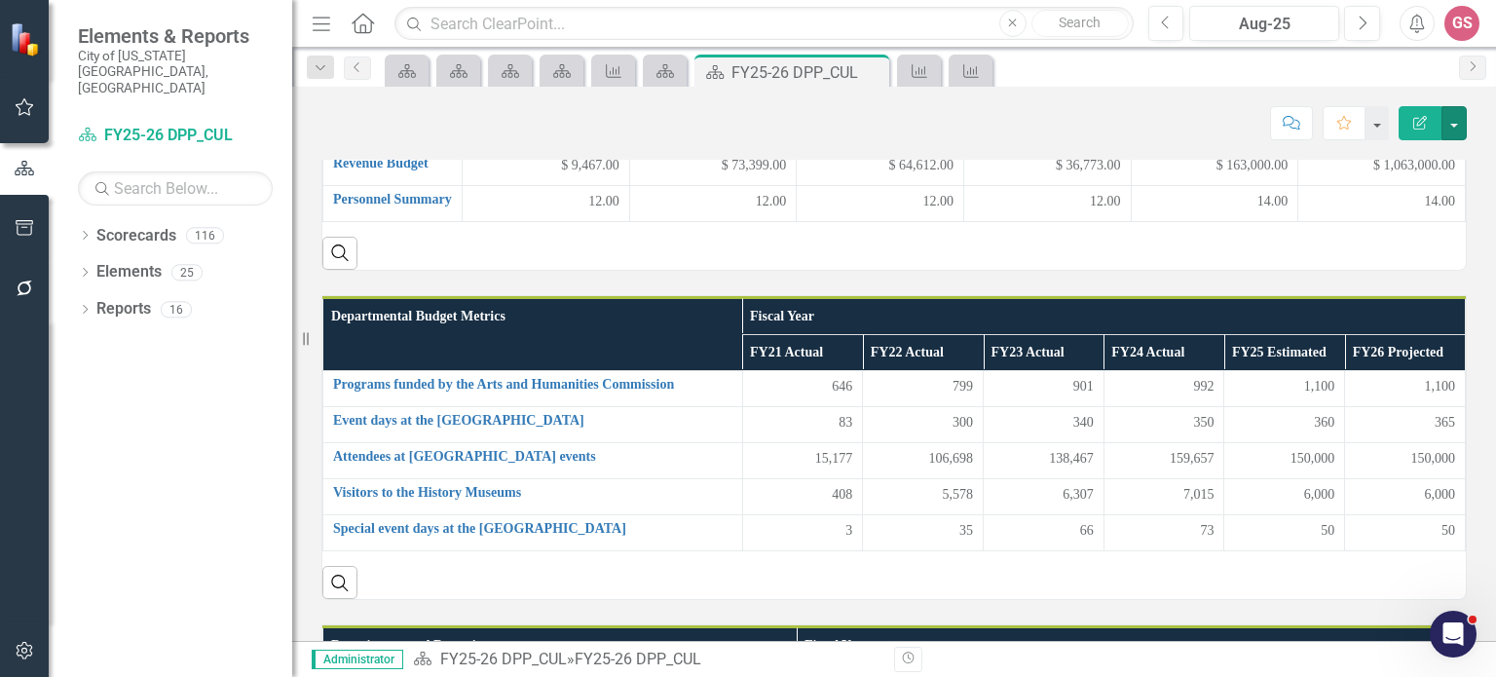
scroll to position [487, 0]
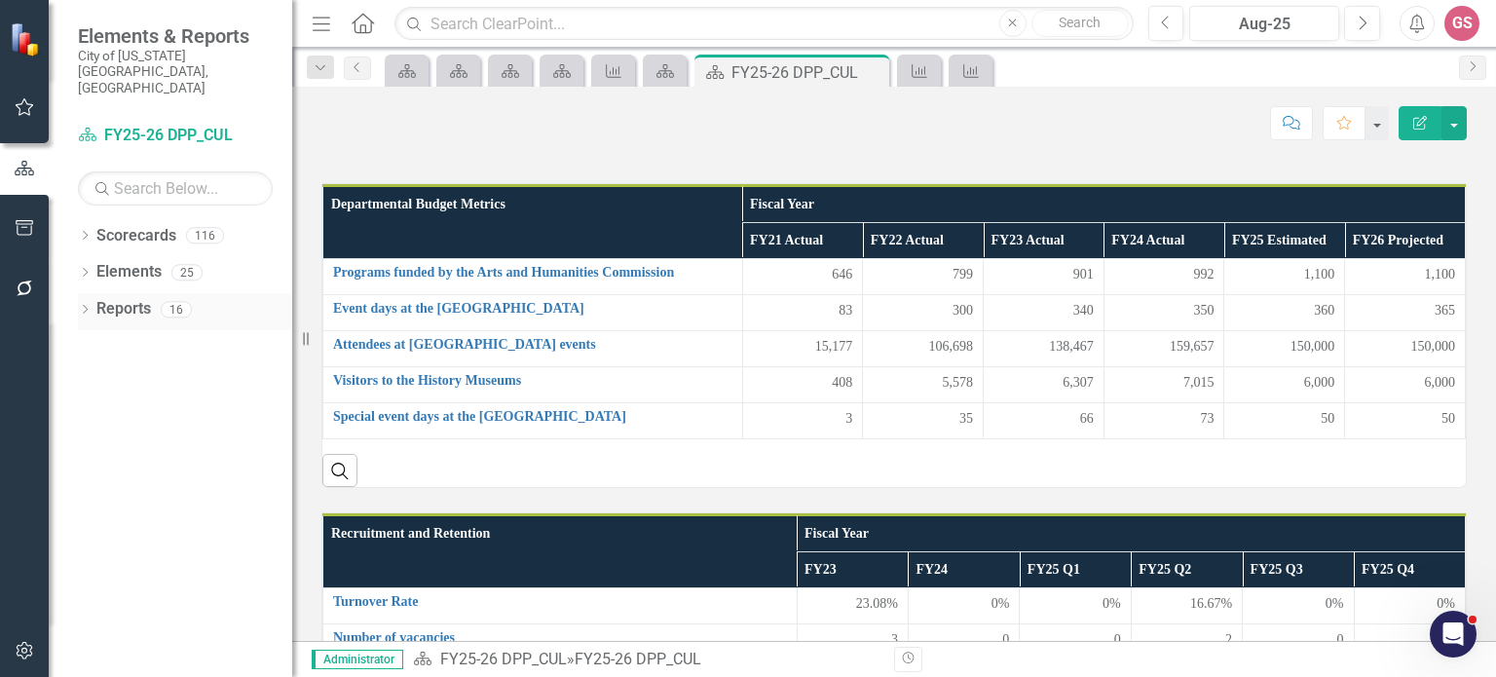
click at [114, 298] on link "Reports" at bounding box center [123, 309] width 55 height 22
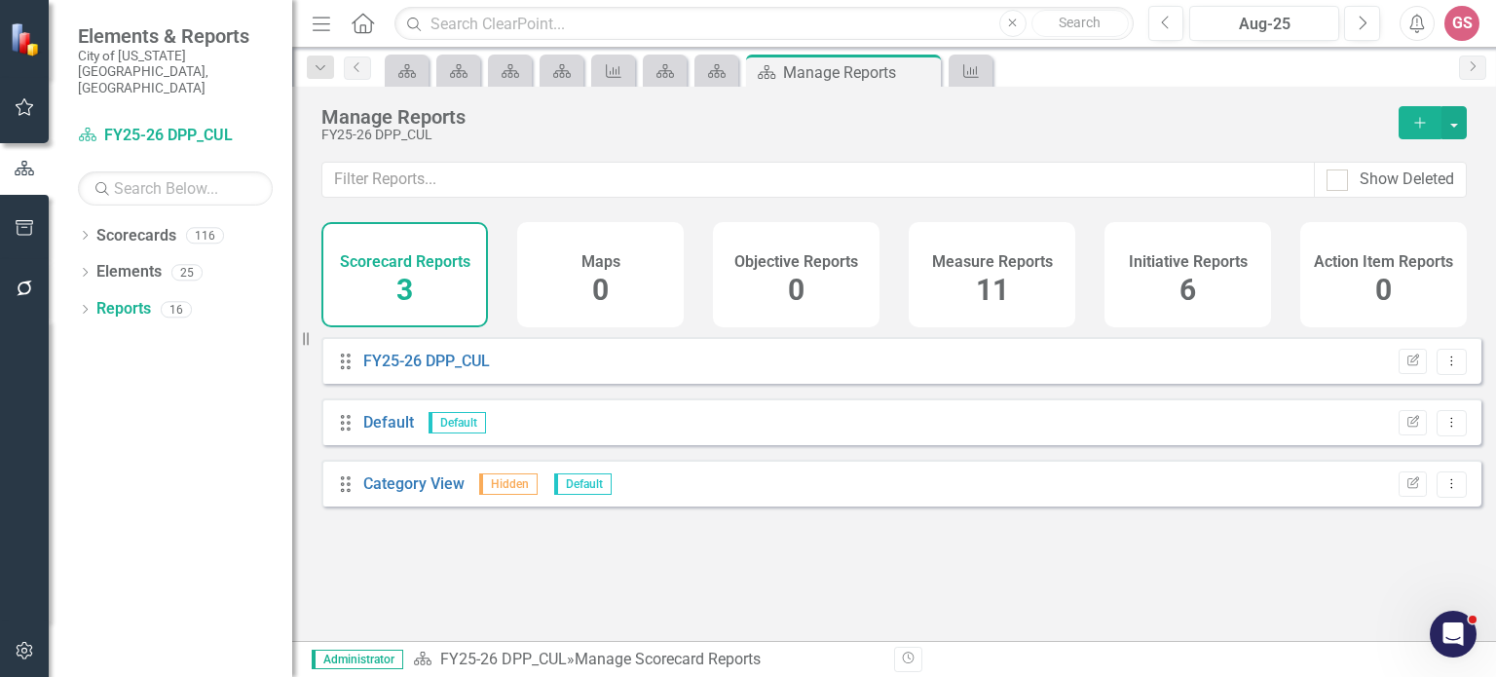
click at [976, 264] on h4 "Measure Reports" at bounding box center [992, 262] width 121 height 18
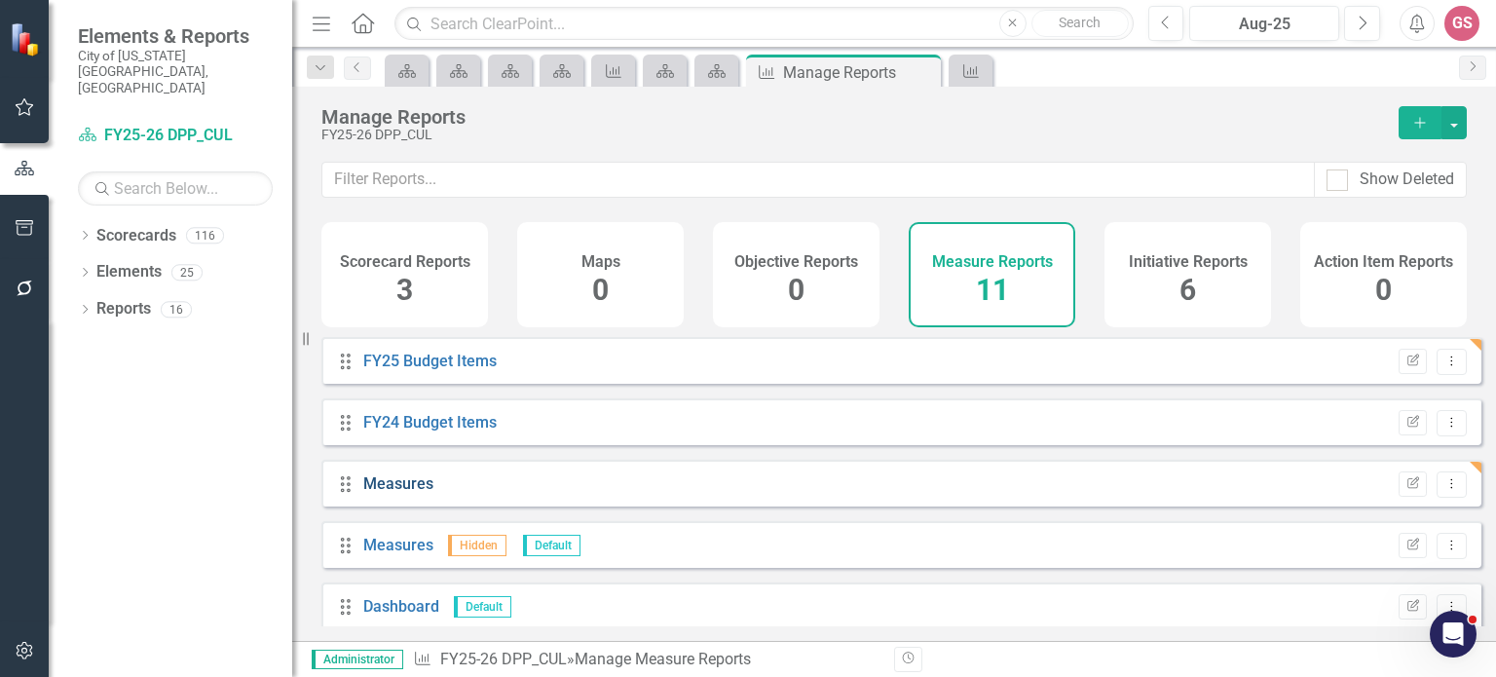
click at [390, 493] on link "Measures" at bounding box center [398, 483] width 70 height 19
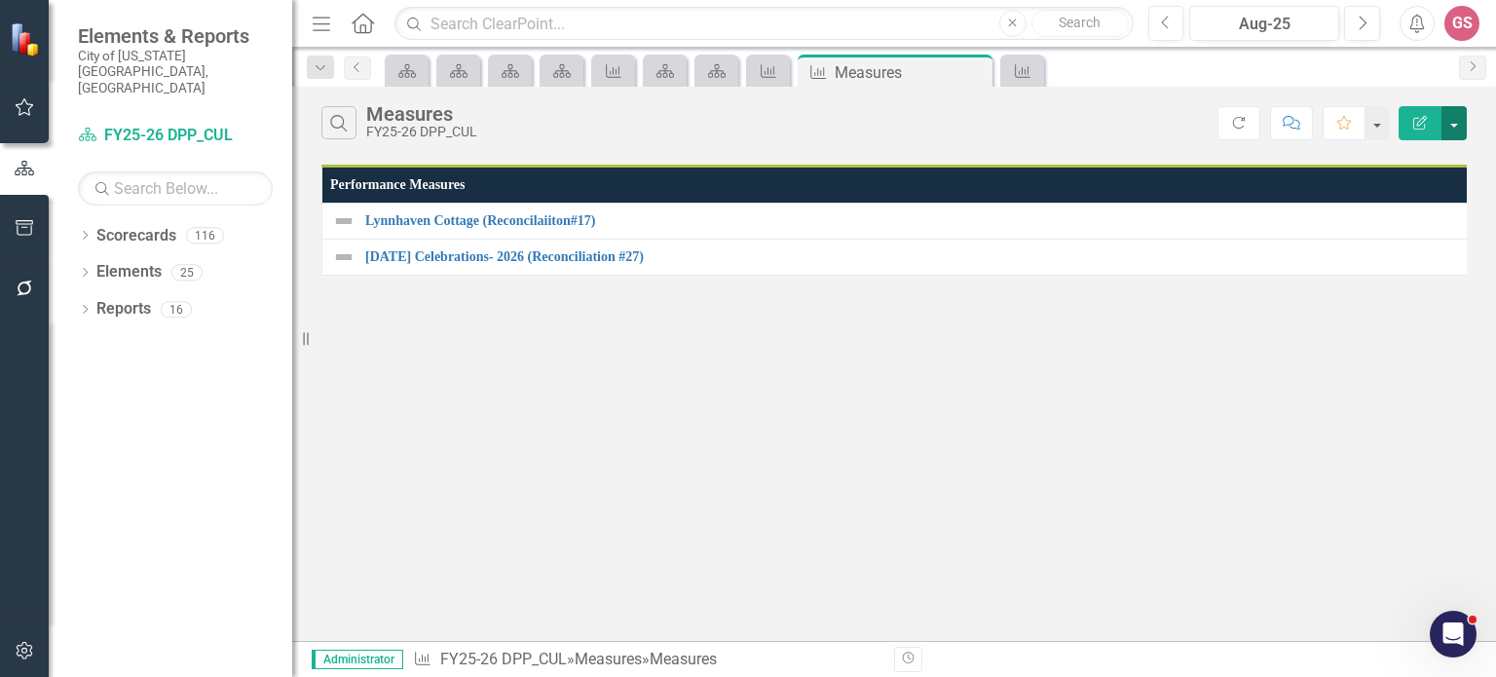
click at [1453, 130] on button "button" at bounding box center [1454, 123] width 25 height 34
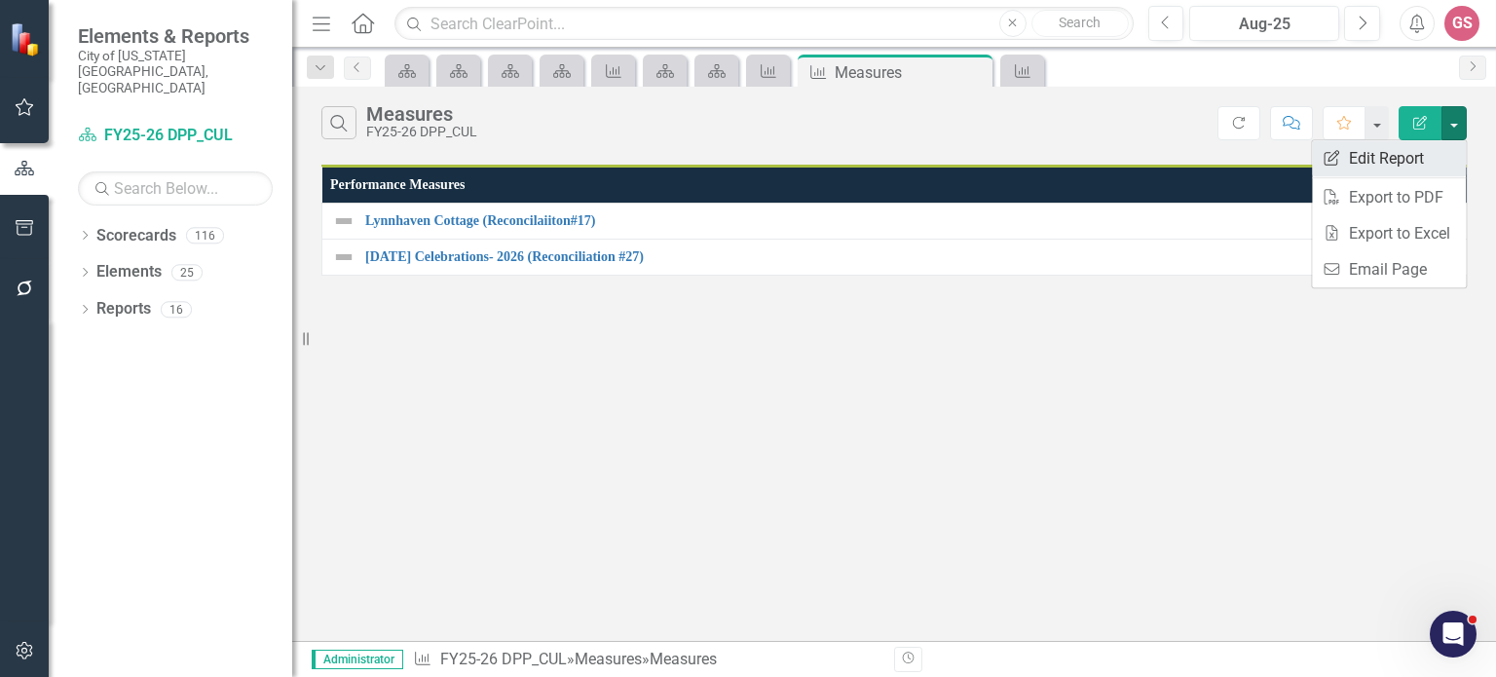
click at [1353, 157] on link "Edit Report Edit Report" at bounding box center [1389, 158] width 154 height 36
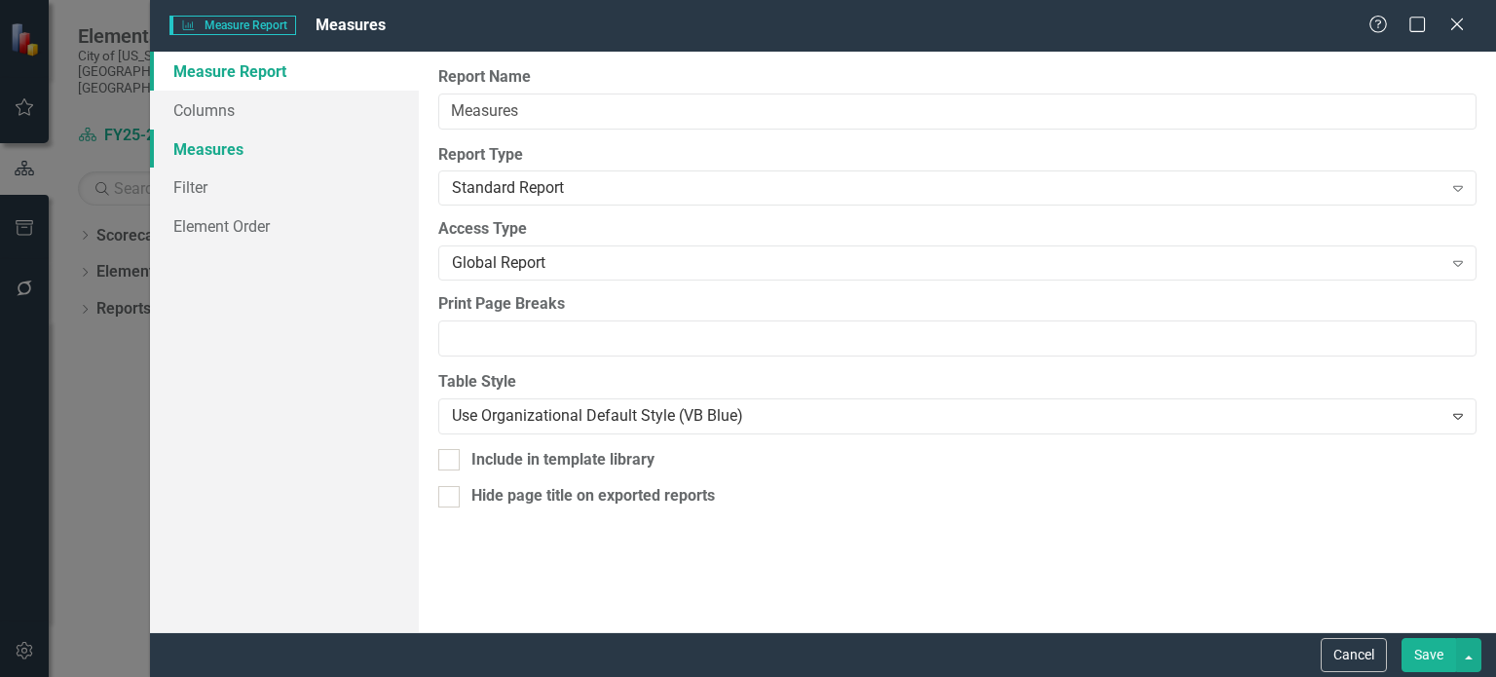
click at [225, 156] on link "Measures" at bounding box center [284, 149] width 269 height 39
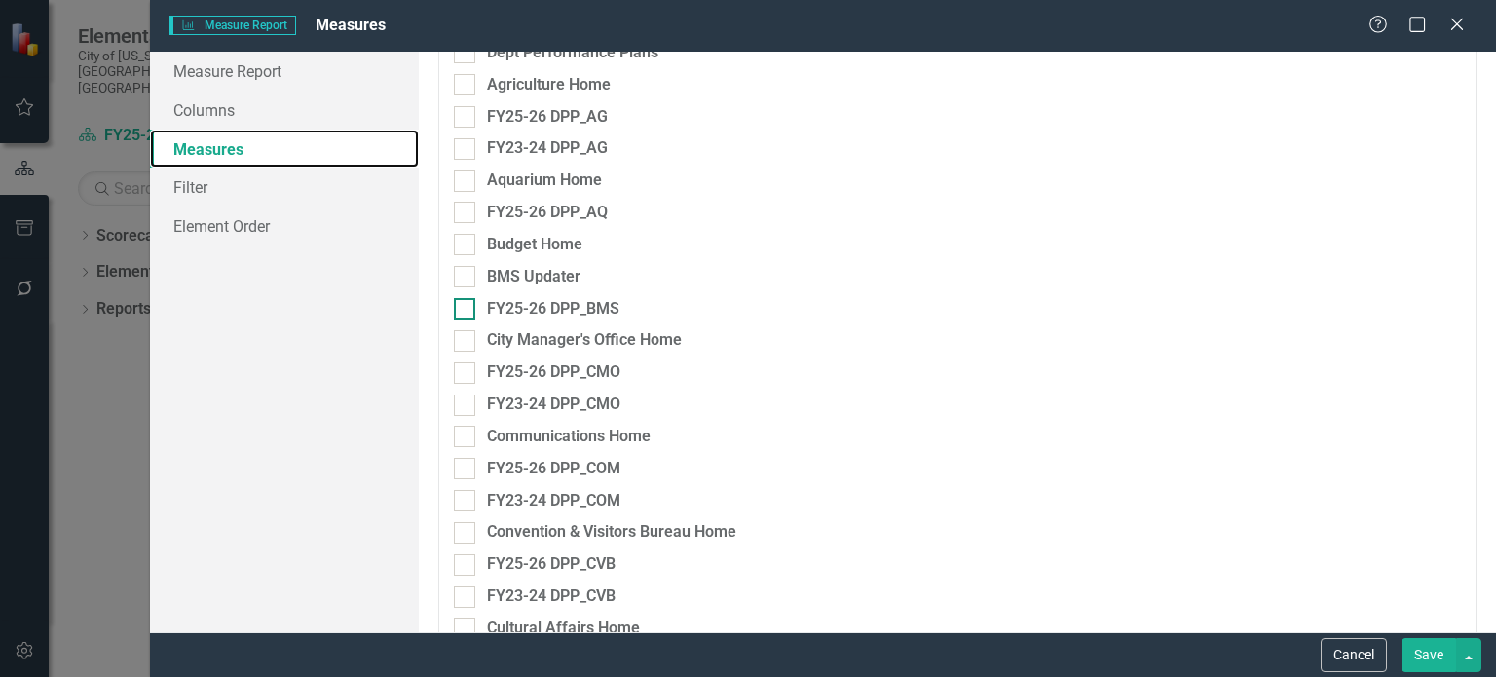
scroll to position [682, 0]
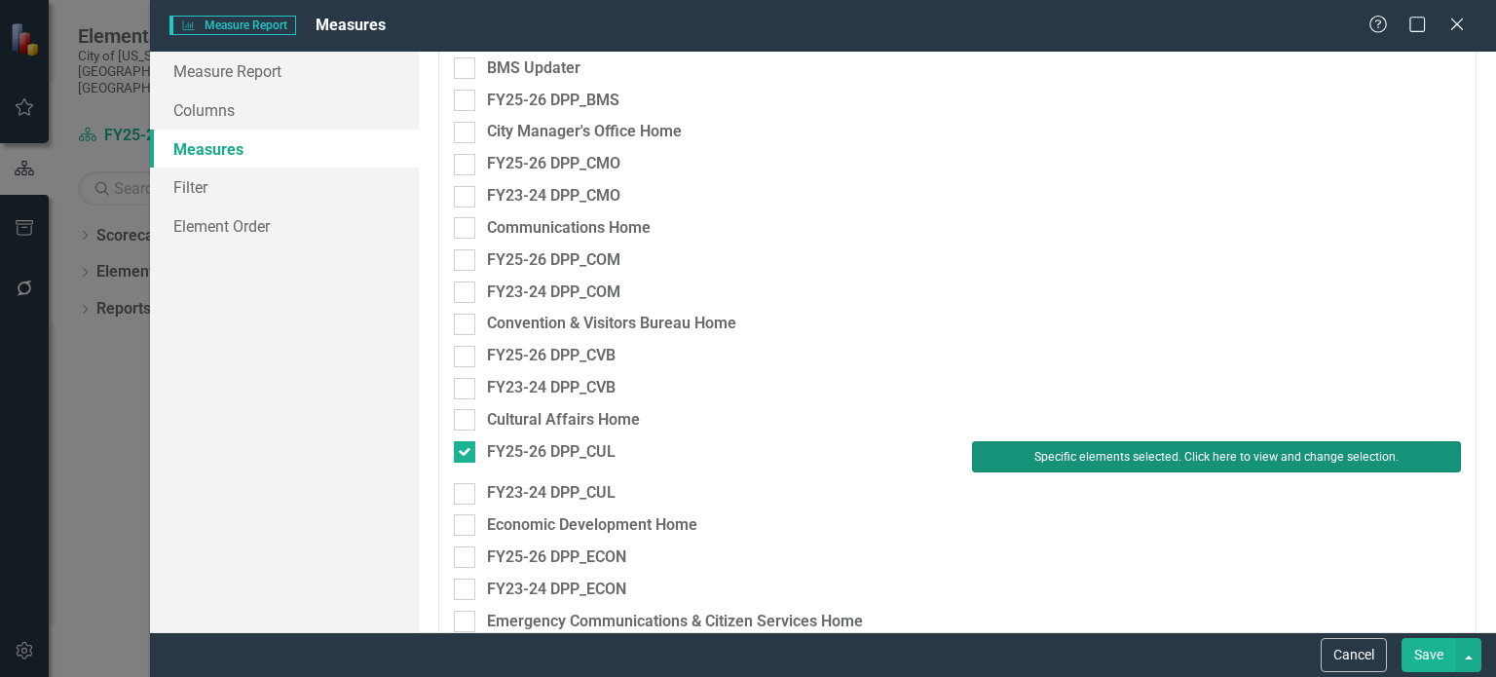
click at [1034, 455] on button "Specific elements selected. Click here to view and change selection." at bounding box center [1216, 456] width 489 height 31
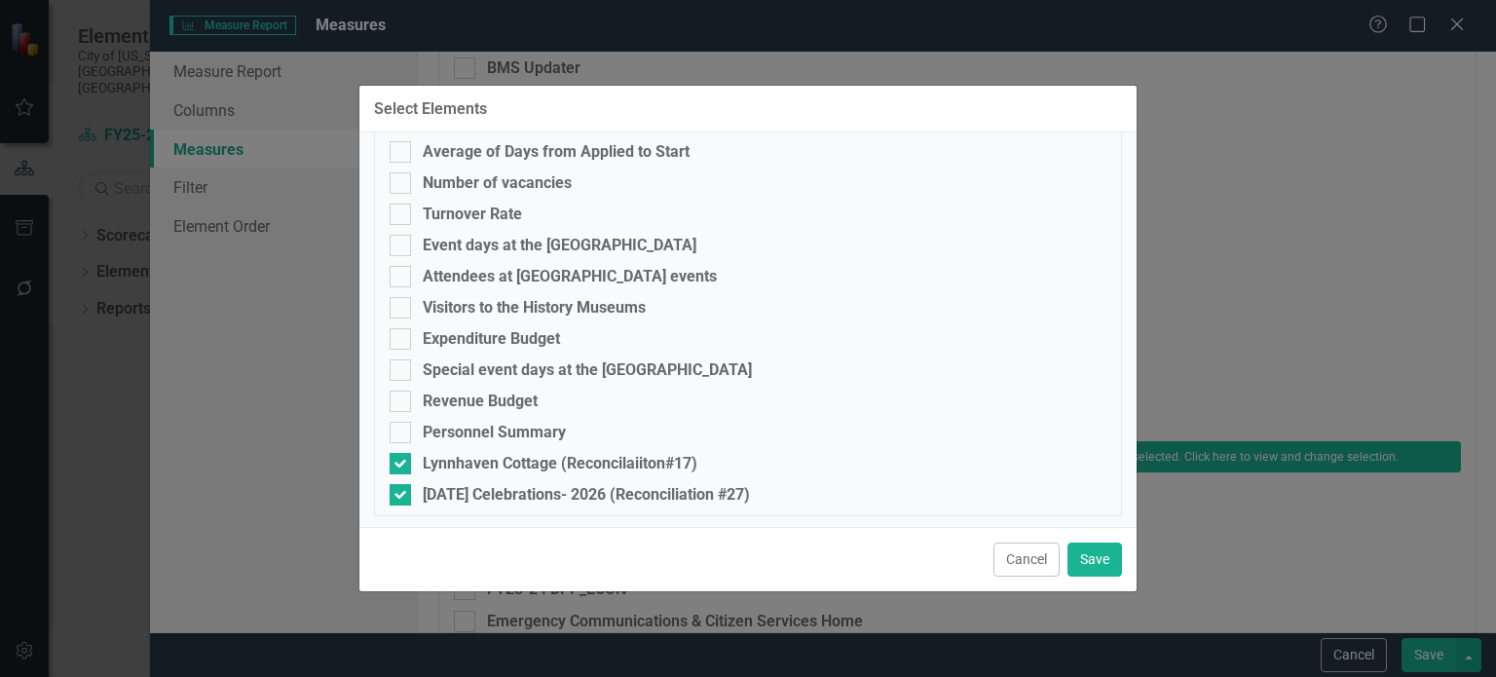
scroll to position [407, 0]
click at [397, 459] on input "Lynnhaven Cottage (Reconcilaiiton#17)" at bounding box center [396, 457] width 13 height 13
checkbox input "false"
click at [399, 488] on input "[DATE] Celebrations- 2026 (Reconciliation #27)" at bounding box center [396, 488] width 13 height 13
checkbox input "false"
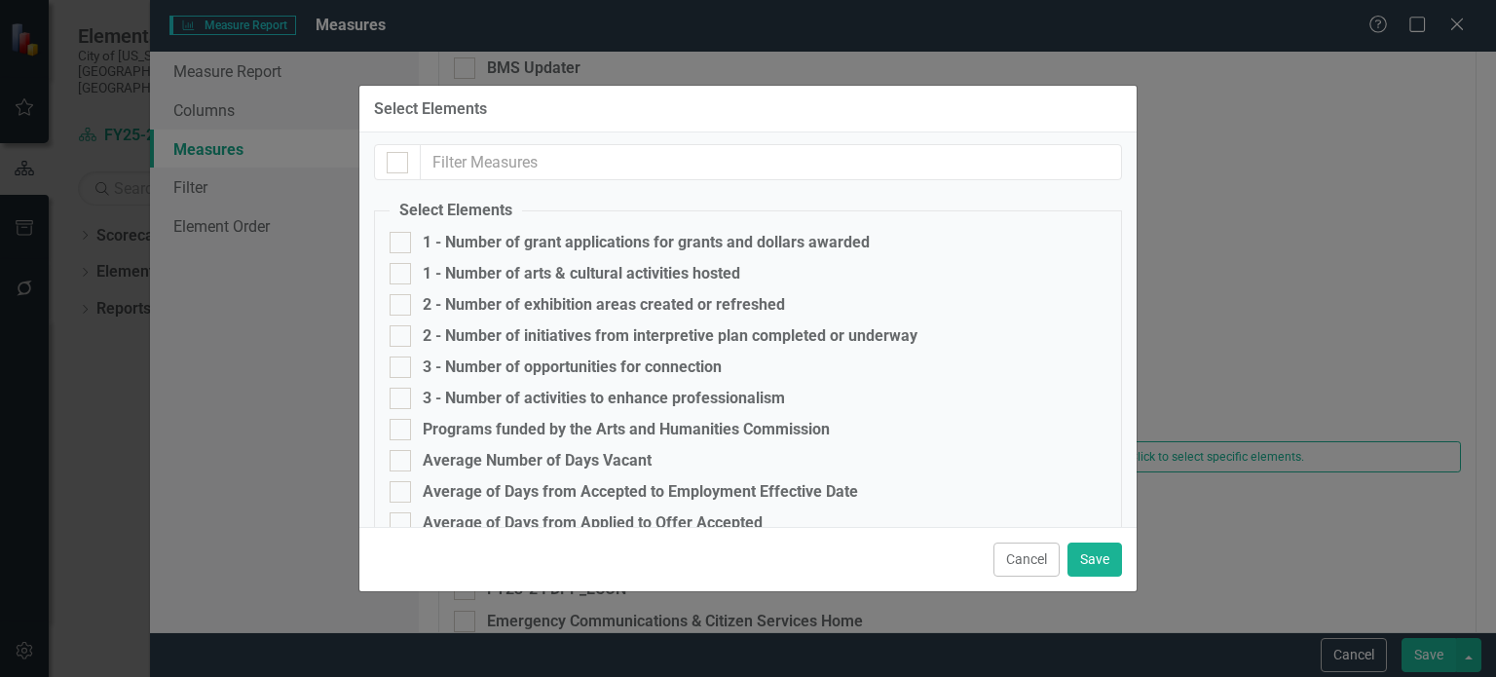
scroll to position [0, 0]
click at [399, 248] on div at bounding box center [400, 245] width 21 height 21
click at [399, 247] on input "1 - Number of grant applications for grants and dollars awarded" at bounding box center [396, 241] width 13 height 13
checkbox input "true"
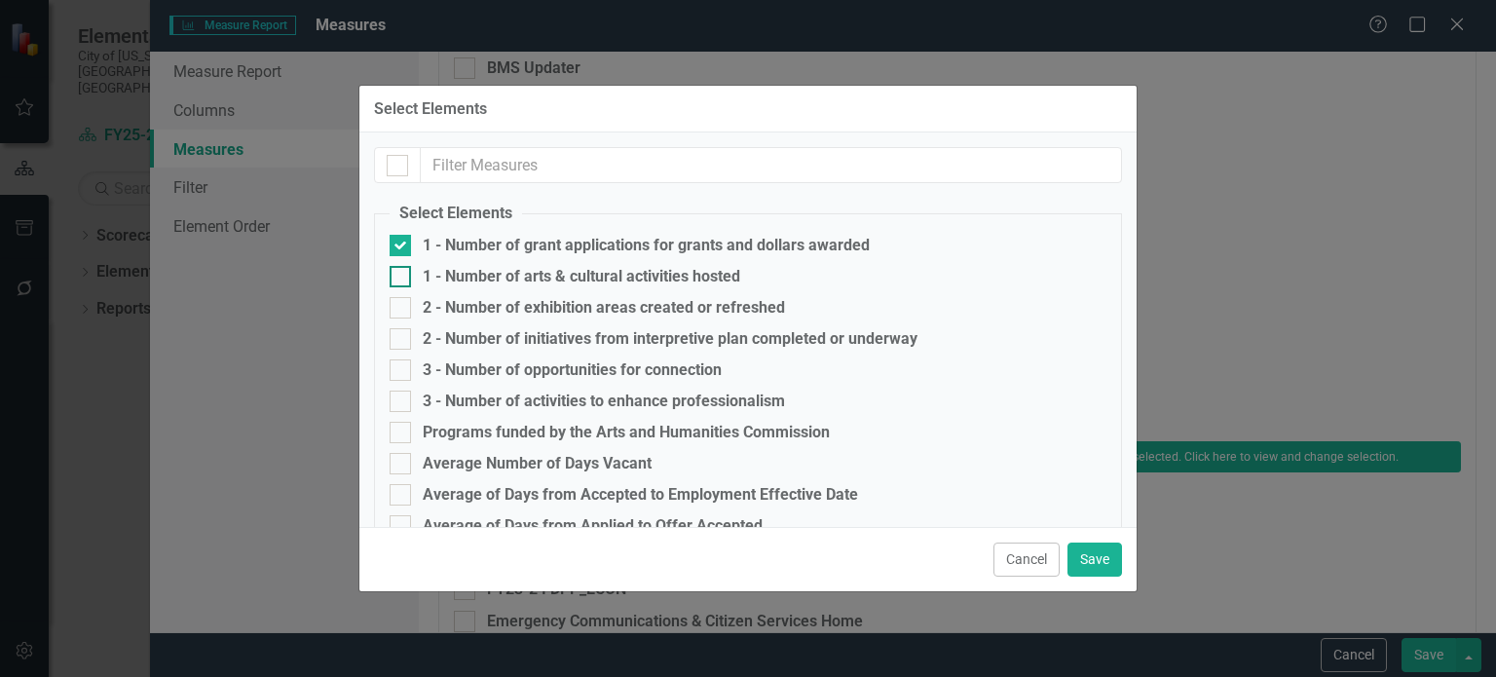
click at [394, 277] on input "1 - Number of arts & cultural activities hosted" at bounding box center [396, 272] width 13 height 13
checkbox input "true"
click at [396, 315] on div at bounding box center [400, 307] width 21 height 21
click at [396, 310] on input "2 - Number of exhibition areas created or refreshed" at bounding box center [396, 303] width 13 height 13
checkbox input "true"
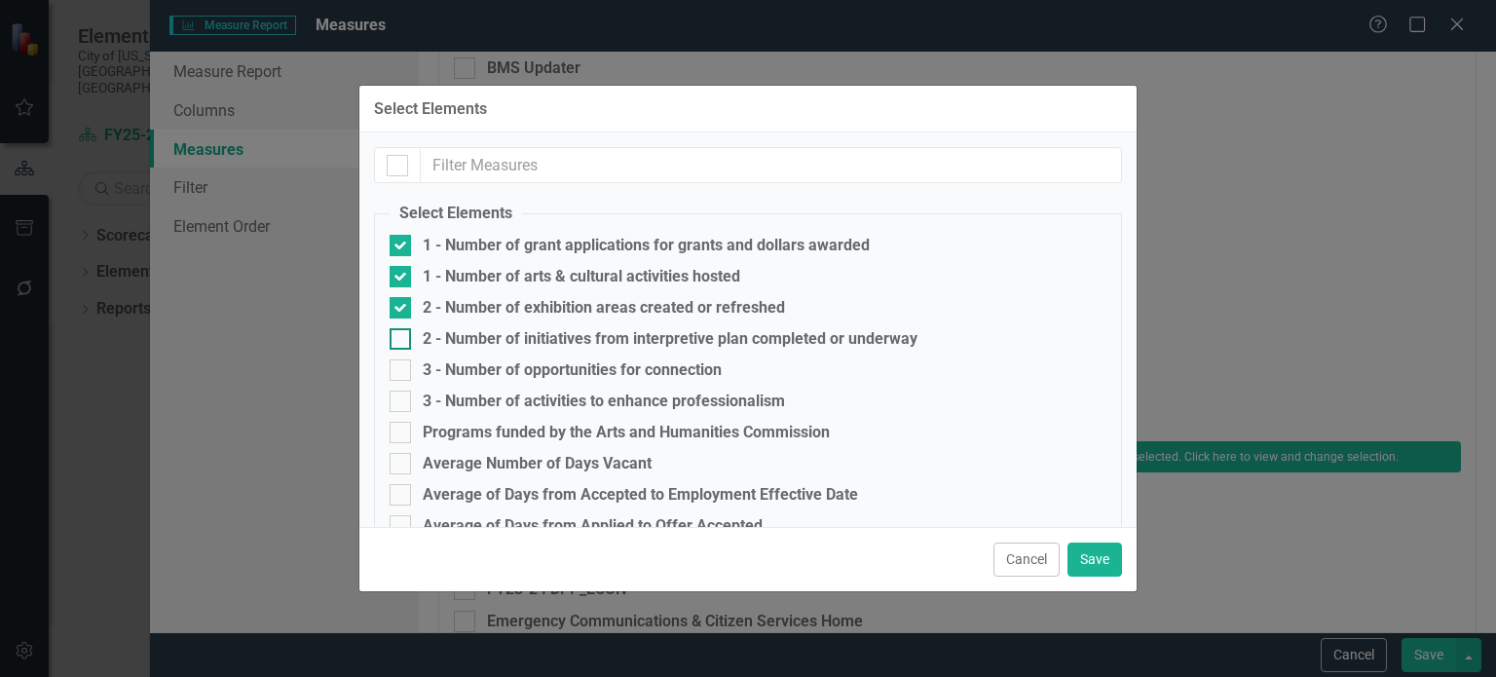
click at [398, 341] on div at bounding box center [400, 338] width 21 height 21
click at [398, 341] on input "2 - Number of initiatives from interpretive plan completed or underway" at bounding box center [396, 334] width 13 height 13
checkbox input "true"
click at [401, 368] on input "3 - Number of opportunities for connection" at bounding box center [396, 365] width 13 height 13
checkbox input "true"
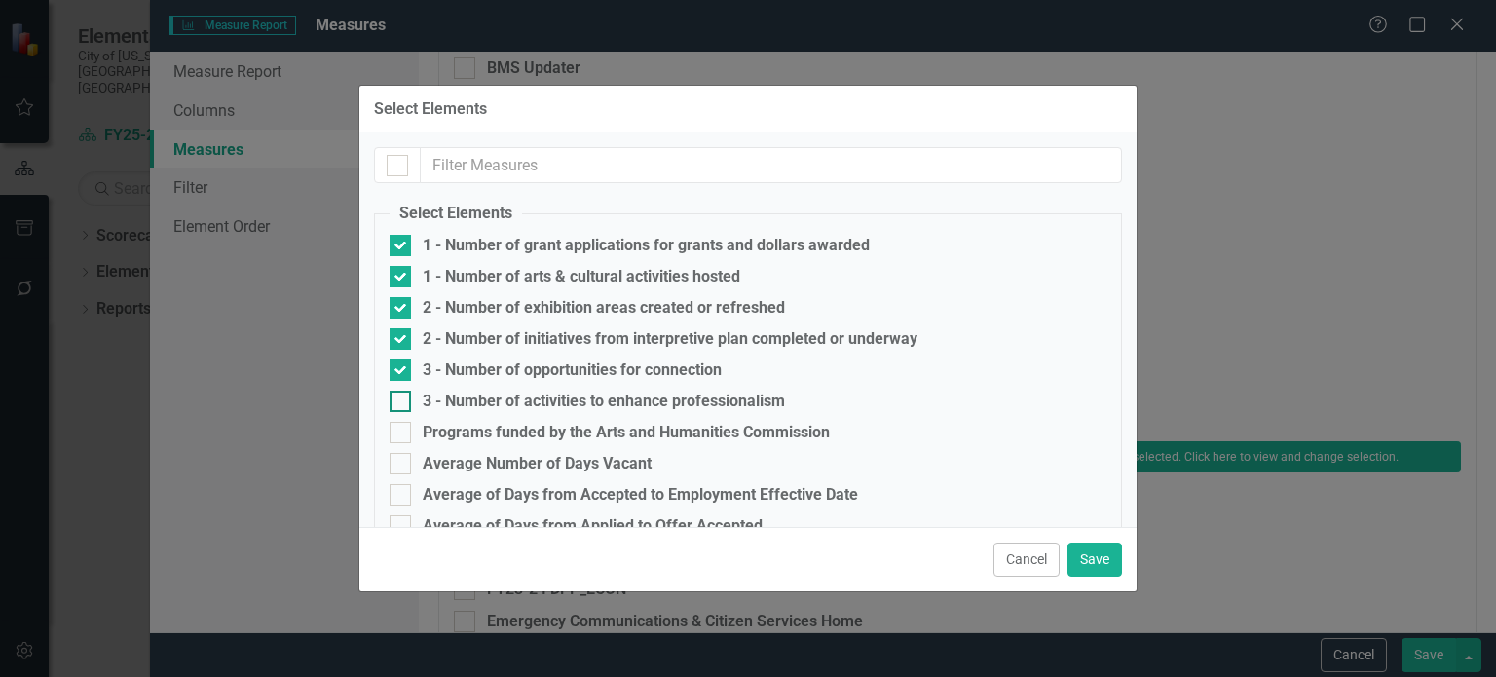
click at [393, 406] on div at bounding box center [400, 401] width 21 height 21
click at [393, 403] on input "3 - Number of activities to enhance professionalism" at bounding box center [396, 397] width 13 height 13
checkbox input "true"
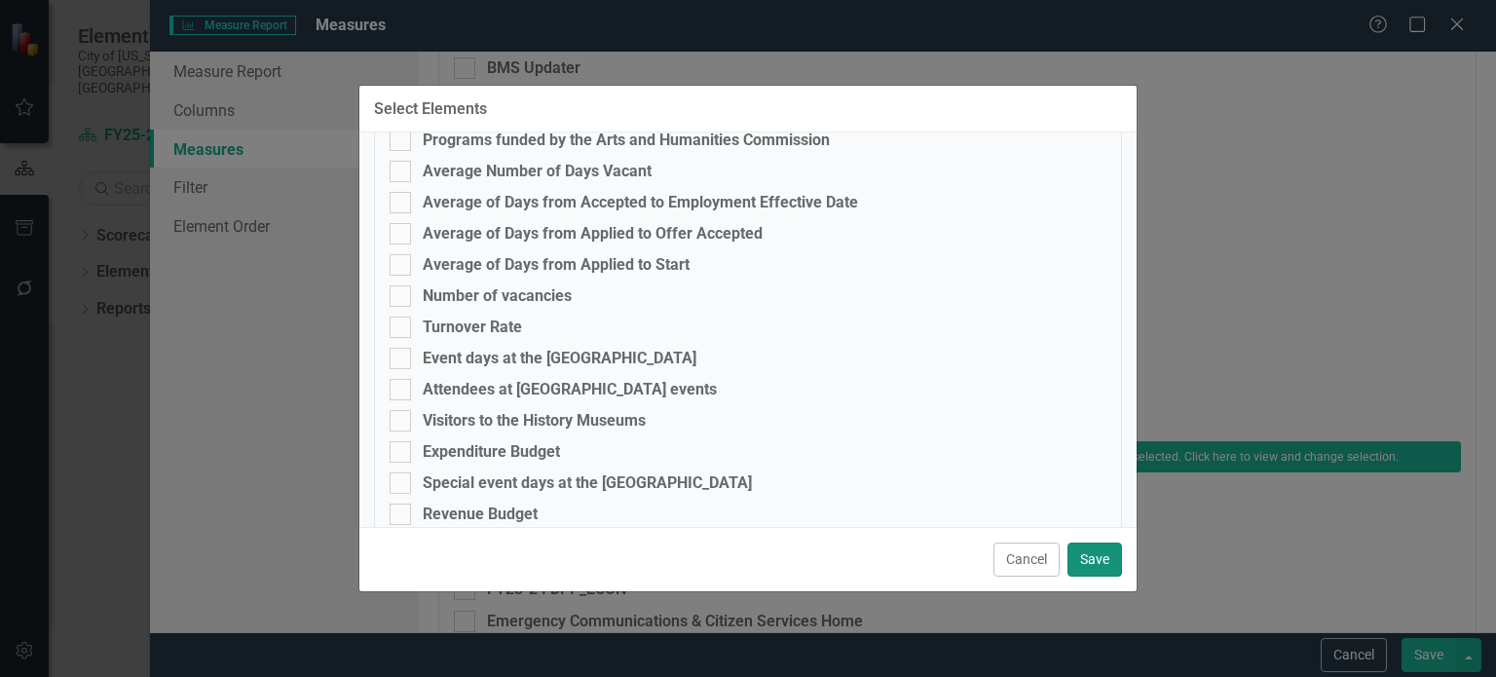
click at [1079, 560] on button "Save" at bounding box center [1095, 560] width 55 height 34
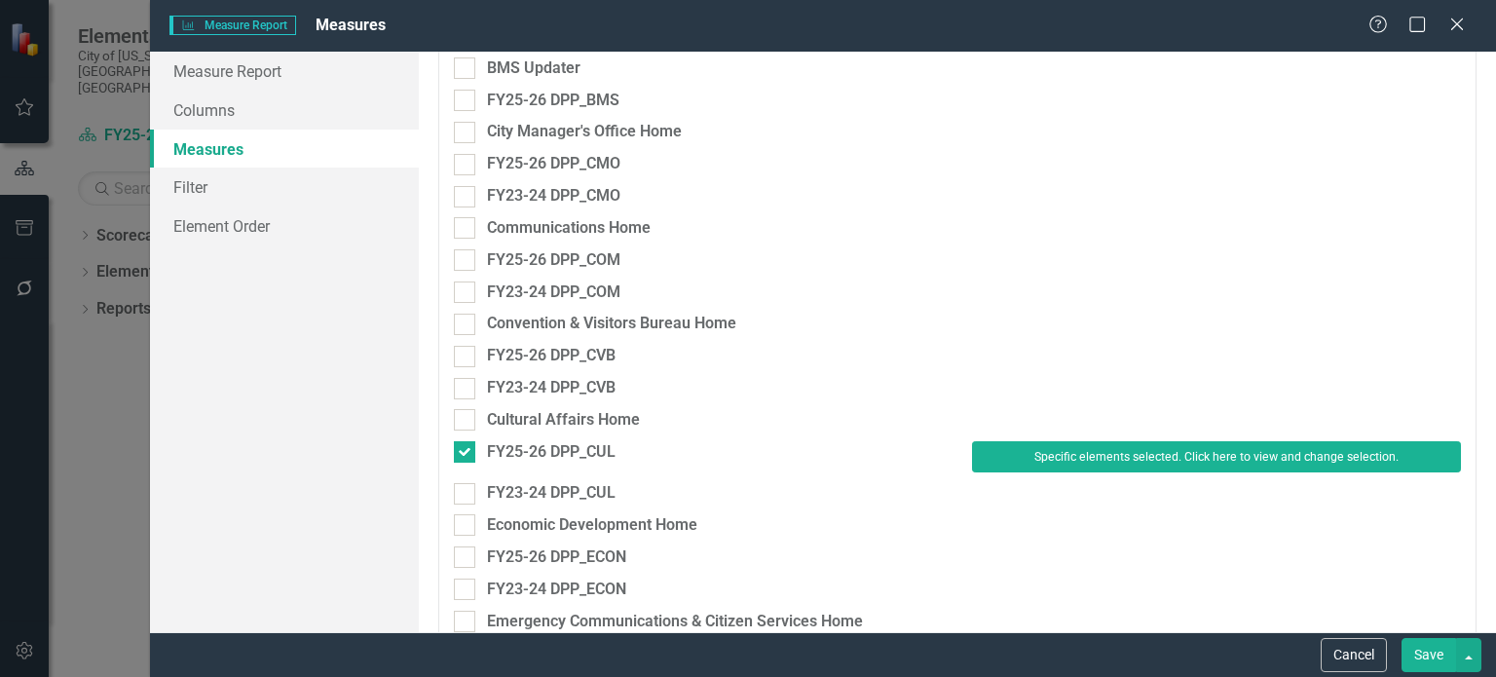
click at [1421, 657] on button "Save" at bounding box center [1429, 655] width 55 height 34
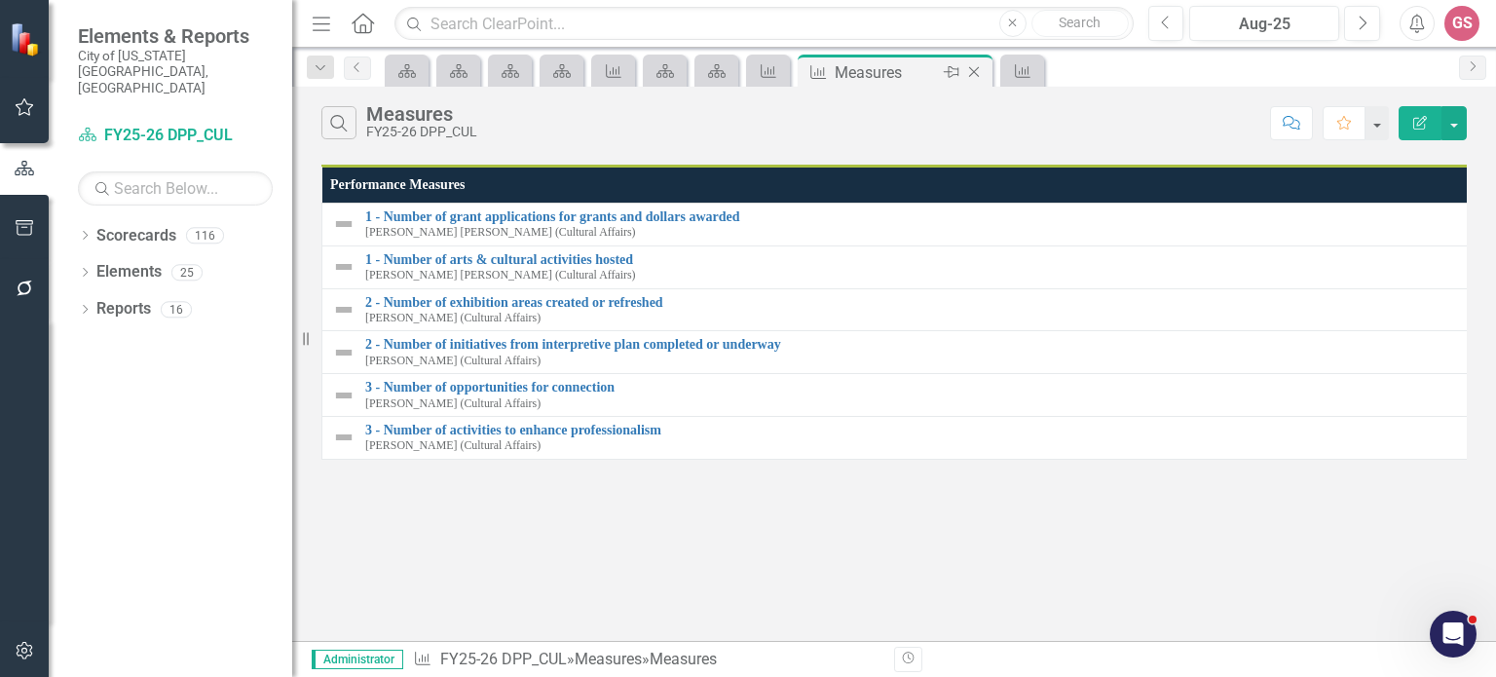
click at [979, 69] on icon "Close" at bounding box center [973, 72] width 19 height 16
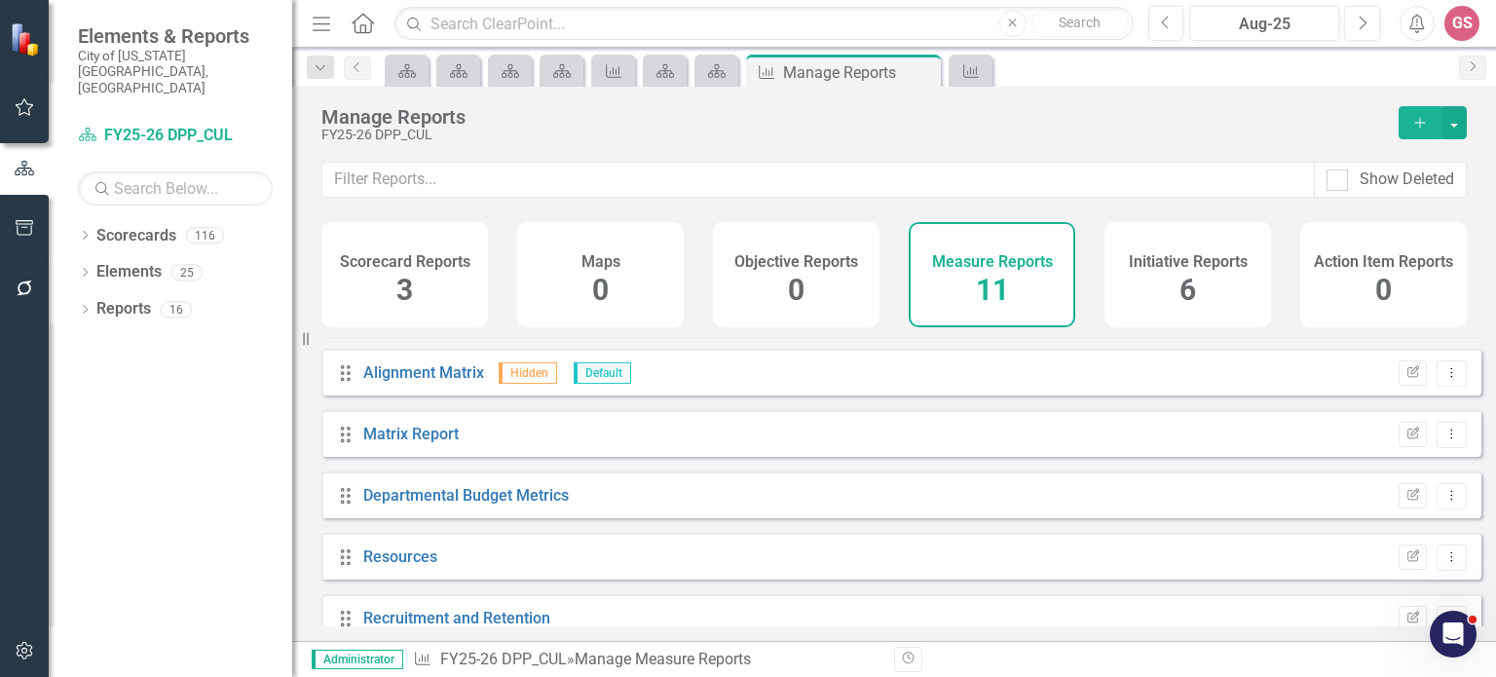
scroll to position [385, 0]
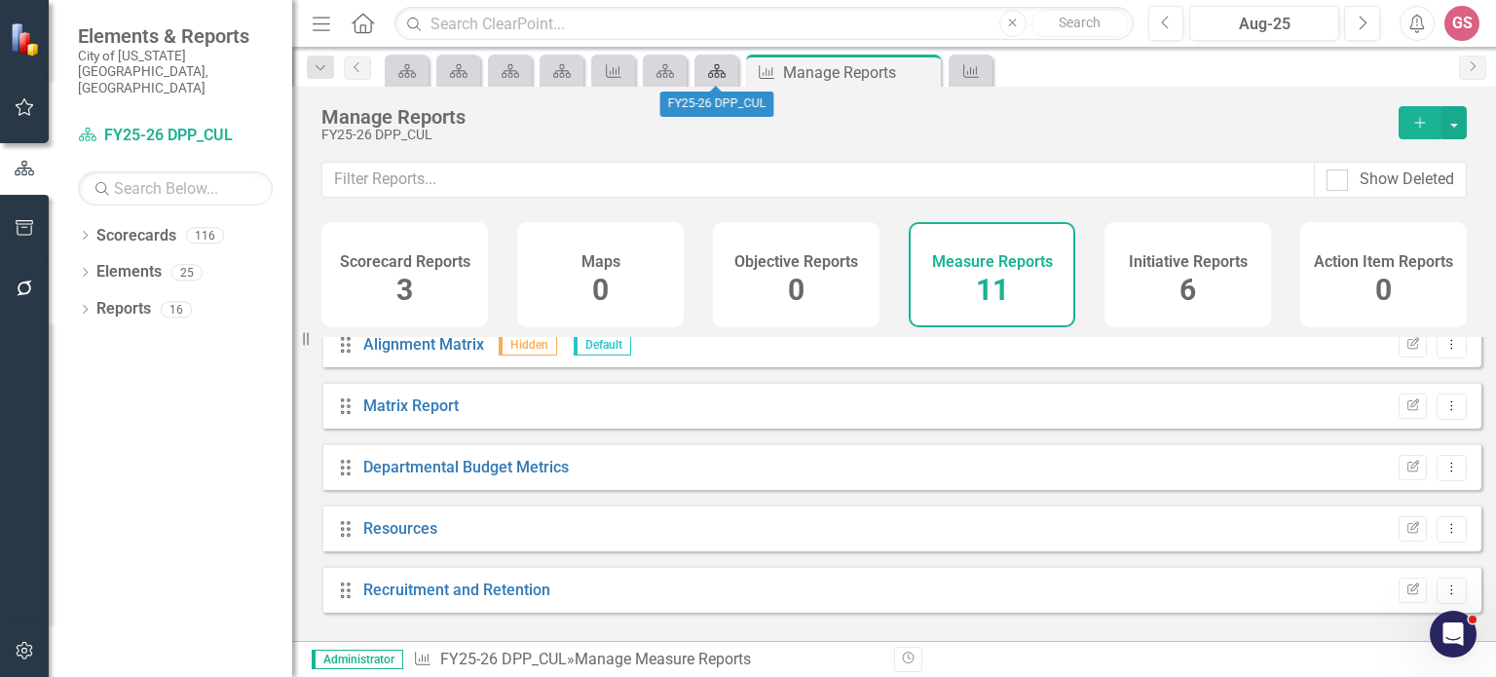
click at [710, 73] on icon "Scorecard" at bounding box center [716, 71] width 19 height 16
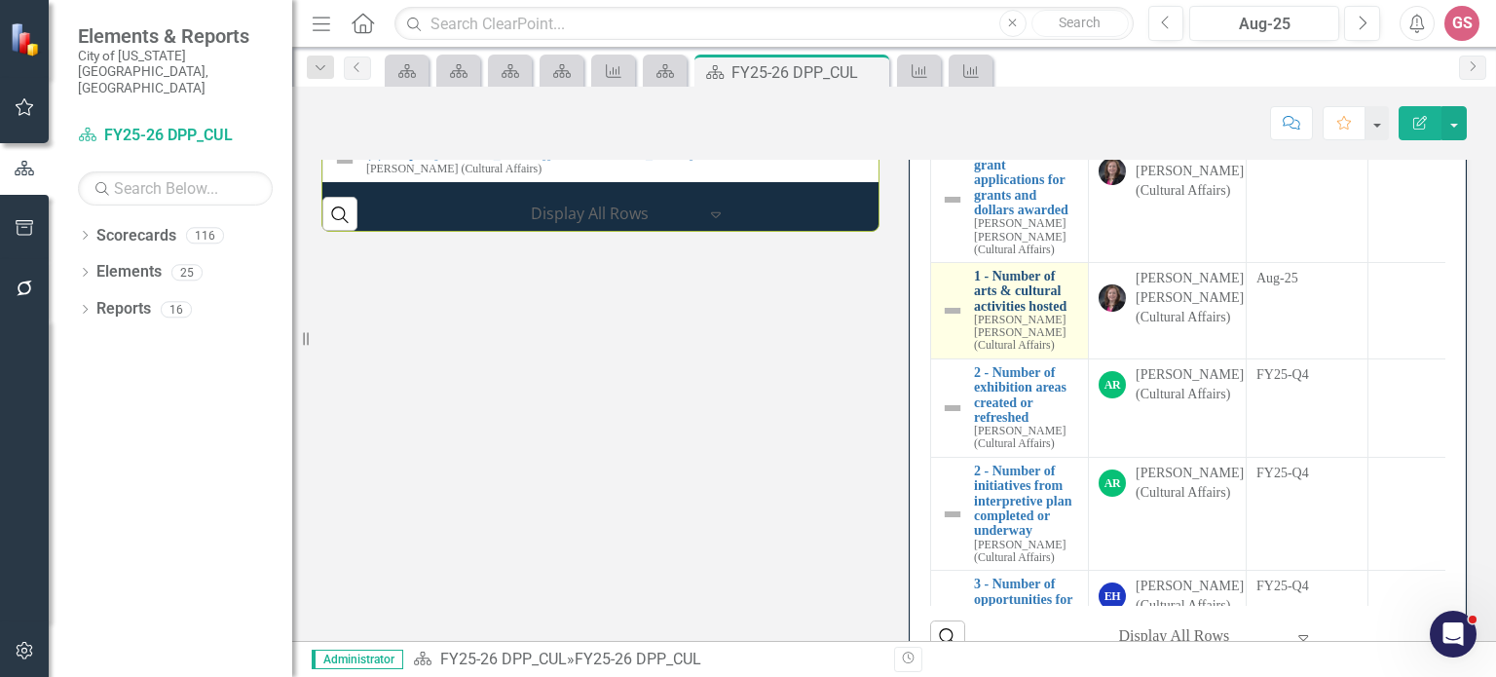
scroll to position [2351, 0]
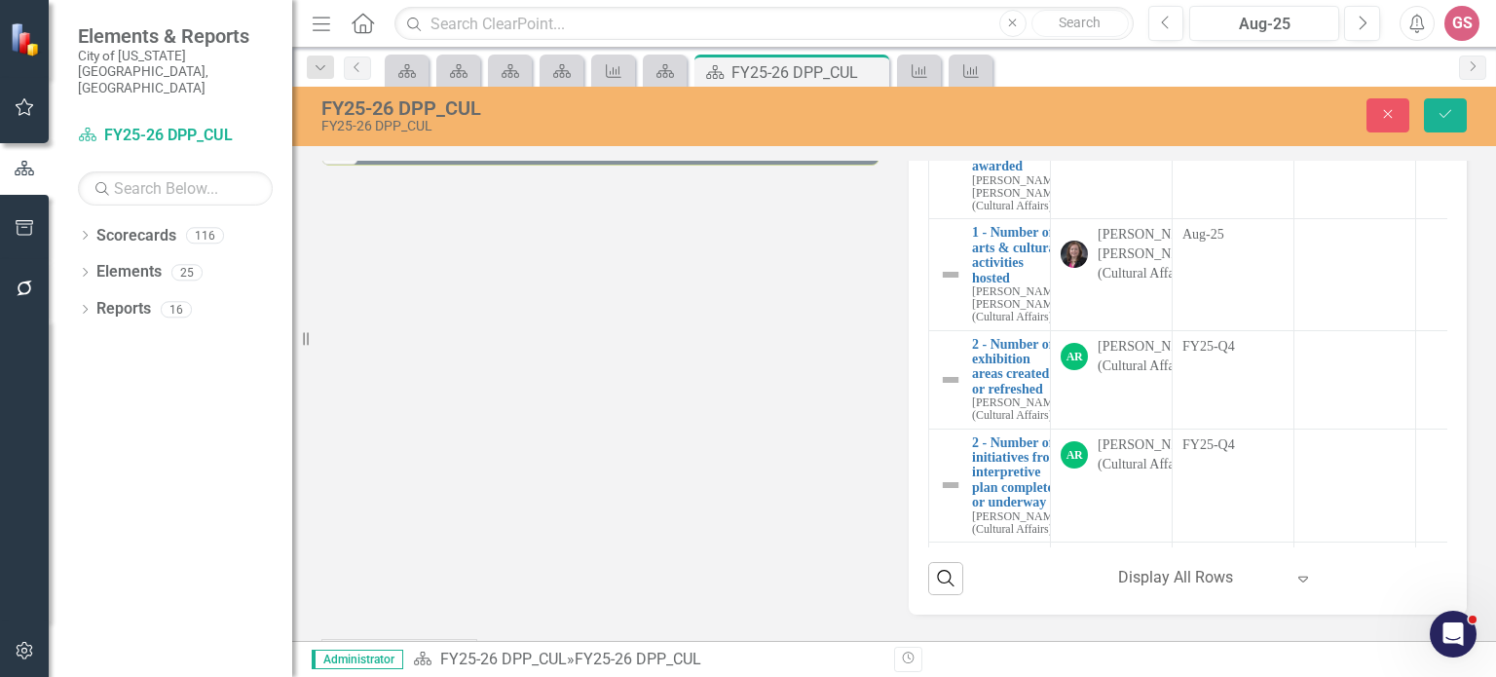
click at [1302, 15] on button "Edit Report Select Report" at bounding box center [1315, 3] width 94 height 21
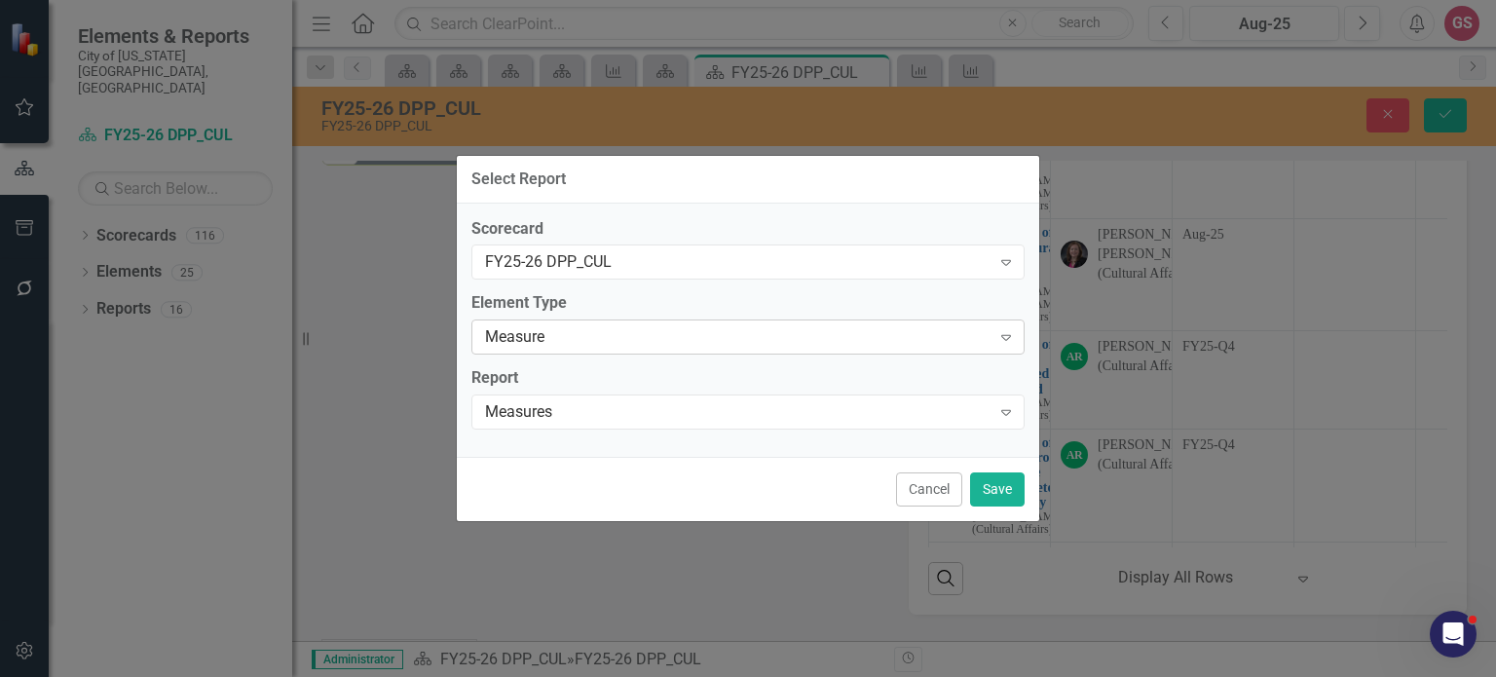
click at [777, 346] on div "Measure" at bounding box center [738, 337] width 506 height 22
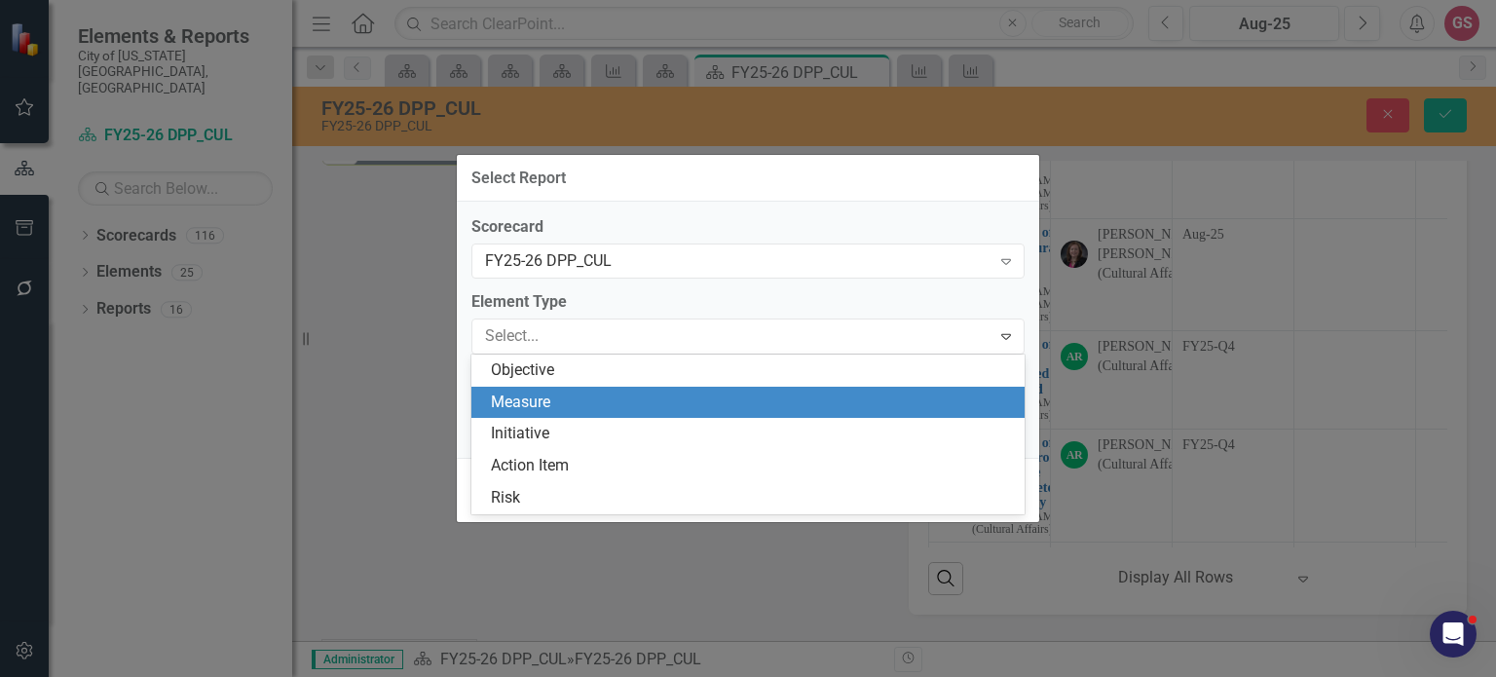
click at [740, 408] on div "Measure" at bounding box center [752, 403] width 522 height 22
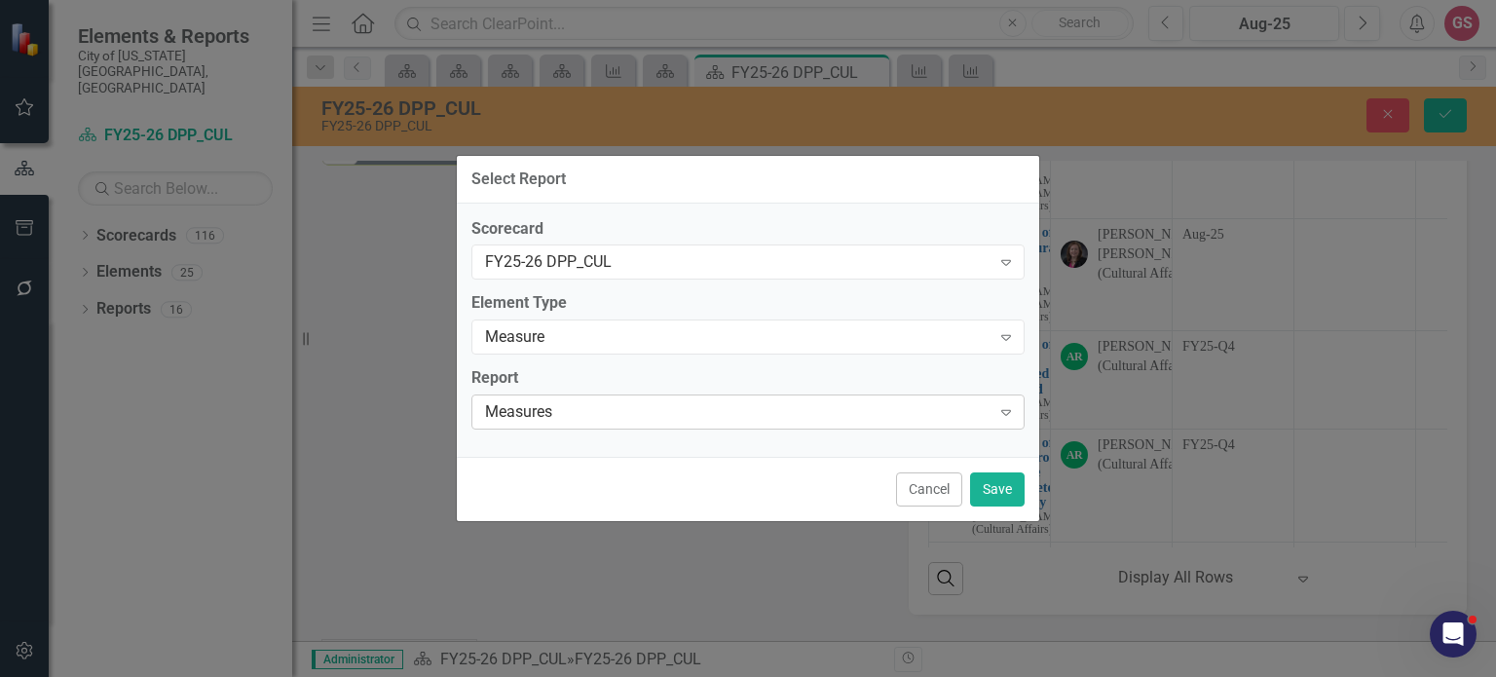
click at [733, 406] on div "Measures" at bounding box center [738, 412] width 506 height 22
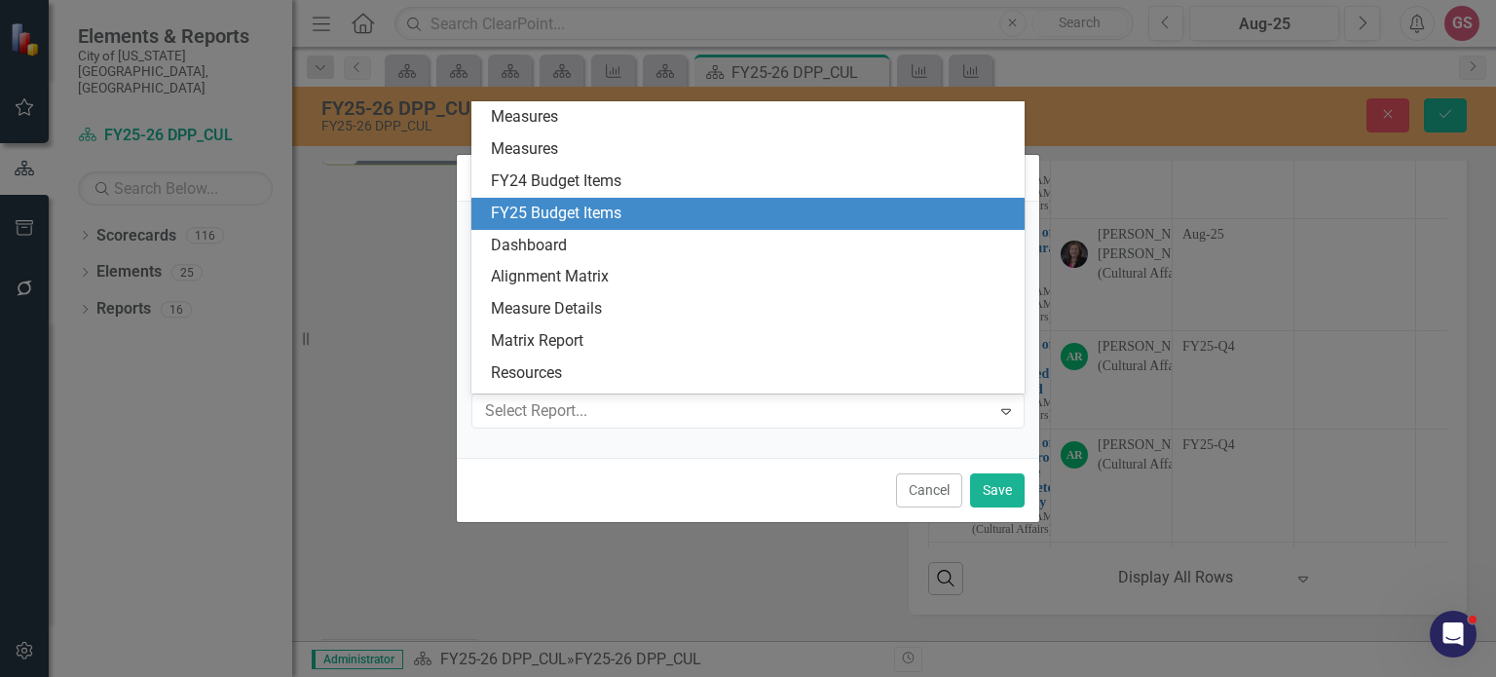
click at [686, 215] on div "FY25 Budget Items" at bounding box center [752, 214] width 522 height 22
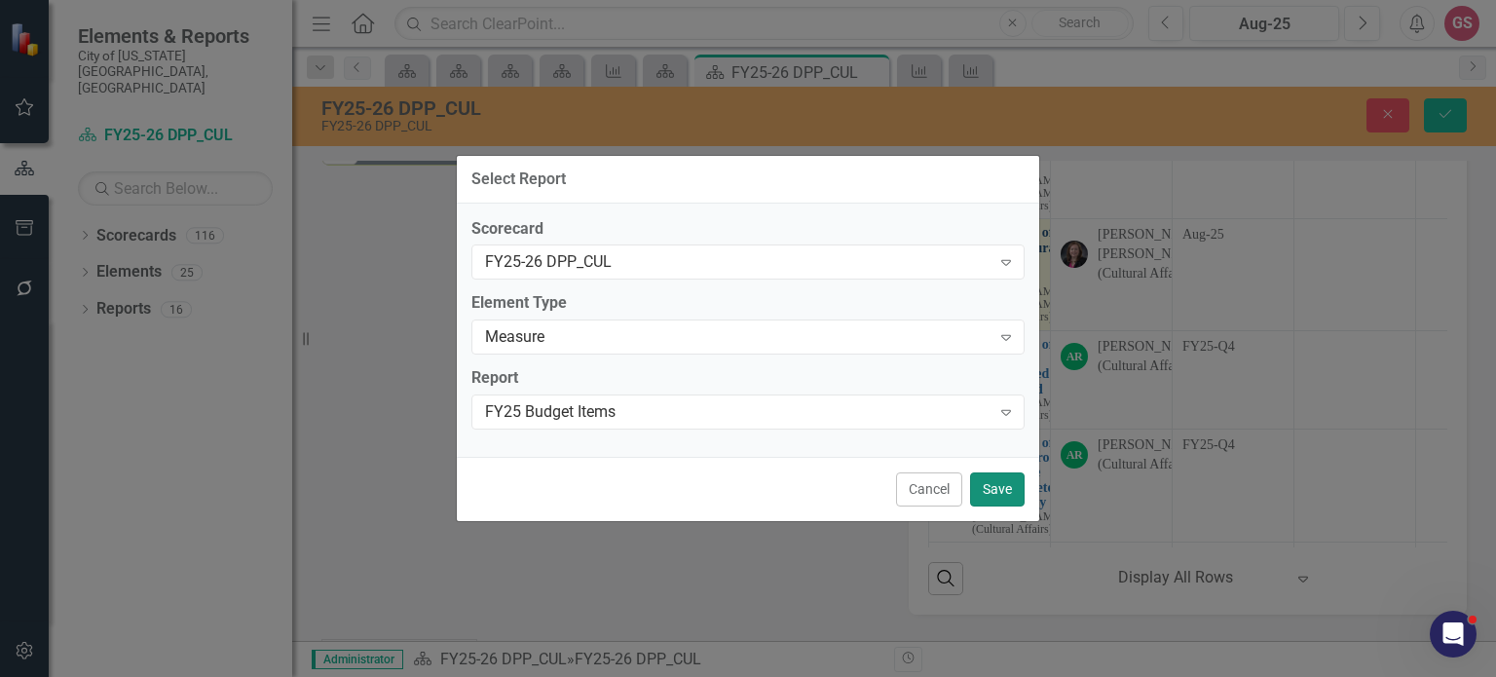
click at [990, 489] on button "Save" at bounding box center [997, 489] width 55 height 34
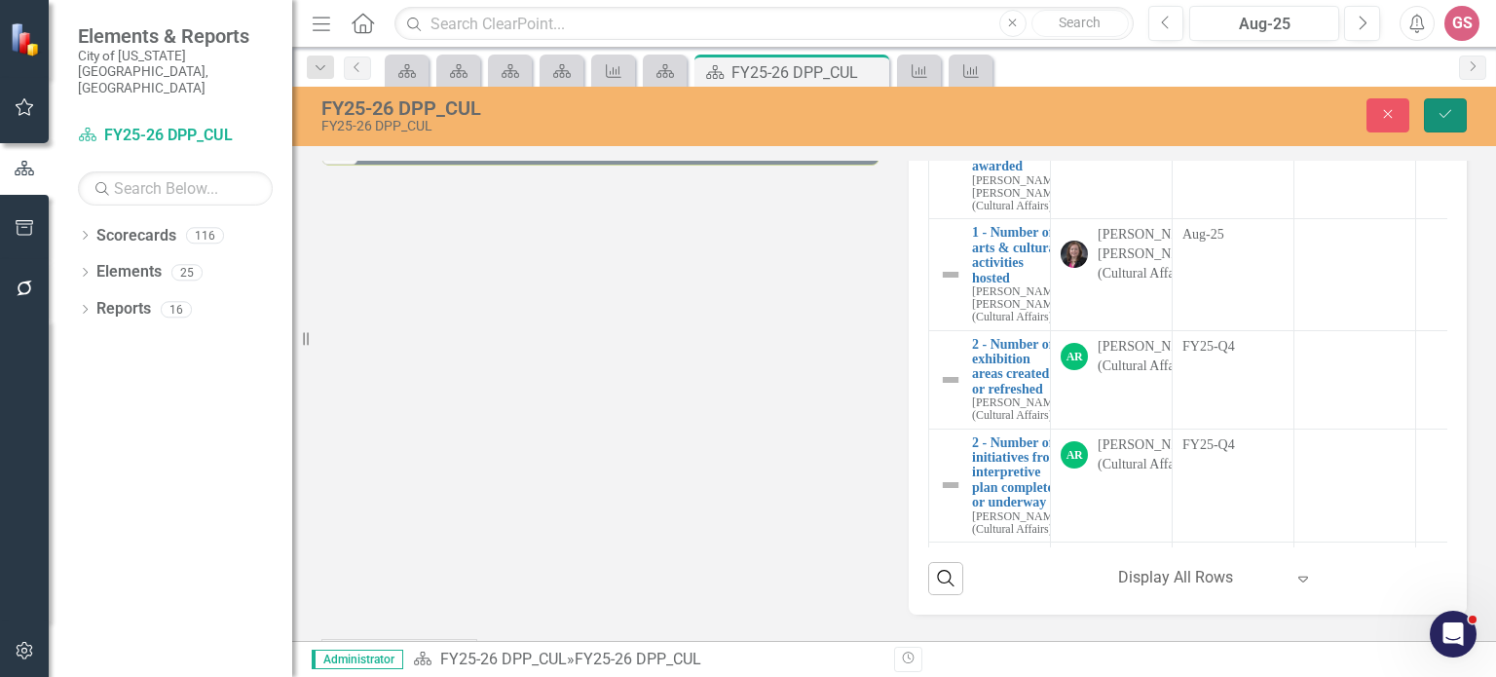
click at [1435, 109] on button "Save" at bounding box center [1445, 115] width 43 height 34
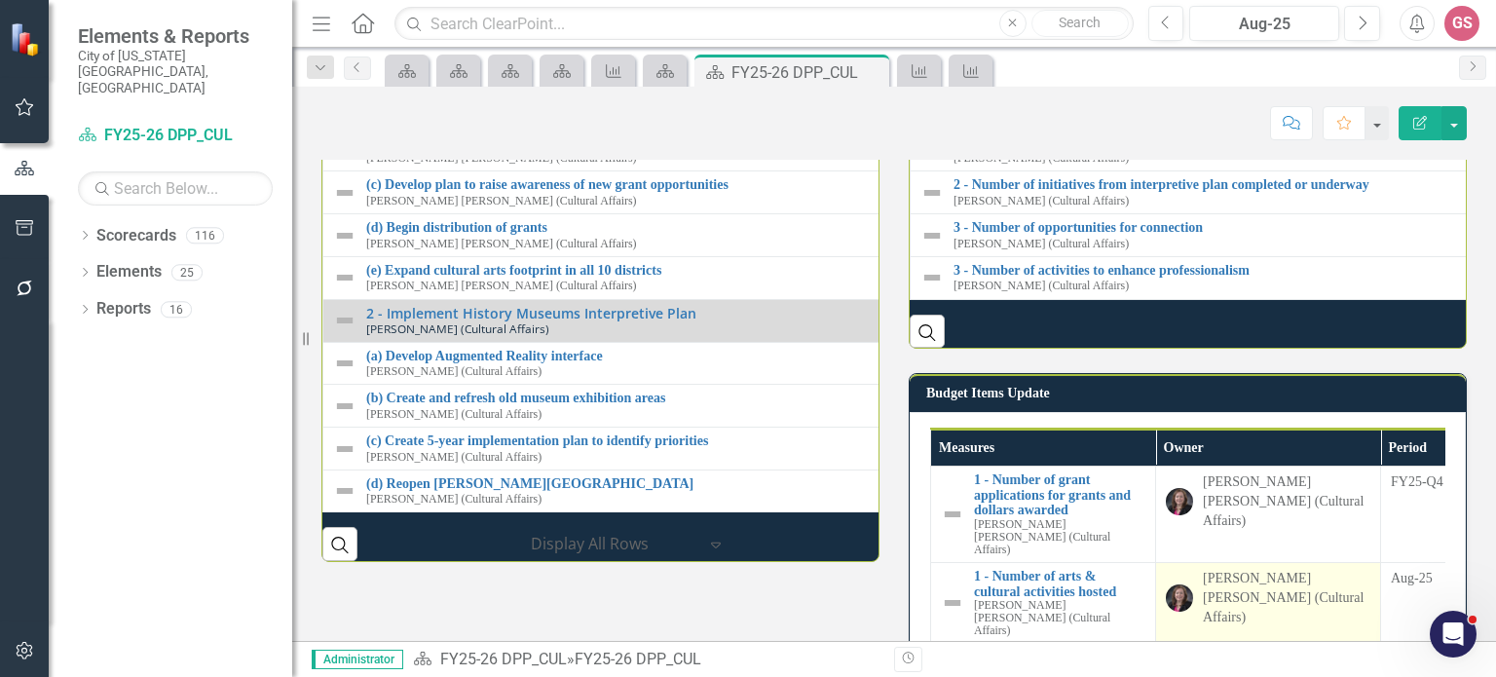
scroll to position [2343, 0]
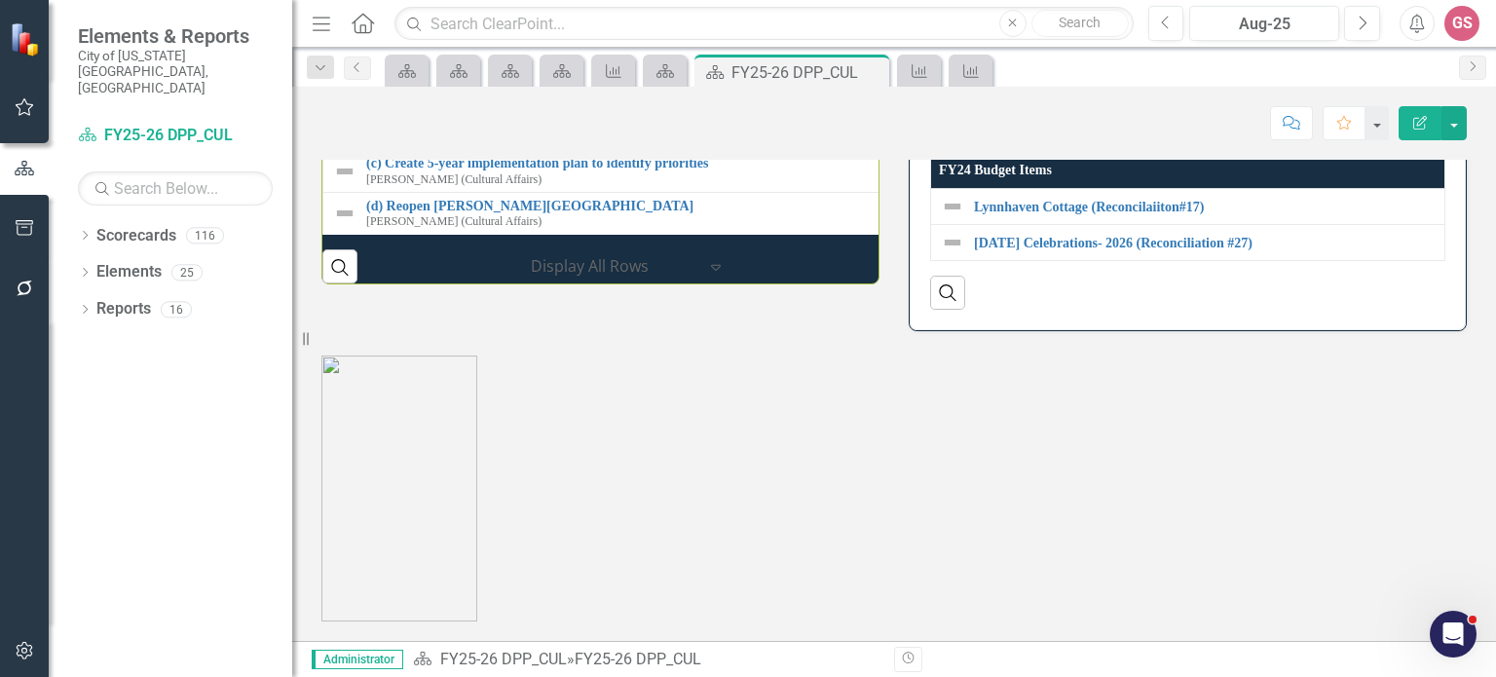
click at [1011, 189] on th "FY24 Budget Items" at bounding box center [1188, 170] width 514 height 37
click at [1011, 189] on th "FY24 Budget Items Sort Ascending" at bounding box center [1188, 170] width 514 height 37
click at [1454, 120] on button "button" at bounding box center [1454, 123] width 25 height 34
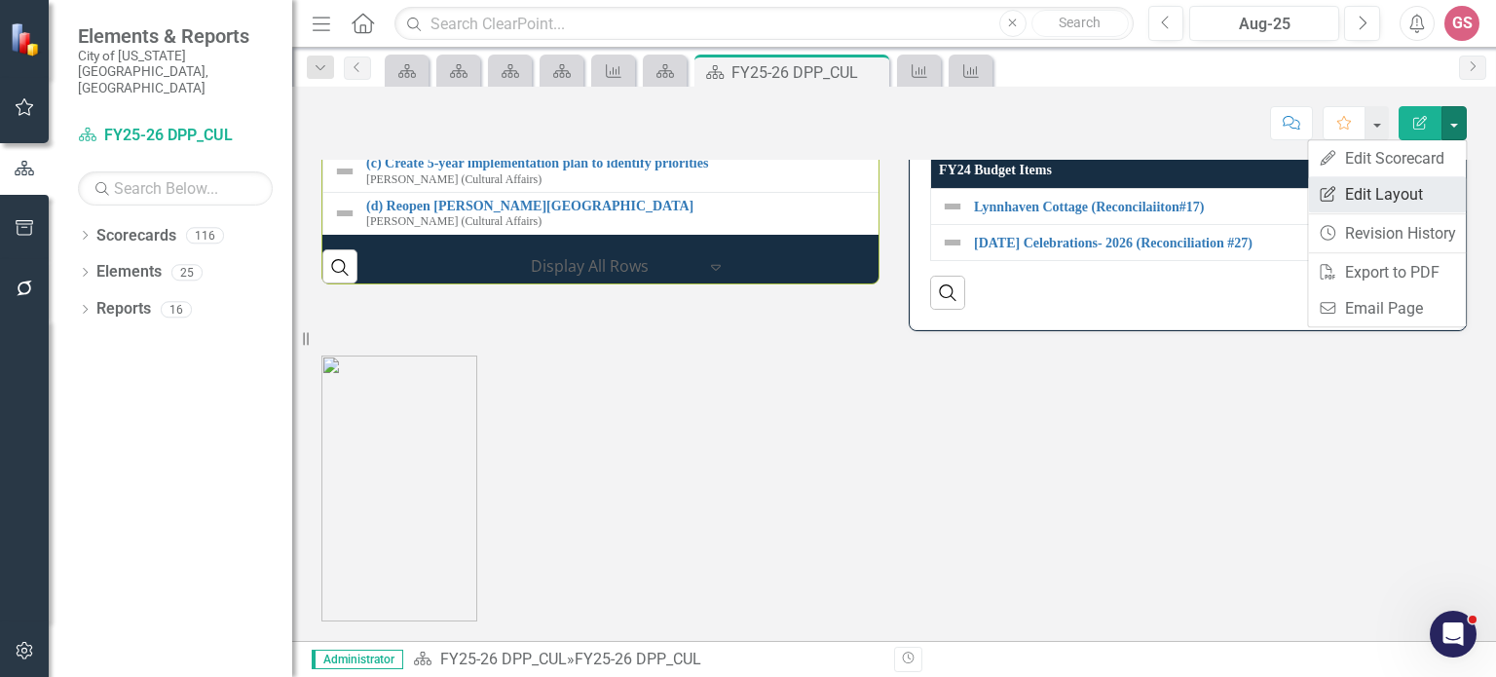
click at [1409, 202] on link "Edit Report Edit Layout" at bounding box center [1387, 194] width 158 height 36
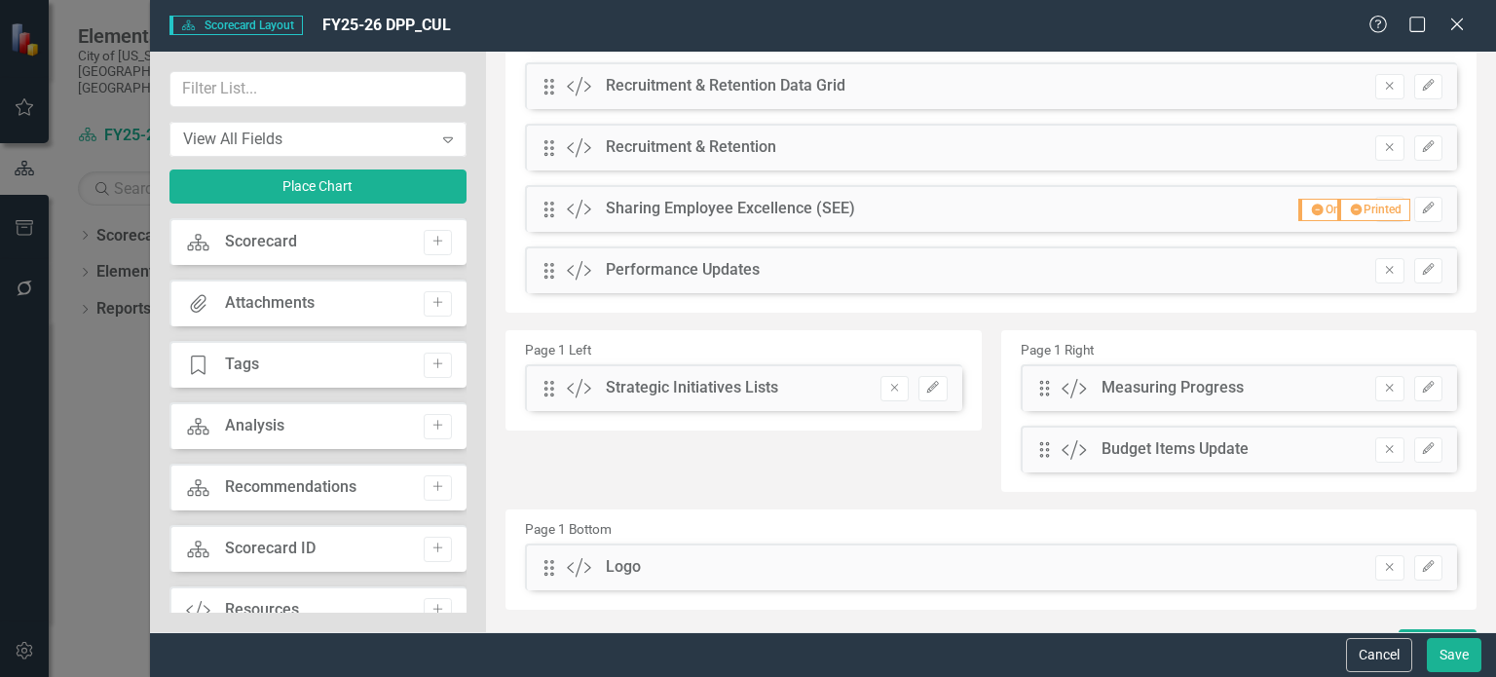
scroll to position [380, 0]
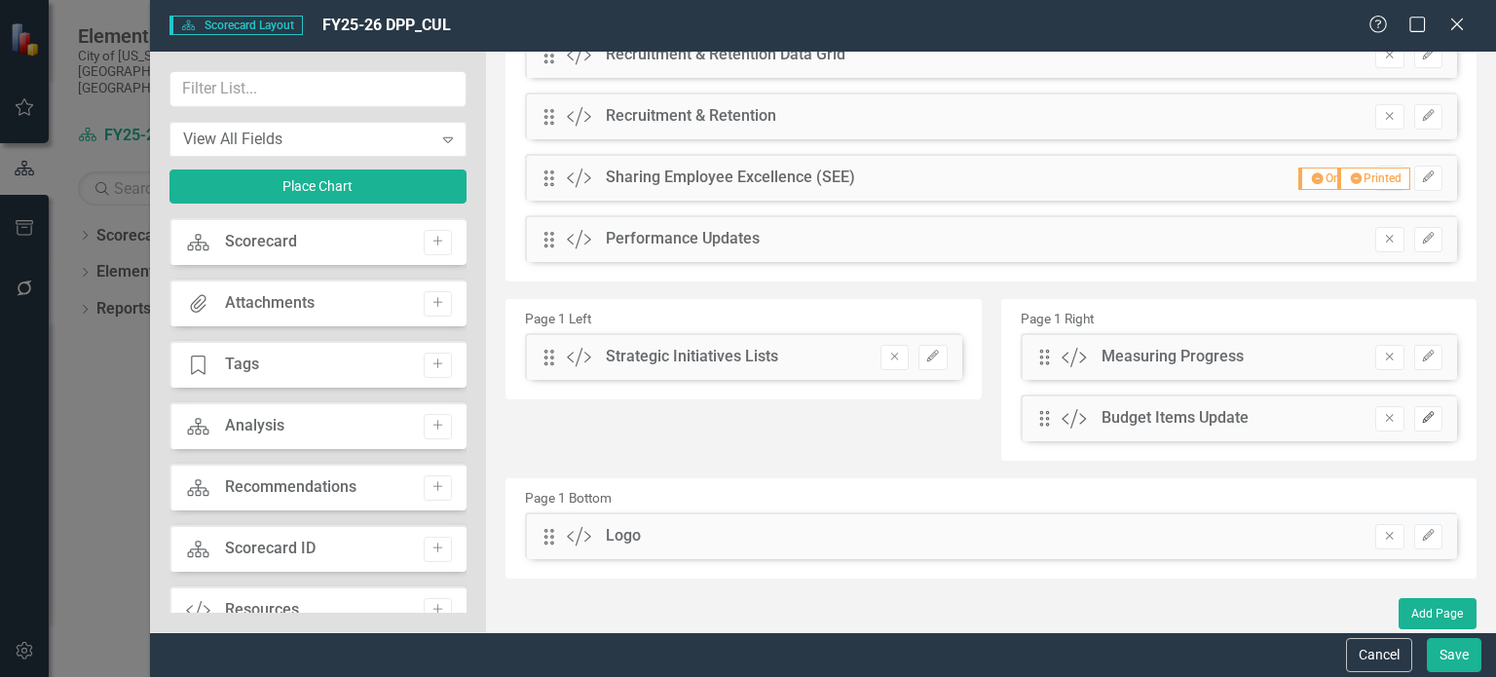
click at [1424, 423] on button "Edit" at bounding box center [1428, 418] width 28 height 25
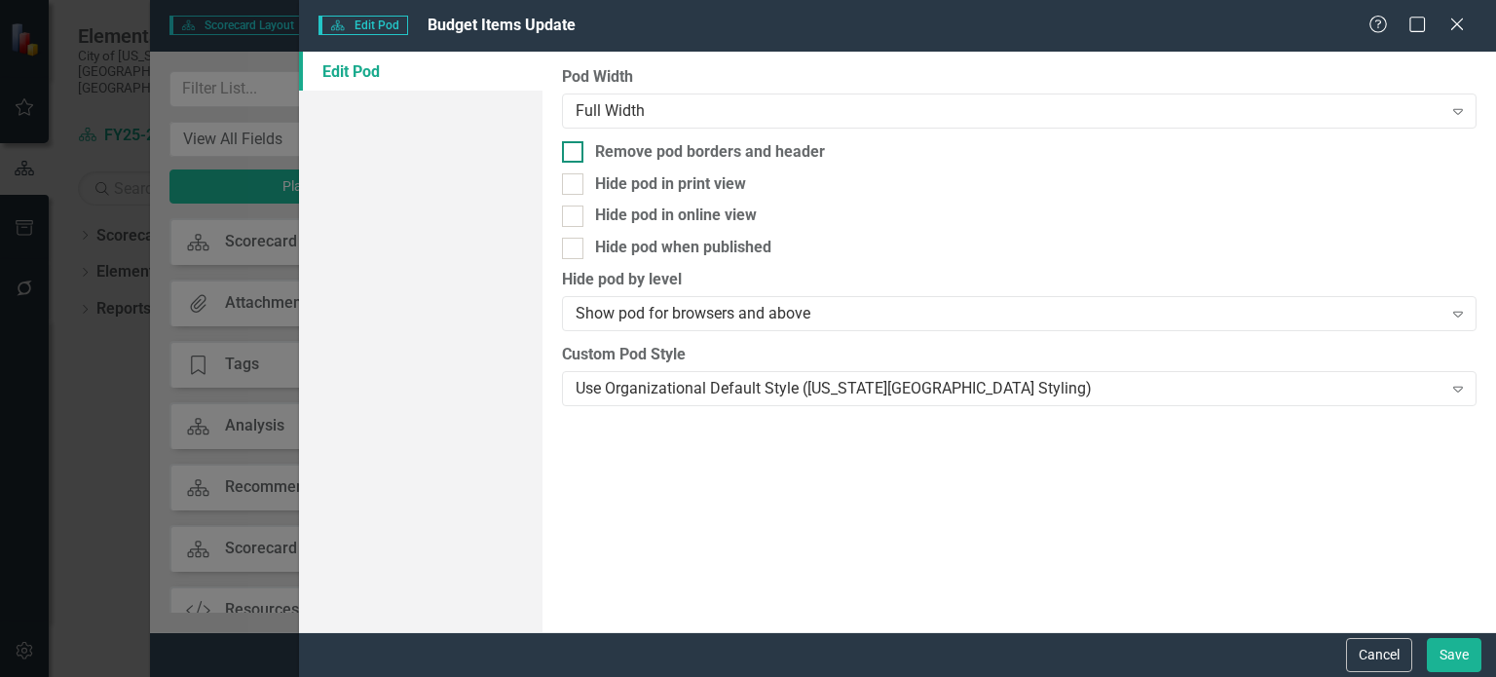
click at [581, 155] on div at bounding box center [572, 151] width 21 height 21
click at [575, 154] on input "Remove pod borders and header" at bounding box center [568, 147] width 13 height 13
checkbox input "true"
click at [1453, 658] on button "Save" at bounding box center [1454, 655] width 55 height 34
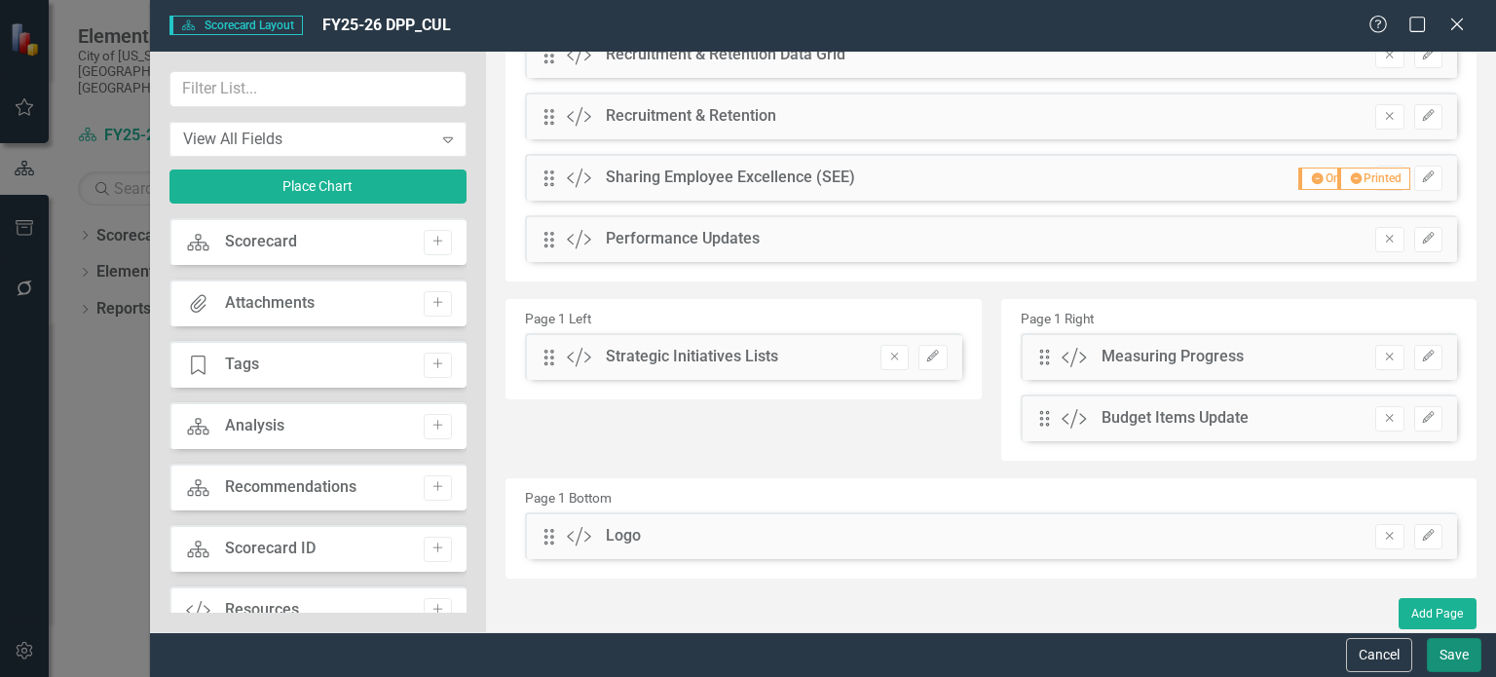
click at [1453, 658] on button "Save" at bounding box center [1454, 655] width 55 height 34
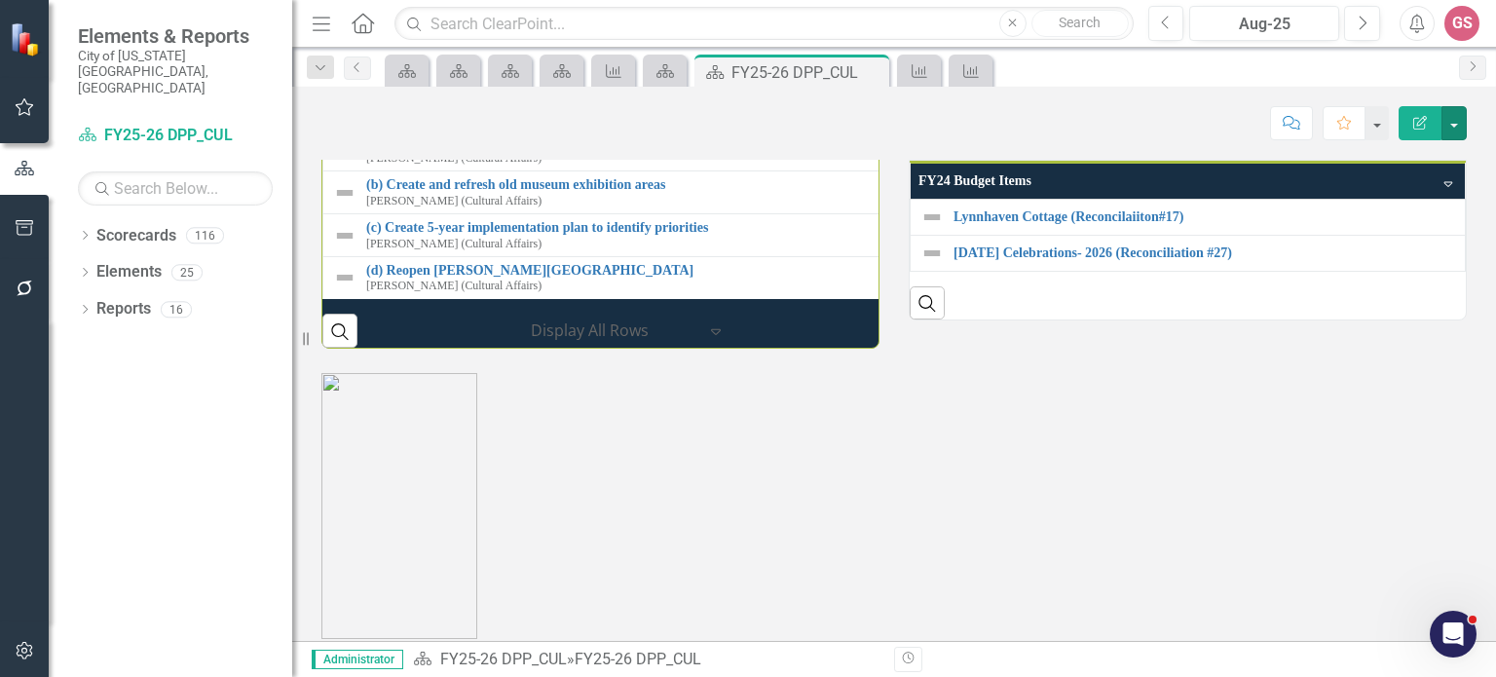
scroll to position [2174, 0]
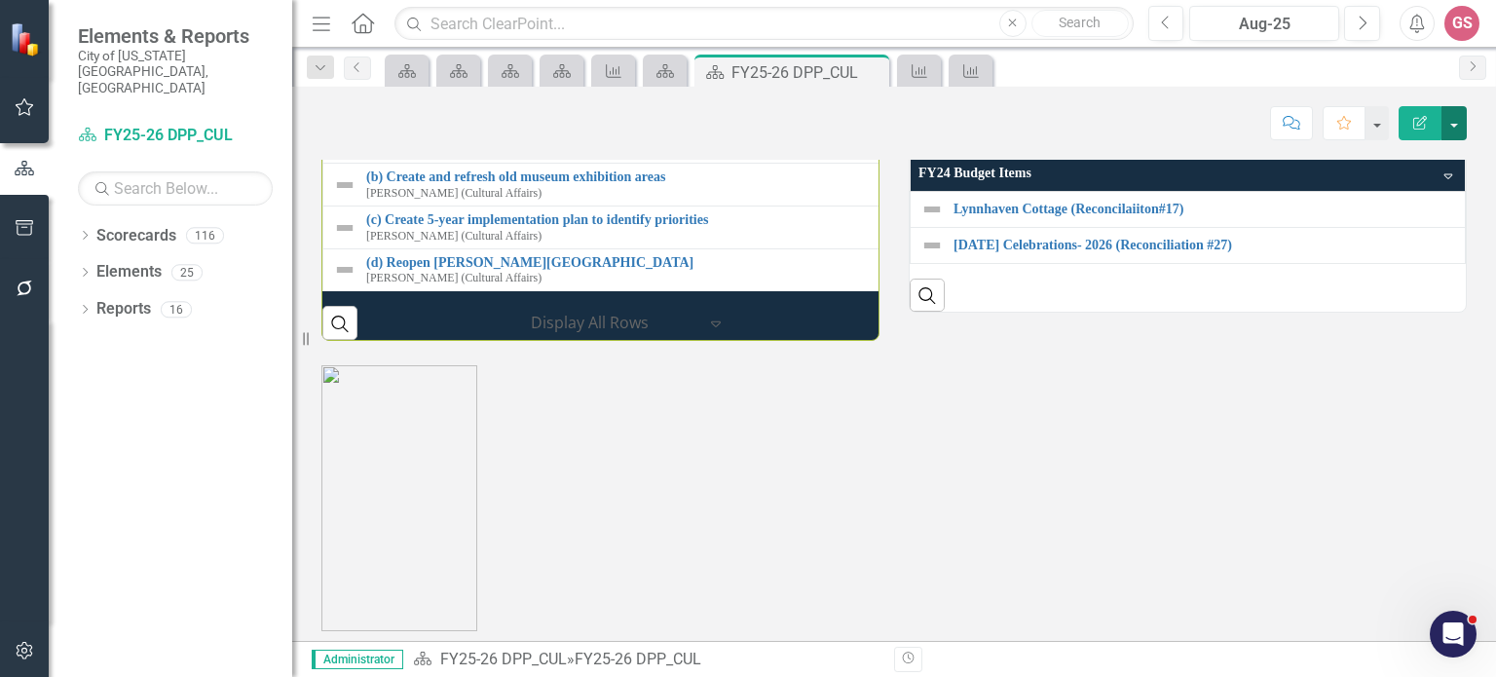
click at [1451, 120] on button "button" at bounding box center [1454, 123] width 25 height 34
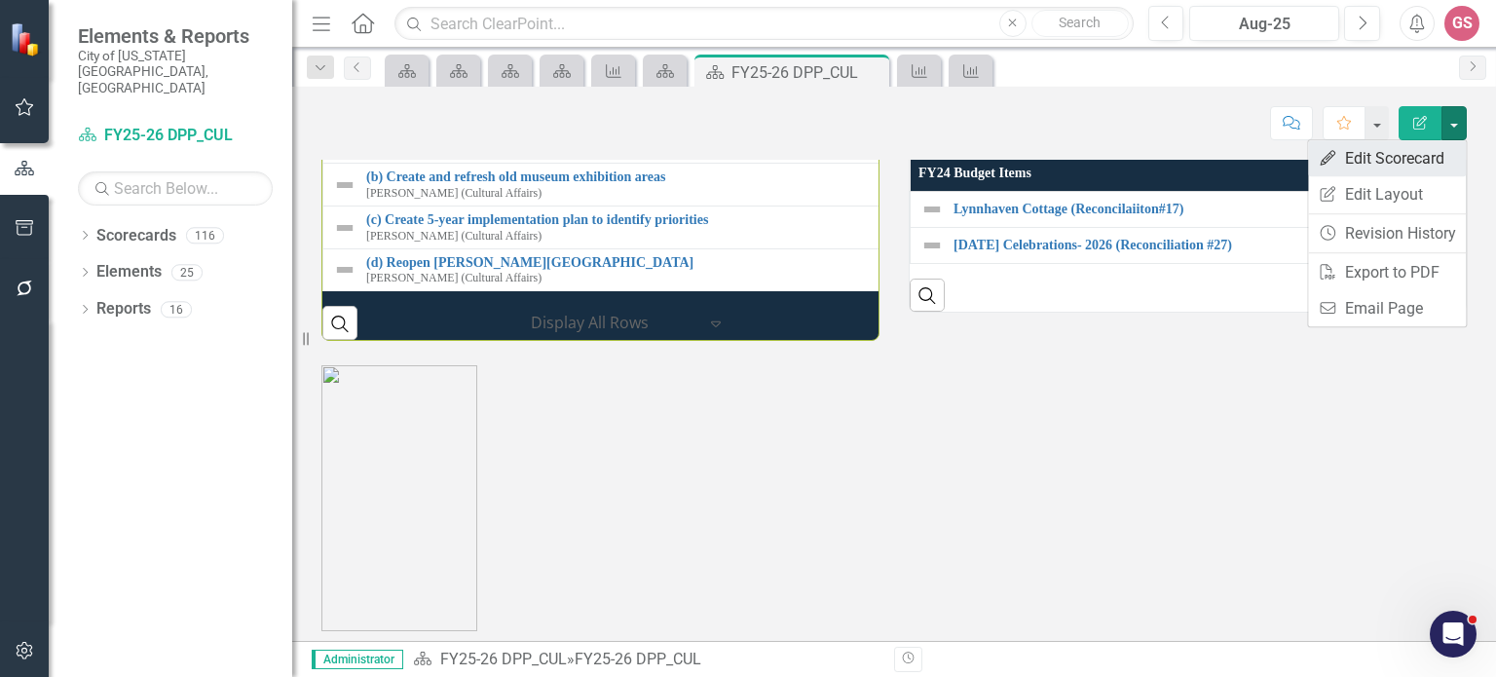
click at [1366, 161] on link "Edit Edit Scorecard" at bounding box center [1387, 158] width 158 height 36
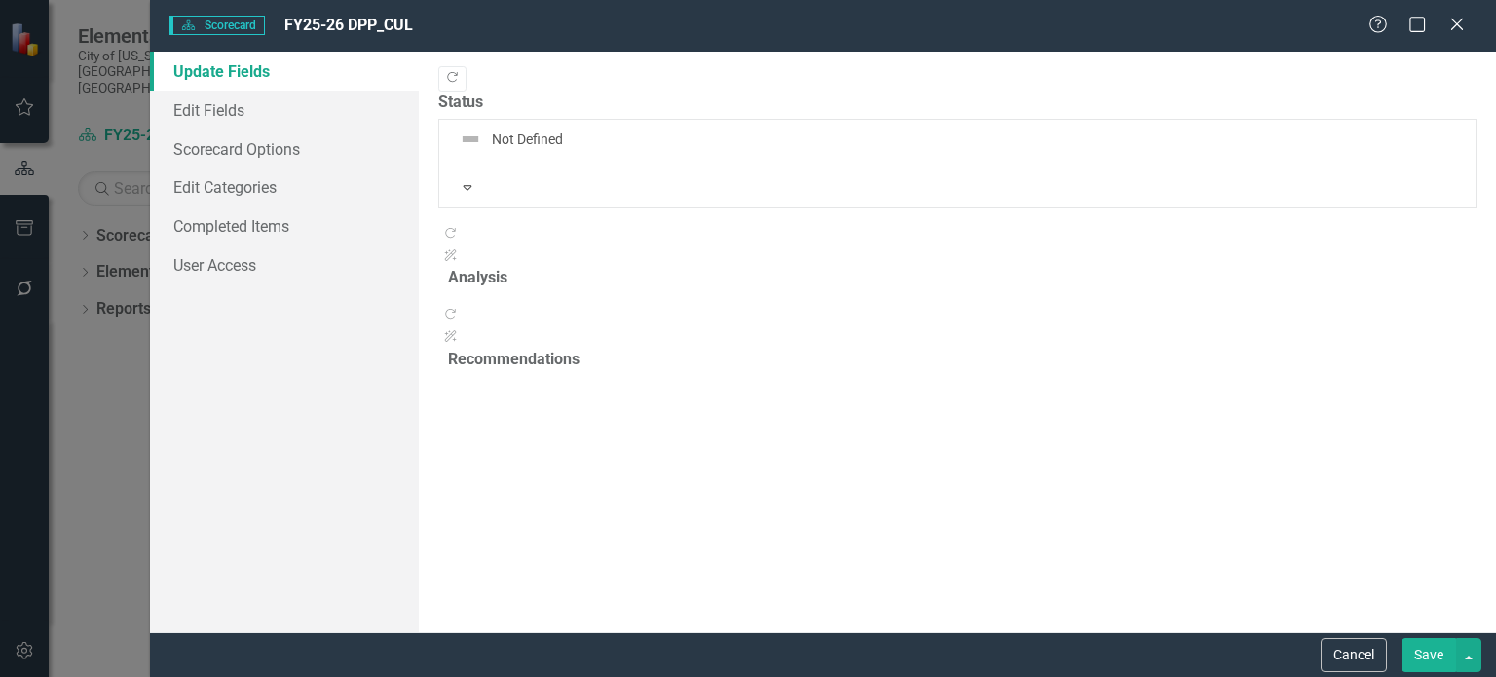
scroll to position [234, 0]
click at [203, 98] on link "Edit Fields" at bounding box center [284, 110] width 269 height 39
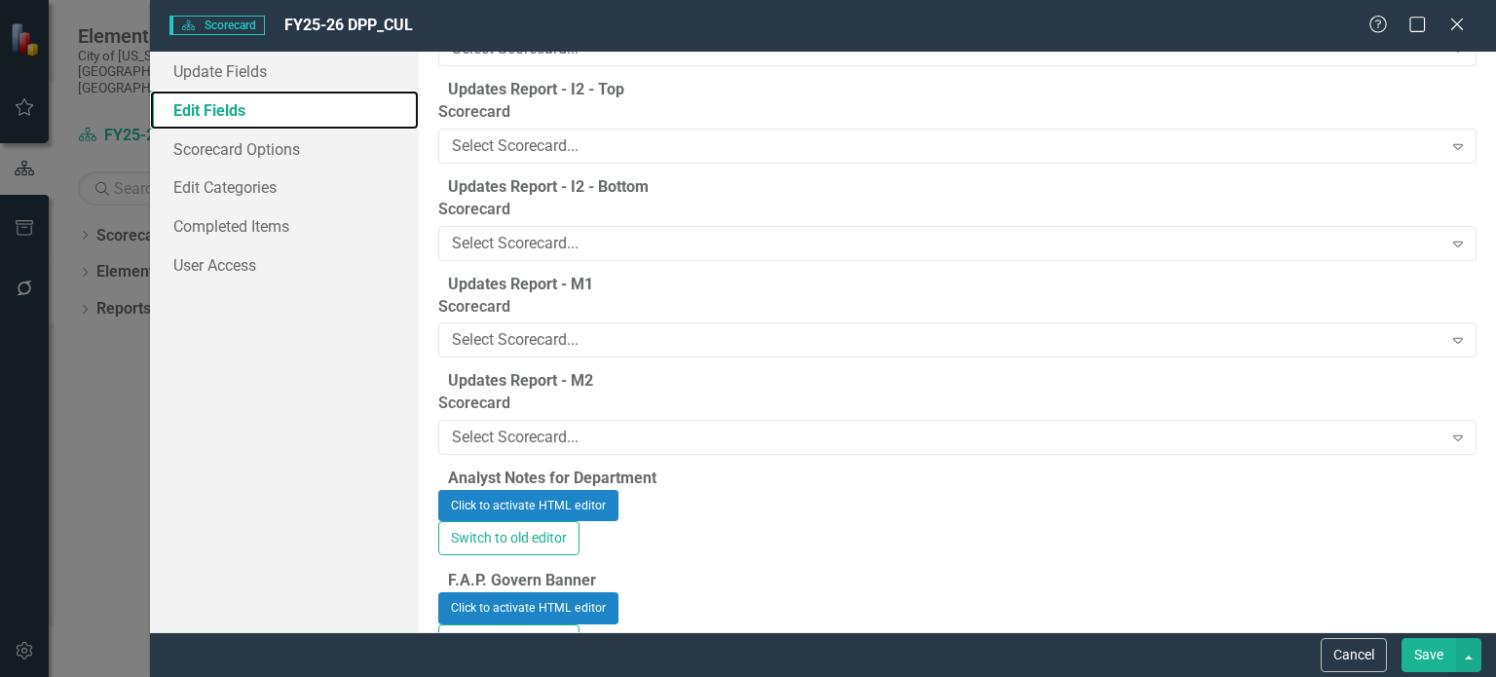
scroll to position [12079, 0]
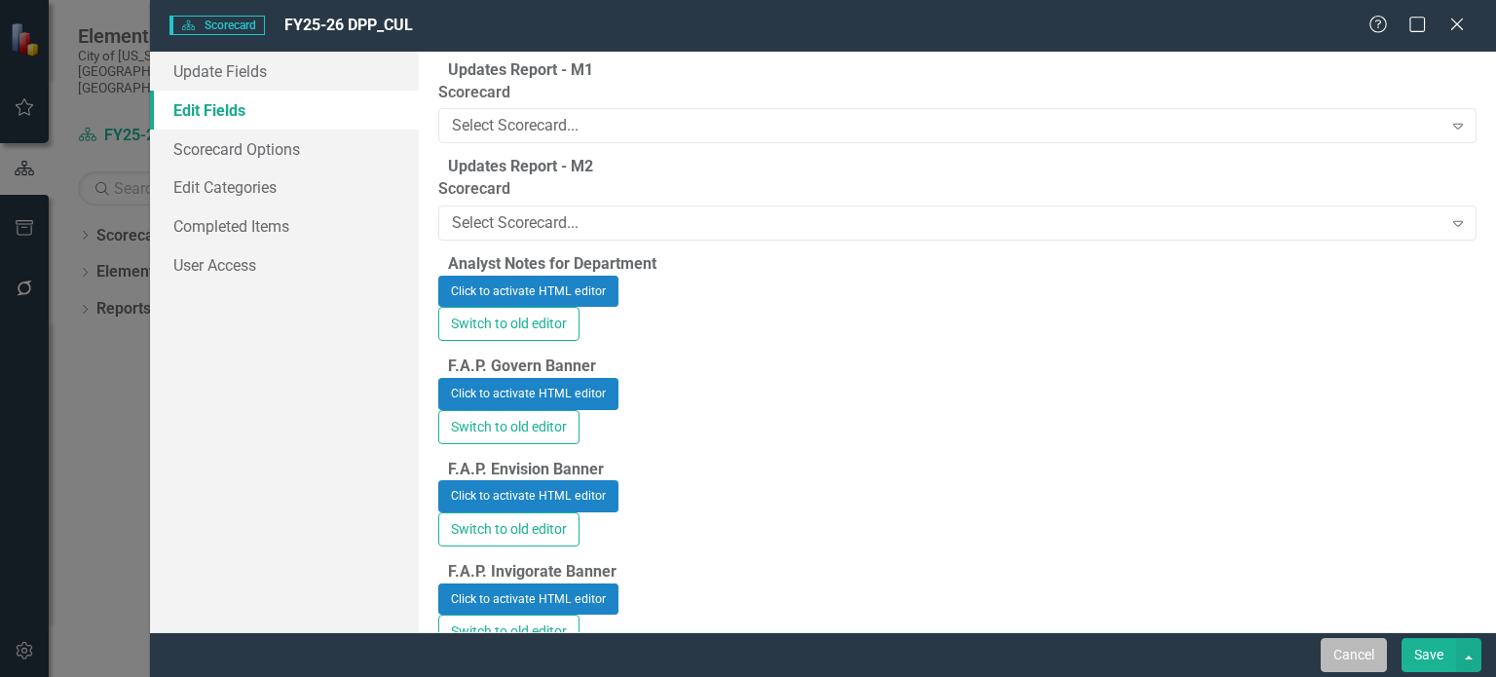
click at [1372, 658] on button "Cancel" at bounding box center [1354, 655] width 66 height 34
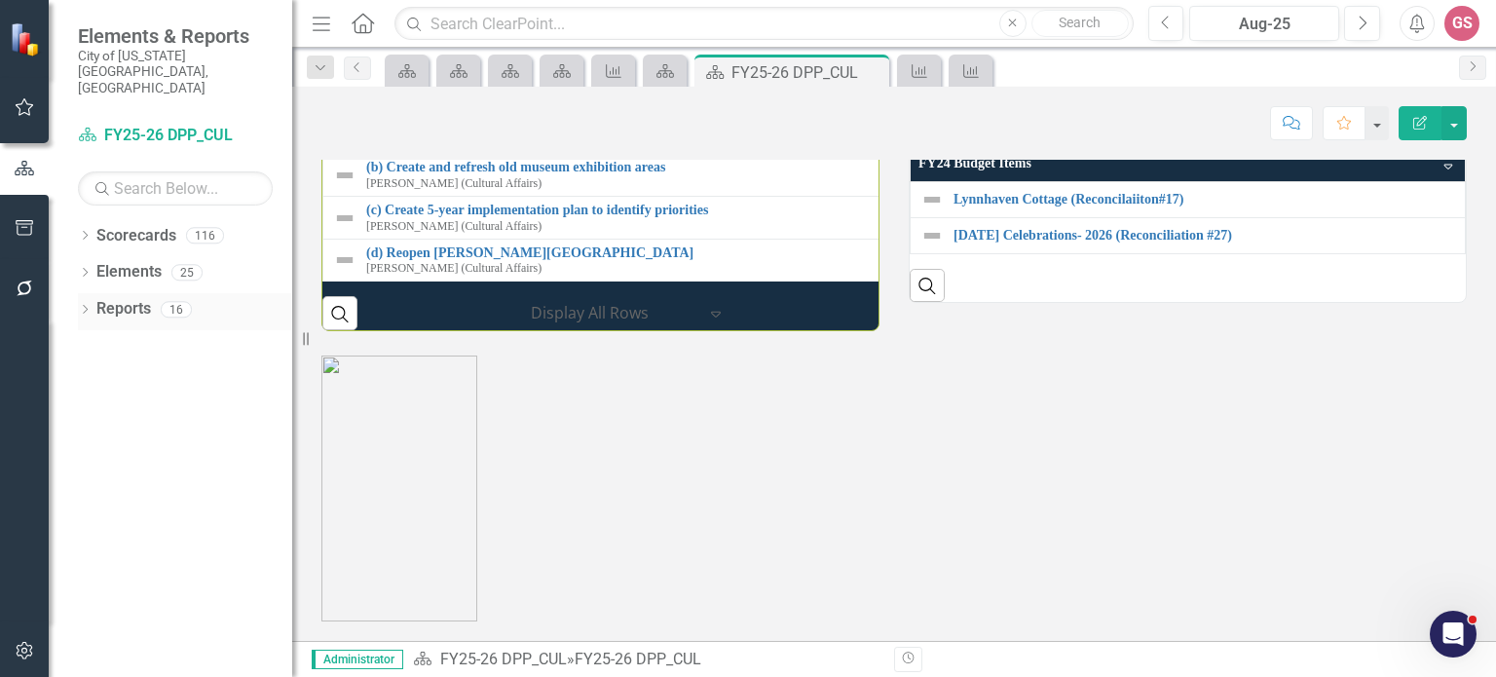
click at [135, 298] on link "Reports" at bounding box center [123, 309] width 55 height 22
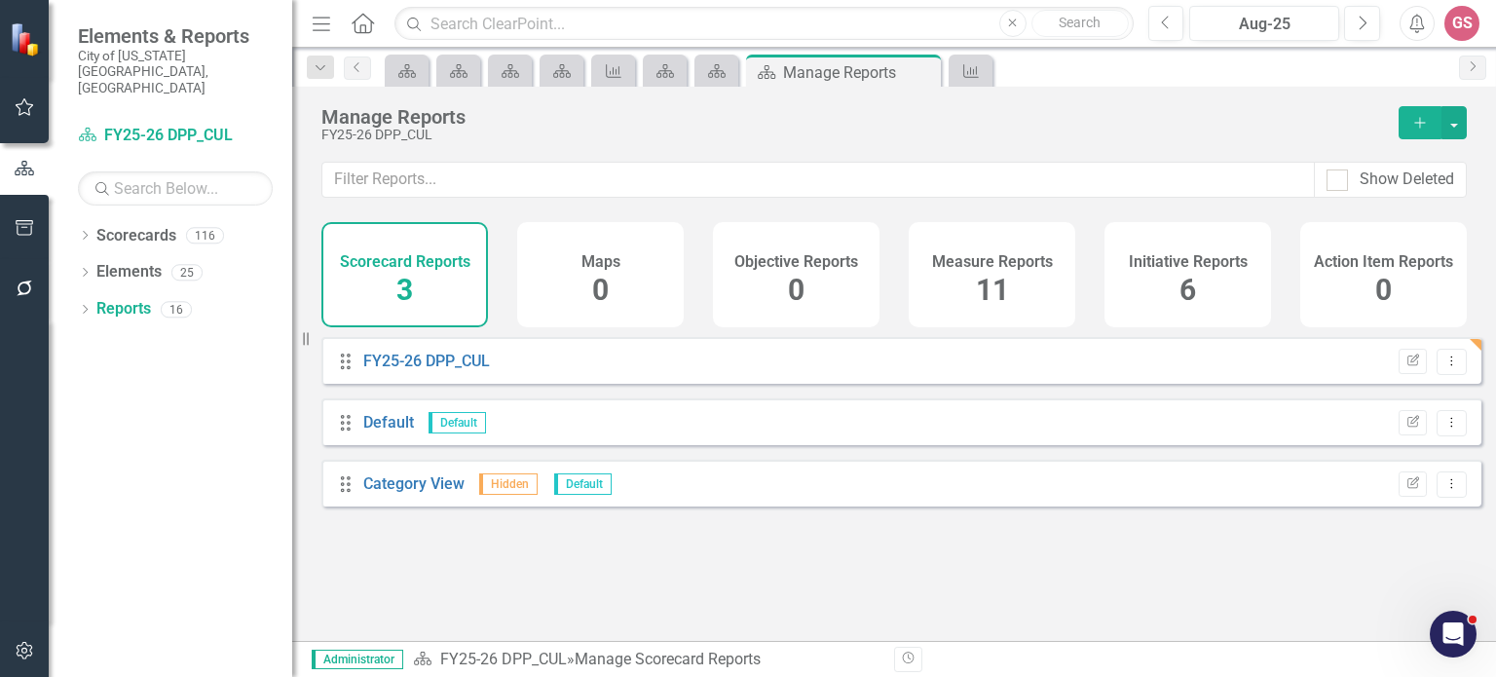
click at [967, 261] on h4 "Measure Reports" at bounding box center [992, 262] width 121 height 18
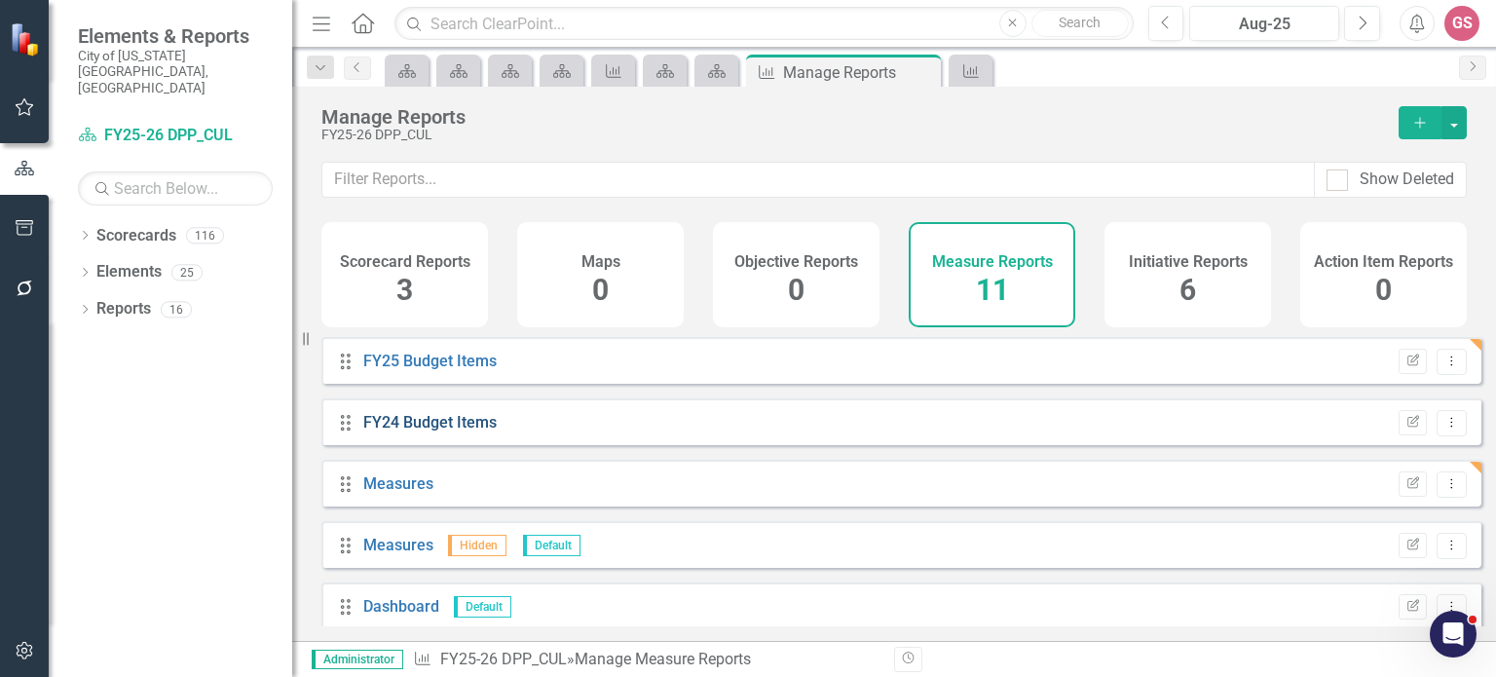
click at [425, 432] on link "FY24 Budget Items" at bounding box center [429, 422] width 133 height 19
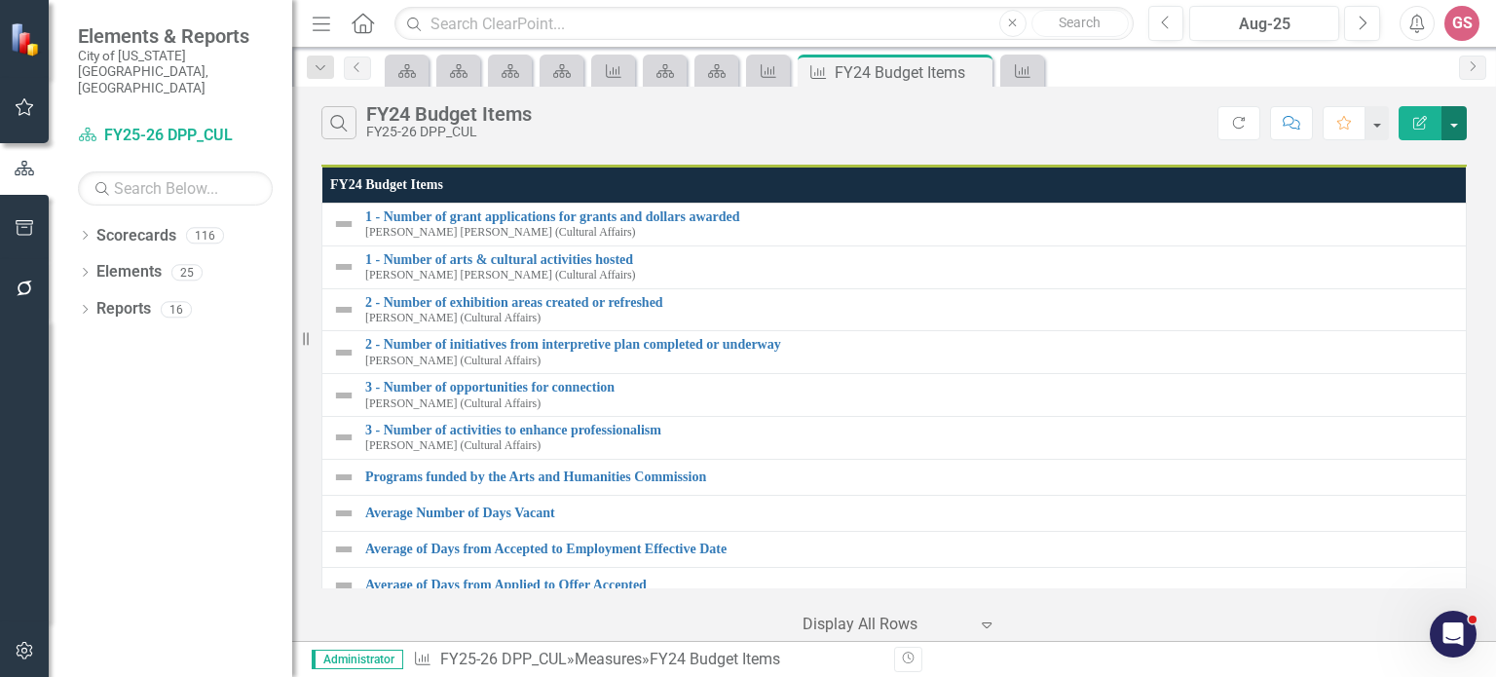
click at [1456, 126] on button "button" at bounding box center [1454, 123] width 25 height 34
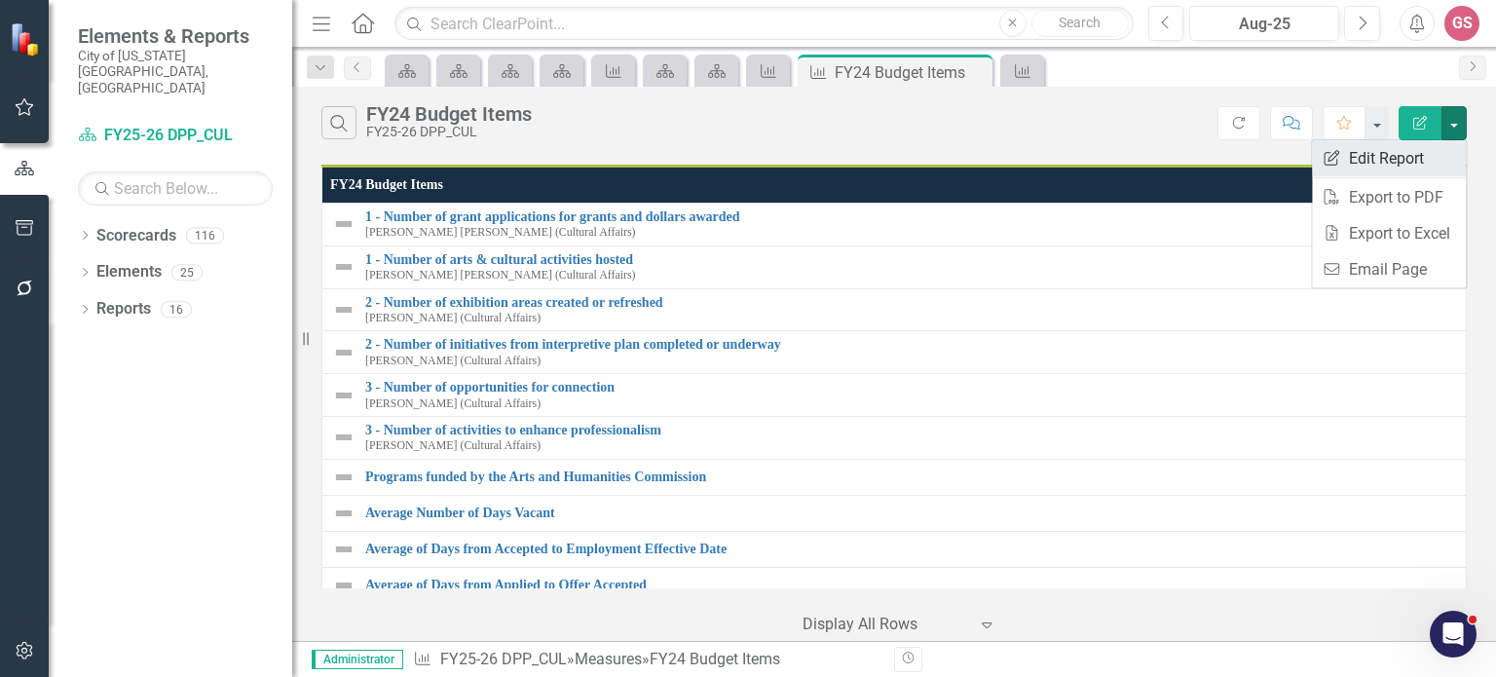
click at [1411, 168] on link "Edit Report Edit Report" at bounding box center [1389, 158] width 154 height 36
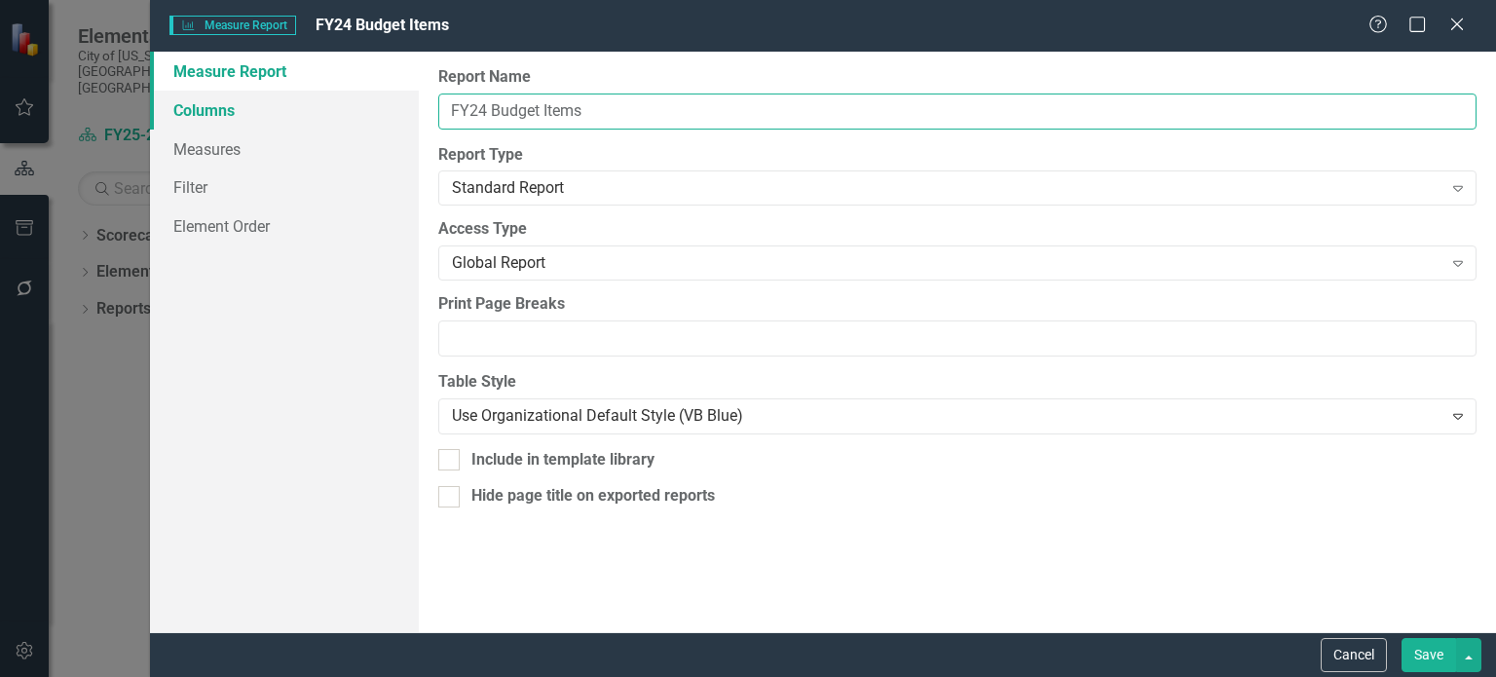
drag, startPoint x: 490, startPoint y: 108, endPoint x: 355, endPoint y: 104, distance: 135.5
click at [355, 104] on div "Measure Report Columns Measures Filter Element Order Report Name FY24 Budget It…" at bounding box center [823, 342] width 1346 height 581
type input "Budget Items"
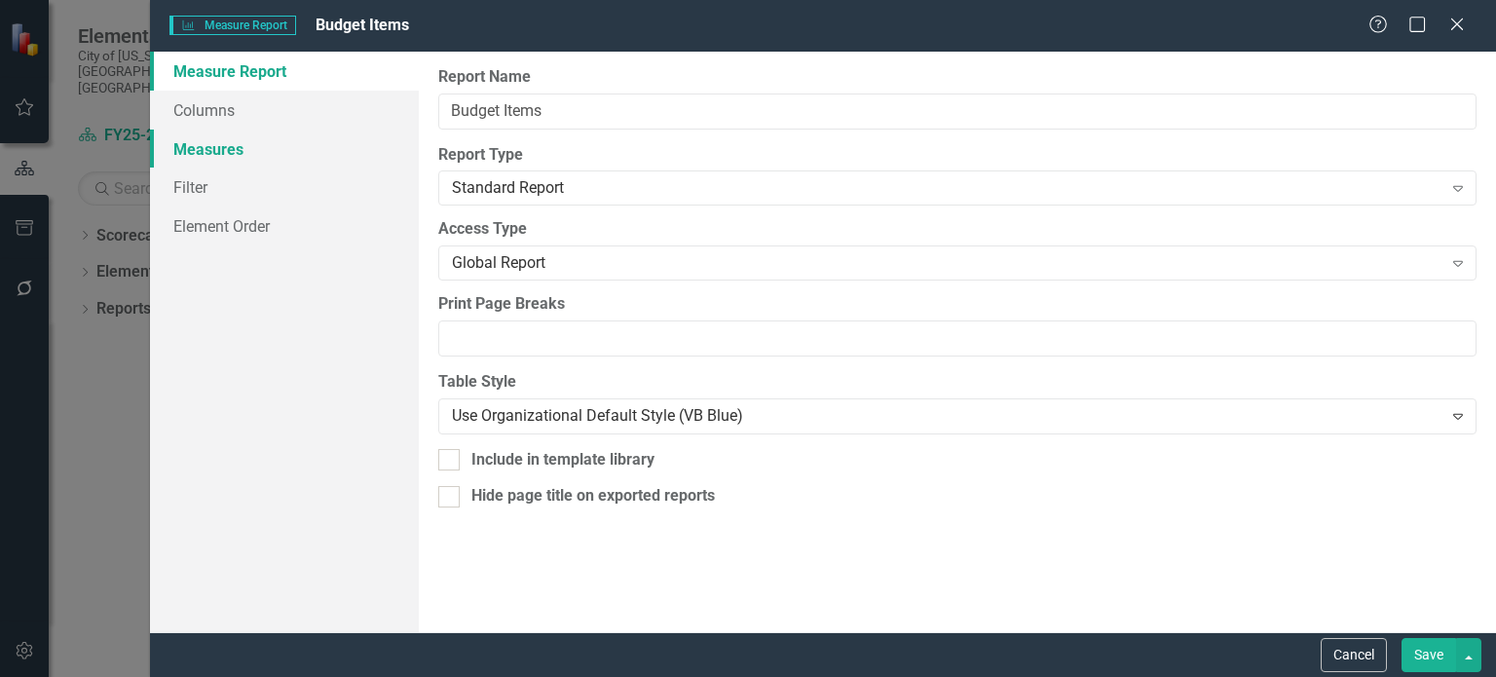
click at [207, 153] on link "Measures" at bounding box center [284, 149] width 269 height 39
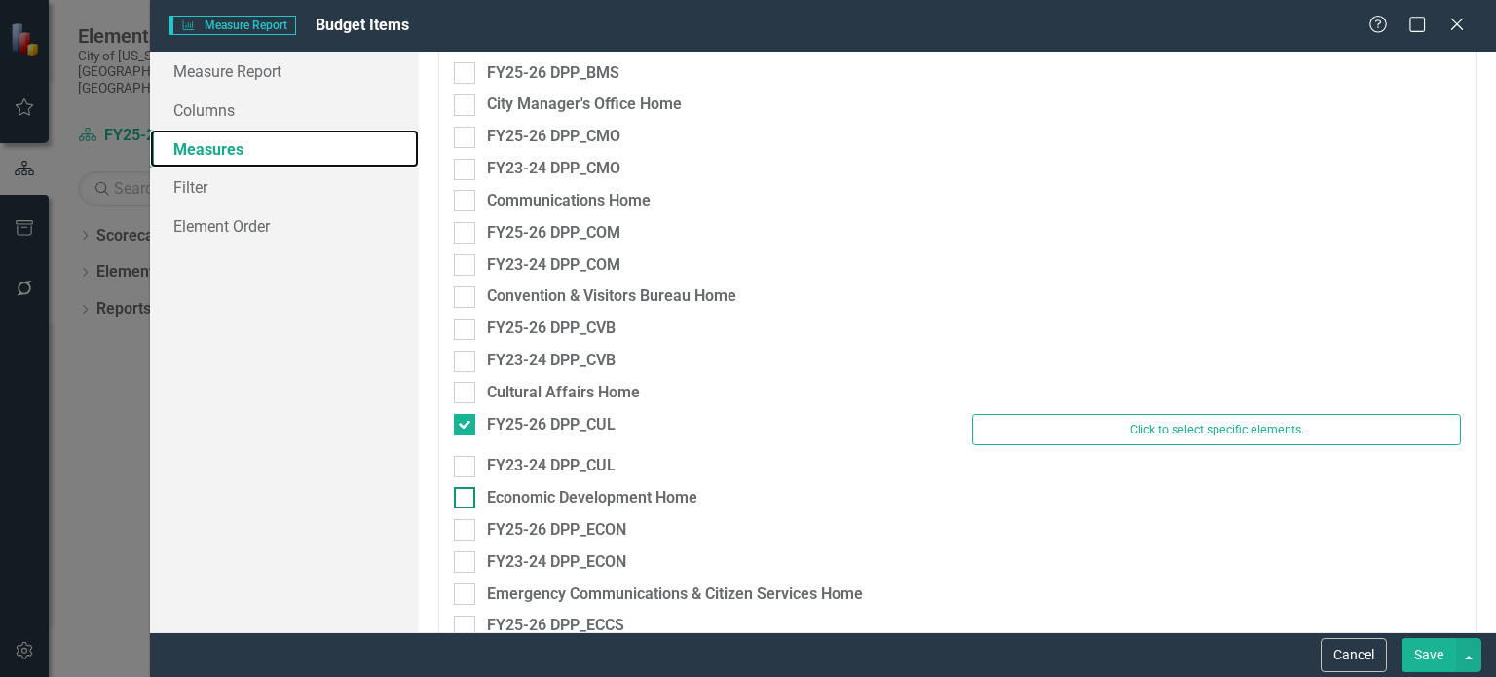
scroll to position [877, 0]
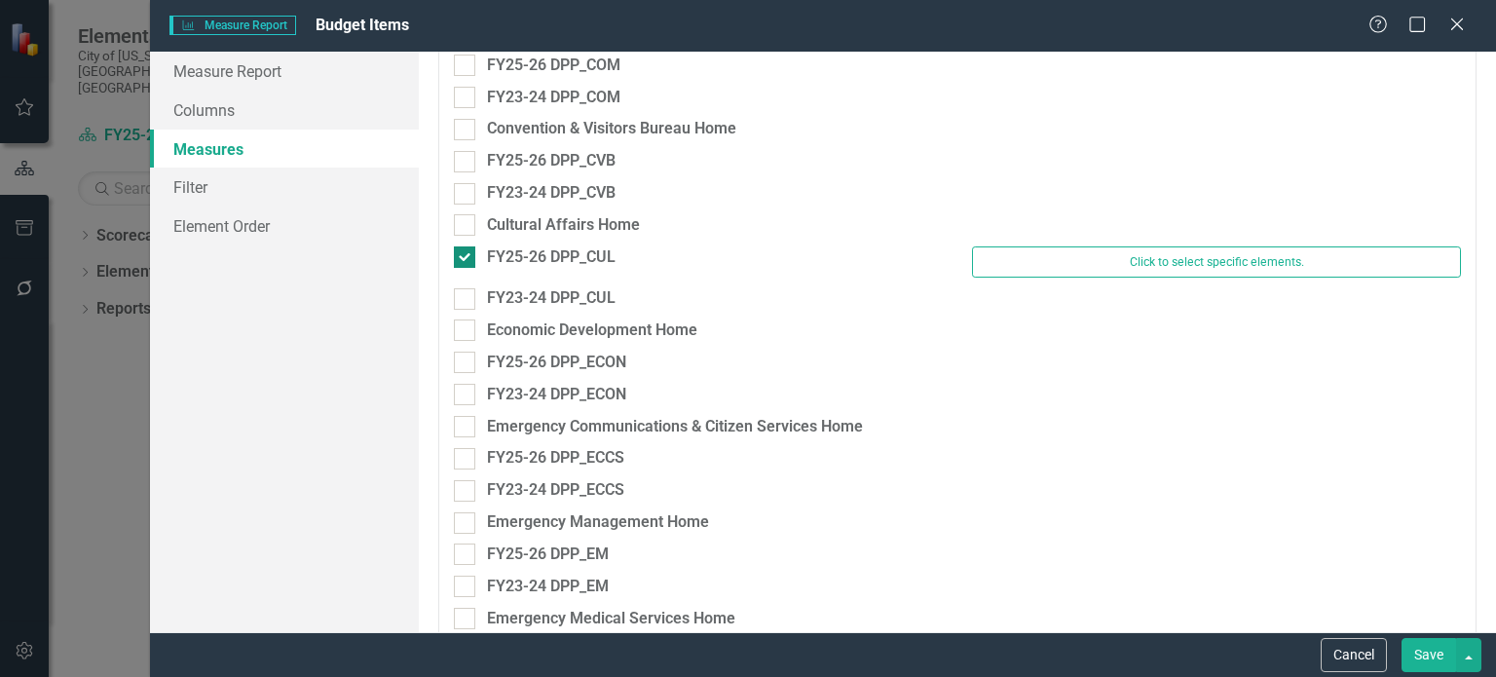
click at [464, 257] on input "FY25-26 DPP_CUL" at bounding box center [460, 252] width 13 height 13
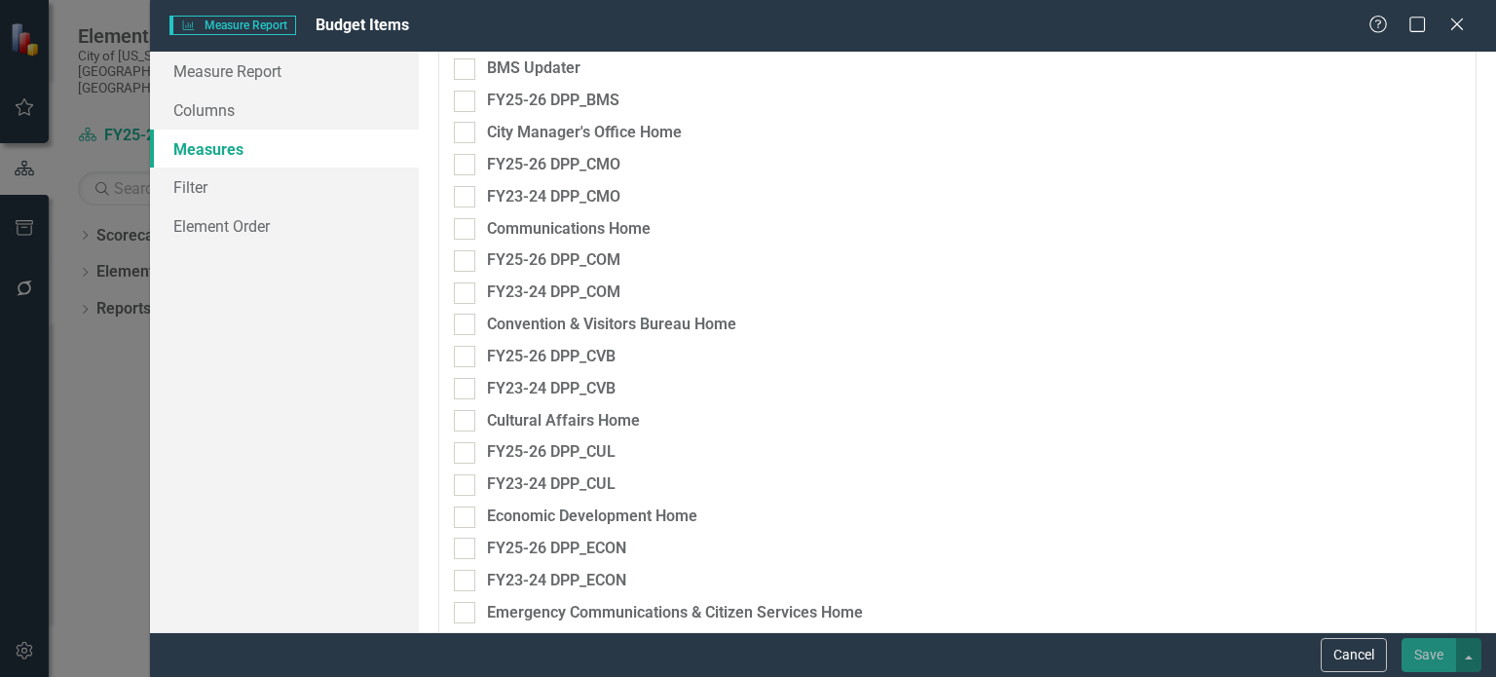
scroll to position [682, 0]
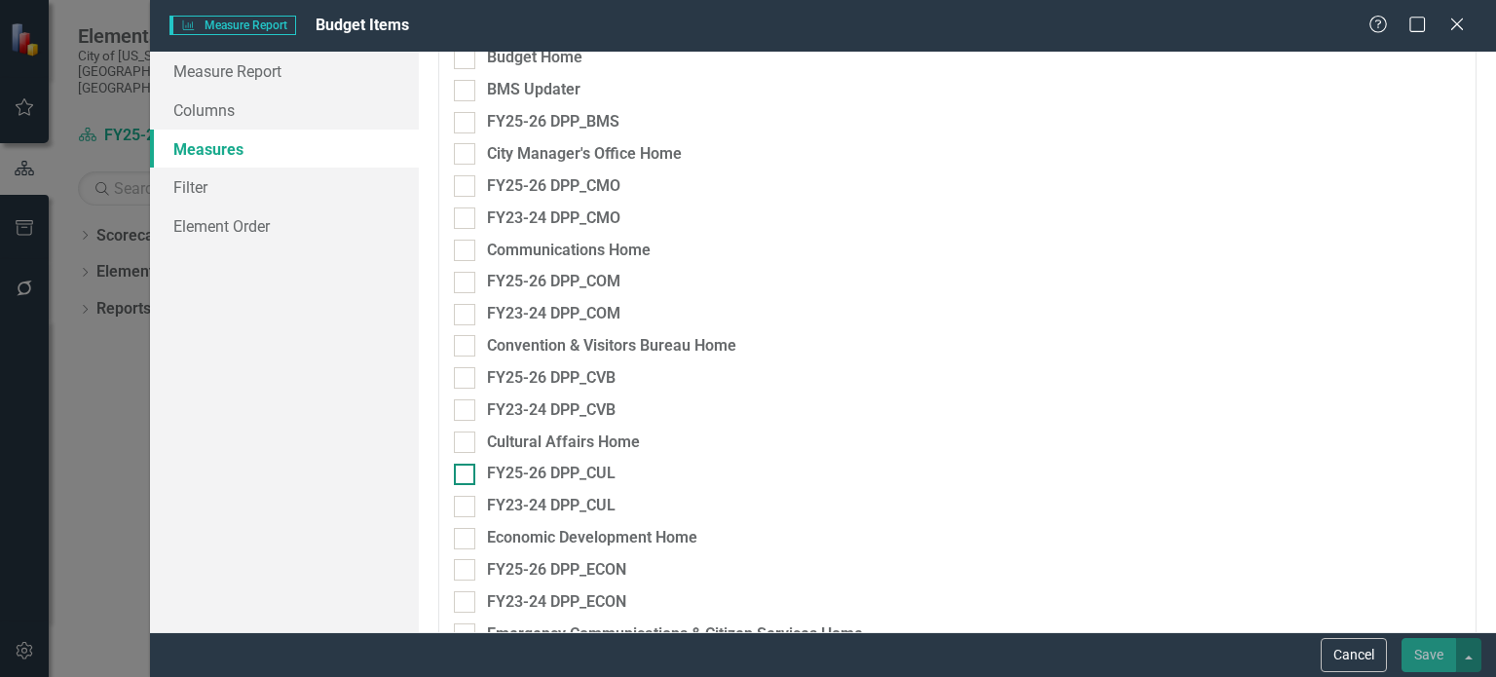
click at [468, 481] on div at bounding box center [464, 474] width 21 height 21
click at [467, 476] on input "FY25-26 DPP_CUL" at bounding box center [460, 470] width 13 height 13
checkbox input "true"
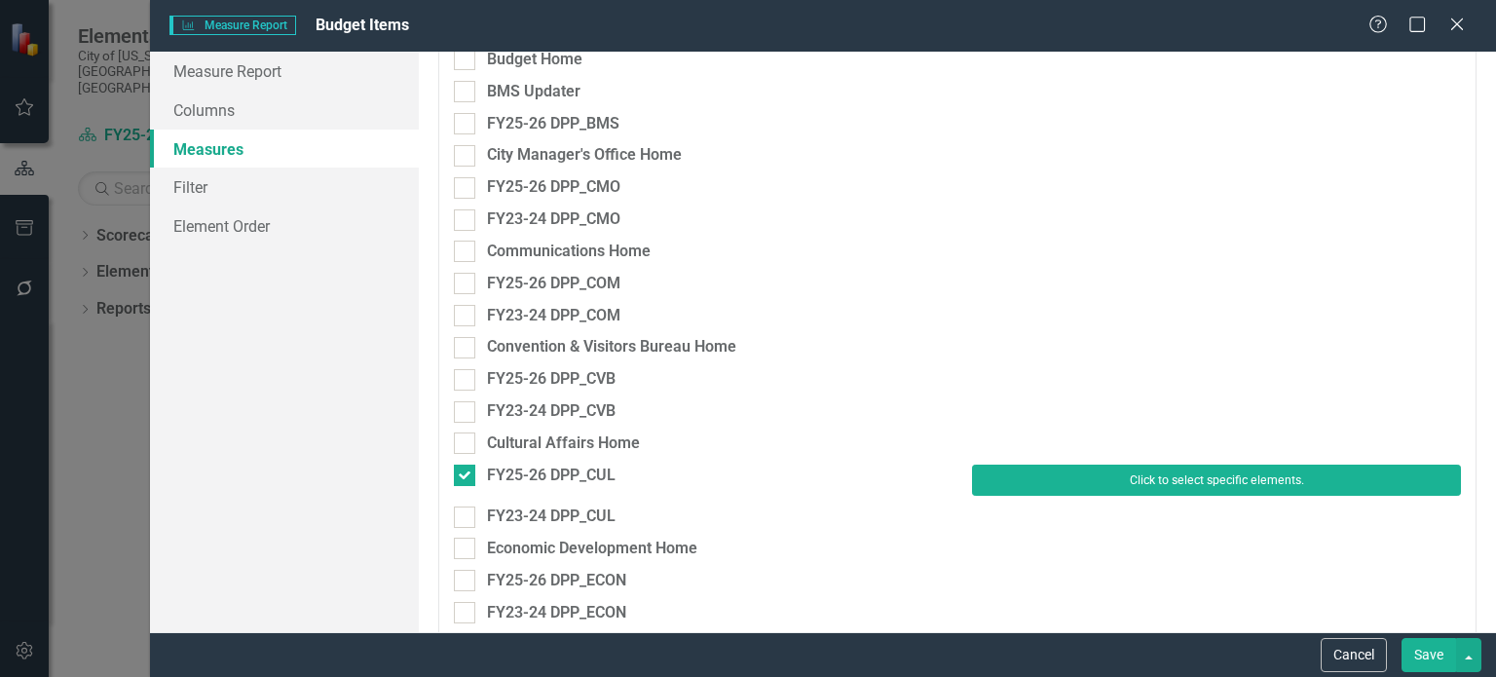
click at [1082, 482] on button "Click to select specific elements." at bounding box center [1216, 480] width 489 height 31
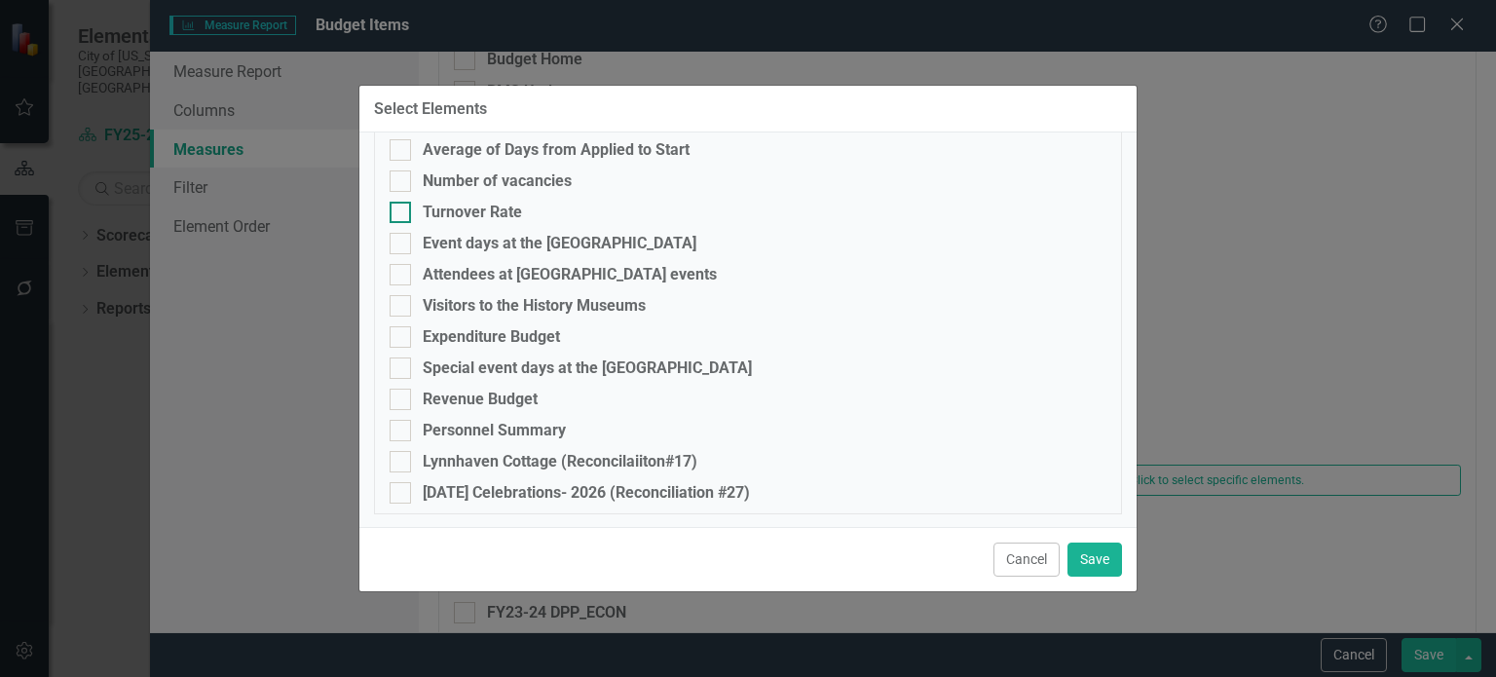
scroll to position [0, 0]
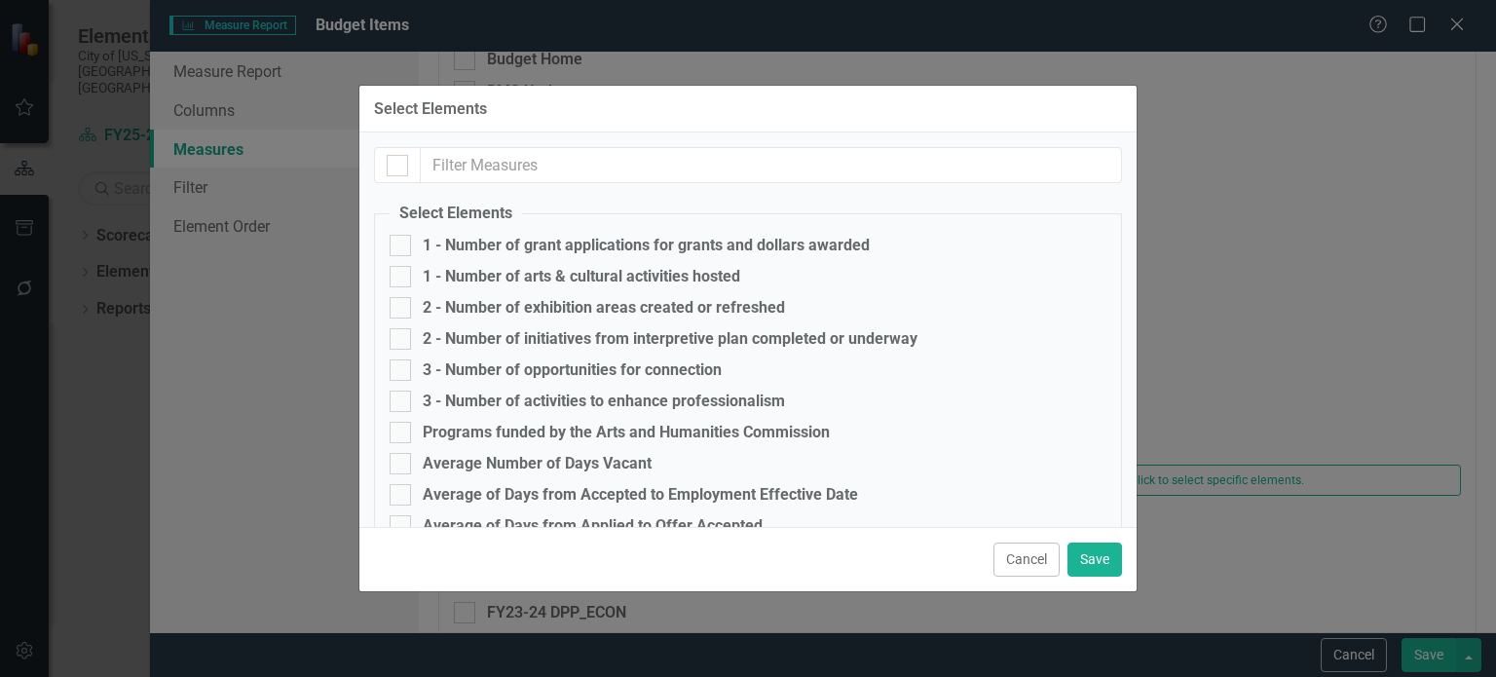
click at [1026, 560] on button "Cancel" at bounding box center [1027, 560] width 66 height 34
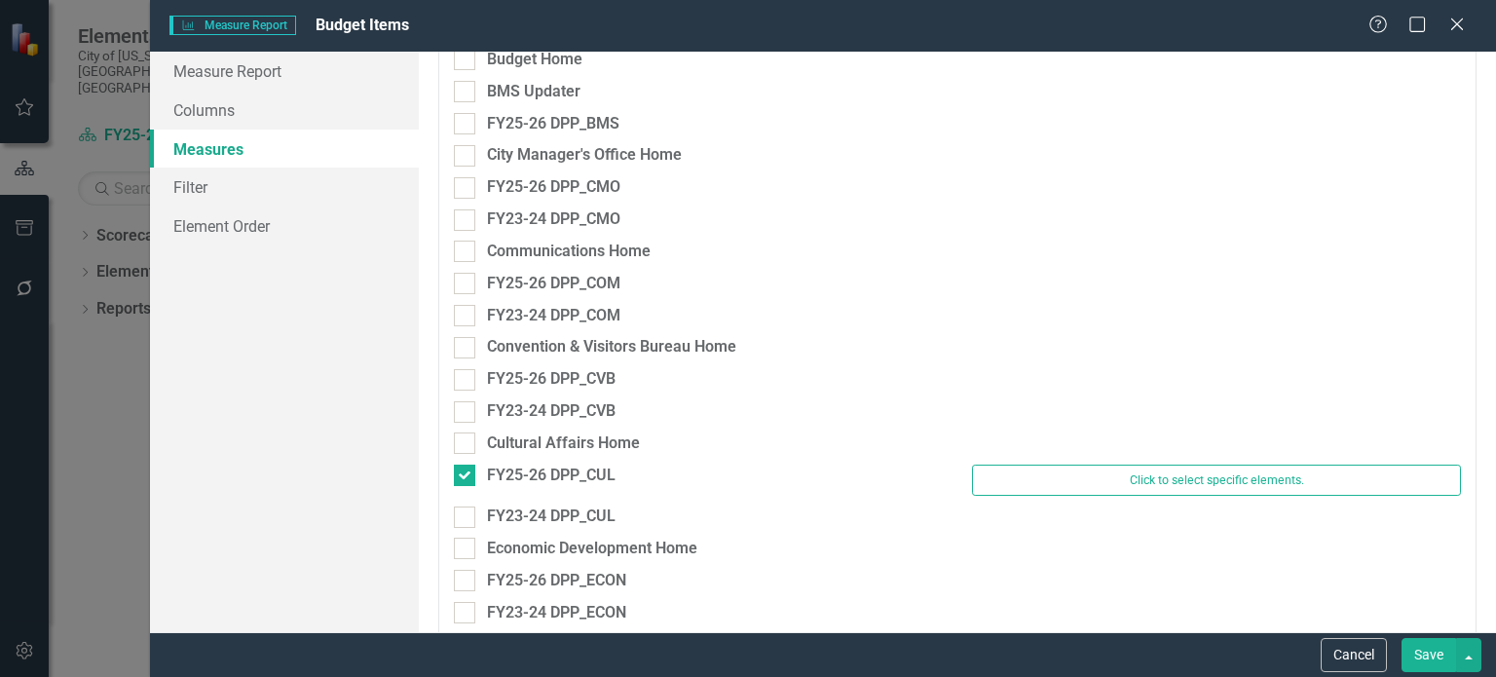
click at [1423, 658] on button "Save" at bounding box center [1429, 655] width 55 height 34
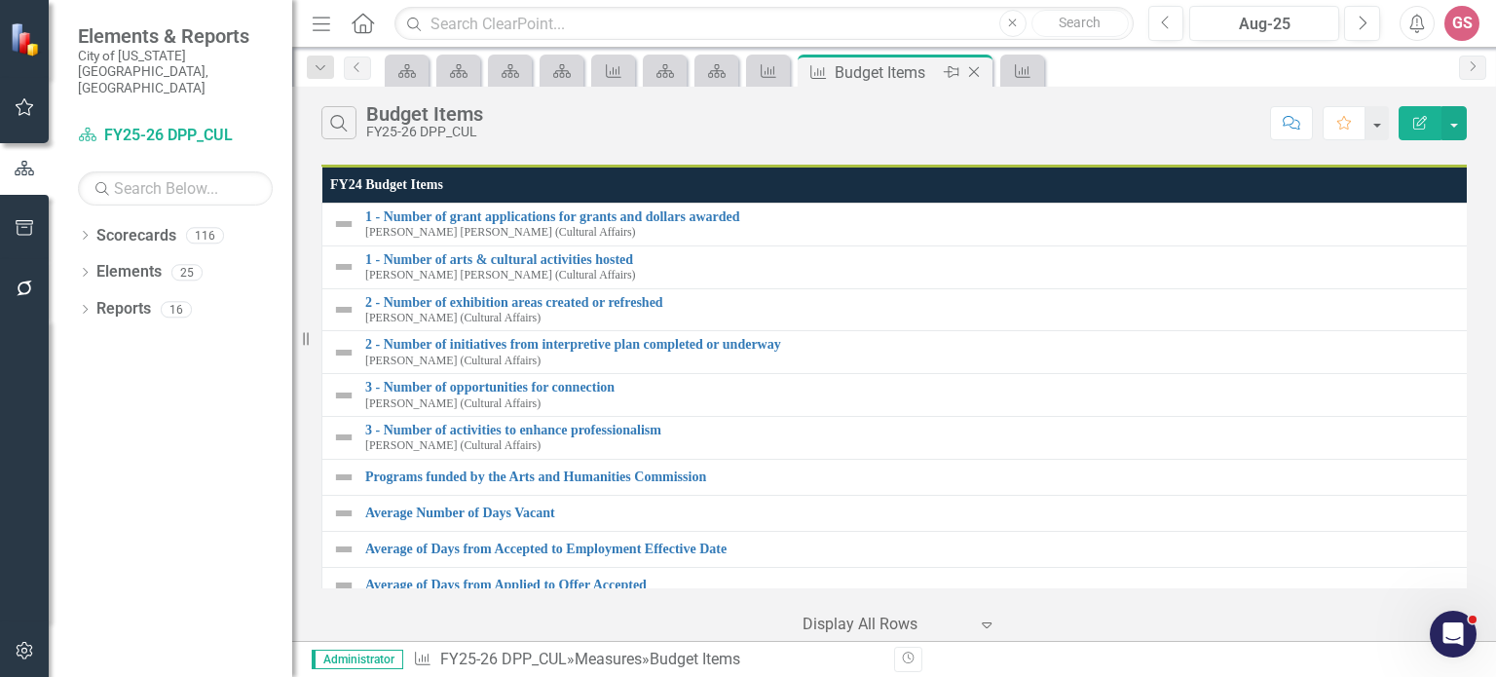
click at [980, 73] on icon "Close" at bounding box center [973, 72] width 19 height 16
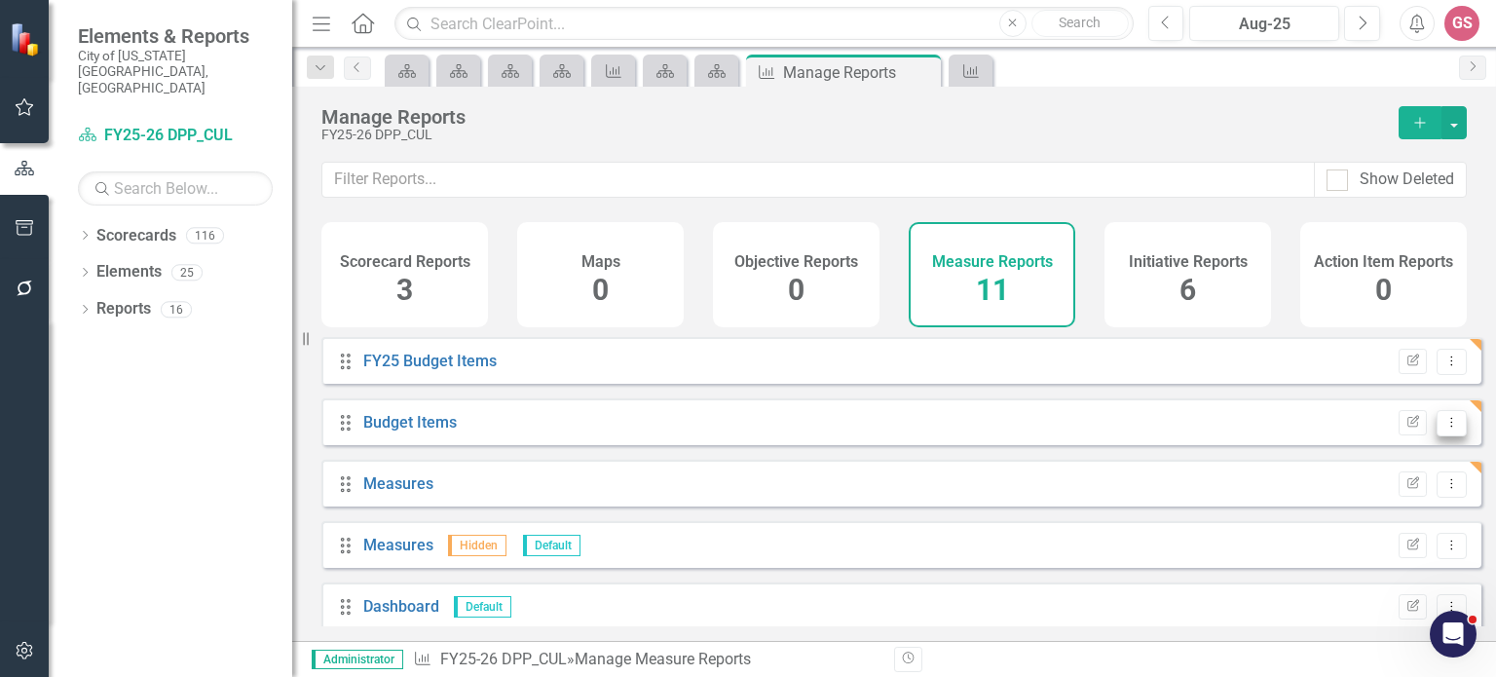
click at [1444, 429] on icon "Dropdown Menu" at bounding box center [1452, 422] width 17 height 13
click at [1444, 367] on icon "Dropdown Menu" at bounding box center [1452, 361] width 17 height 13
click at [1388, 401] on link "Edit Report Edit Report" at bounding box center [1372, 407] width 161 height 36
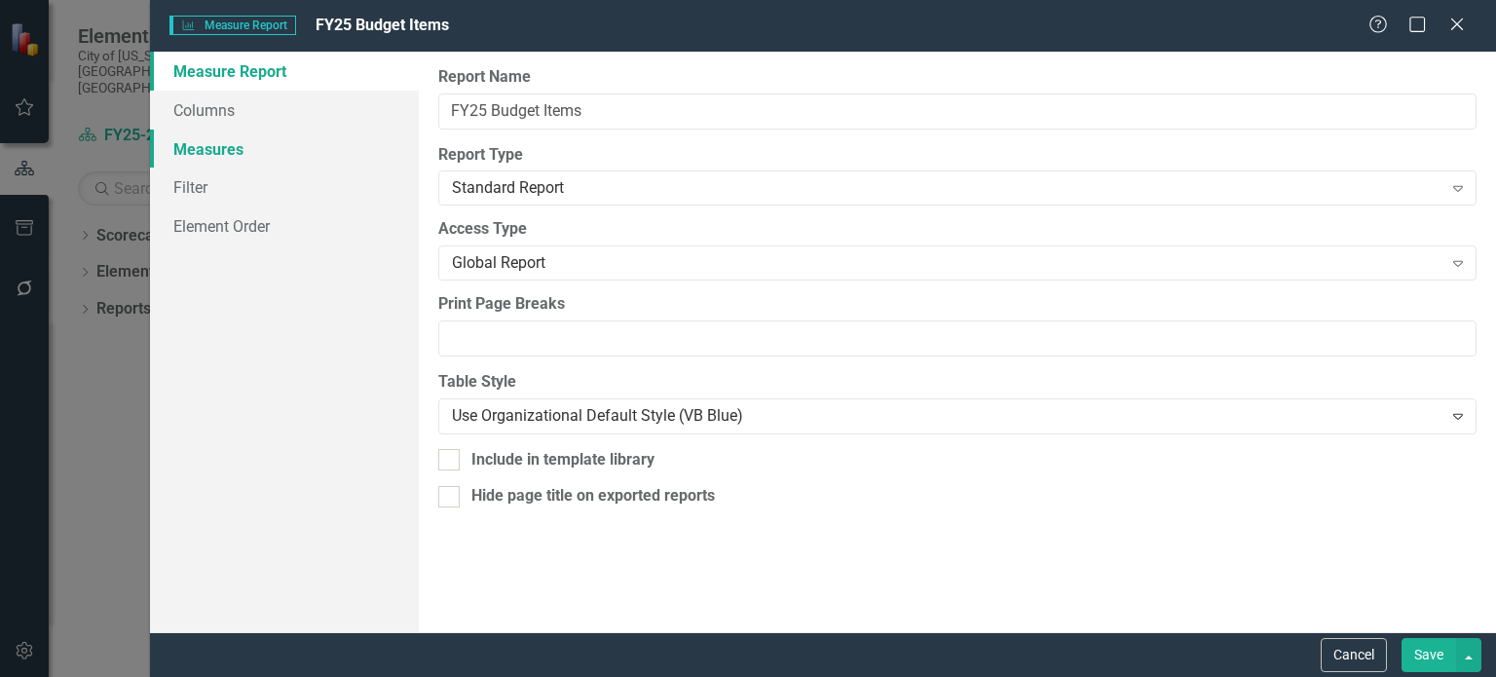
click at [225, 147] on link "Measures" at bounding box center [284, 149] width 269 height 39
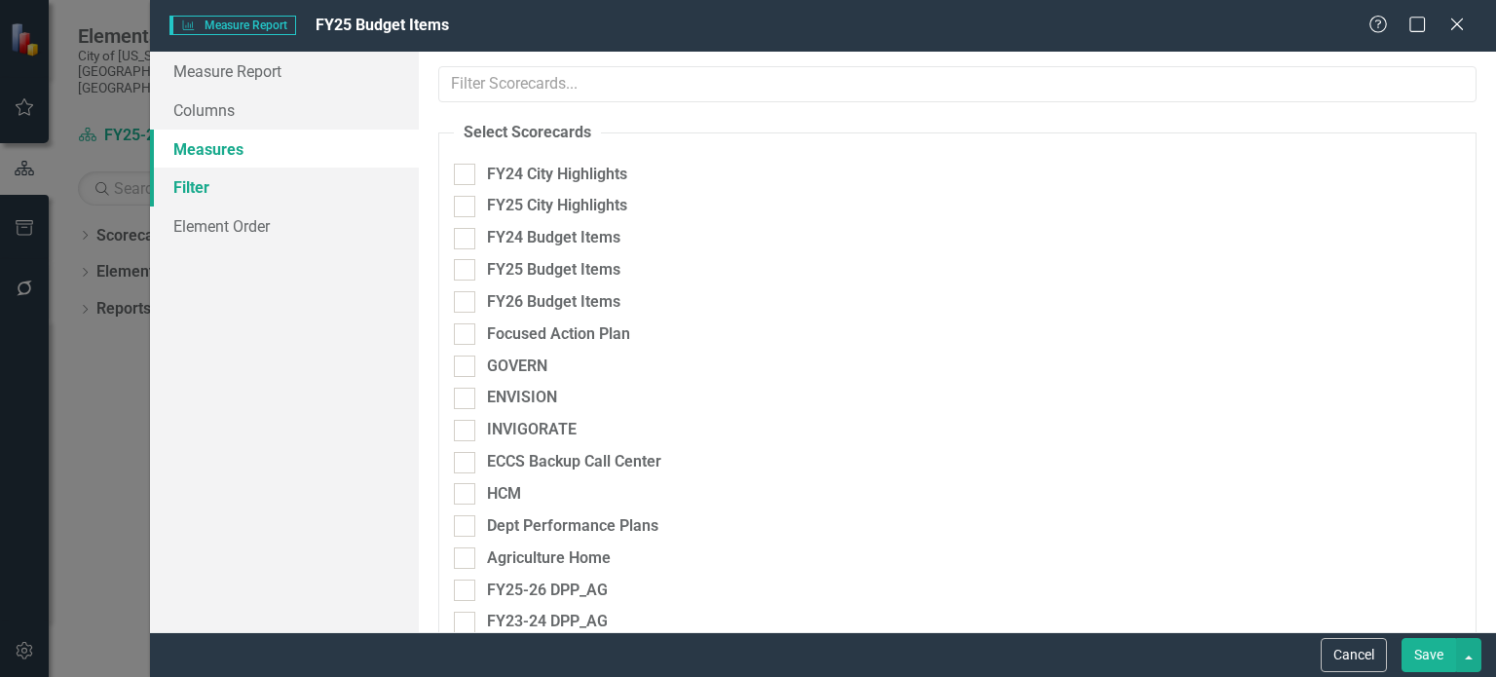
click at [219, 182] on link "Filter" at bounding box center [284, 187] width 269 height 39
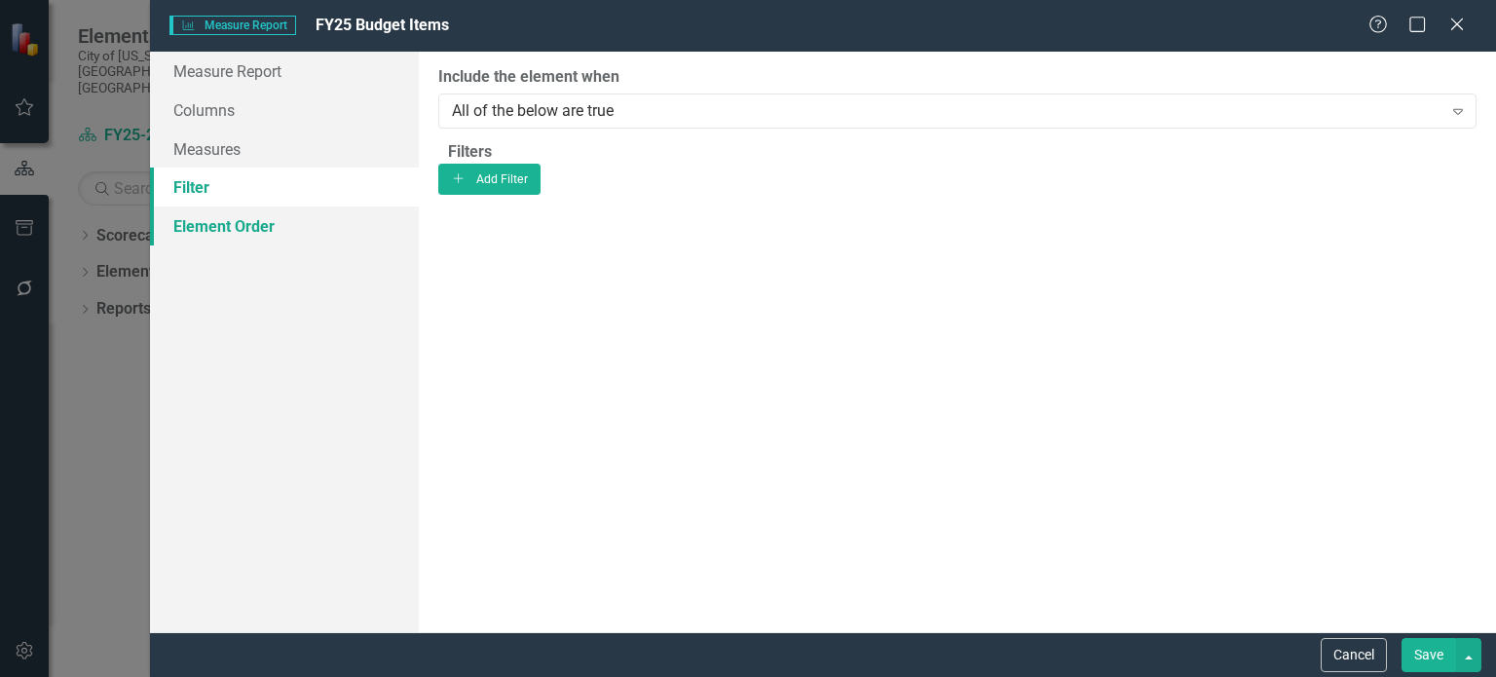
click at [211, 221] on link "Element Order" at bounding box center [284, 226] width 269 height 39
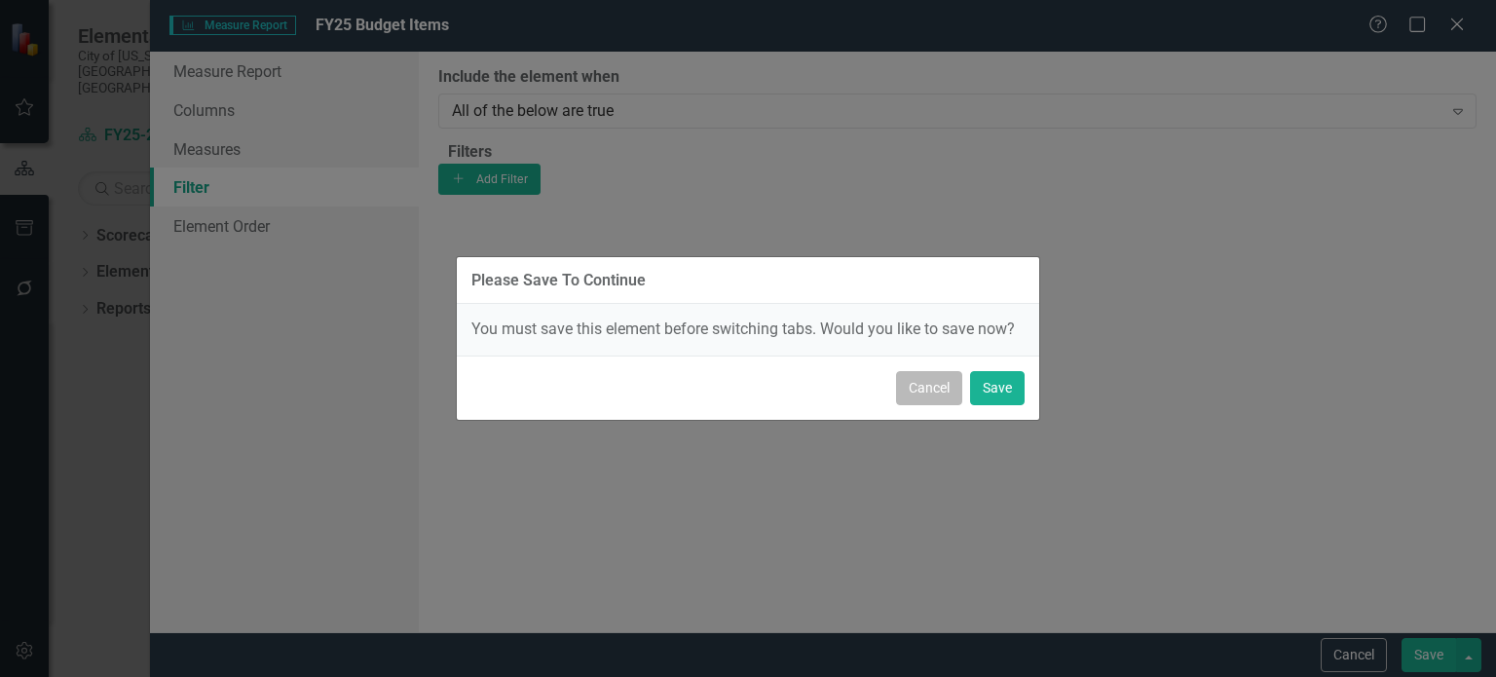
click at [928, 390] on button "Cancel" at bounding box center [929, 388] width 66 height 34
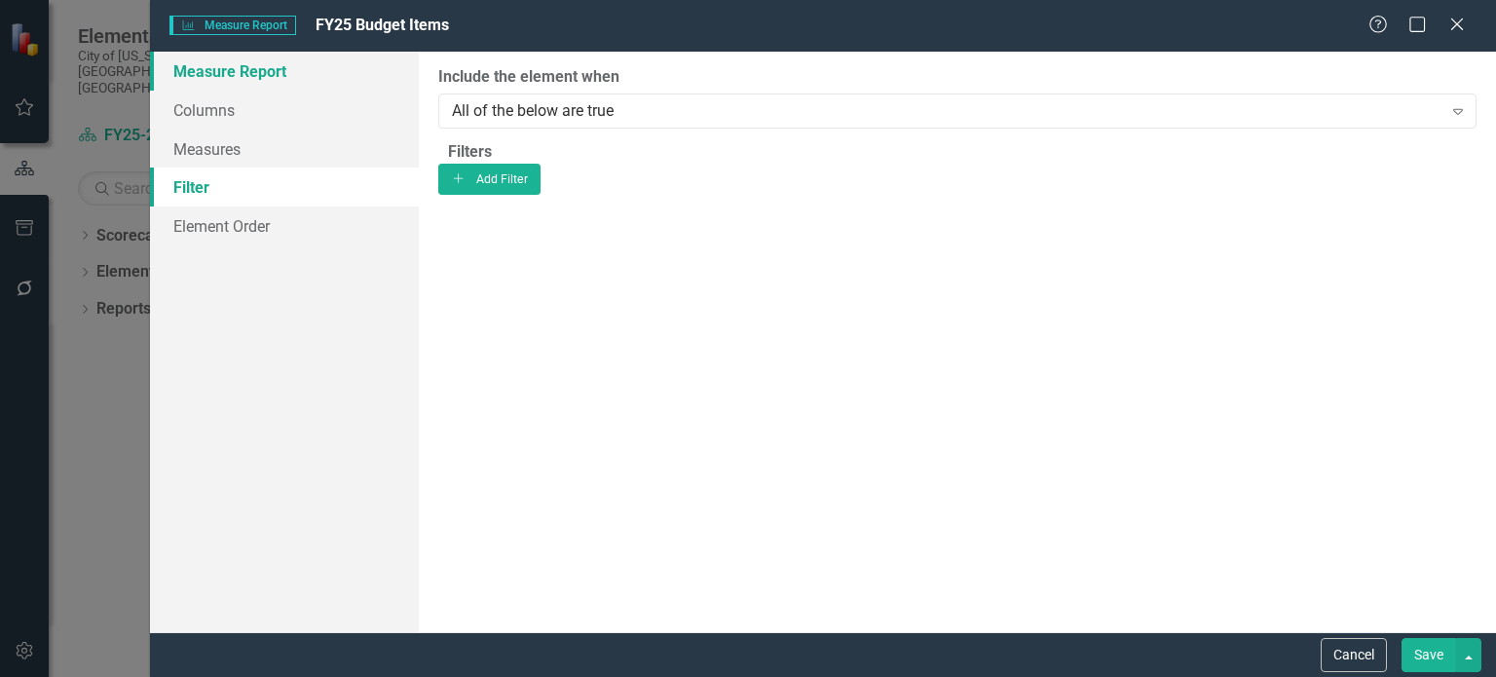
click at [277, 77] on link "Measure Report" at bounding box center [284, 71] width 269 height 39
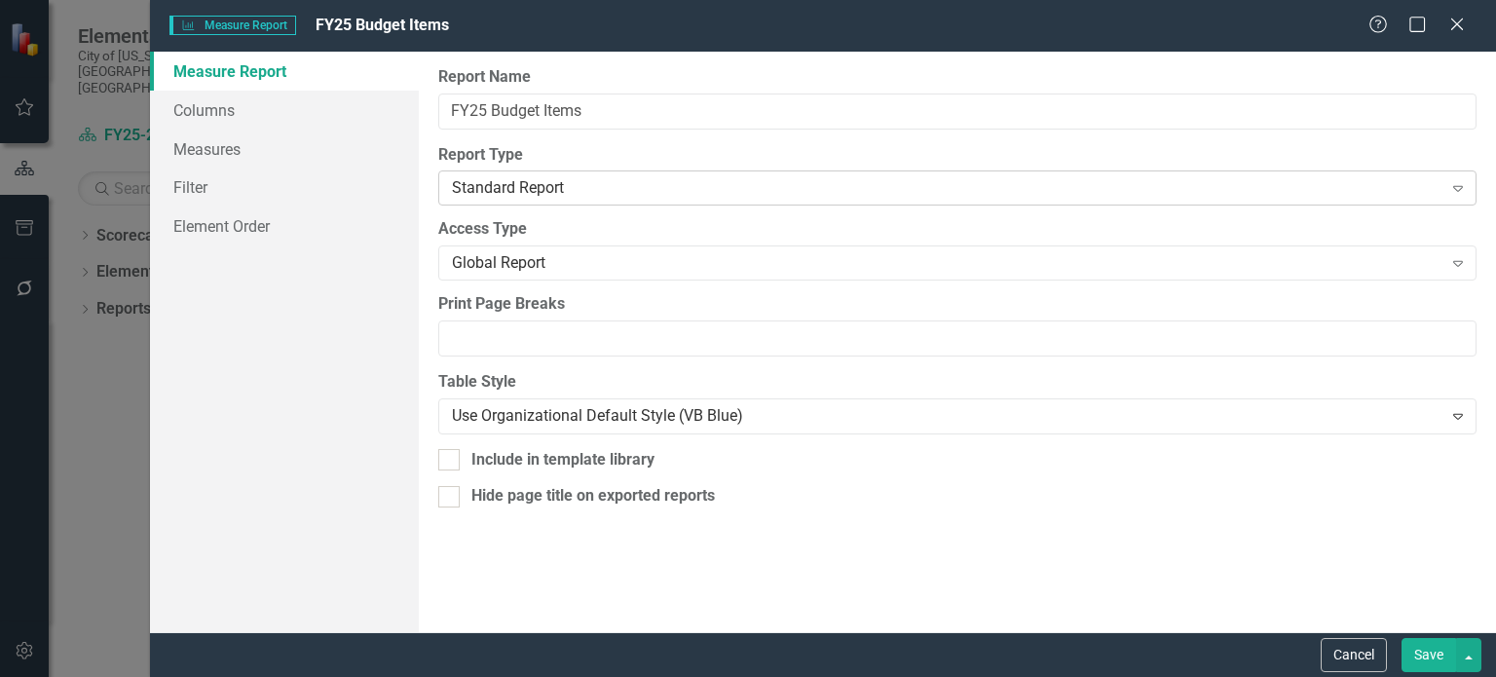
click at [677, 191] on div "Standard Report" at bounding box center [947, 188] width 990 height 22
click at [630, 253] on div "Global Report" at bounding box center [947, 263] width 990 height 22
click at [1423, 660] on button "Save" at bounding box center [1429, 655] width 55 height 34
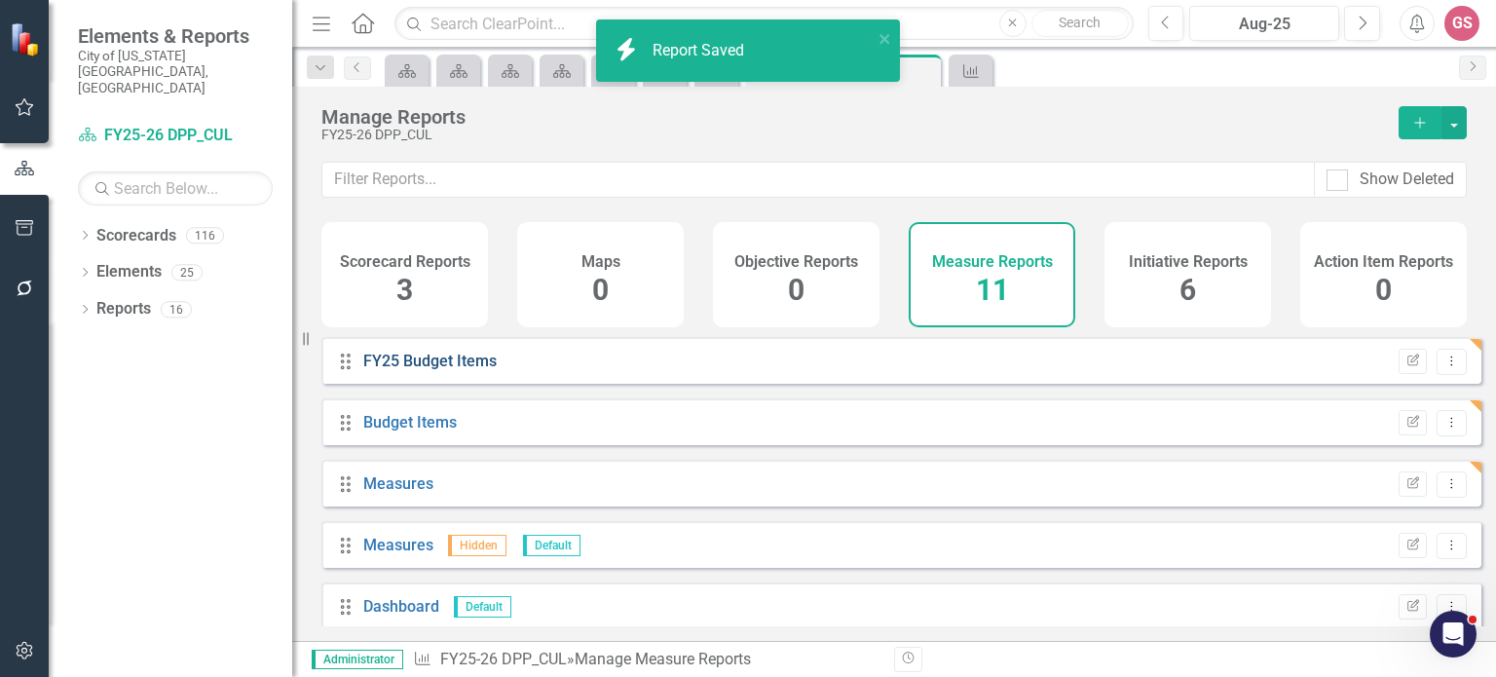
click at [458, 370] on link "FY25 Budget Items" at bounding box center [429, 361] width 133 height 19
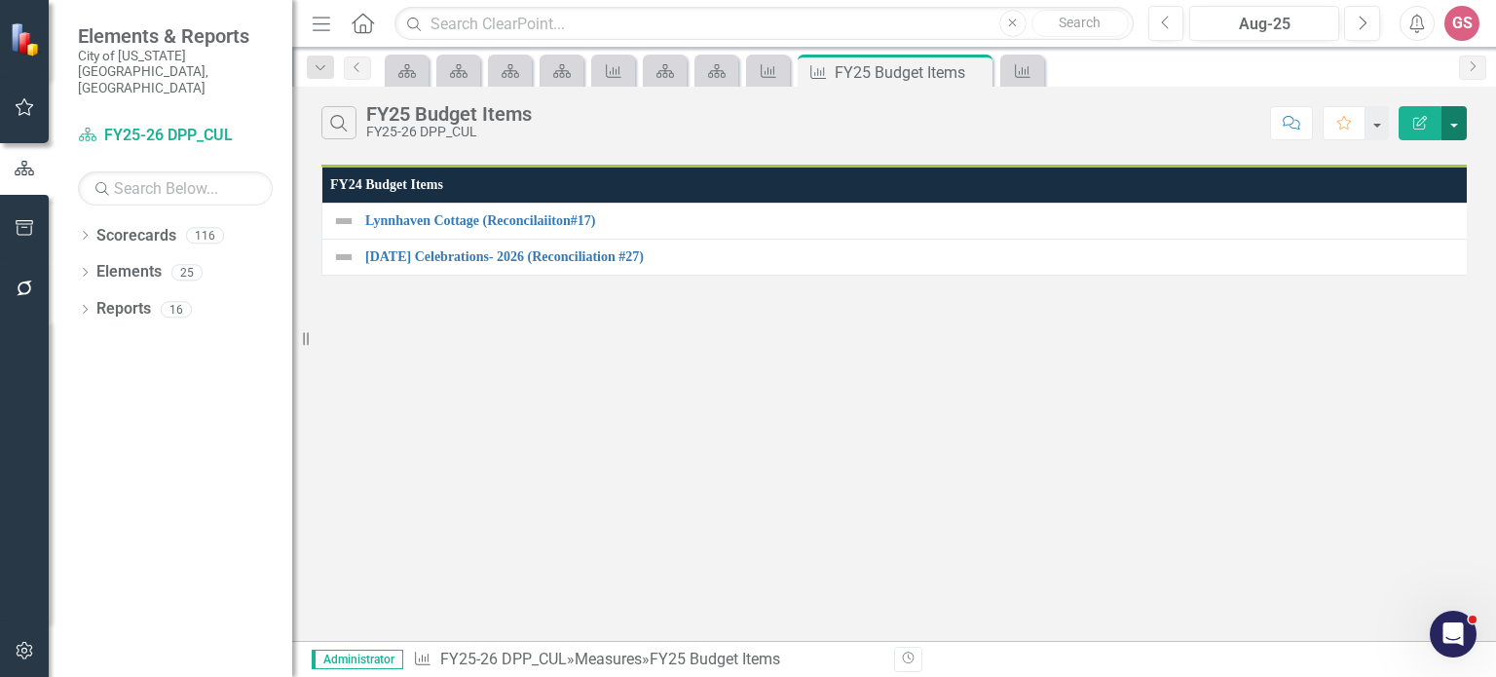
click at [1448, 122] on button "button" at bounding box center [1454, 123] width 25 height 34
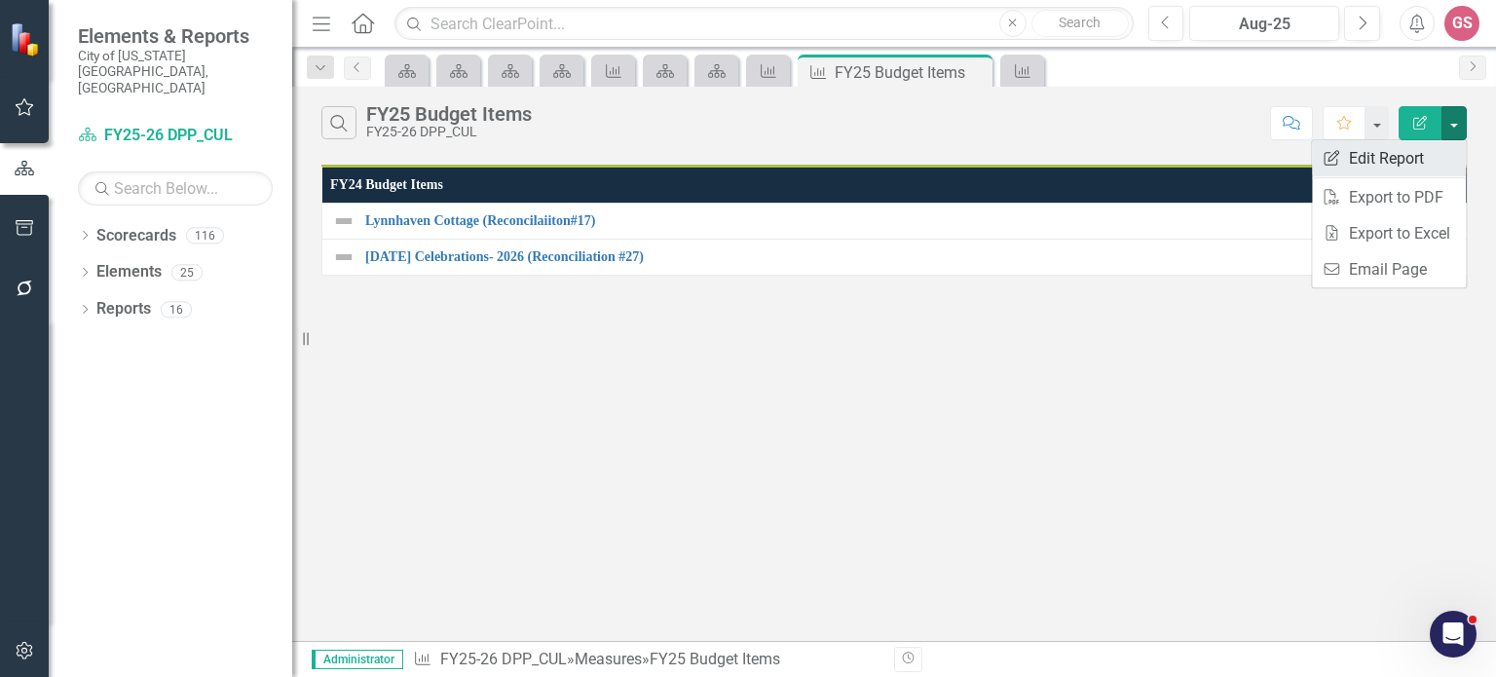
click at [1409, 159] on link "Edit Report Edit Report" at bounding box center [1389, 158] width 154 height 36
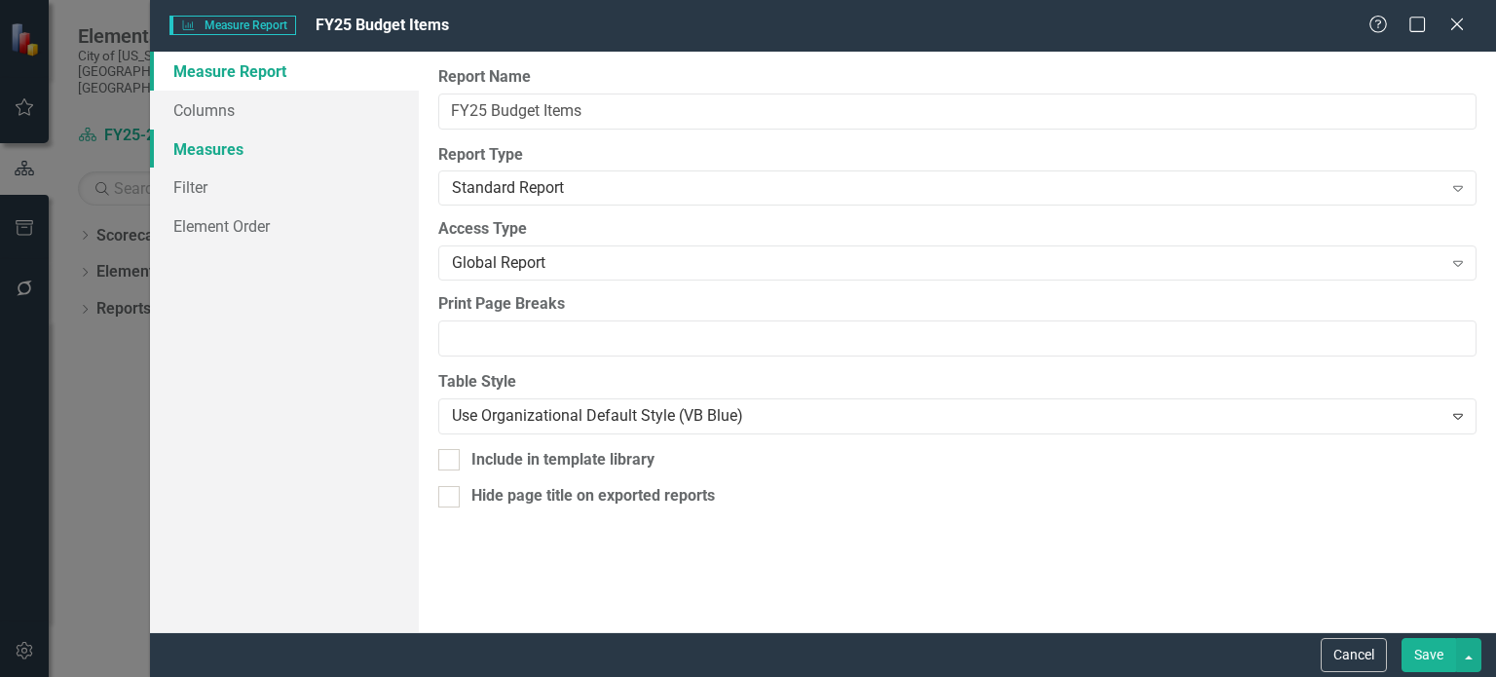
click at [242, 147] on link "Measures" at bounding box center [284, 149] width 269 height 39
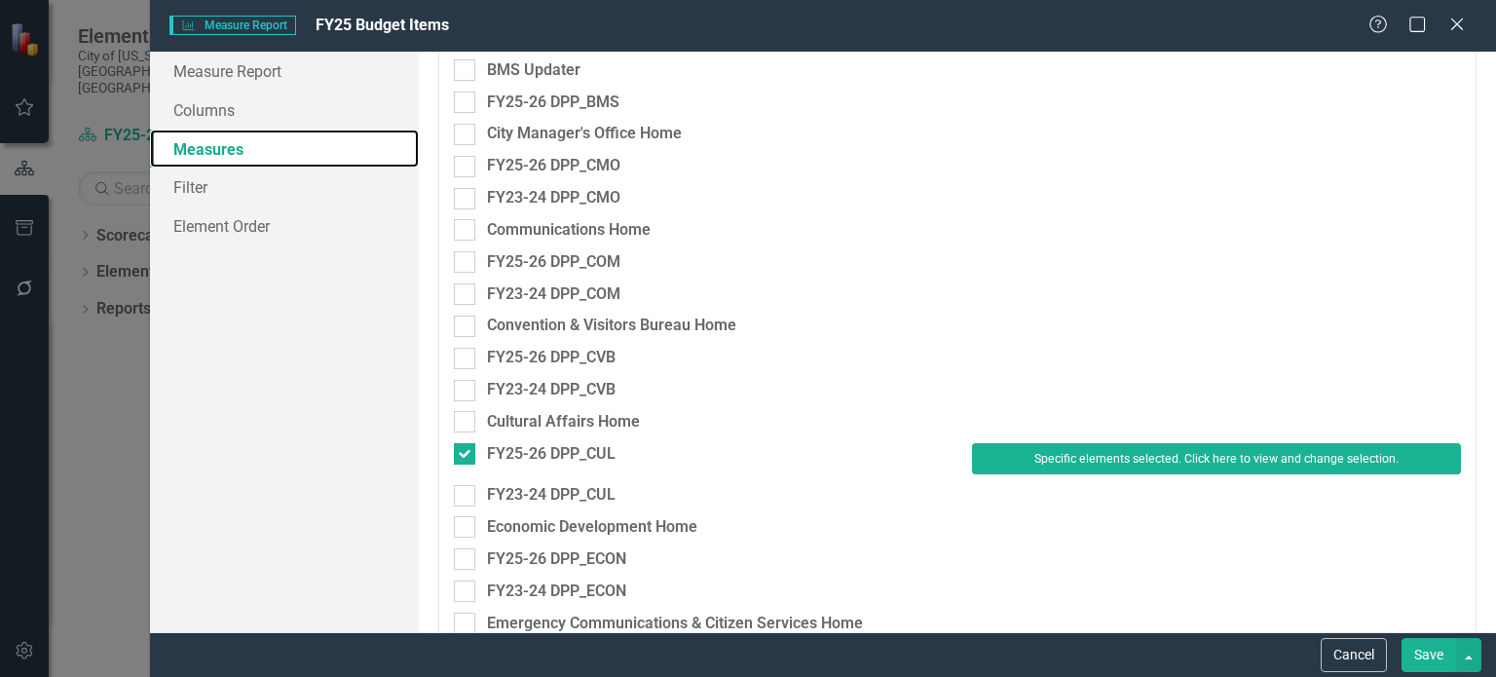
scroll to position [682, 0]
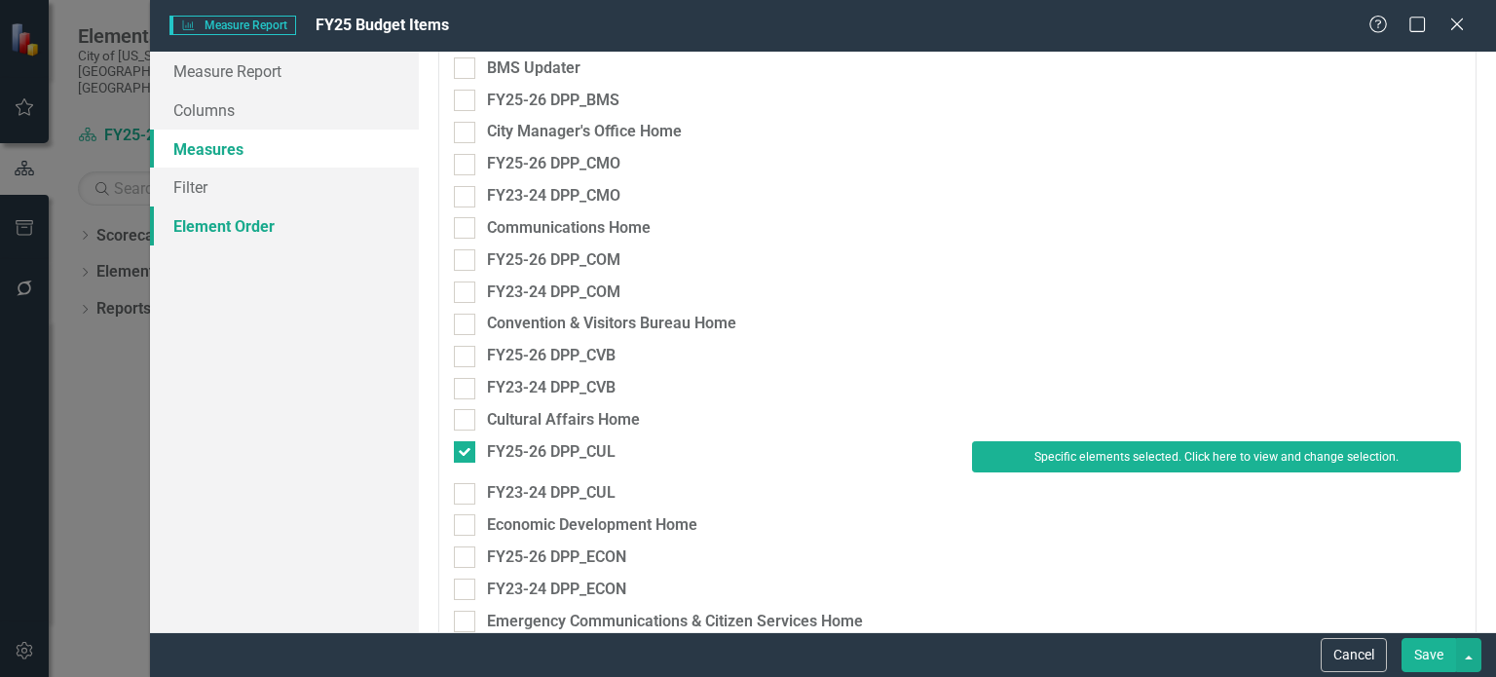
click at [229, 234] on link "Element Order" at bounding box center [284, 226] width 269 height 39
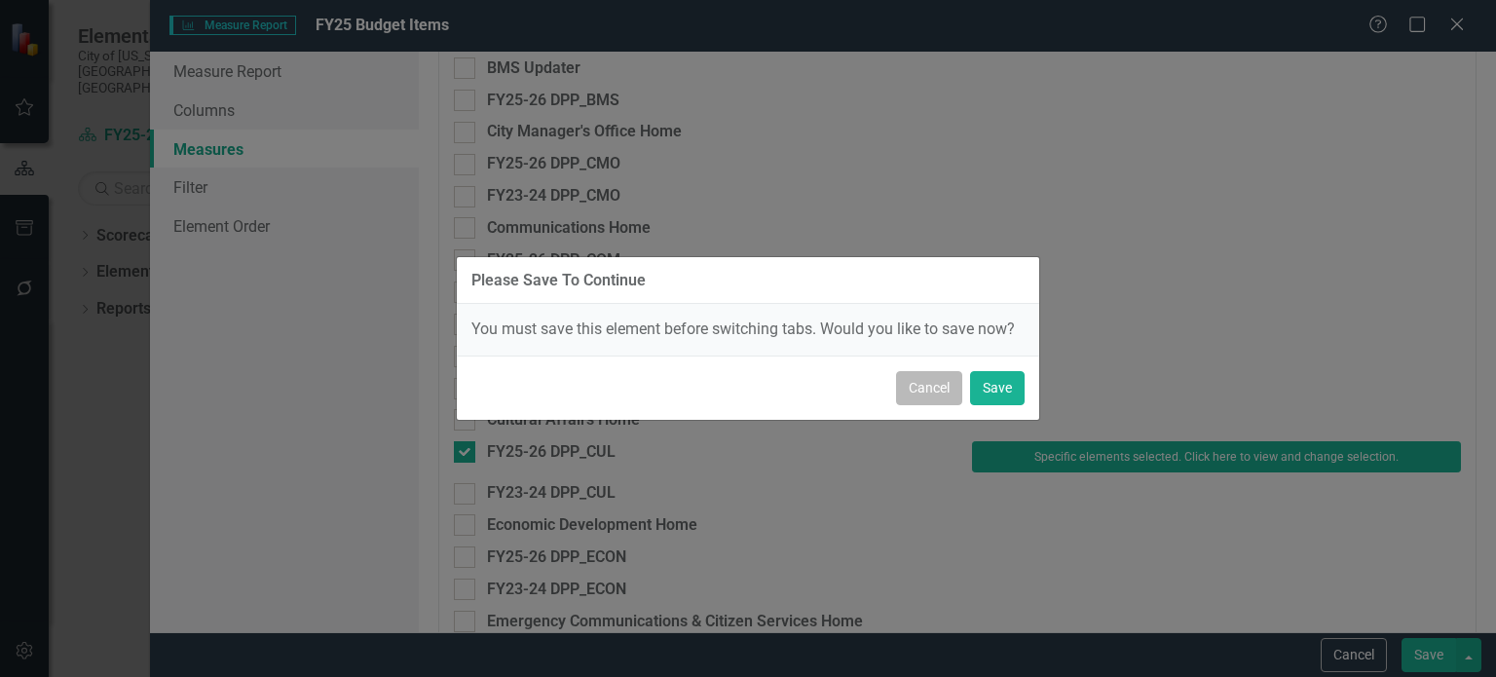
click at [935, 380] on button "Cancel" at bounding box center [929, 388] width 66 height 34
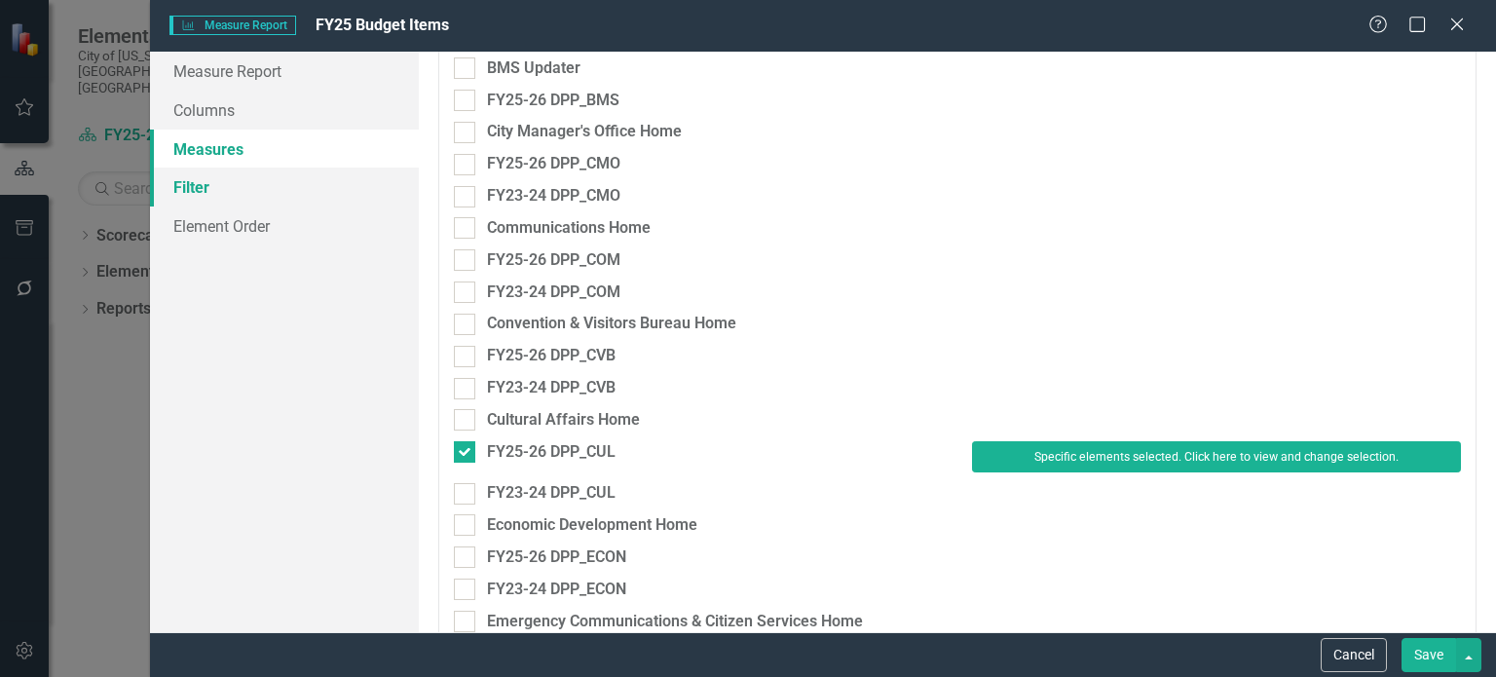
click at [218, 186] on link "Filter" at bounding box center [284, 187] width 269 height 39
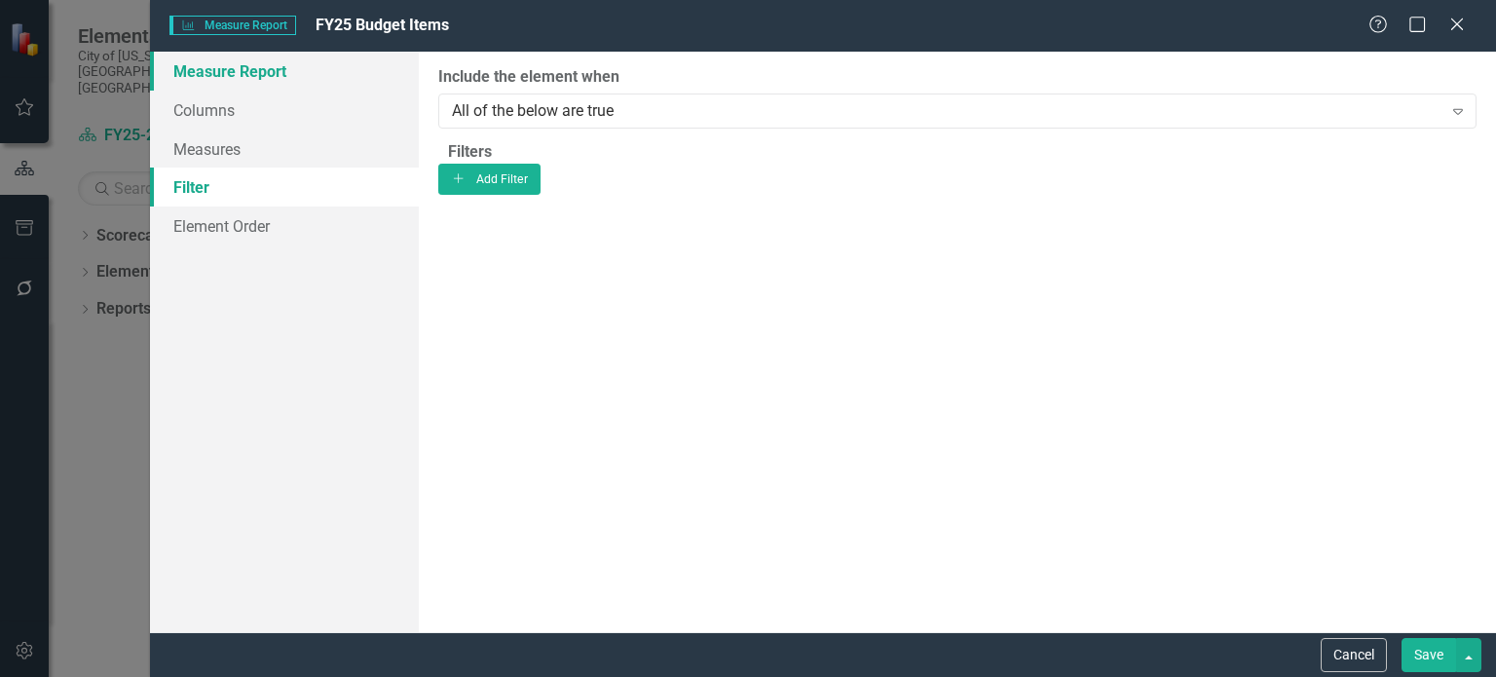
click at [194, 82] on link "Measure Report" at bounding box center [284, 71] width 269 height 39
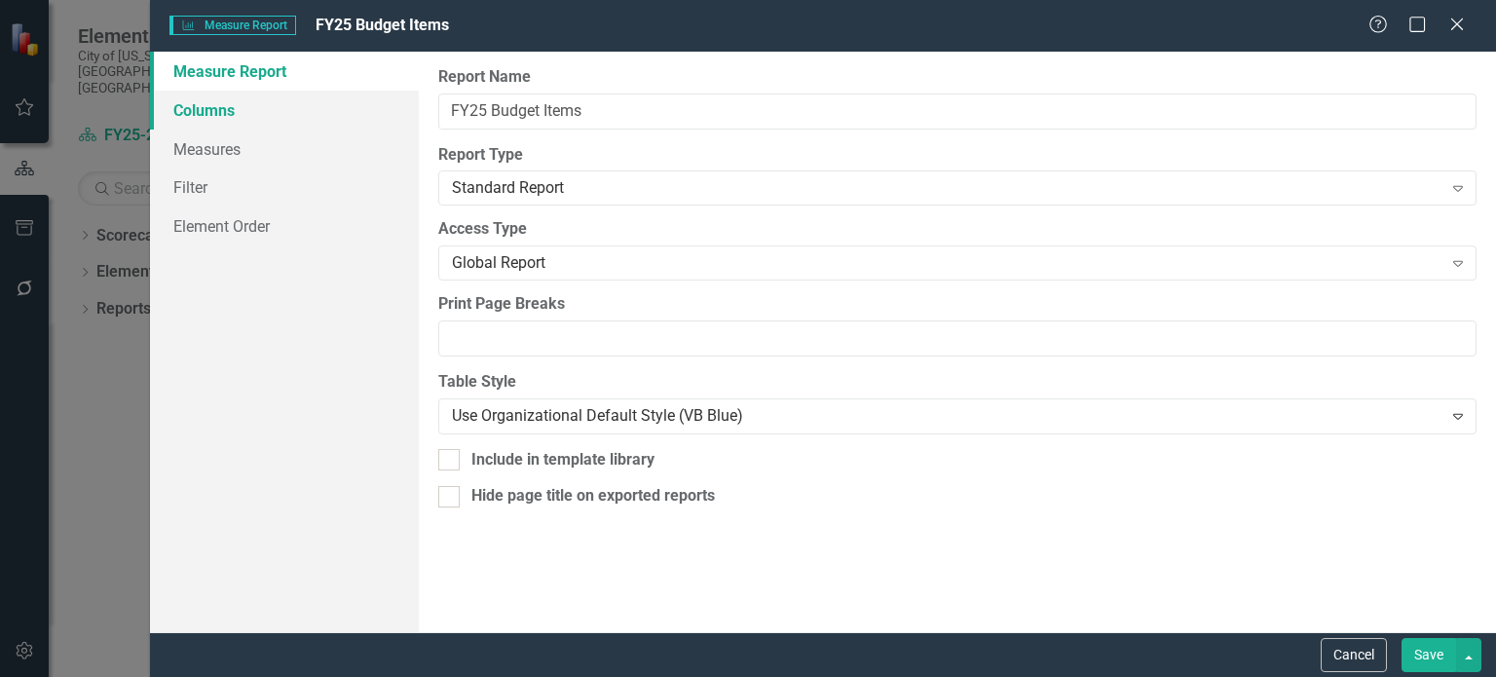
click at [223, 109] on link "Columns" at bounding box center [284, 110] width 269 height 39
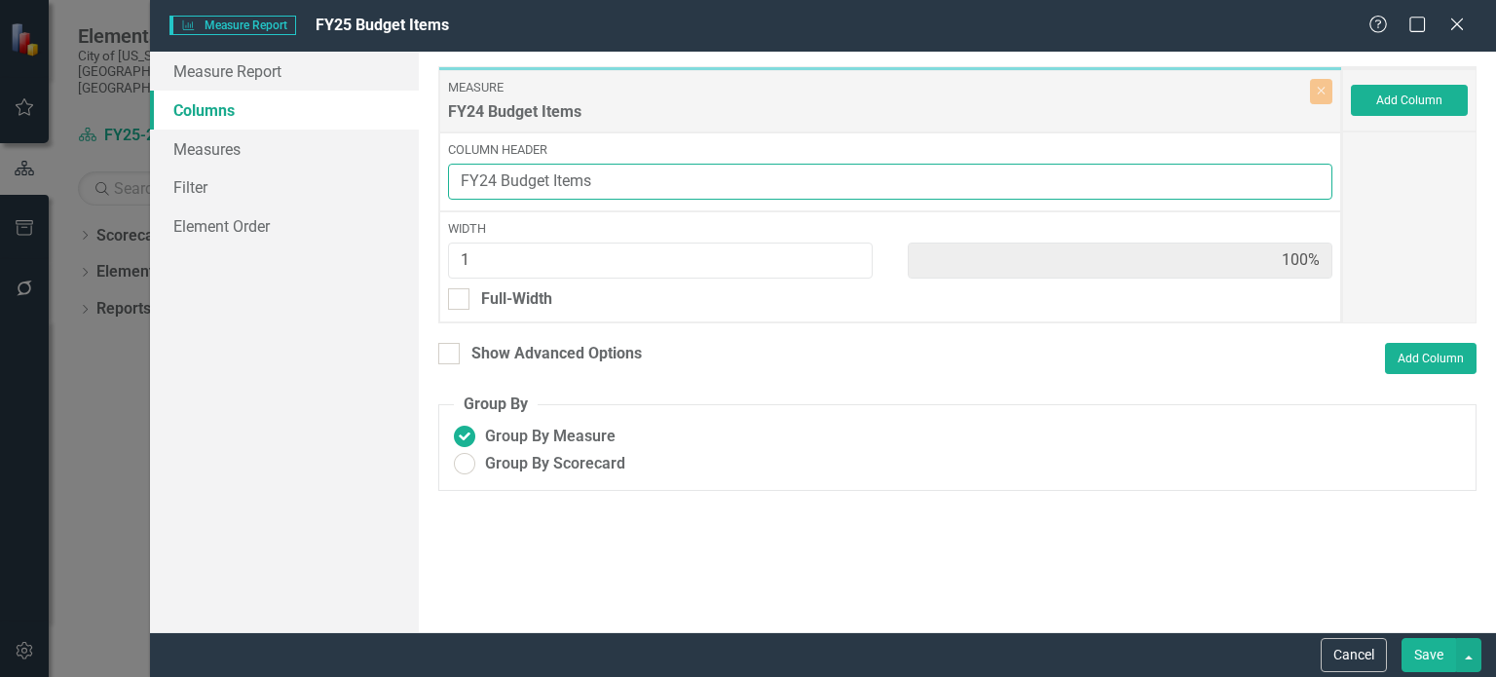
drag, startPoint x: 495, startPoint y: 178, endPoint x: 427, endPoint y: 183, distance: 68.4
click at [427, 183] on div "To add columns to your report, click on the "Select Columns" button below. All …" at bounding box center [957, 342] width 1077 height 581
type input "FY25 Budget Items"
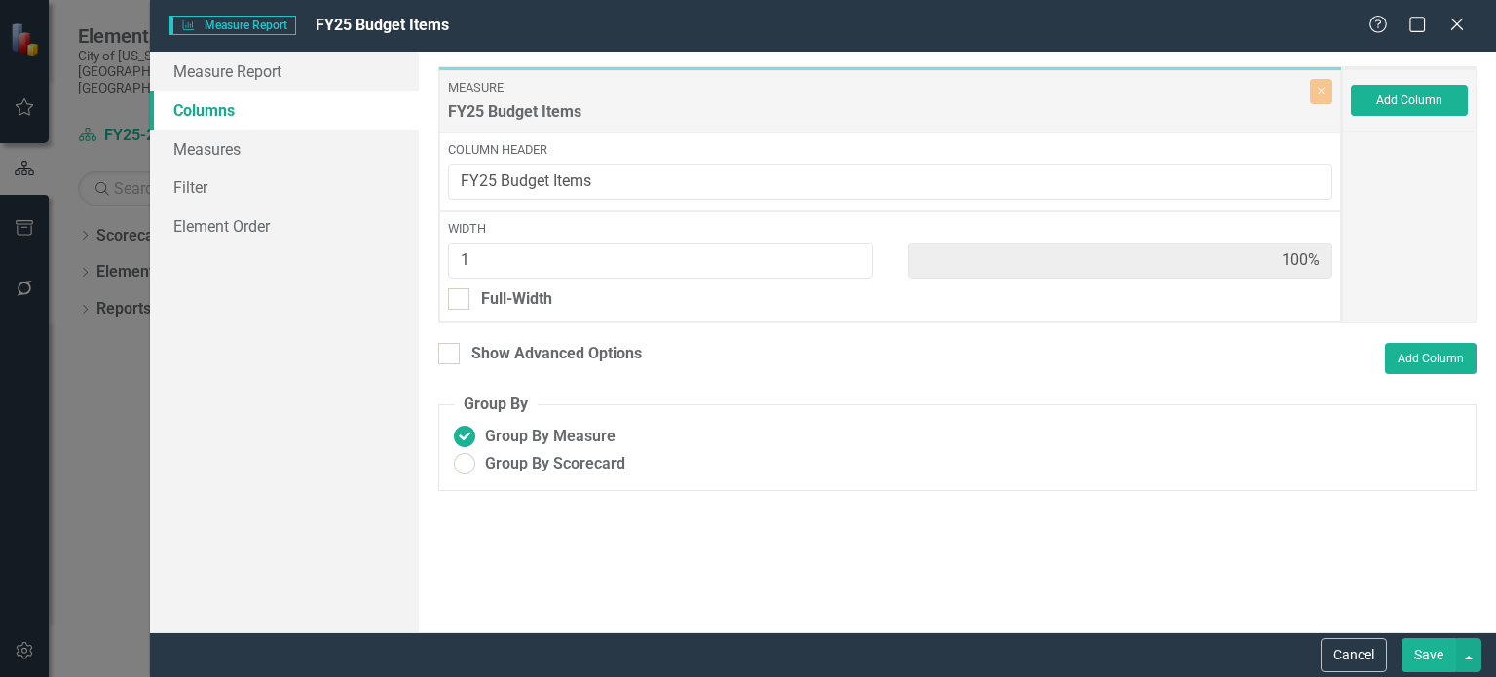
click at [1429, 651] on button "Save" at bounding box center [1429, 655] width 55 height 34
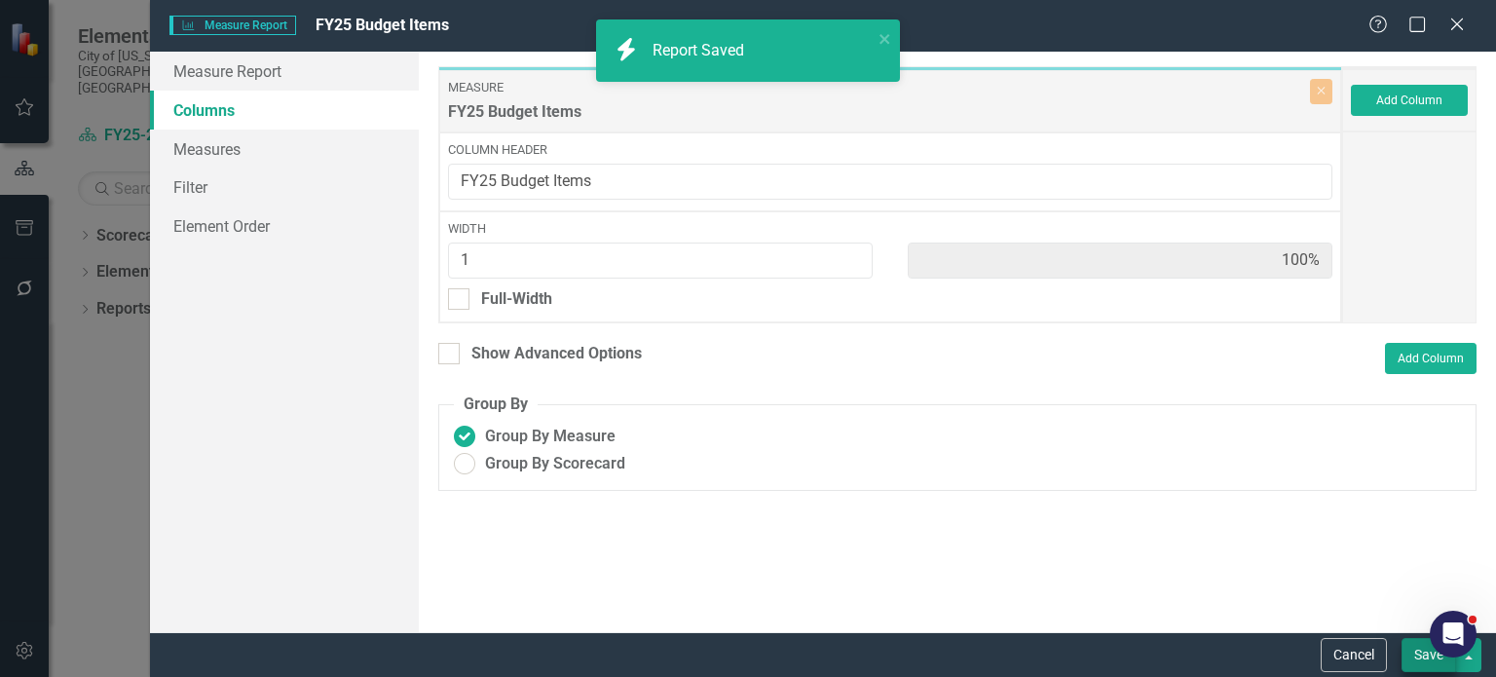
radio input "true"
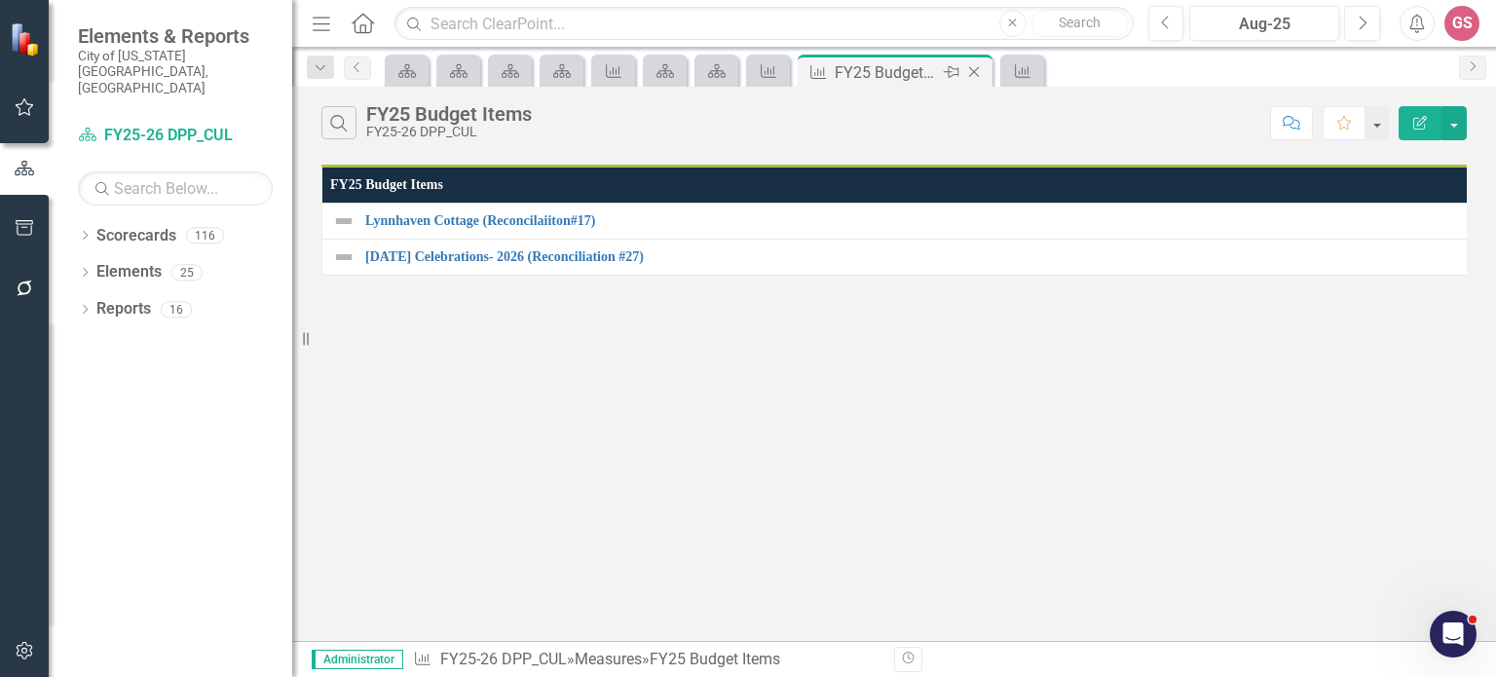
click at [974, 66] on icon "Close" at bounding box center [973, 72] width 19 height 16
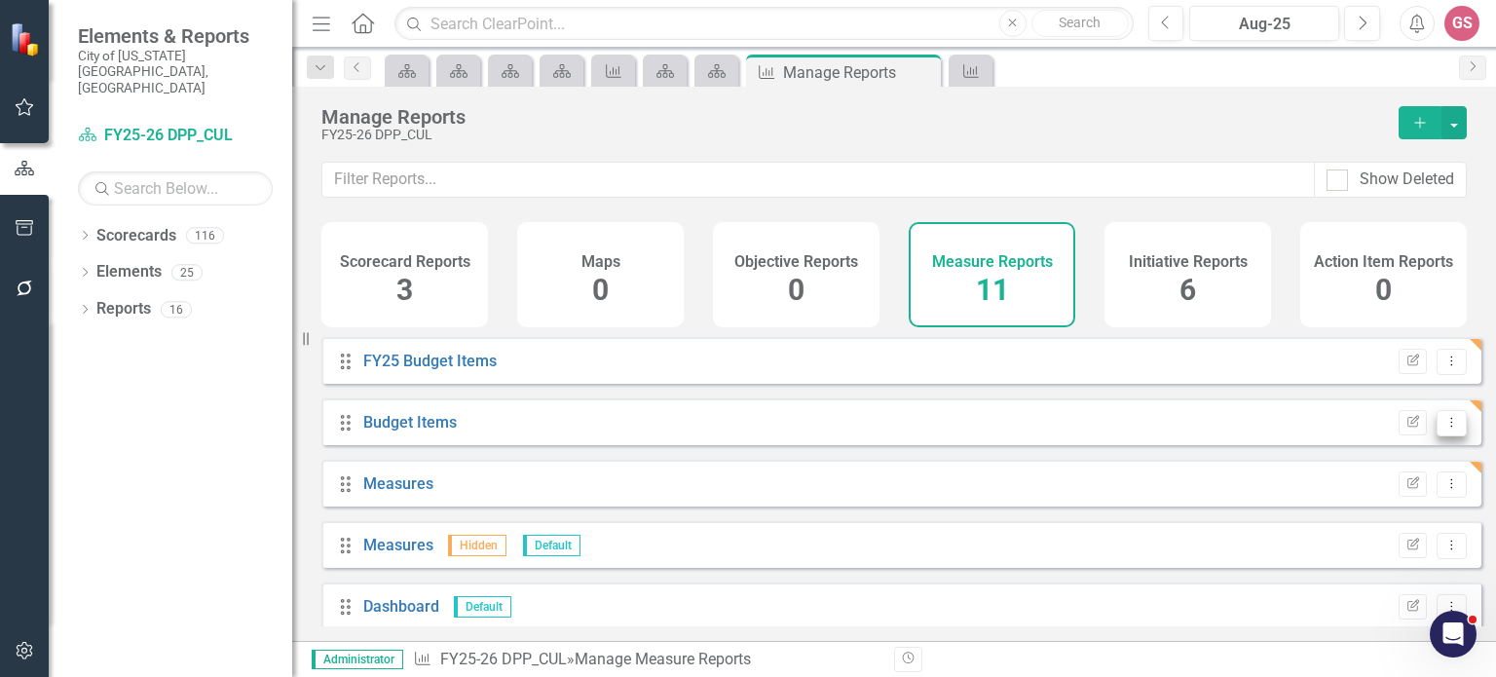
click at [1444, 429] on icon "Dropdown Menu" at bounding box center [1452, 422] width 17 height 13
click at [1381, 470] on link "Edit Report Edit Report" at bounding box center [1372, 468] width 161 height 36
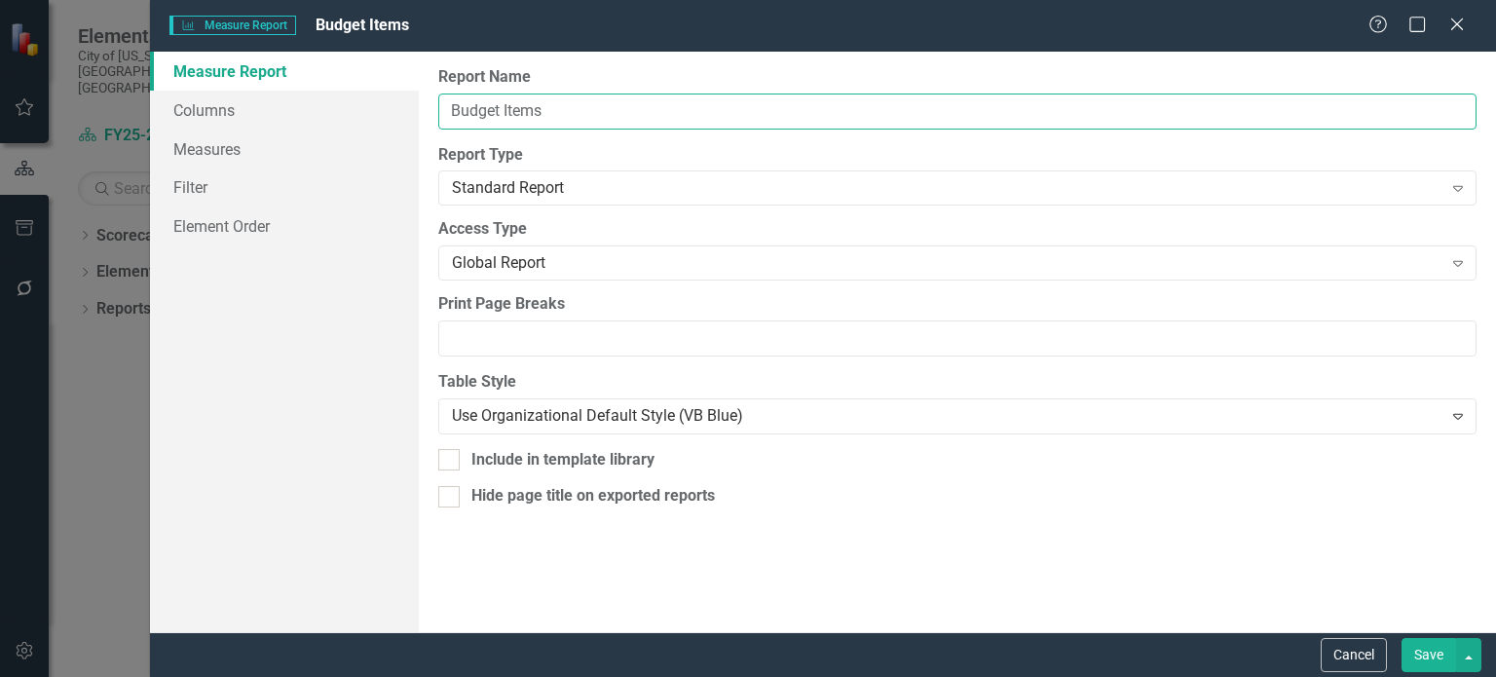
click at [452, 111] on input "Budget Items" at bounding box center [957, 112] width 1038 height 36
type input "FY24 Budget Items"
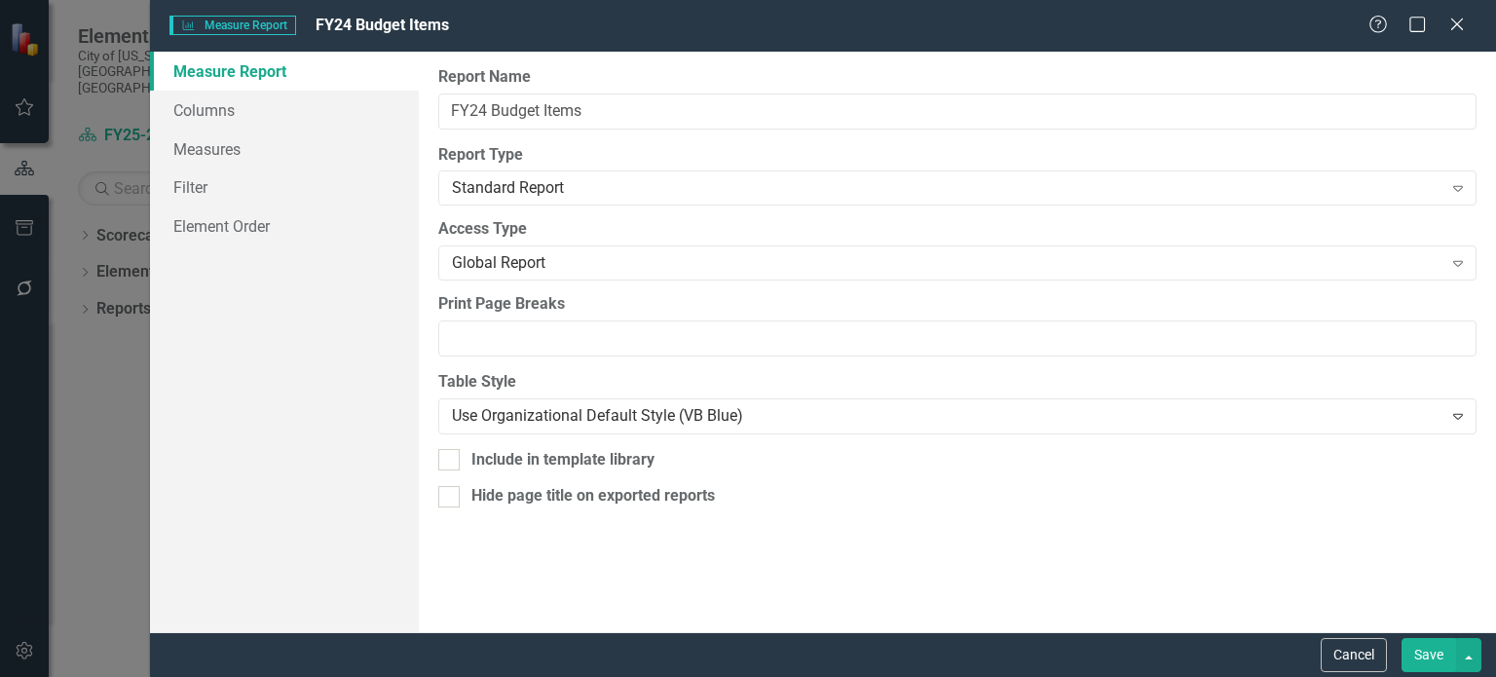
click at [1422, 654] on button "Save" at bounding box center [1429, 655] width 55 height 34
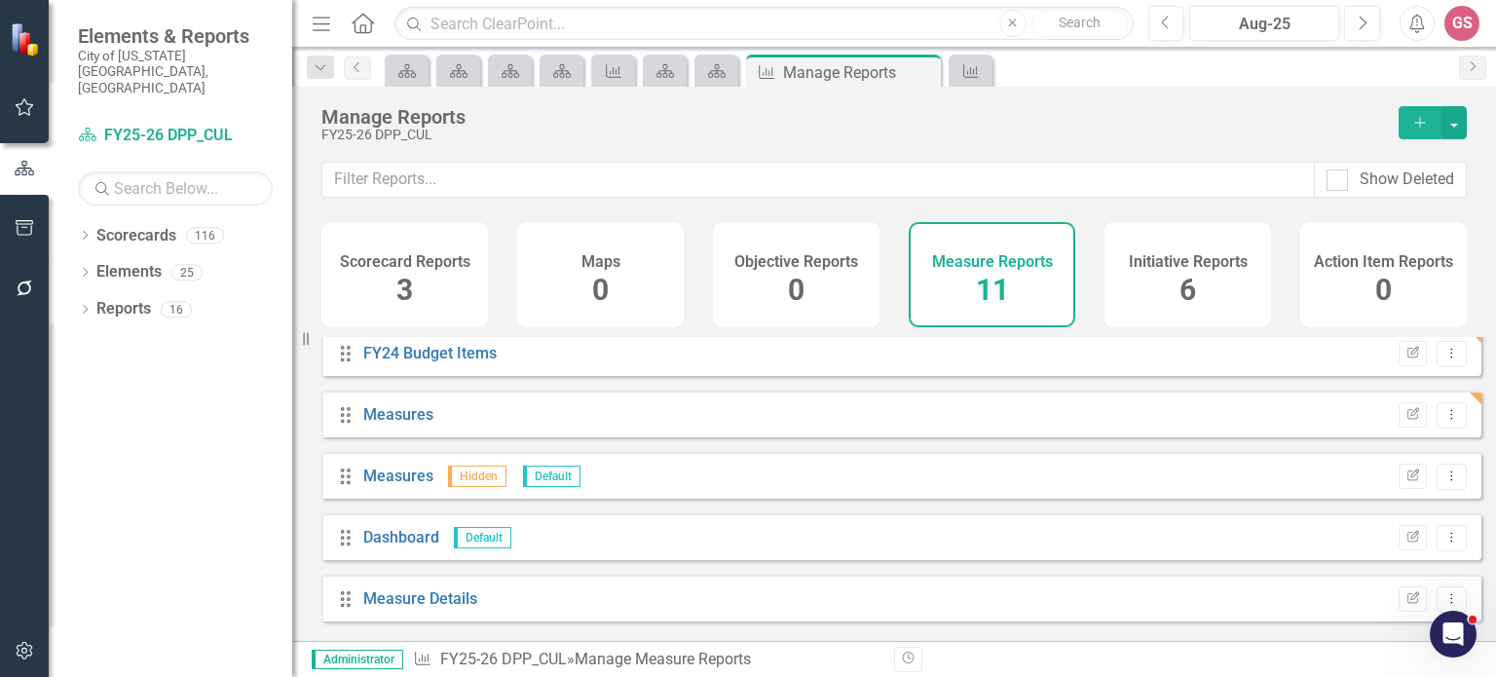
scroll to position [97, 0]
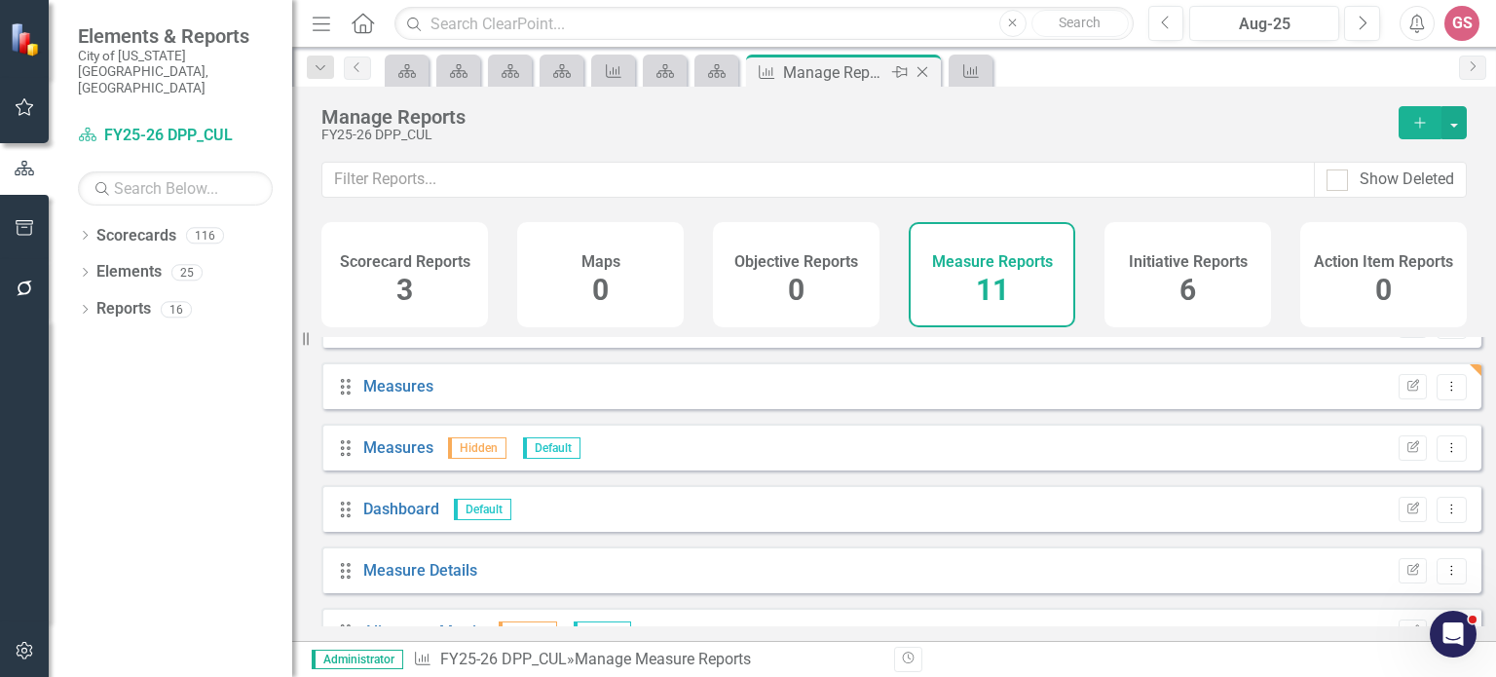
click at [923, 73] on icon at bounding box center [923, 72] width 11 height 11
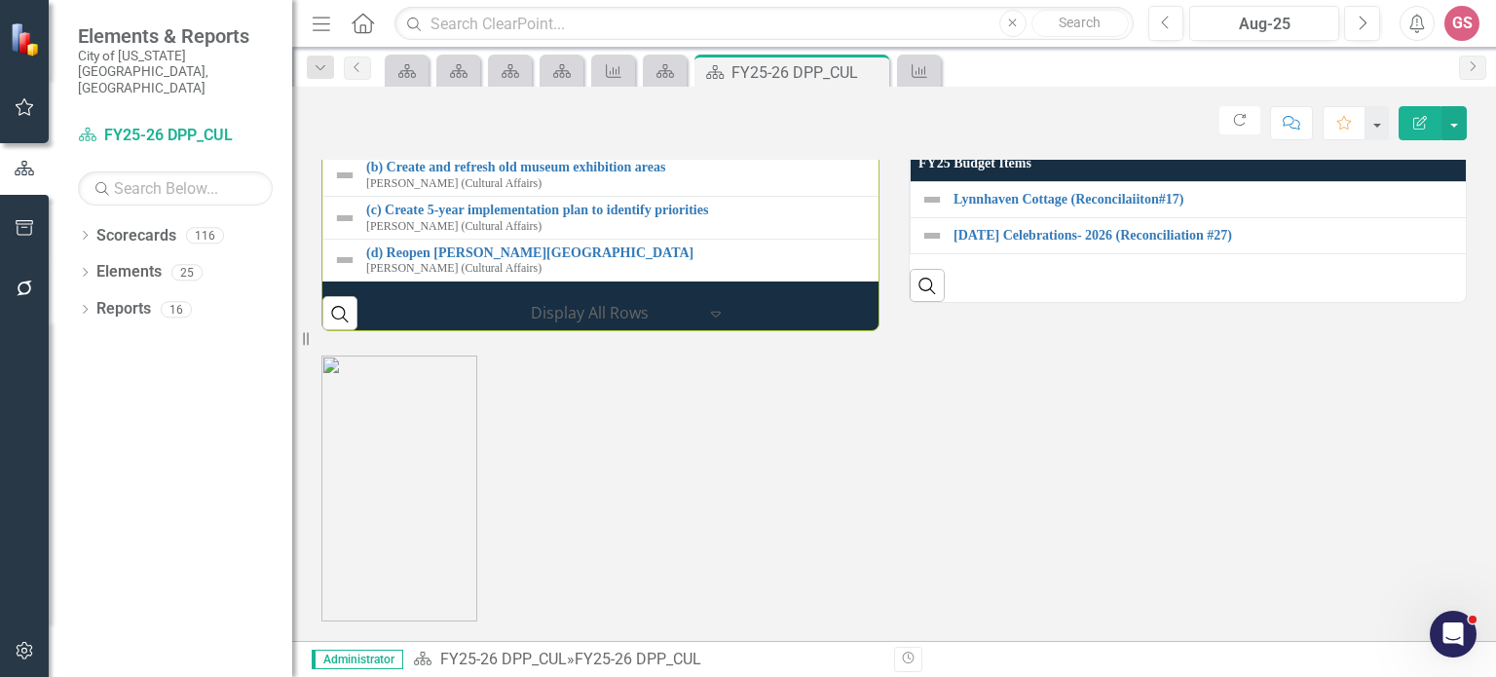
scroll to position [2421, 0]
